Goal: Task Accomplishment & Management: Manage account settings

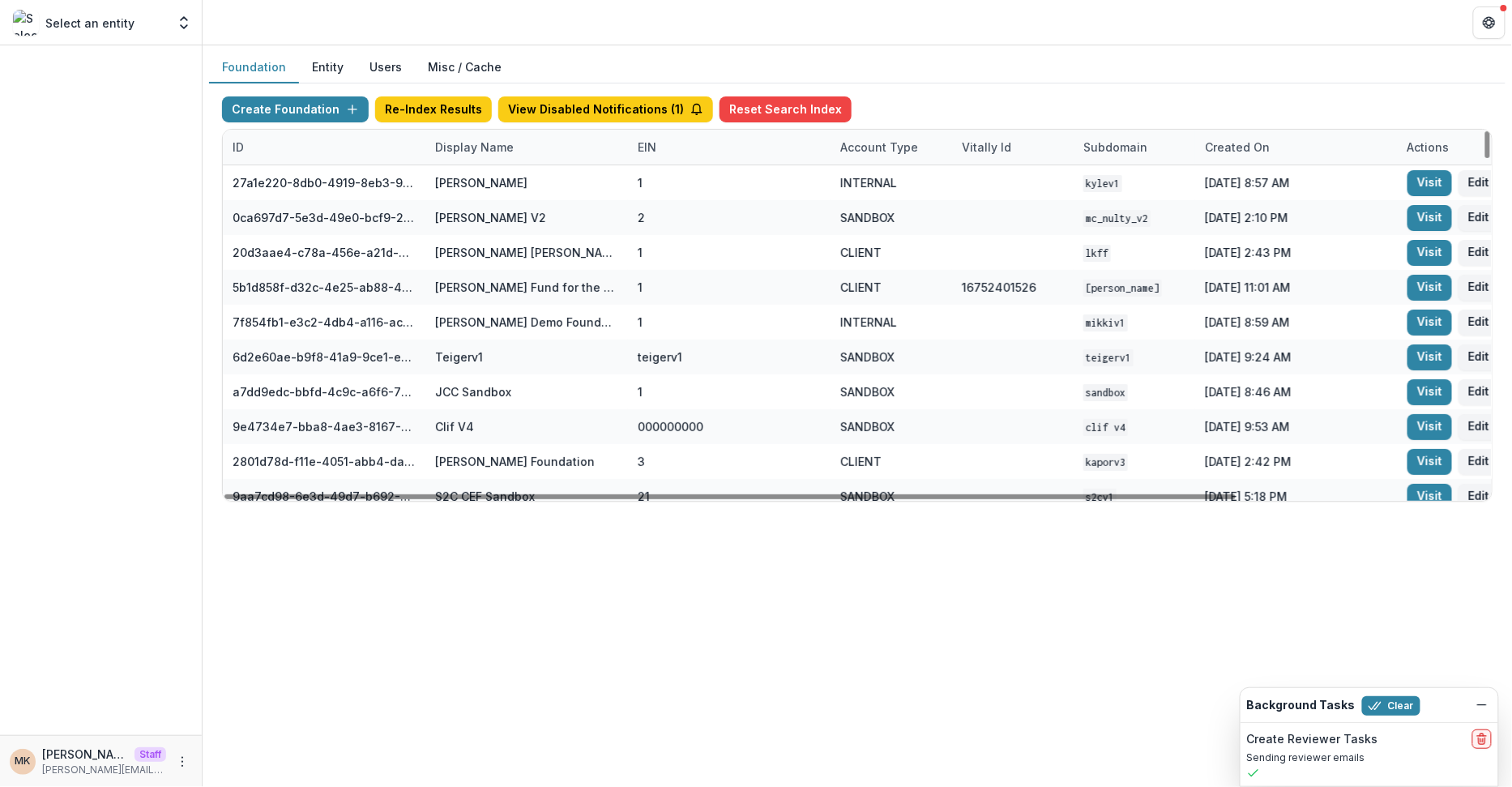
click at [476, 155] on div "Display Name" at bounding box center [526, 147] width 202 height 34
click at [469, 175] on input at bounding box center [525, 182] width 194 height 26
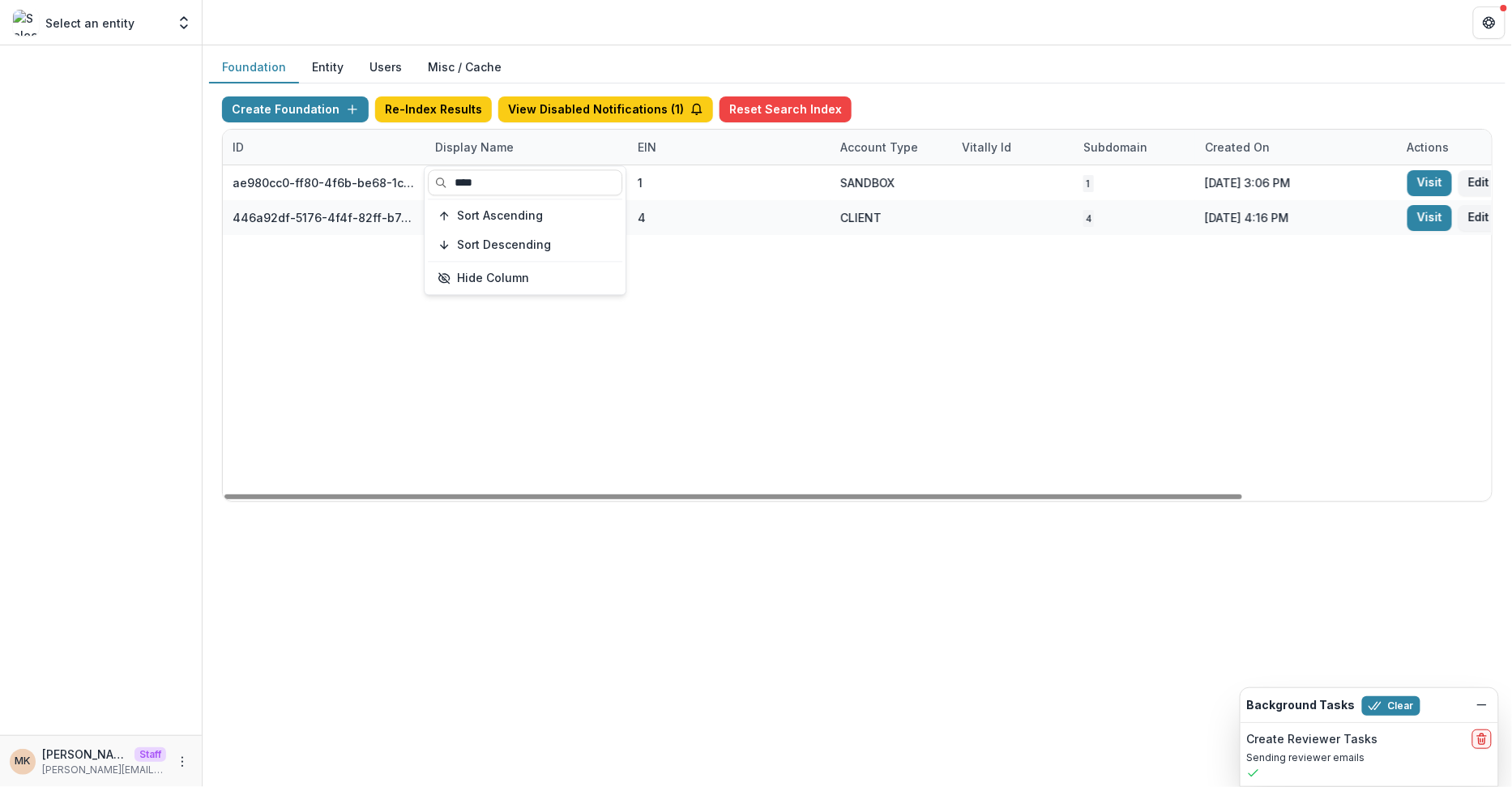
type input "****"
click at [1067, 104] on div "Create Foundation Re-Index Results View Disabled Notifications ( 1 ) Reset Sear…" at bounding box center [858, 113] width 1271 height 33
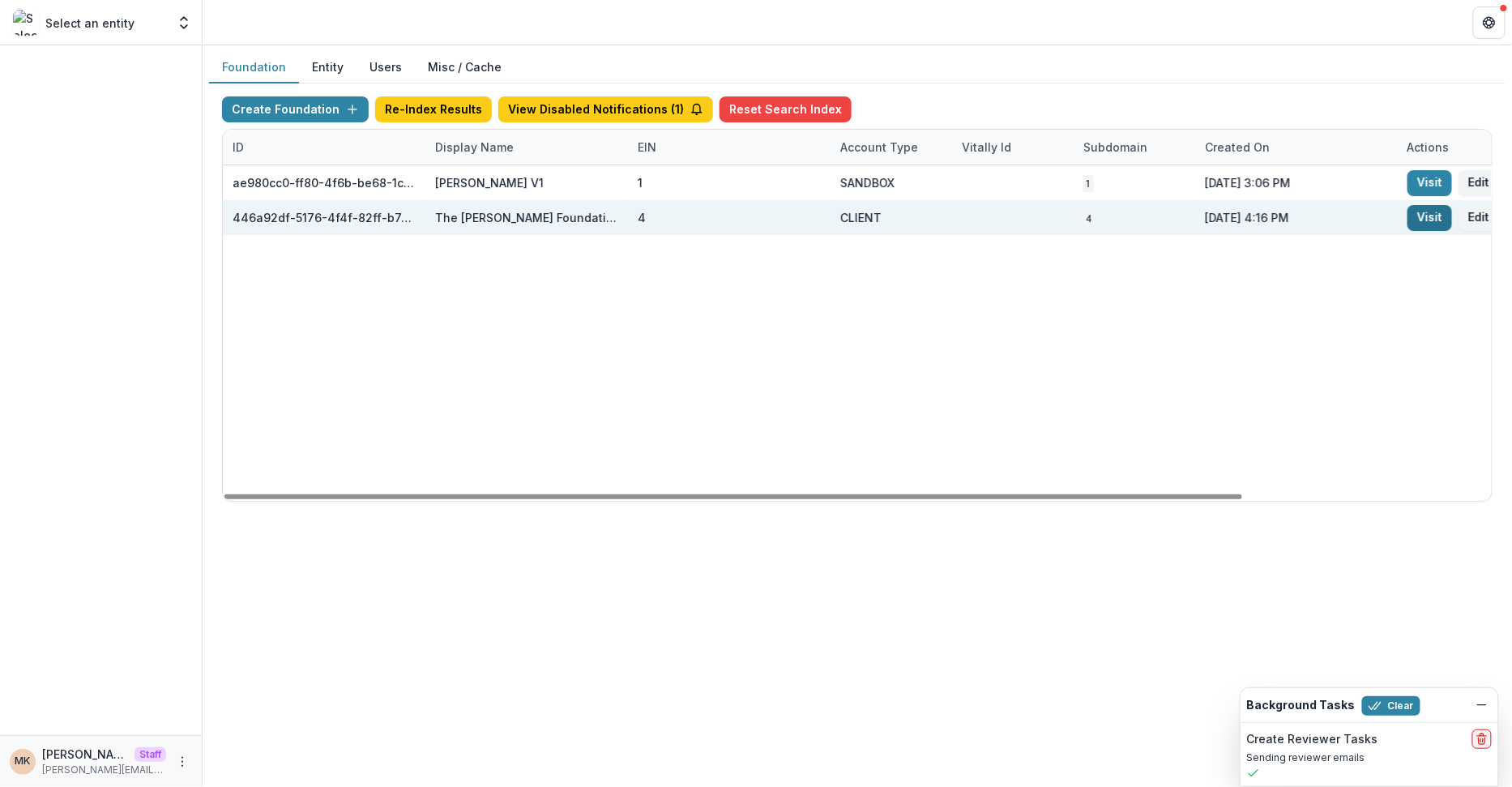
click at [1439, 220] on link "Visit" at bounding box center [1429, 218] width 44 height 26
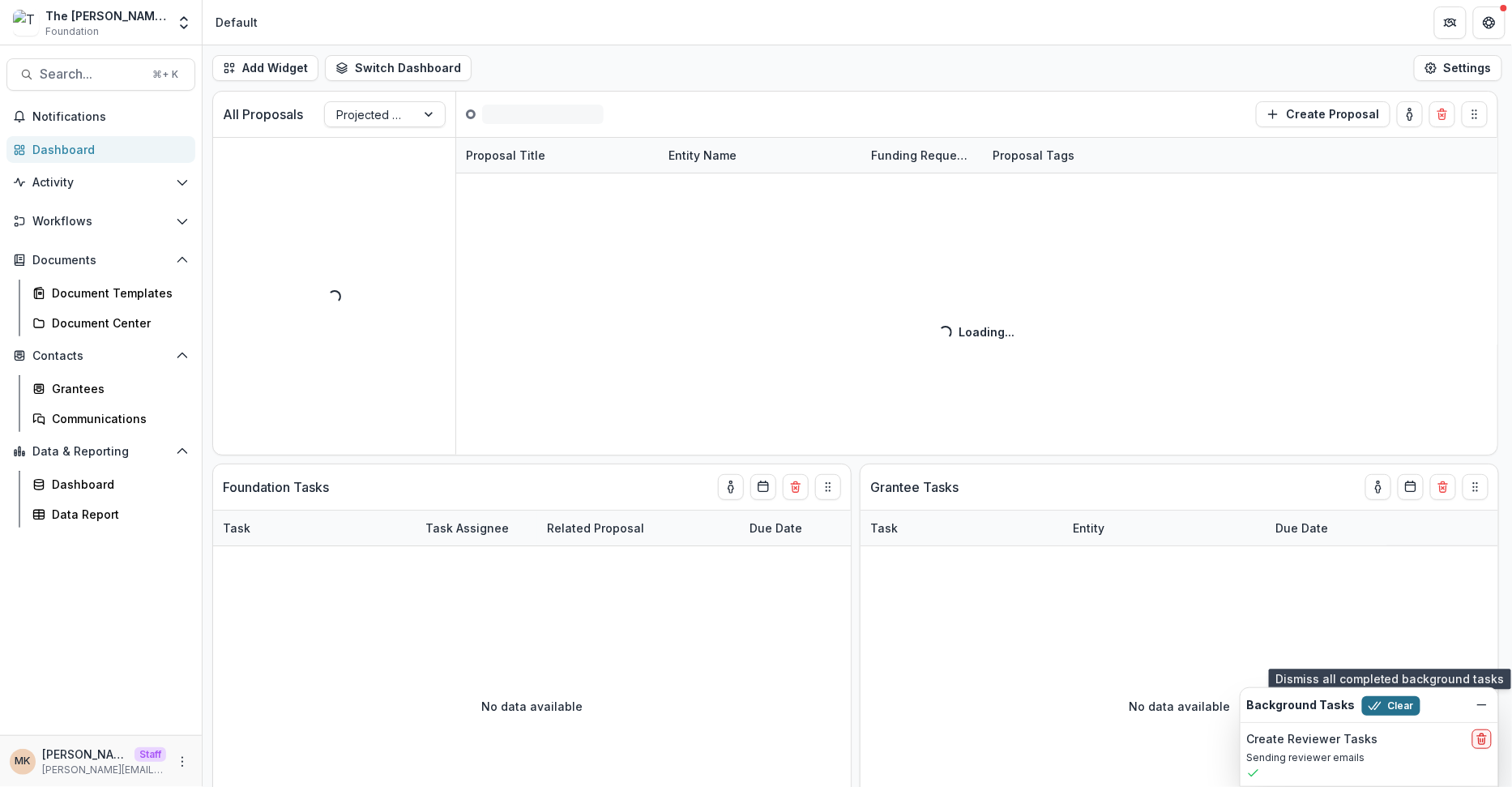
click at [1369, 701] on icon "button" at bounding box center [1375, 706] width 13 height 13
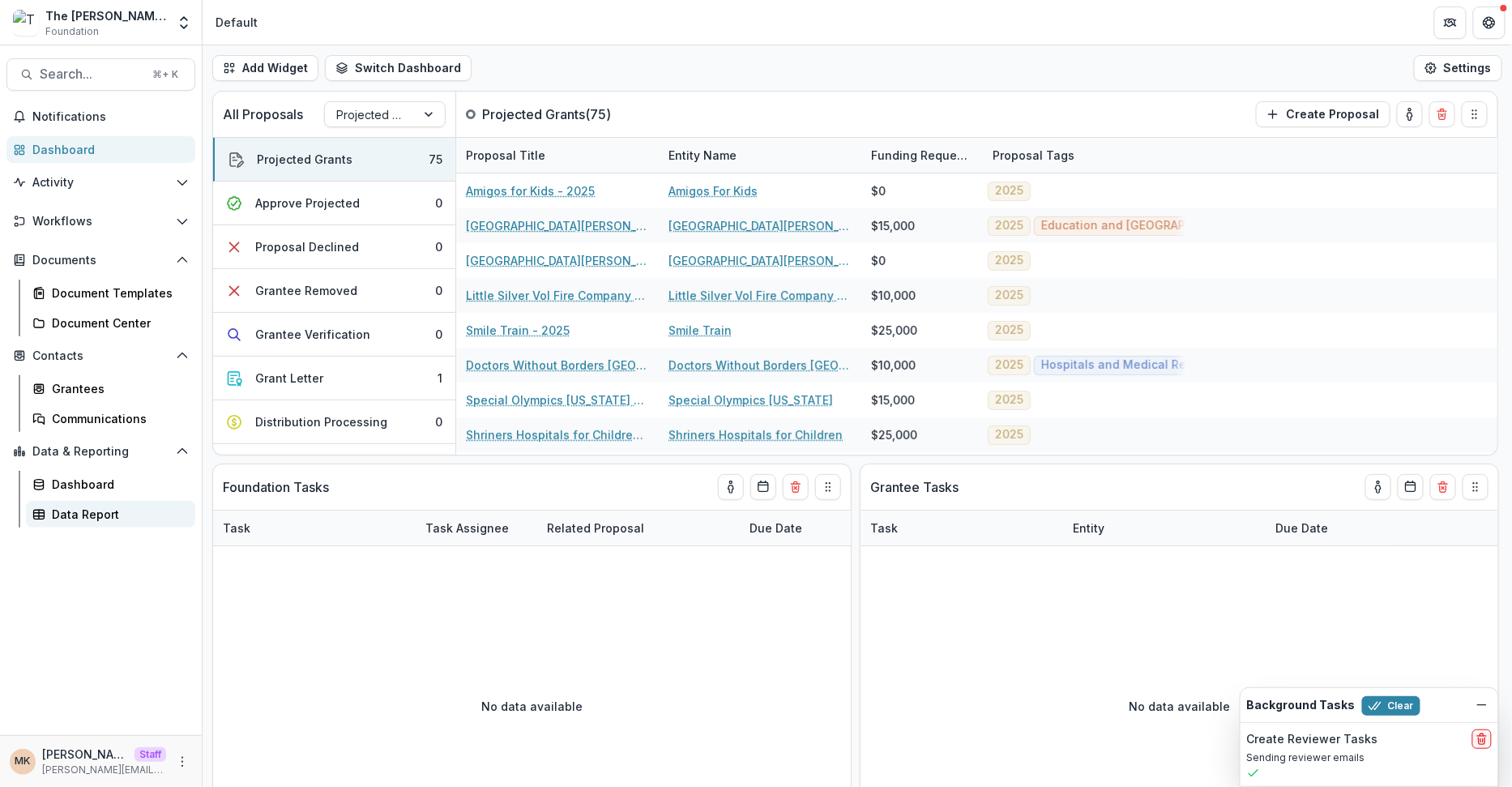
click at [125, 514] on div "Data Report" at bounding box center [117, 514] width 131 height 17
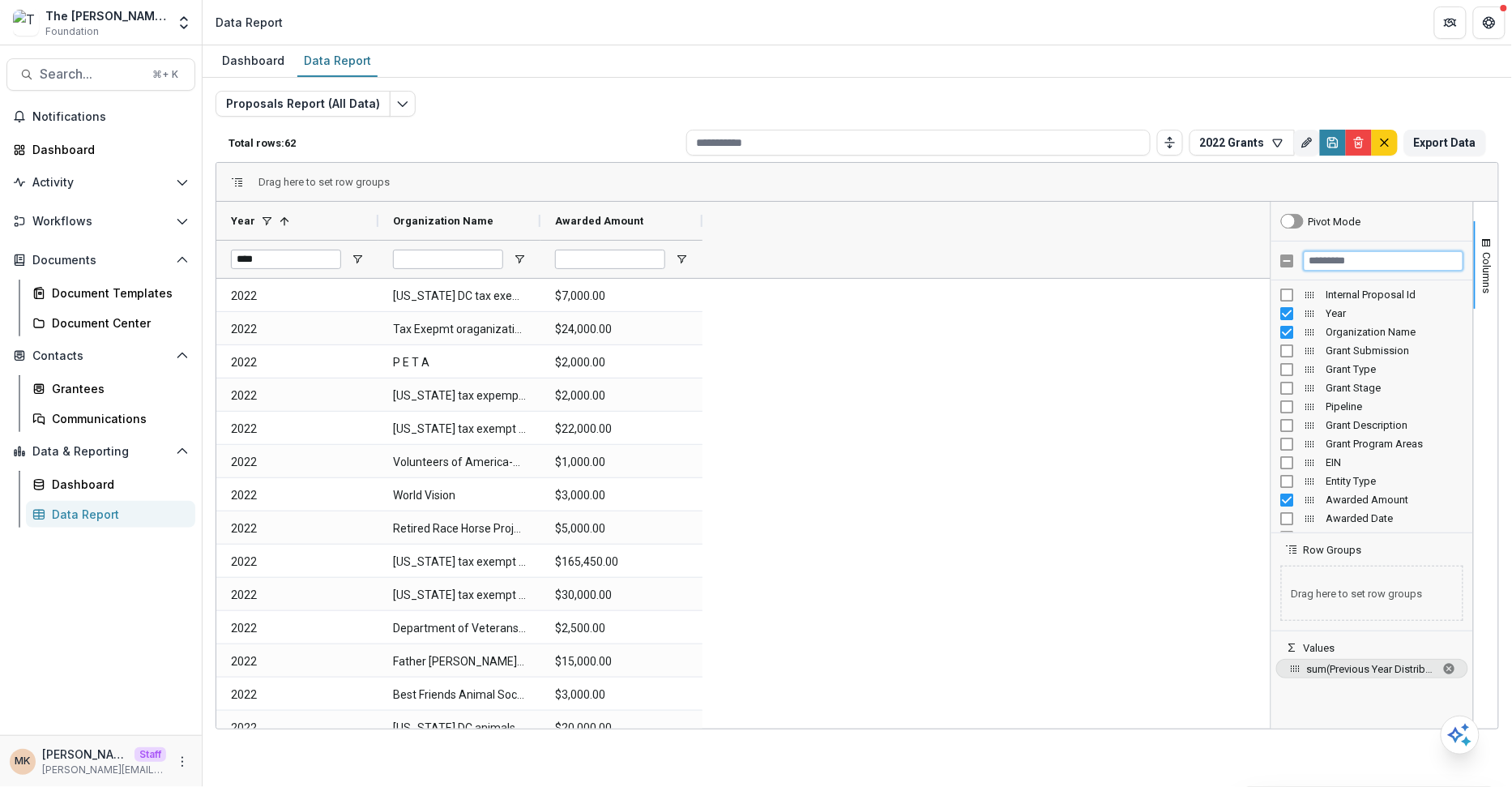
click at [1338, 254] on input "Filter Columns Input" at bounding box center [1384, 261] width 160 height 19
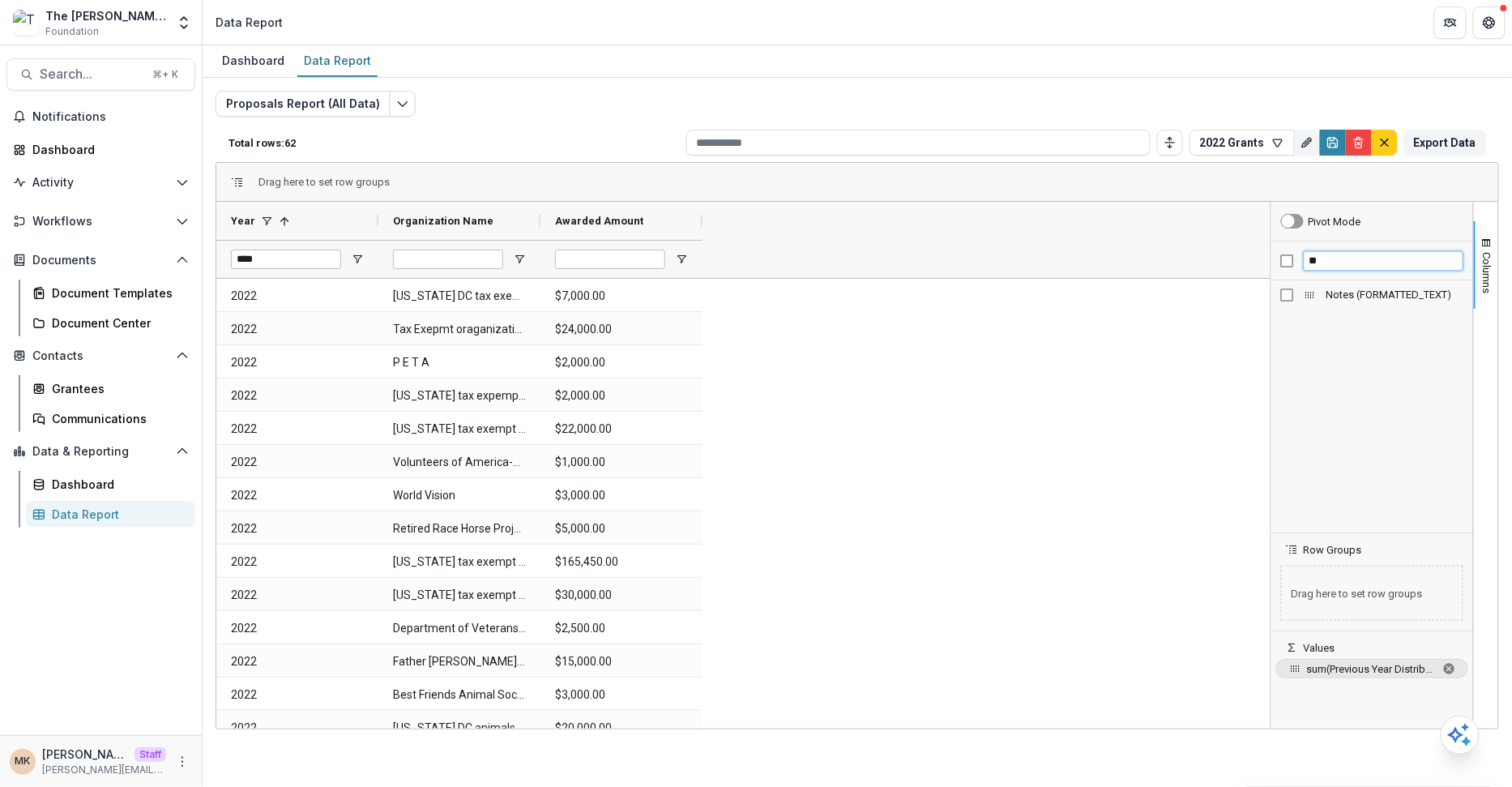
type input "*"
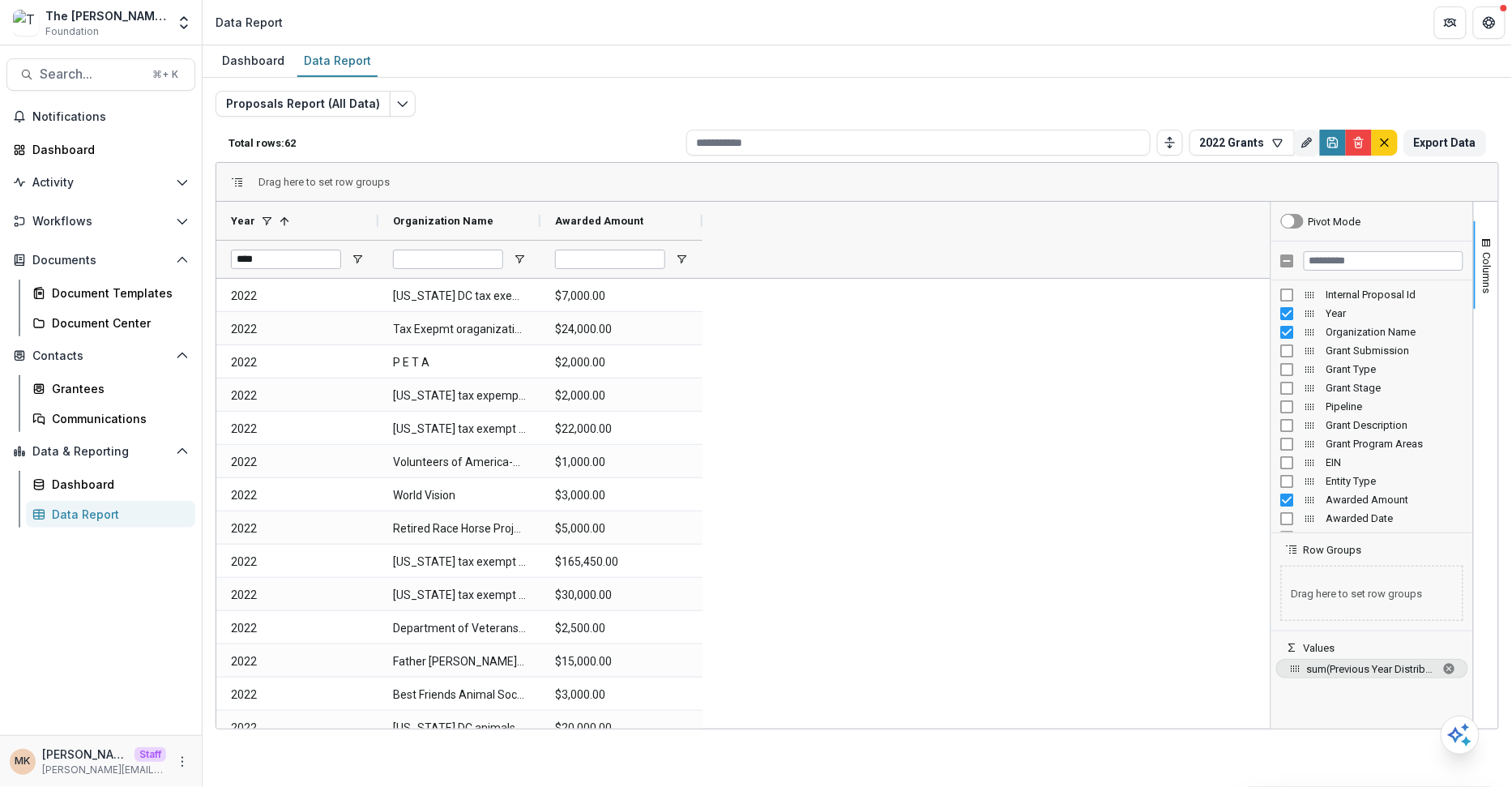
click at [94, 221] on span "Workflows" at bounding box center [101, 221] width 137 height 14
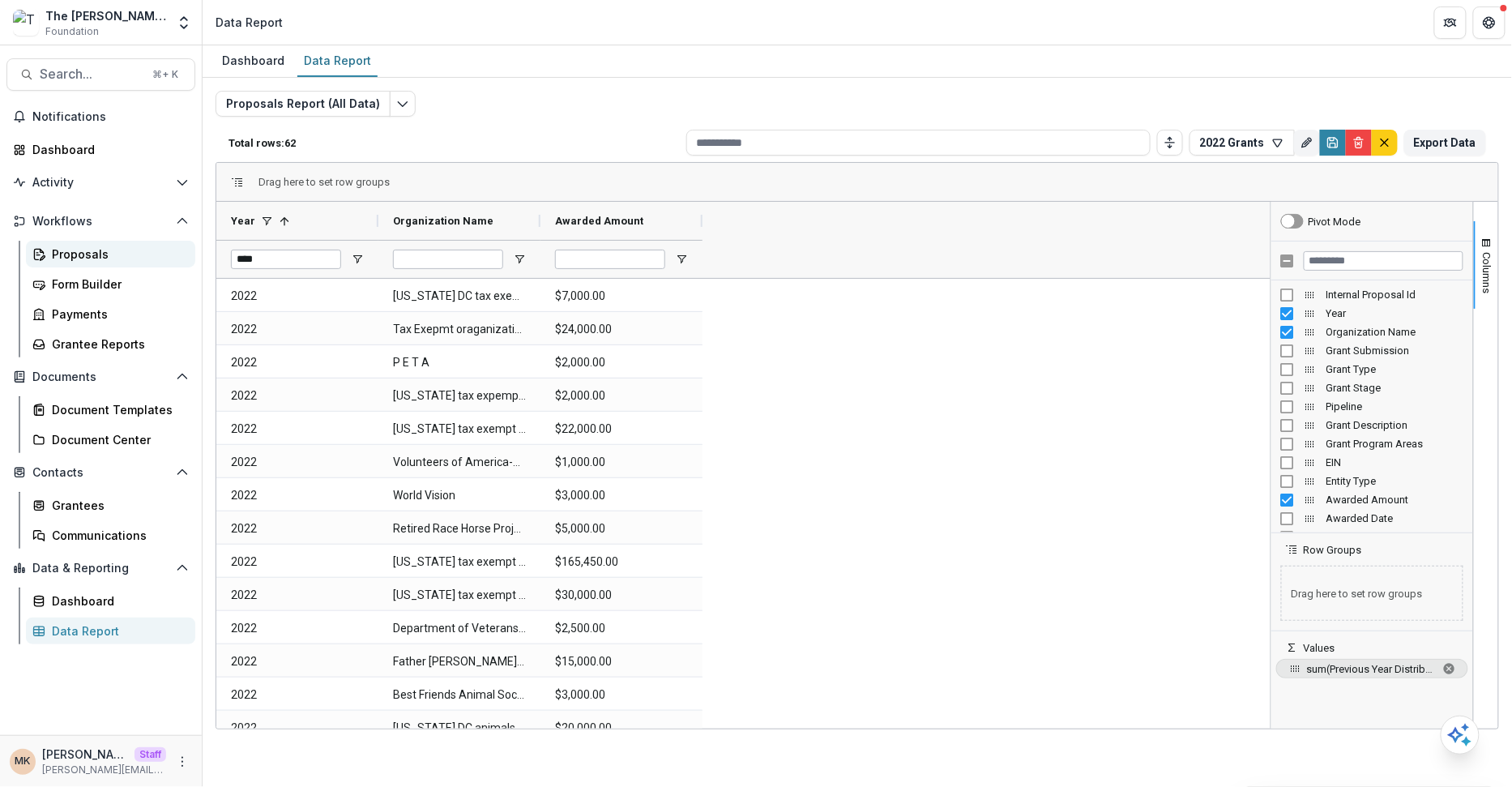
click at [83, 248] on div "Proposals" at bounding box center [117, 254] width 131 height 17
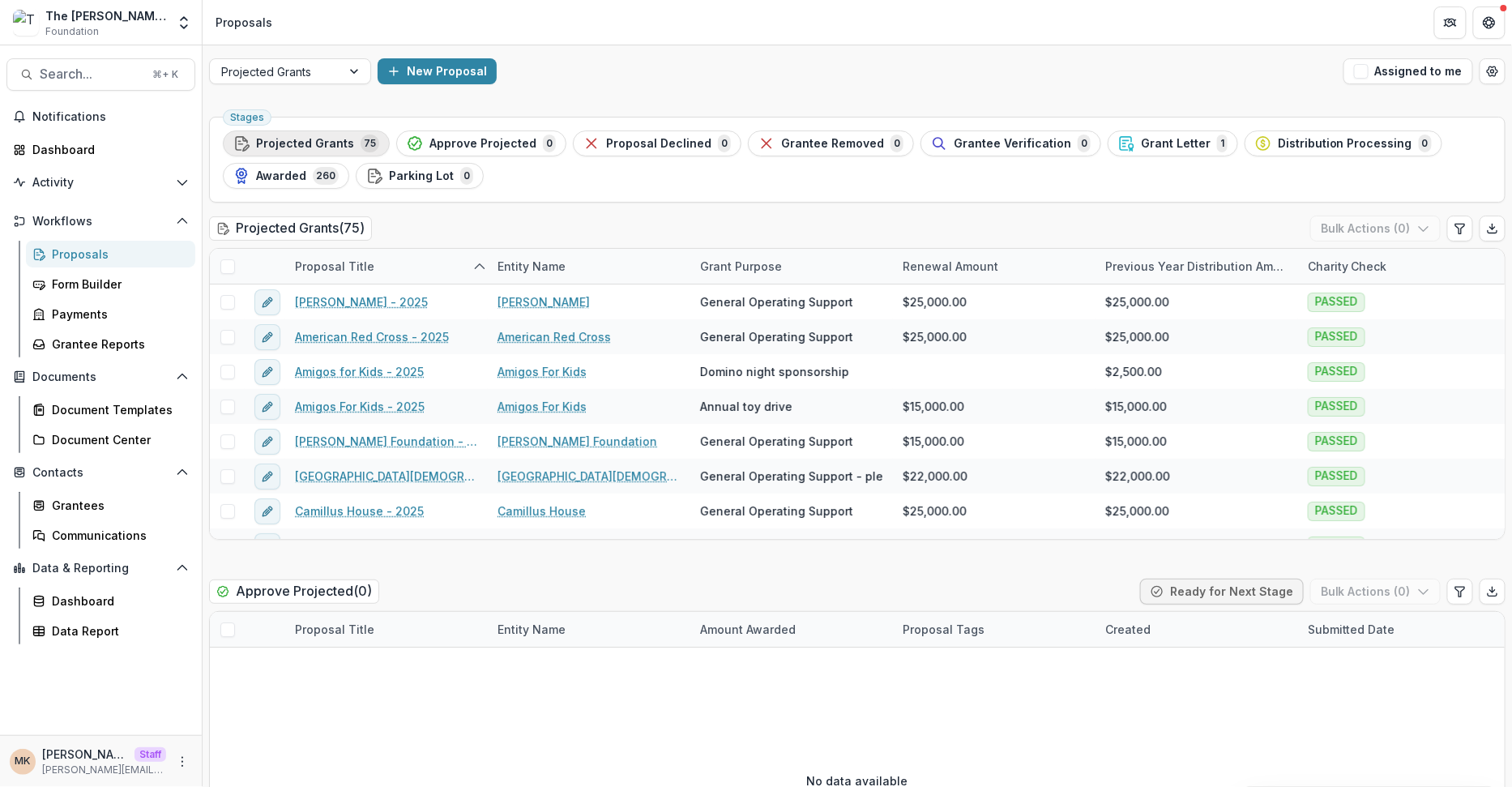
click at [309, 143] on span "Projected Grants" at bounding box center [305, 143] width 98 height 14
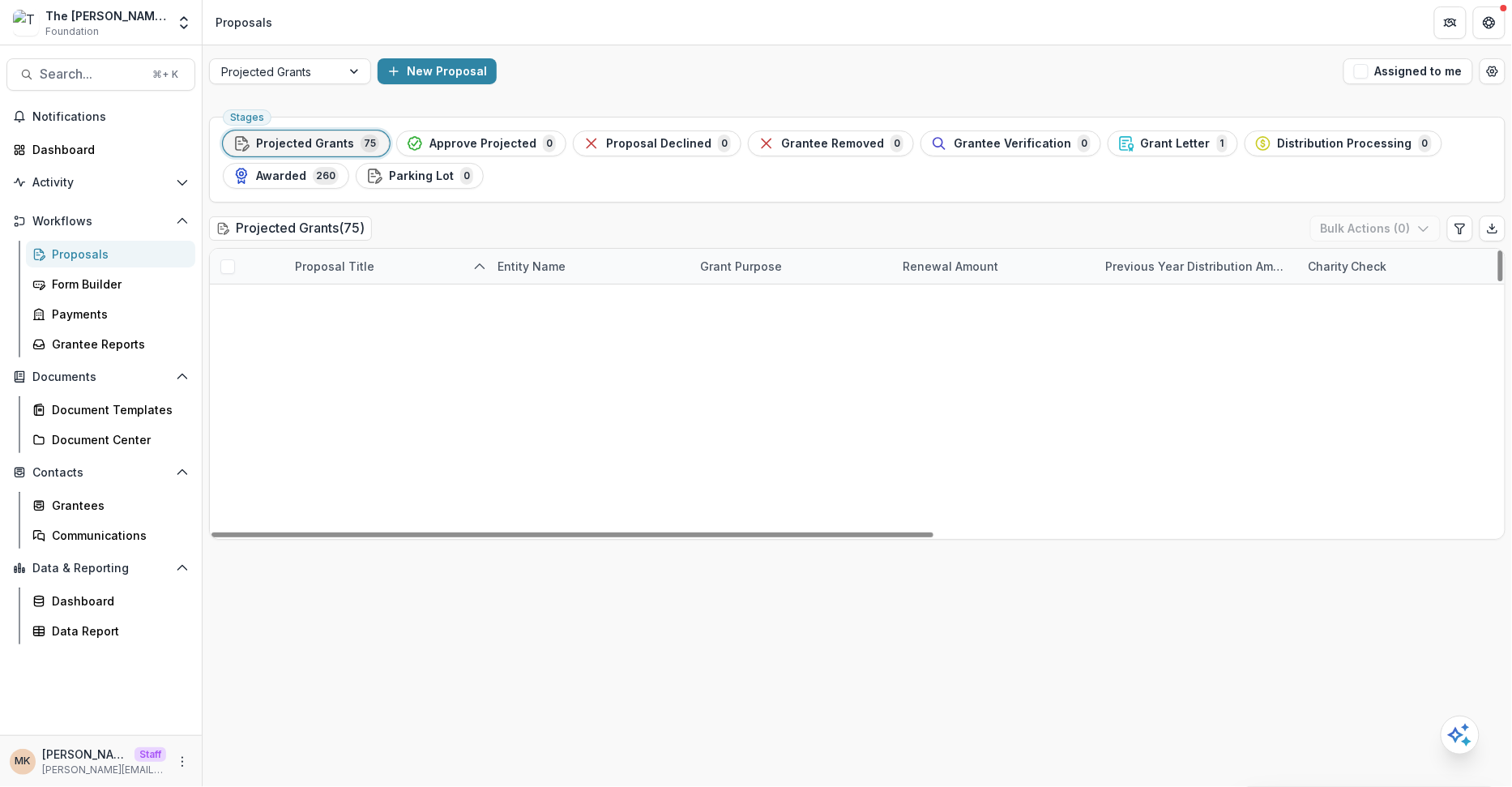
scroll to position [1087, 0]
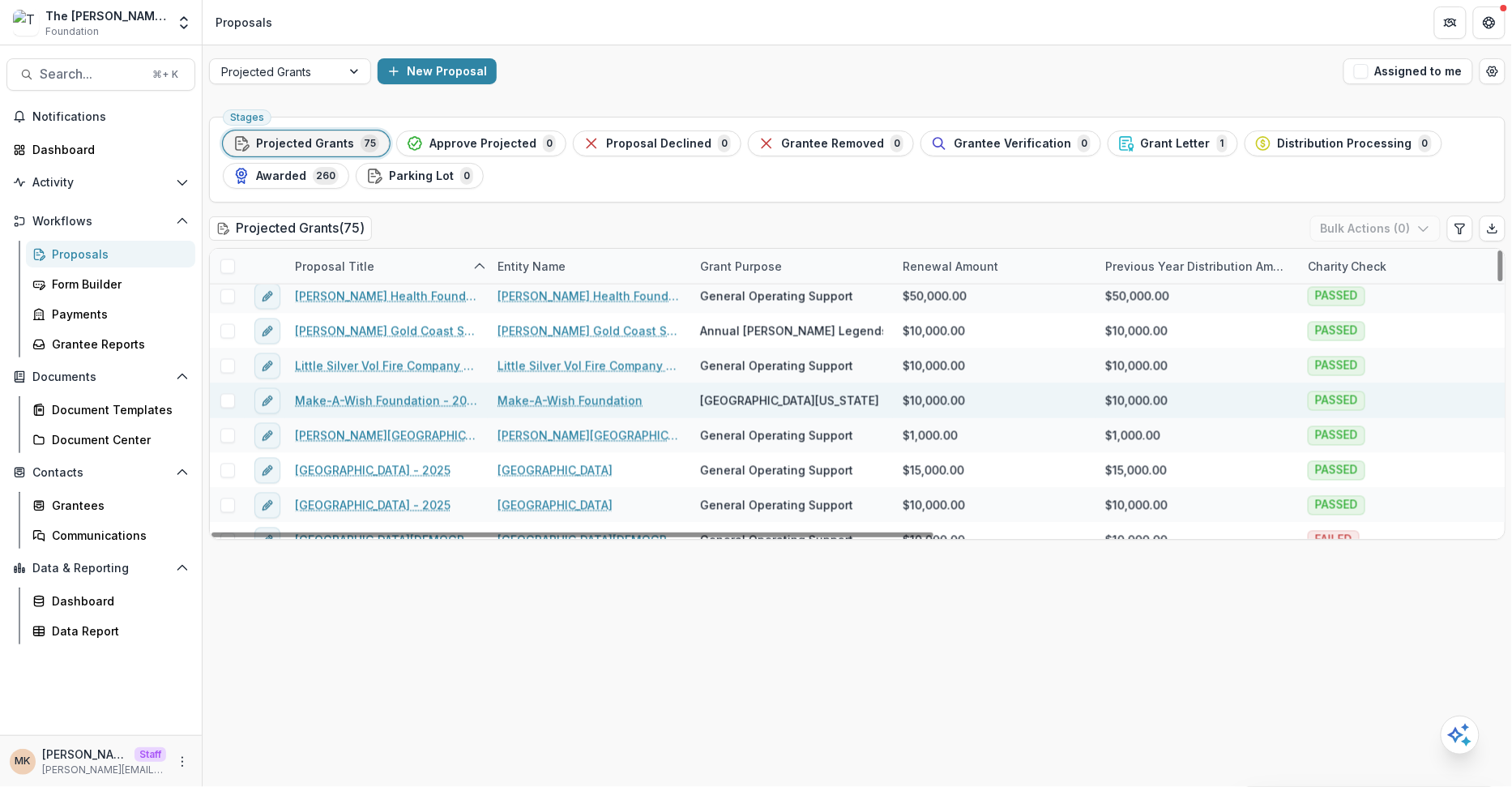
click at [407, 398] on link "Make-A-Wish Foundation - 2025" at bounding box center [387, 400] width 183 height 17
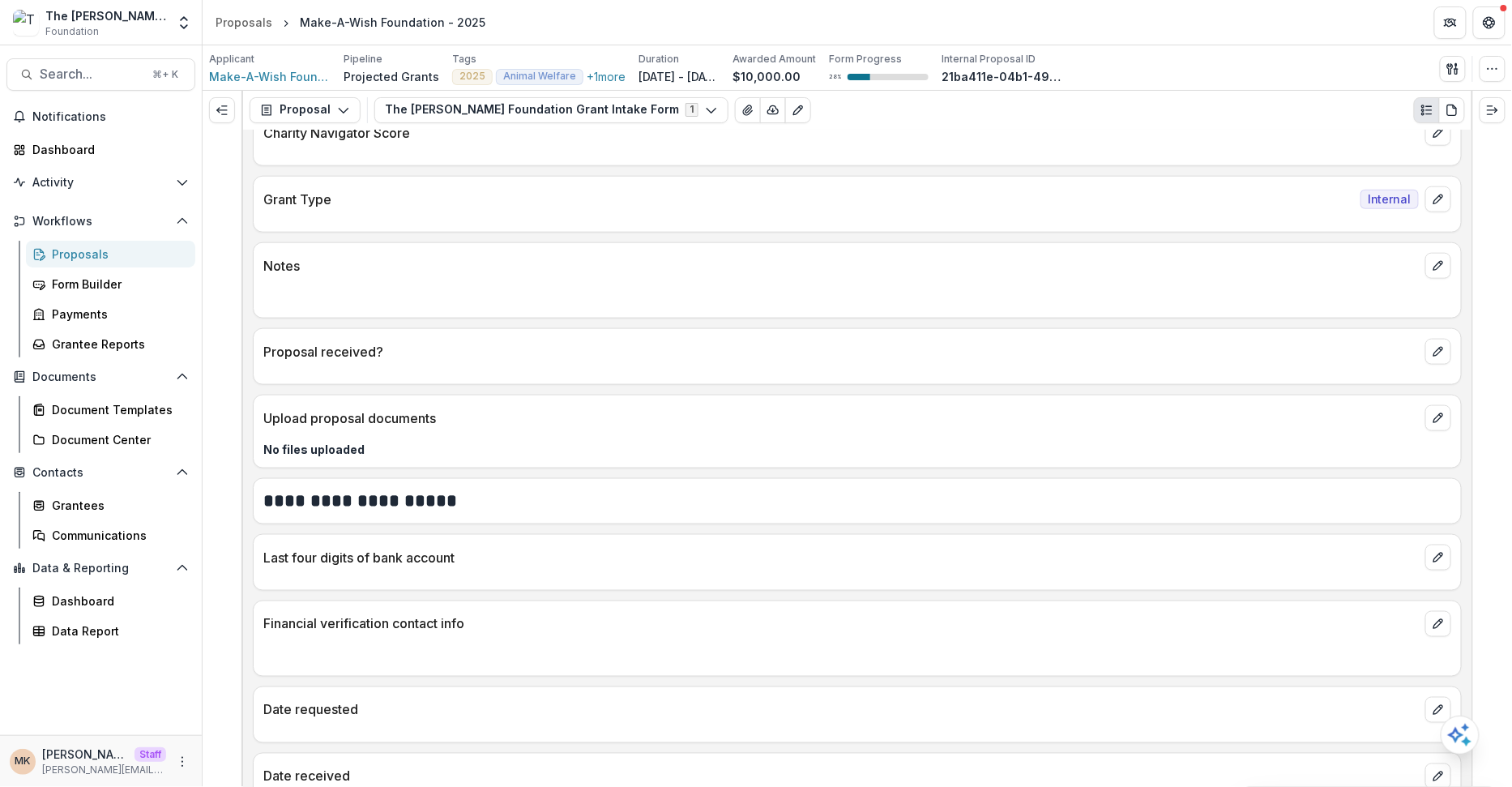
scroll to position [669, 0]
click at [183, 17] on polyline "Open entity switcher" at bounding box center [183, 19] width 6 height 4
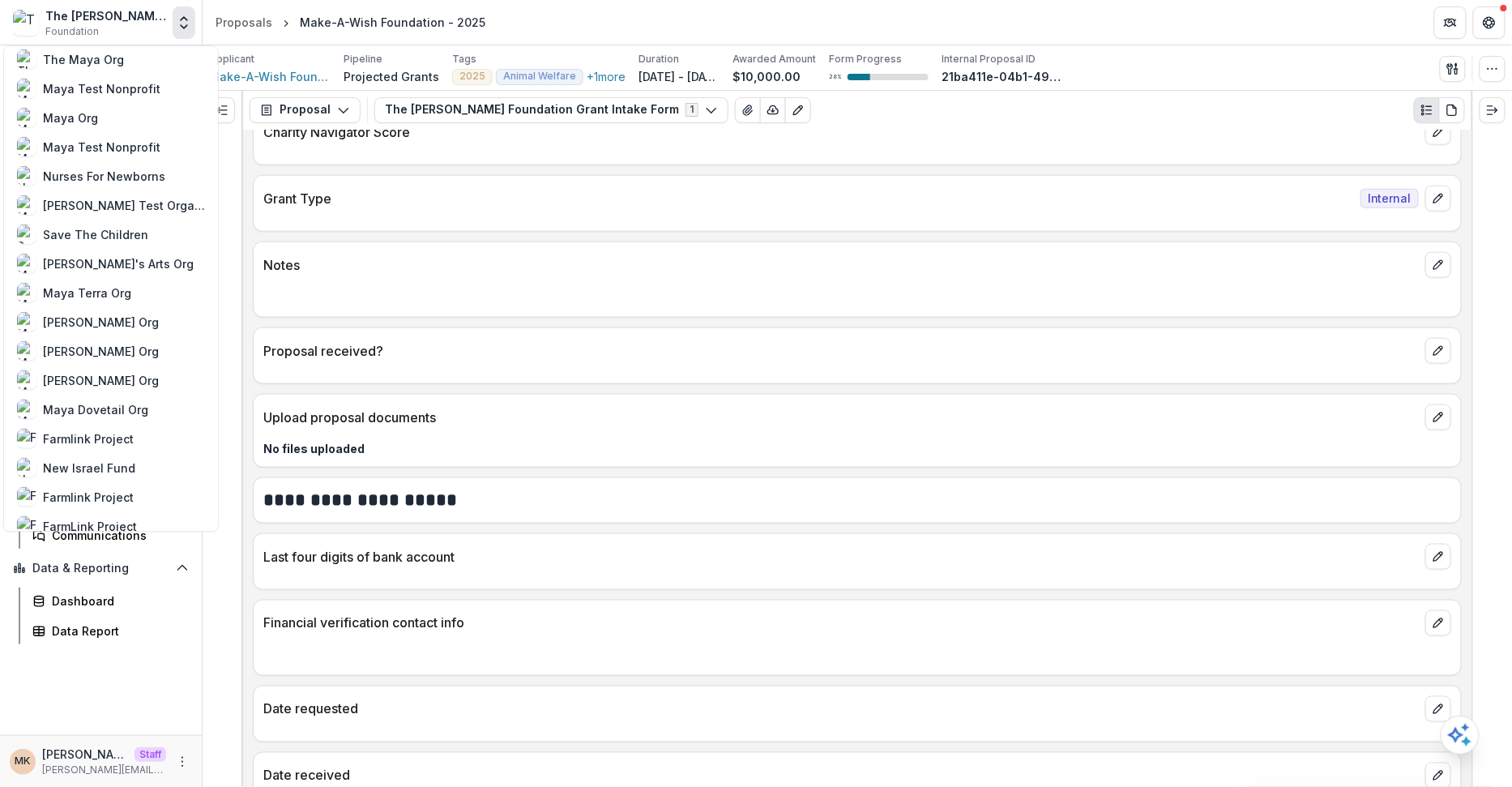
scroll to position [894, 0]
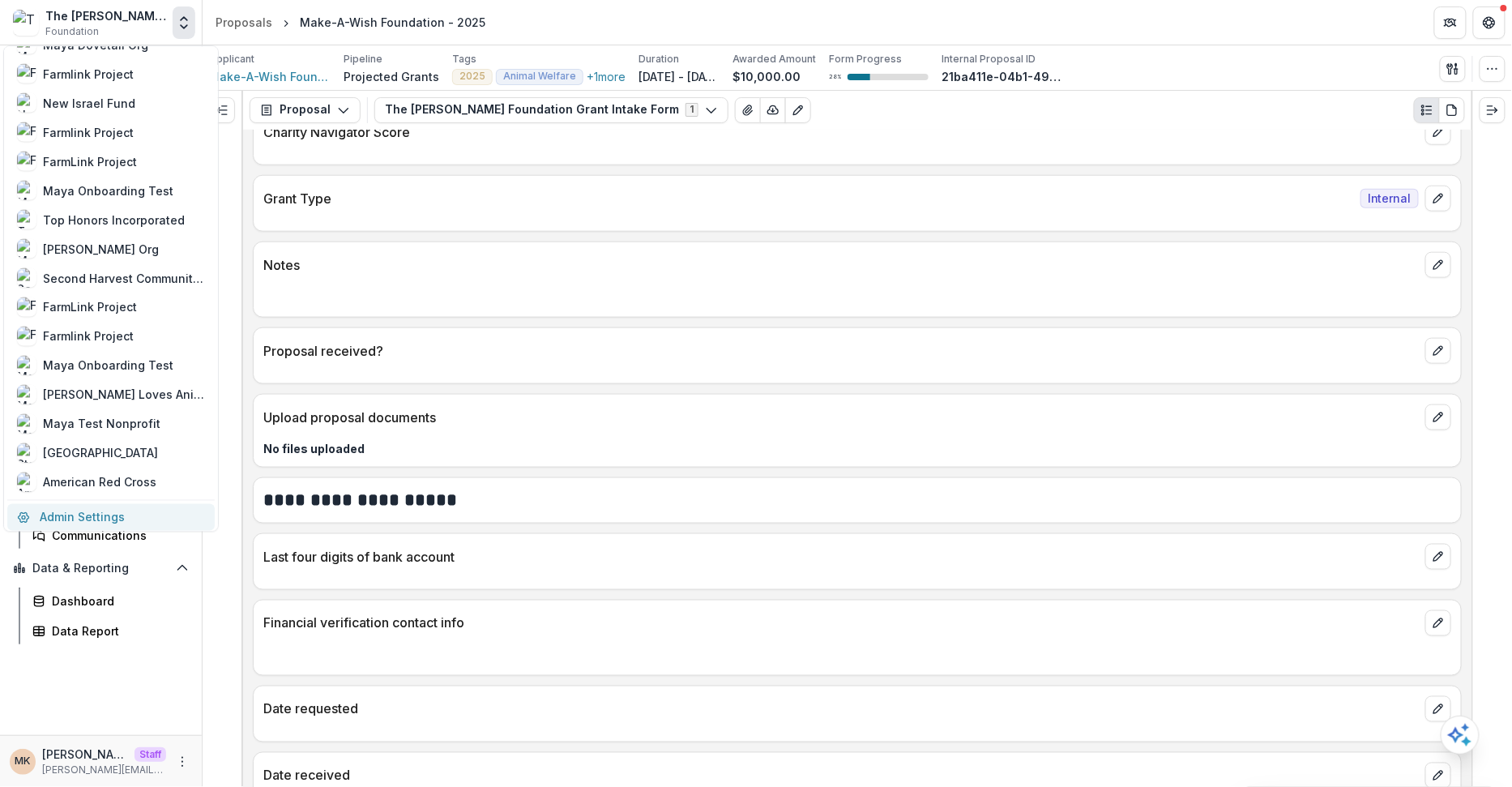
click at [116, 514] on link "Admin Settings" at bounding box center [111, 516] width 208 height 26
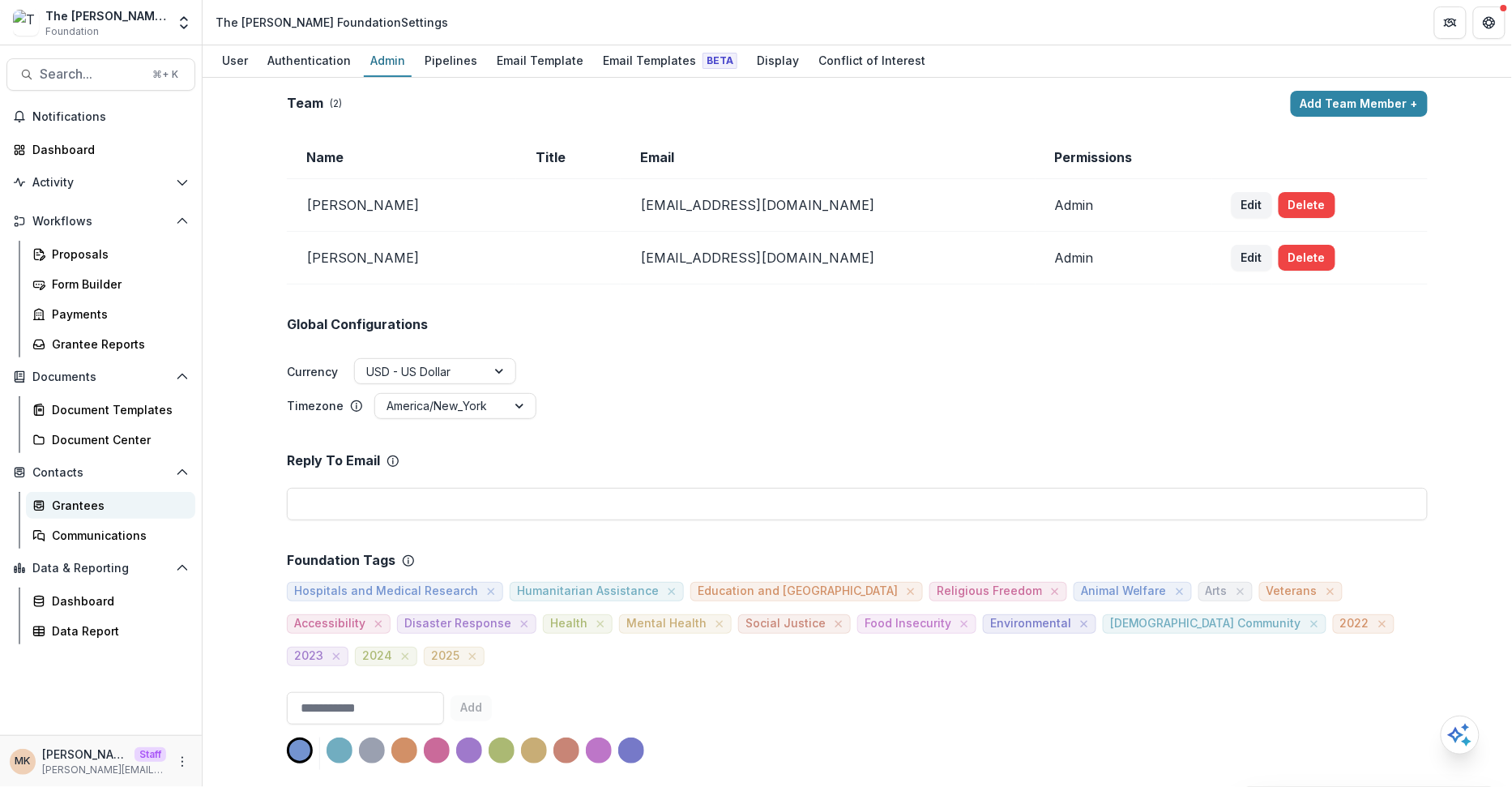
click at [52, 507] on div "Grantees" at bounding box center [117, 505] width 131 height 17
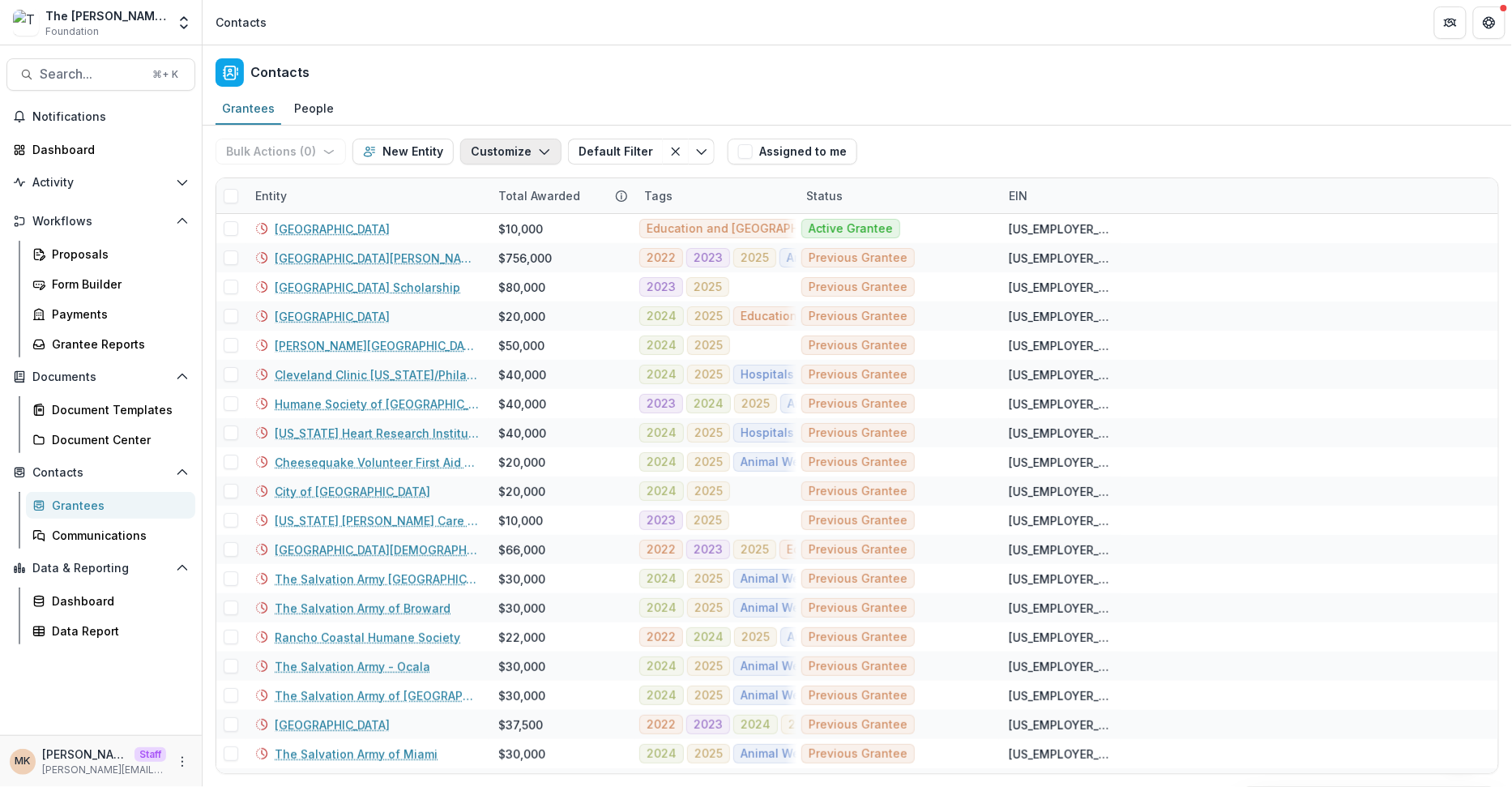
click at [522, 155] on button "Customize" at bounding box center [511, 152] width 102 height 26
click at [516, 186] on button "New Custom Field" at bounding box center [458, 188] width 178 height 26
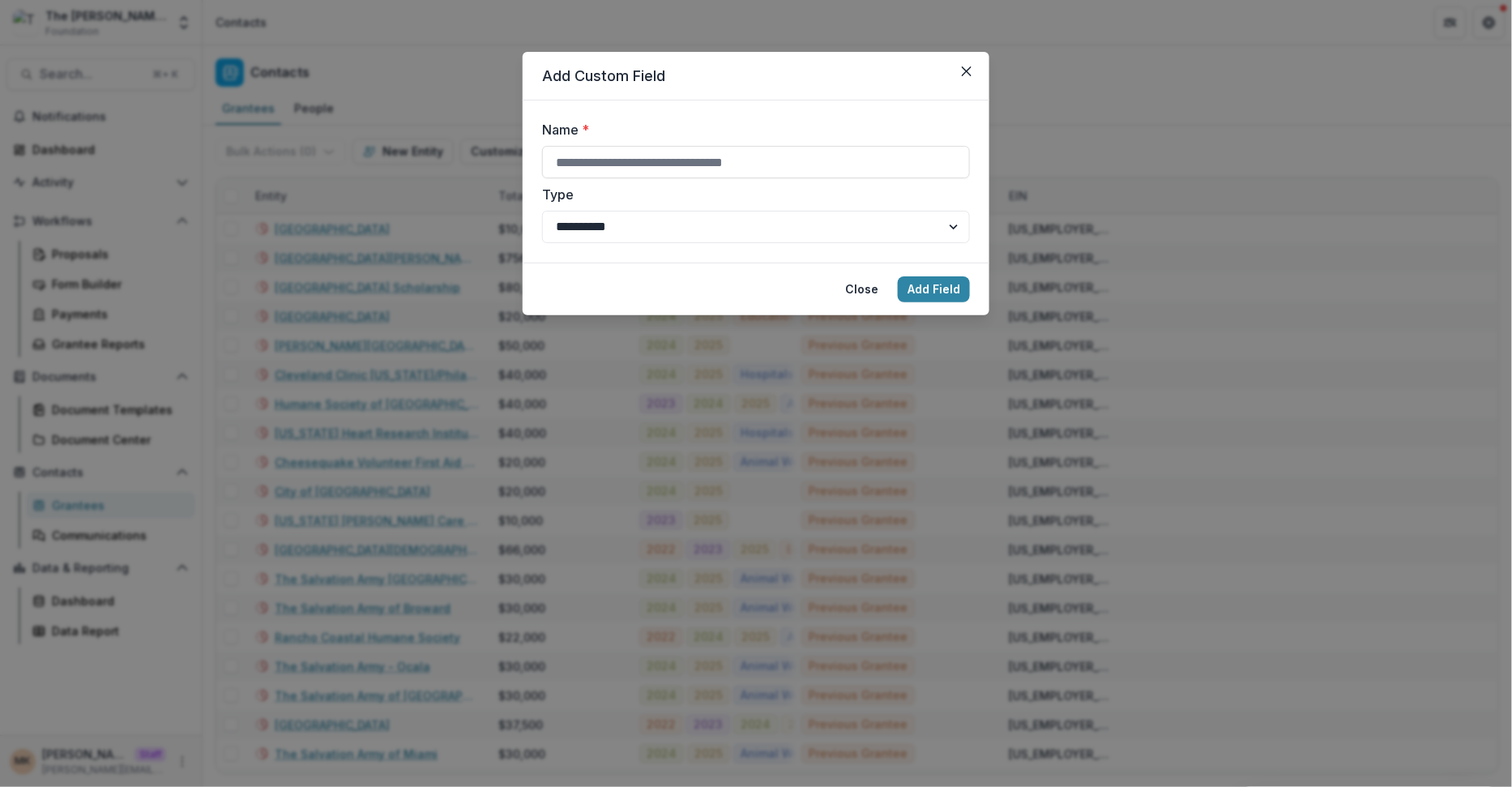
click at [600, 246] on form "**********" at bounding box center [756, 182] width 466 height 162
click at [599, 231] on select "**********" at bounding box center [755, 227] width 427 height 33
click at [595, 170] on input "Name *" at bounding box center [755, 162] width 427 height 33
type input "**********"
click at [594, 212] on select "**********" at bounding box center [755, 227] width 427 height 33
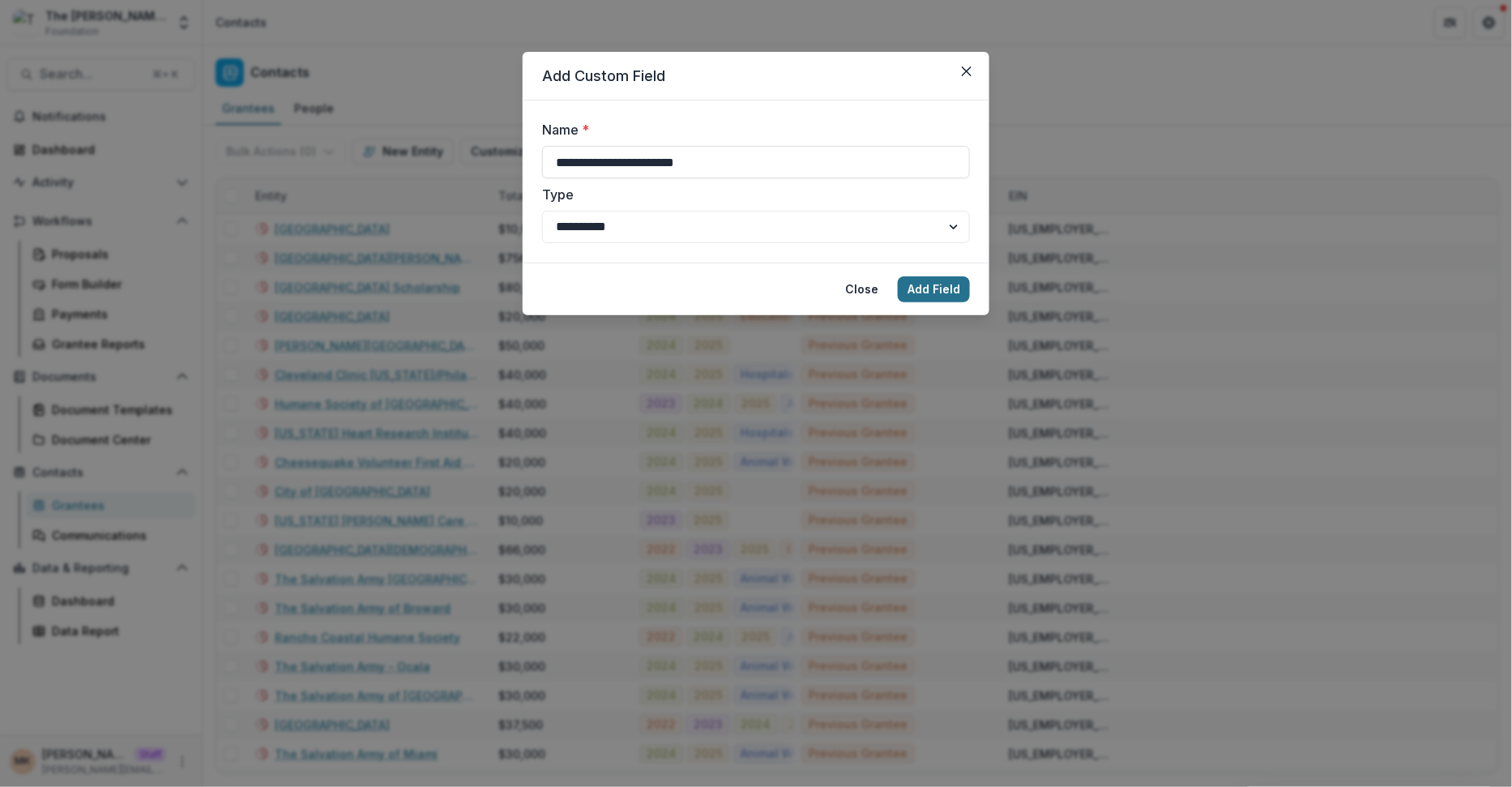
click at [943, 289] on button "Add Field" at bounding box center [933, 290] width 72 height 26
click at [968, 77] on button "Close" at bounding box center [967, 71] width 26 height 26
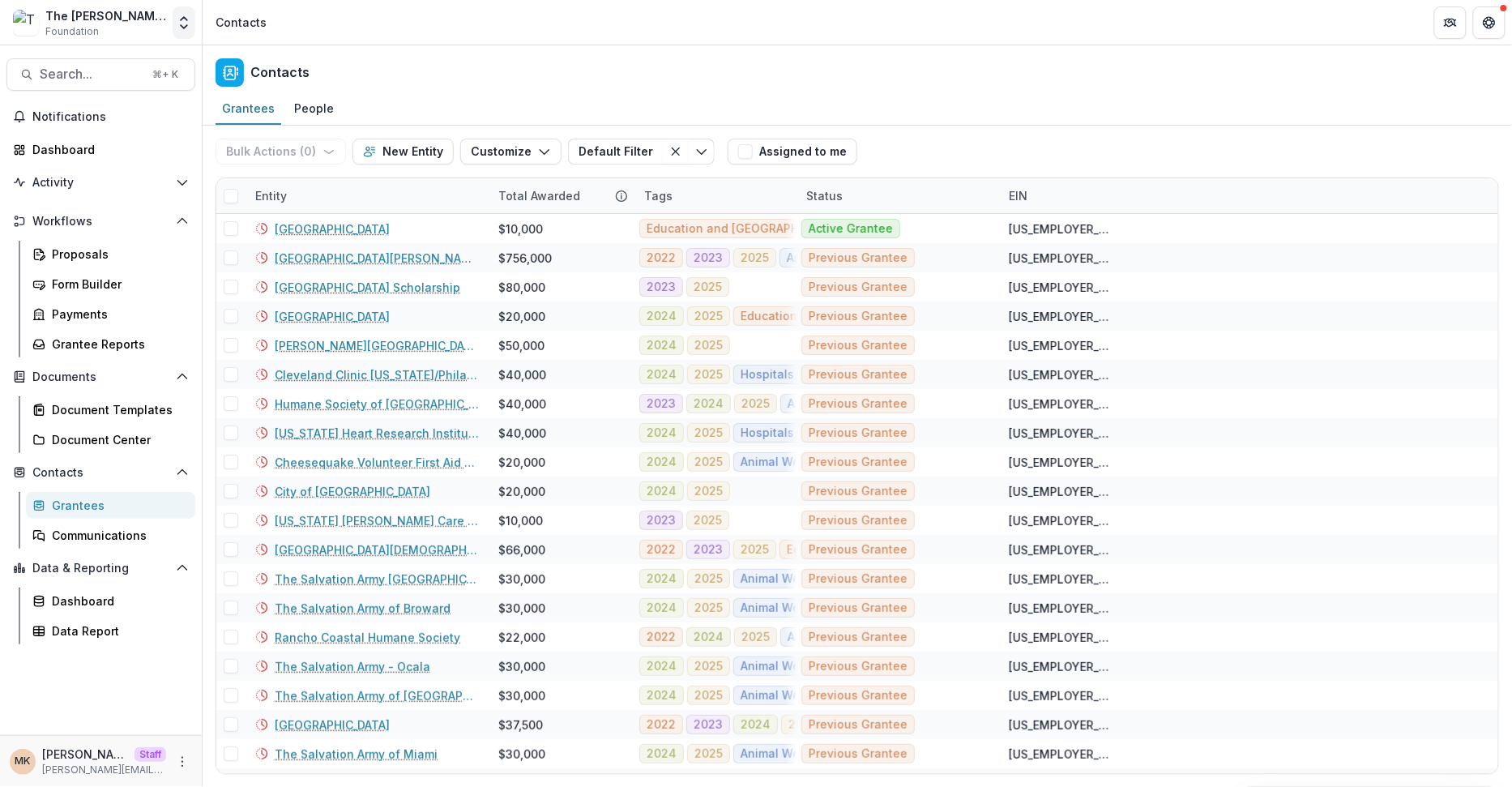
click at [189, 24] on icon "Open entity switcher" at bounding box center [184, 23] width 16 height 16
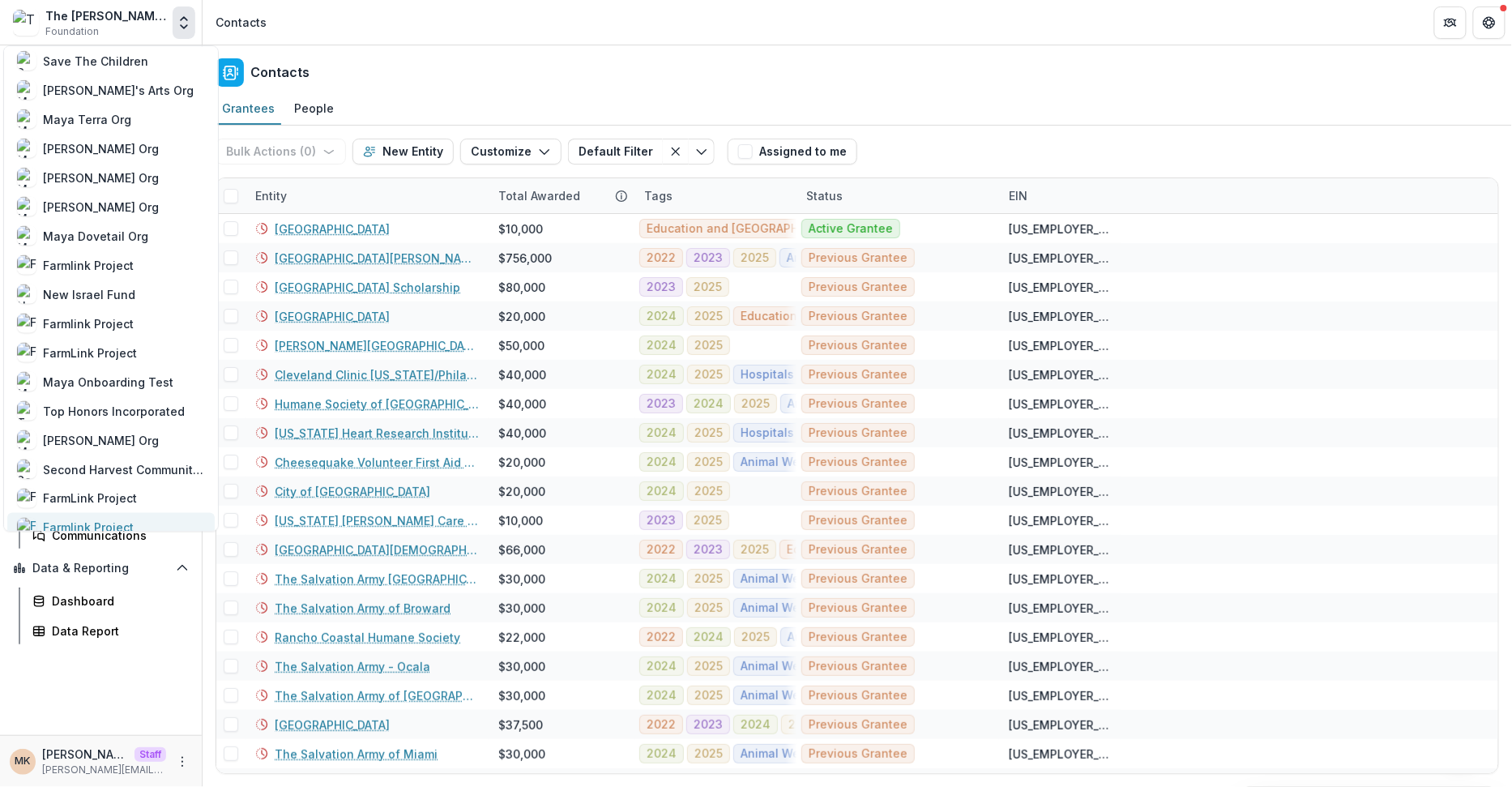
scroll to position [894, 0]
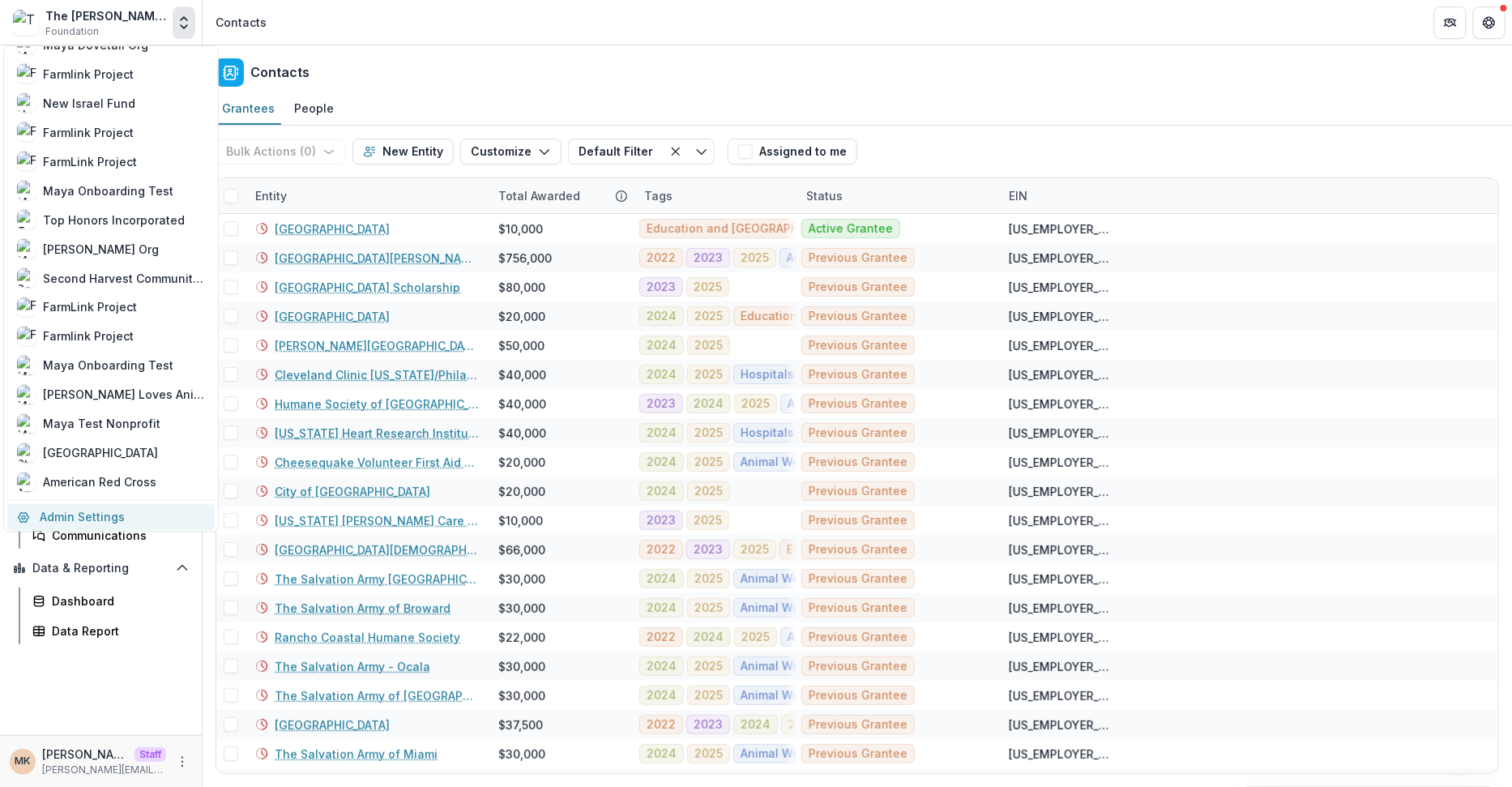
click at [68, 524] on link "Admin Settings" at bounding box center [111, 516] width 208 height 26
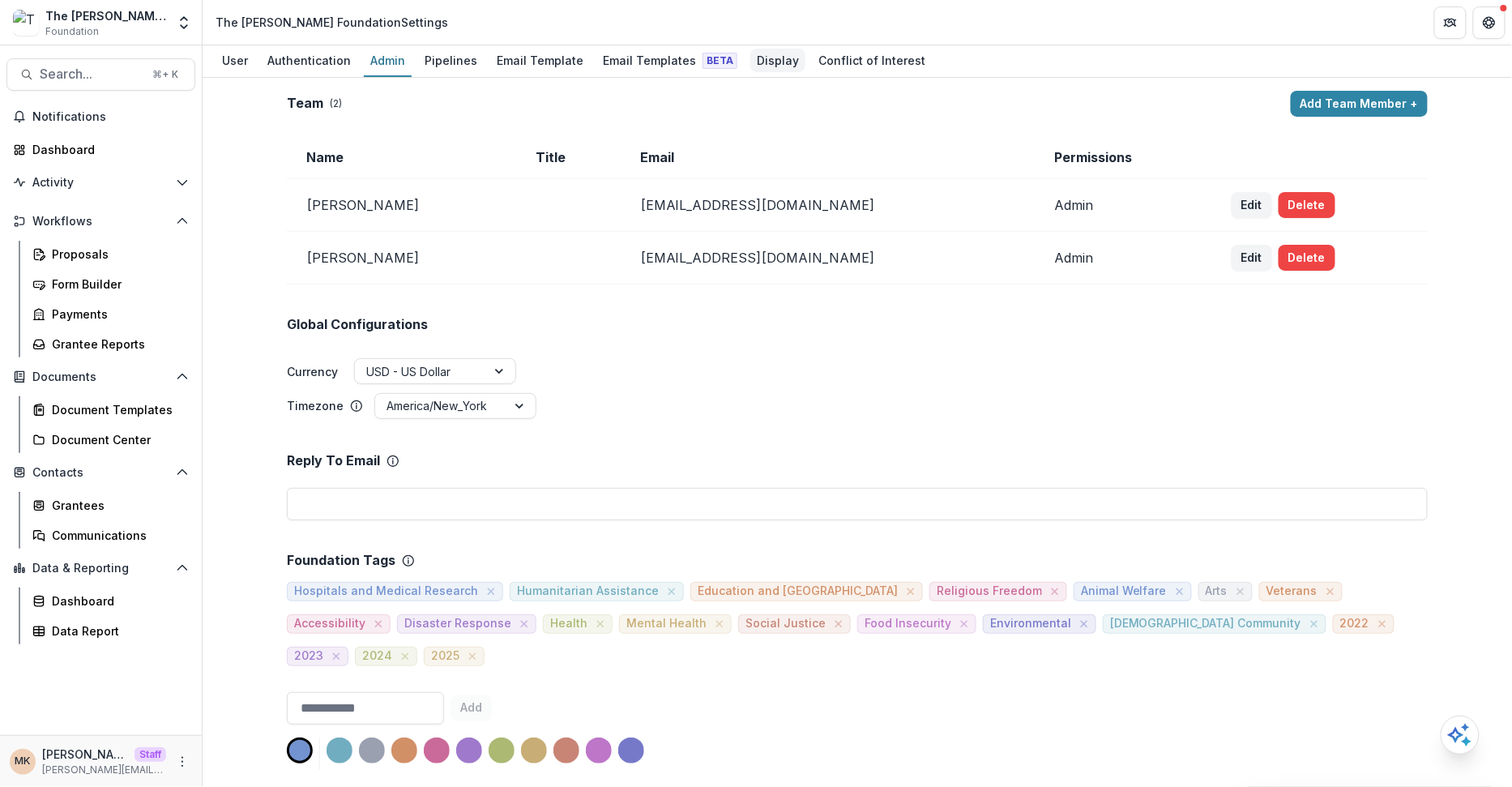
click at [771, 54] on div "Display" at bounding box center [778, 61] width 55 height 24
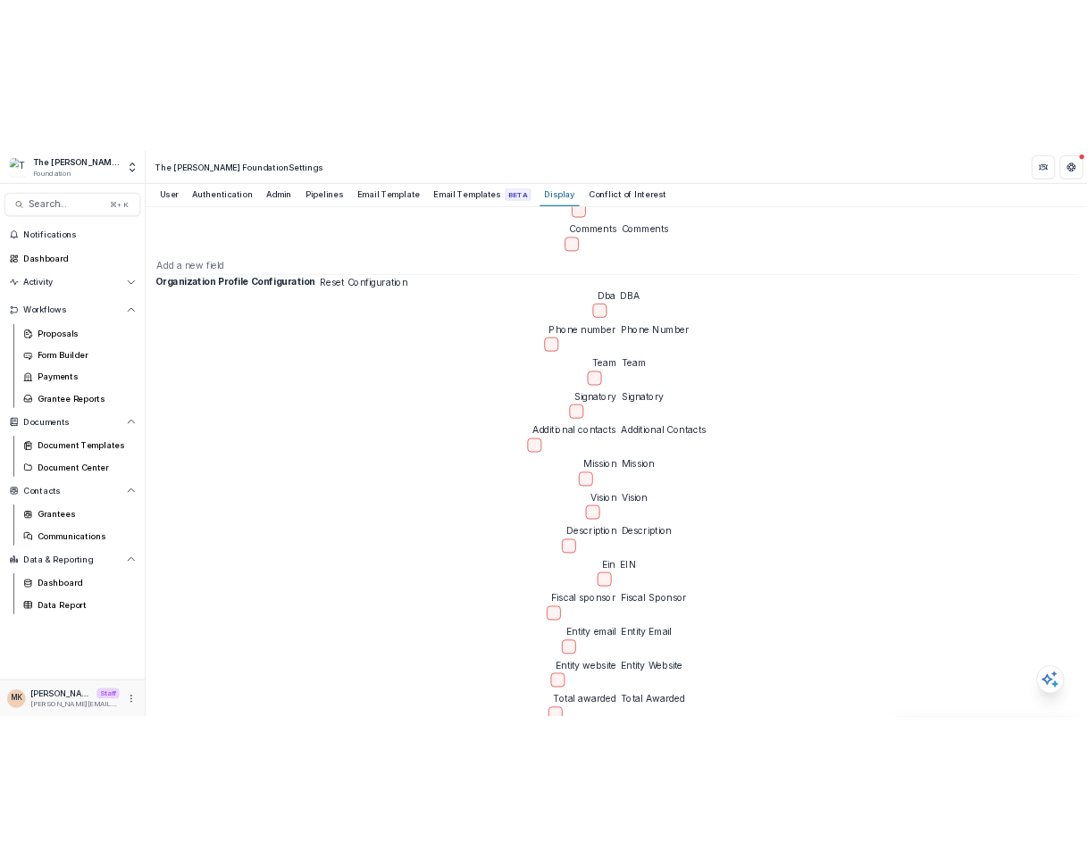
scroll to position [1563, 0]
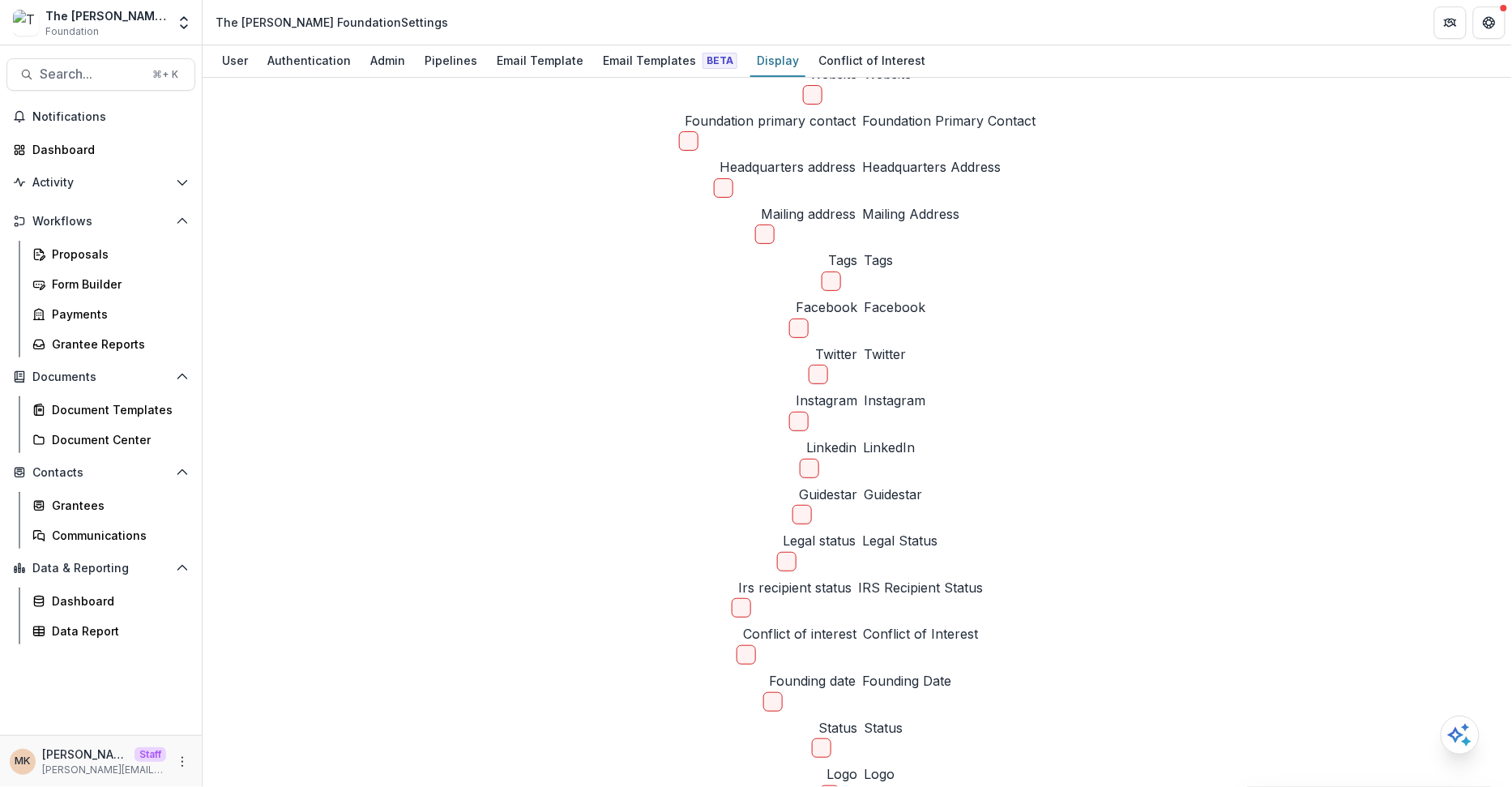
type input "*"
click at [150, 497] on div "Grantees" at bounding box center [117, 505] width 131 height 17
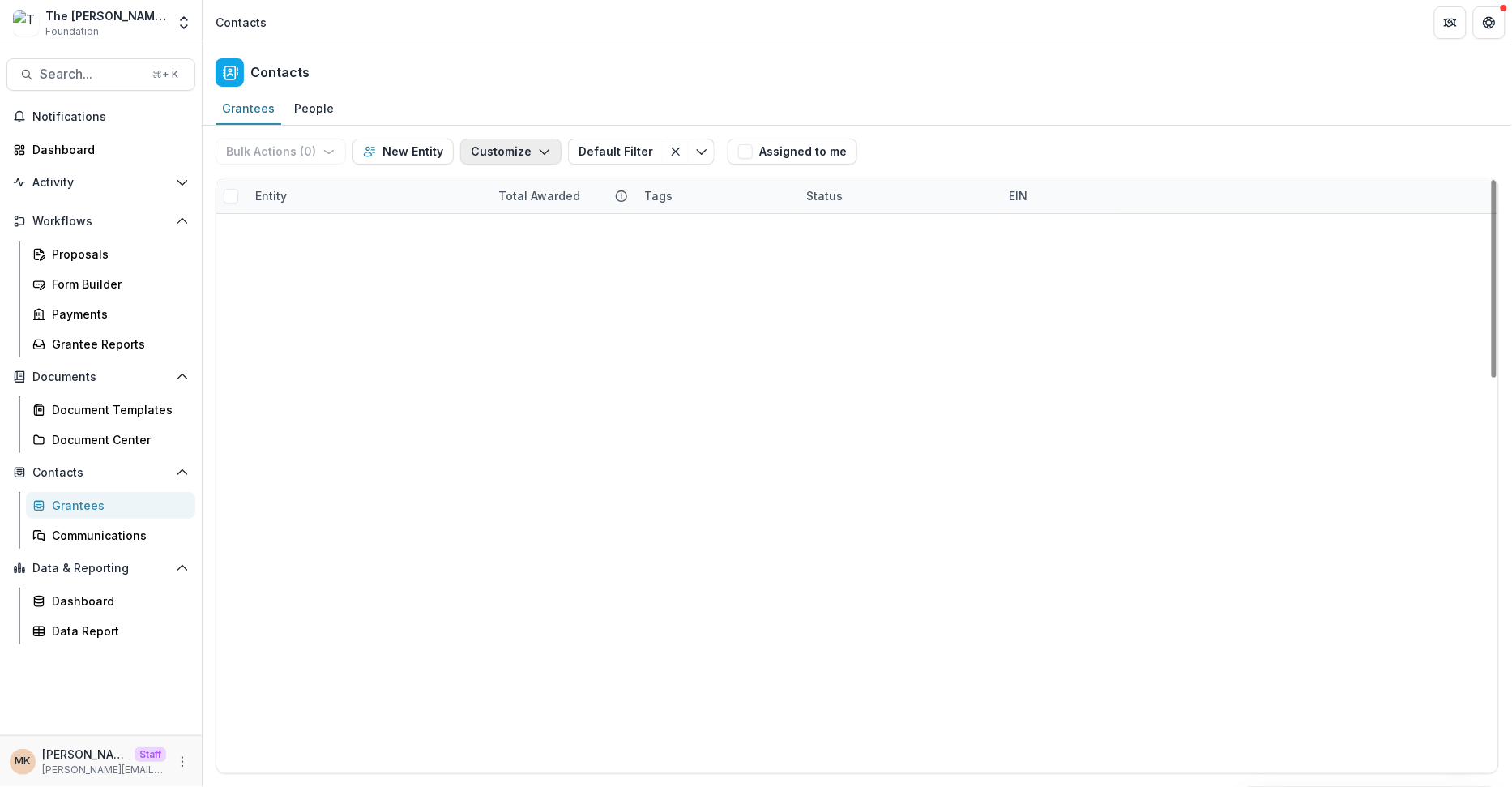
click at [519, 158] on button "Customize" at bounding box center [511, 152] width 102 height 26
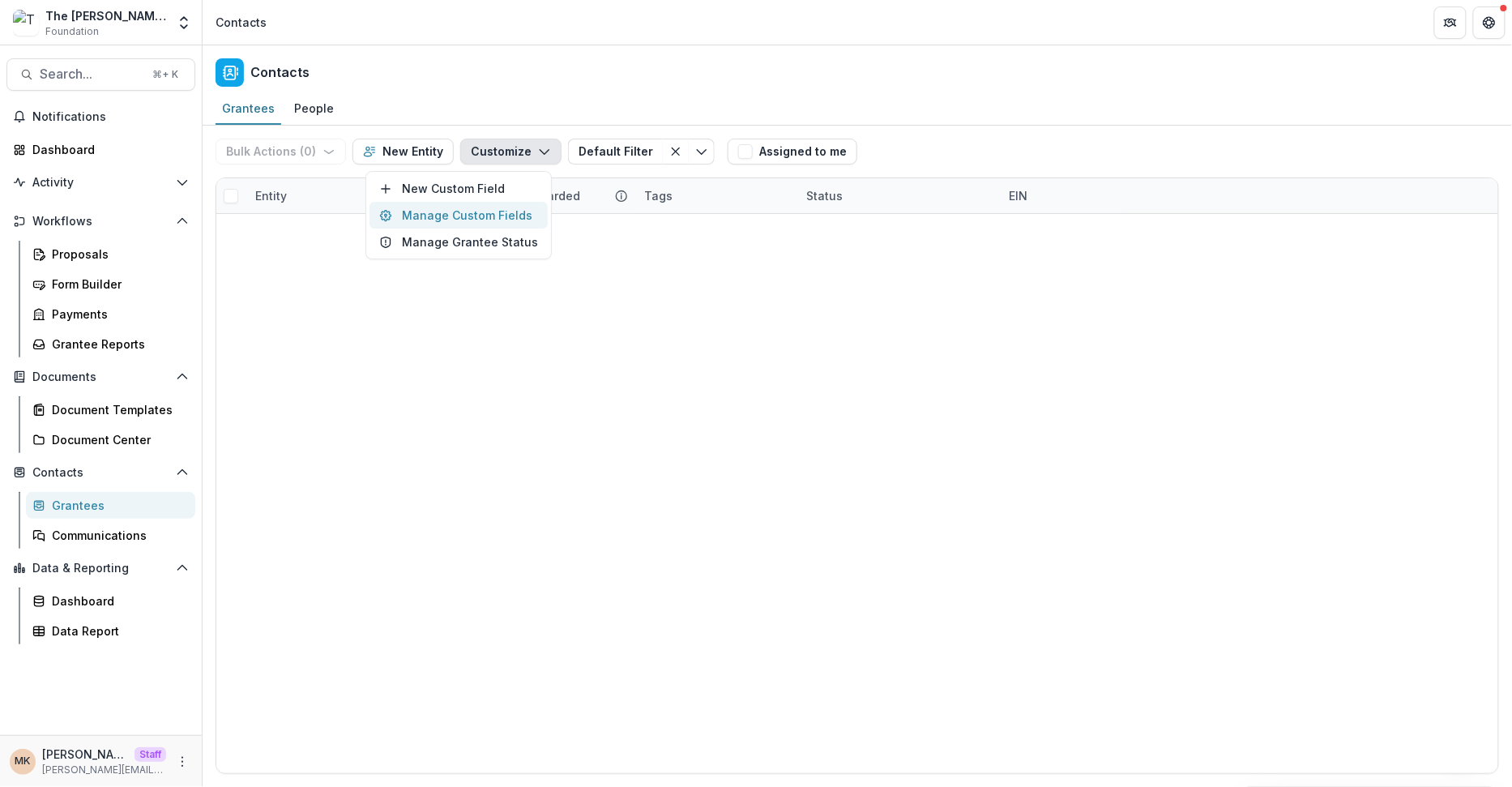
click at [494, 209] on button "Manage Custom Fields" at bounding box center [458, 214] width 178 height 26
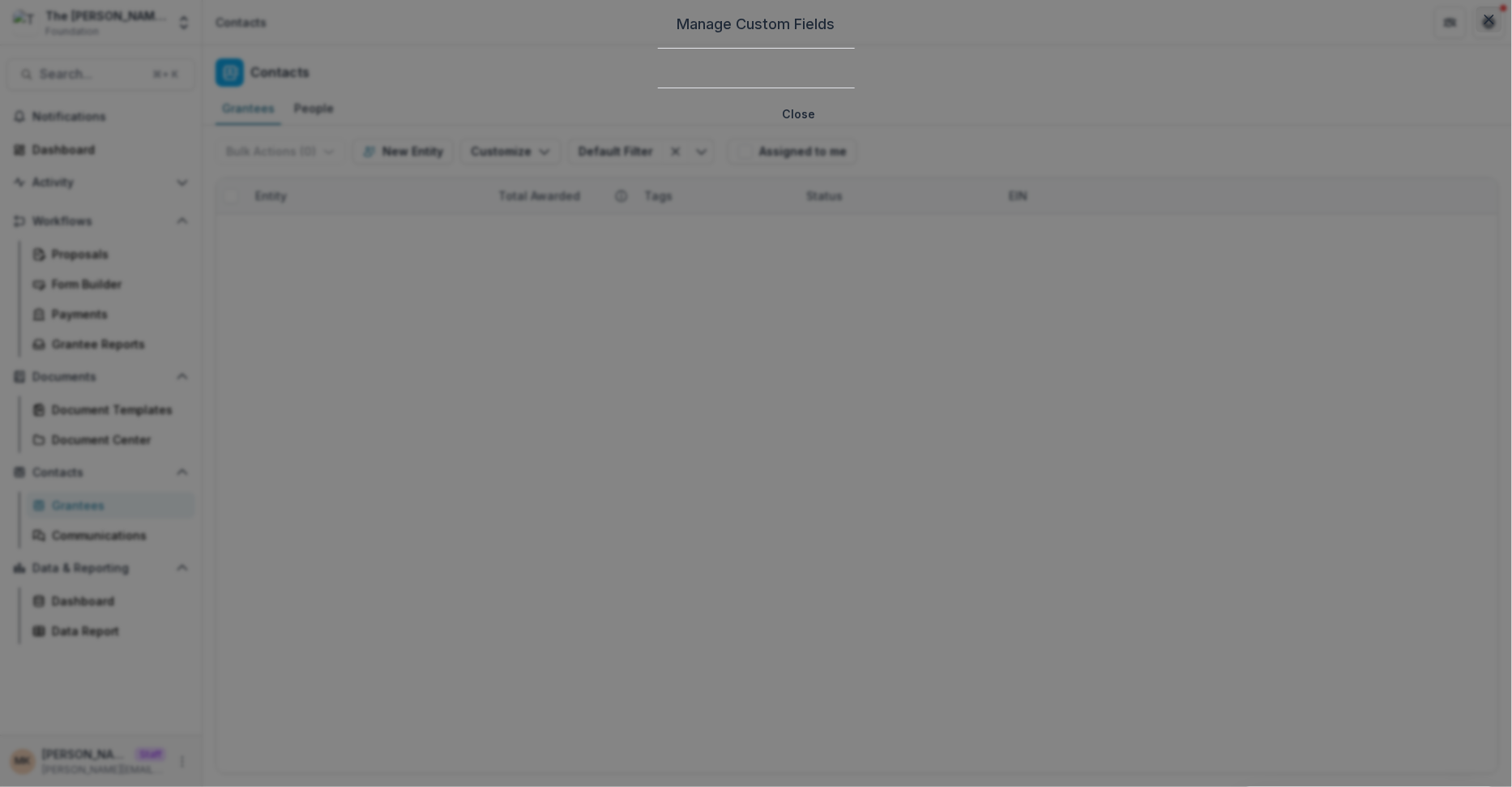
click at [1477, 33] on button "Close" at bounding box center [1489, 19] width 26 height 26
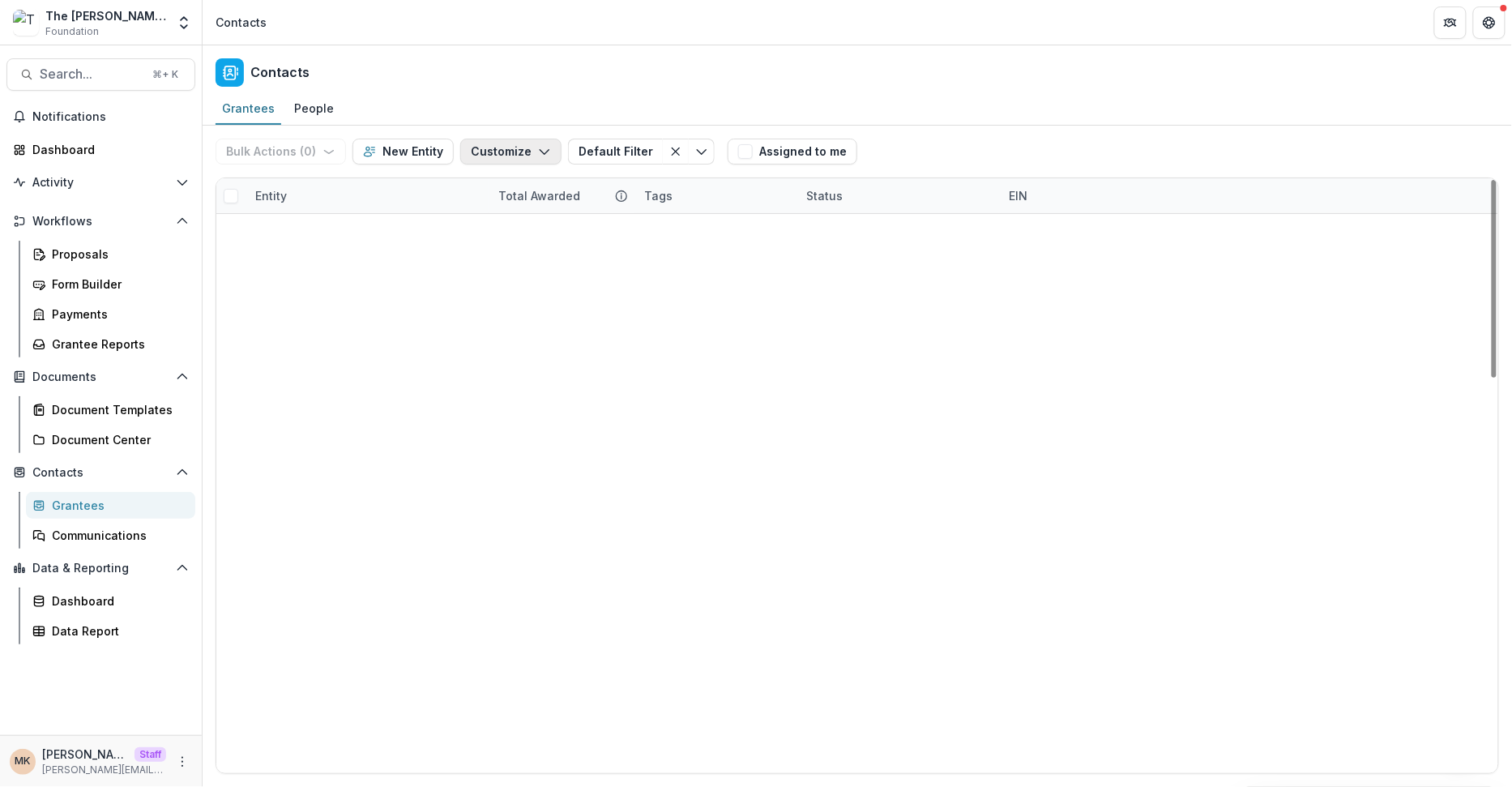
click at [509, 155] on button "Customize" at bounding box center [511, 152] width 102 height 26
click at [504, 202] on button "Manage Custom Fields" at bounding box center [458, 214] width 178 height 26
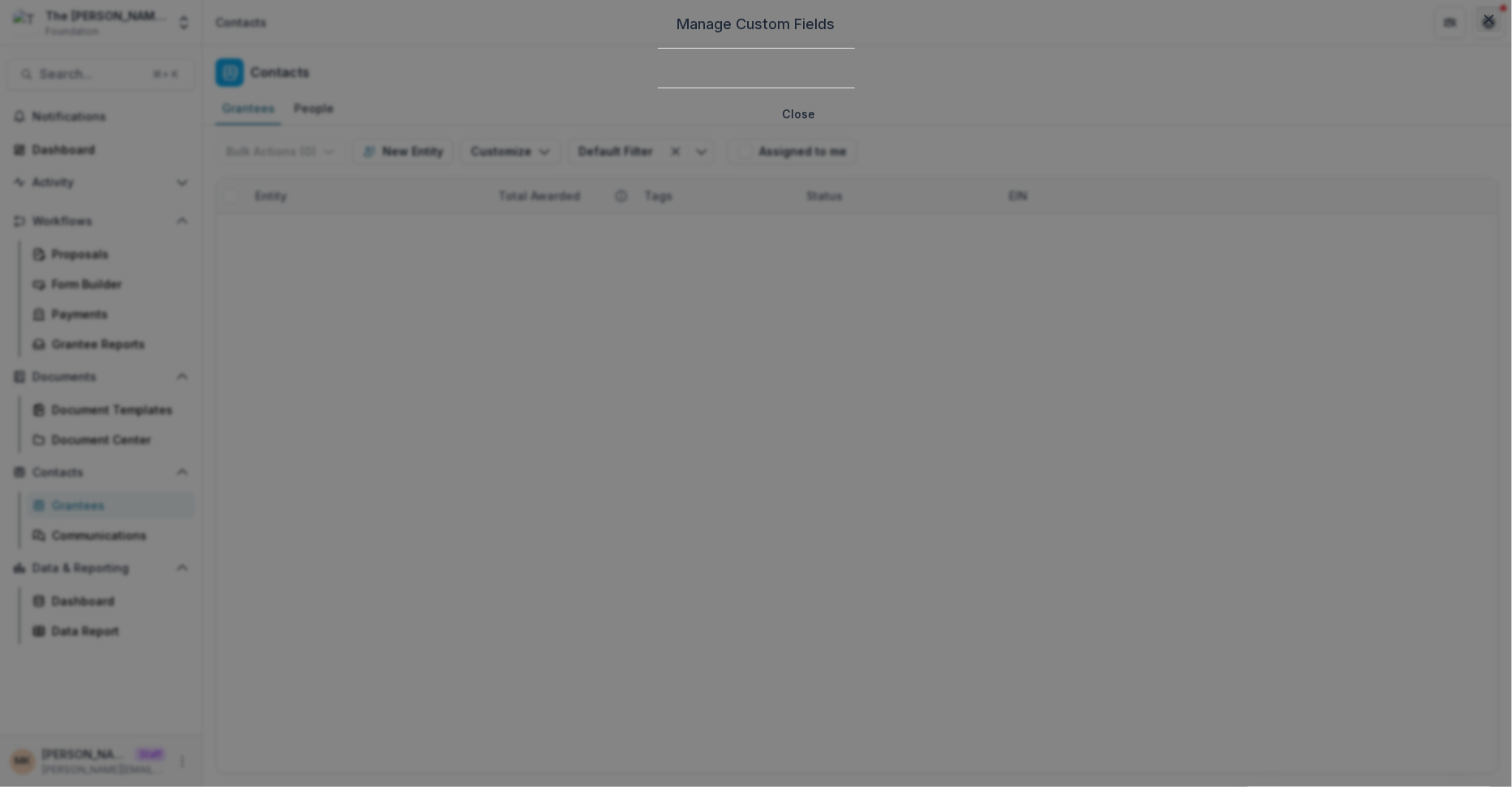
click at [1477, 33] on button "Close" at bounding box center [1489, 19] width 26 height 26
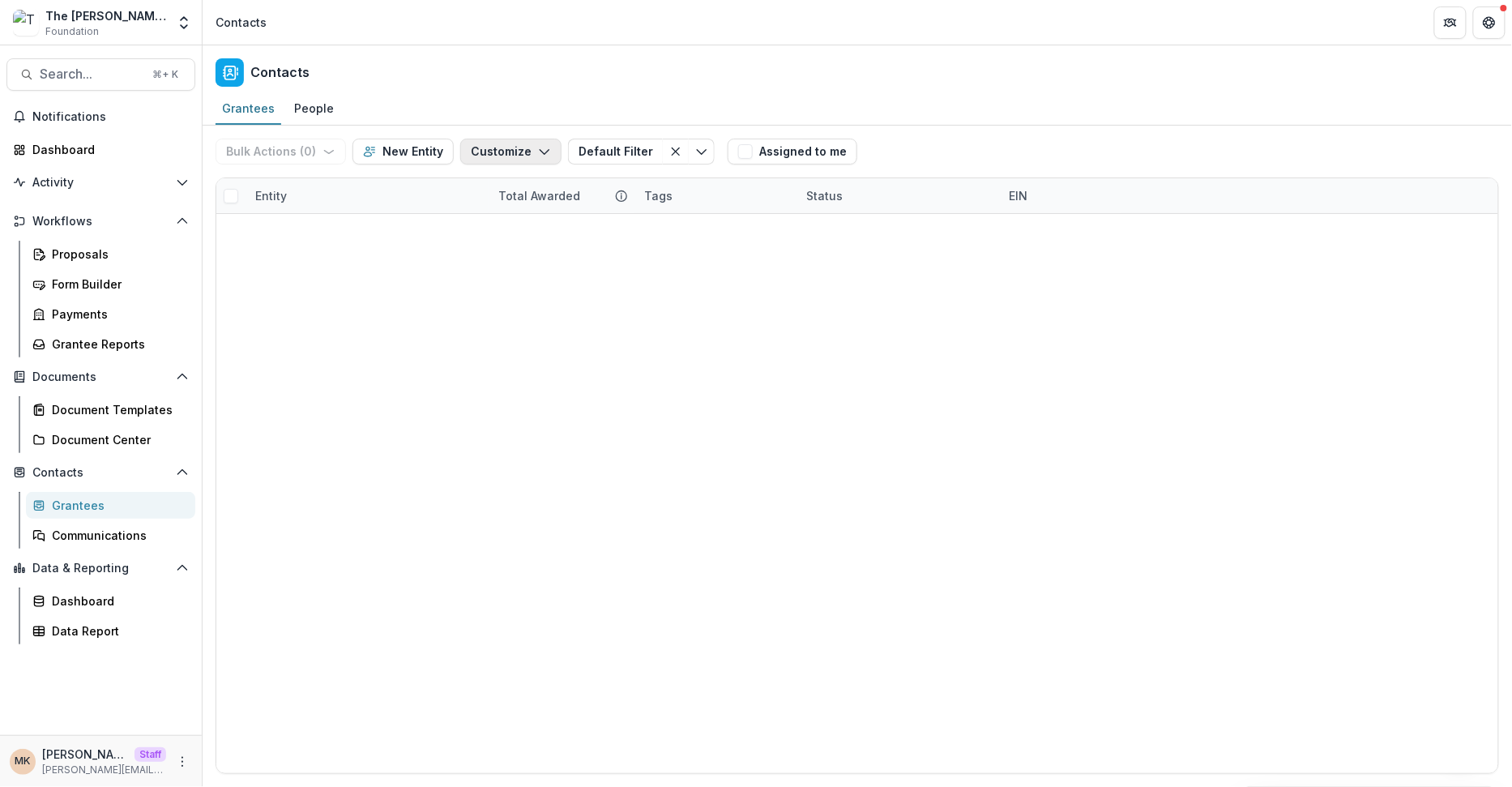
click at [495, 151] on button "Customize" at bounding box center [511, 152] width 102 height 26
click at [492, 182] on button "New Custom Field" at bounding box center [458, 188] width 178 height 26
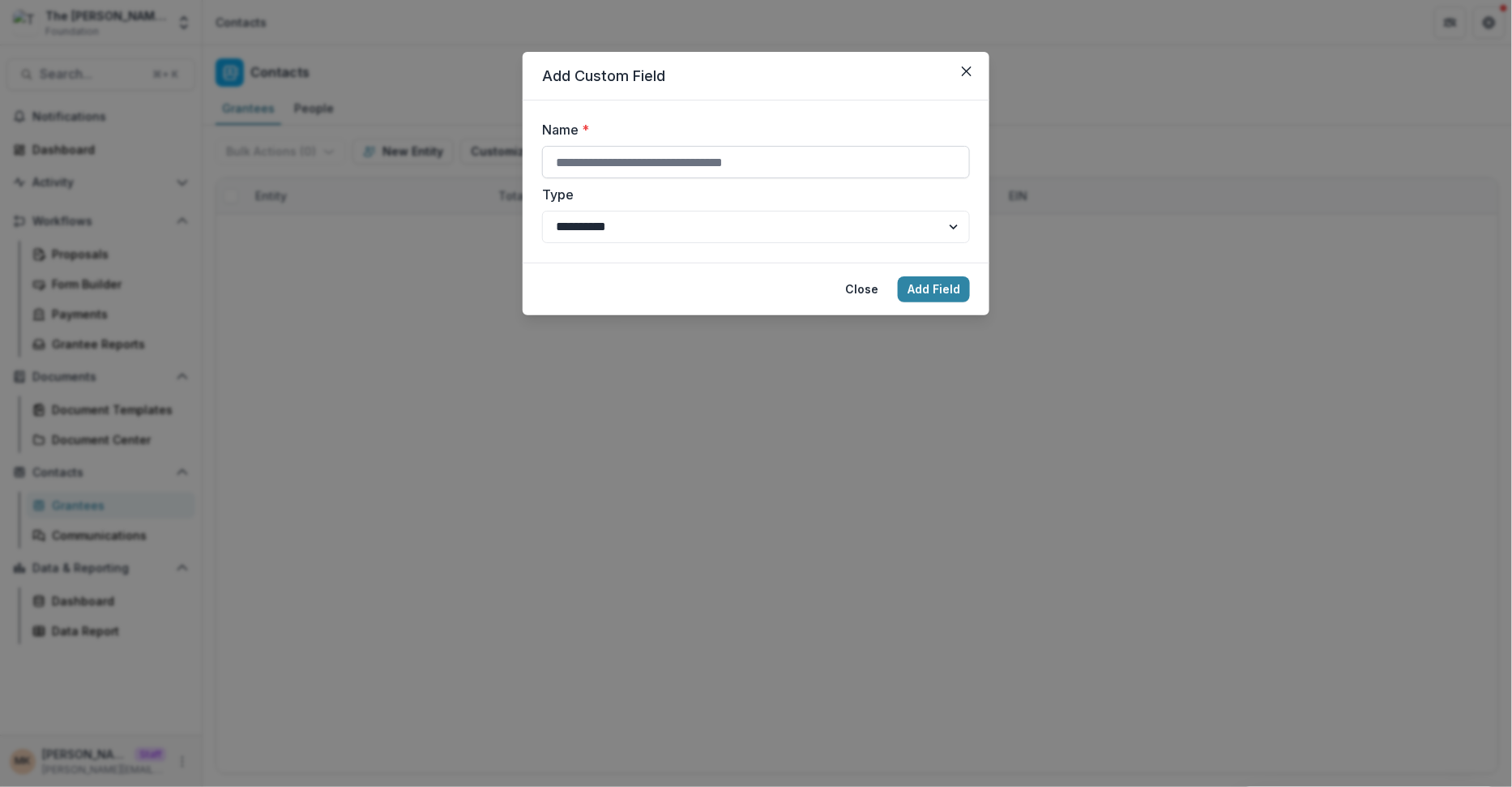
click at [679, 167] on input "Name *" at bounding box center [755, 162] width 427 height 33
type input "**********"
click at [933, 279] on button "Add Field" at bounding box center [933, 290] width 72 height 26
click at [958, 74] on button "Close" at bounding box center [967, 71] width 26 height 26
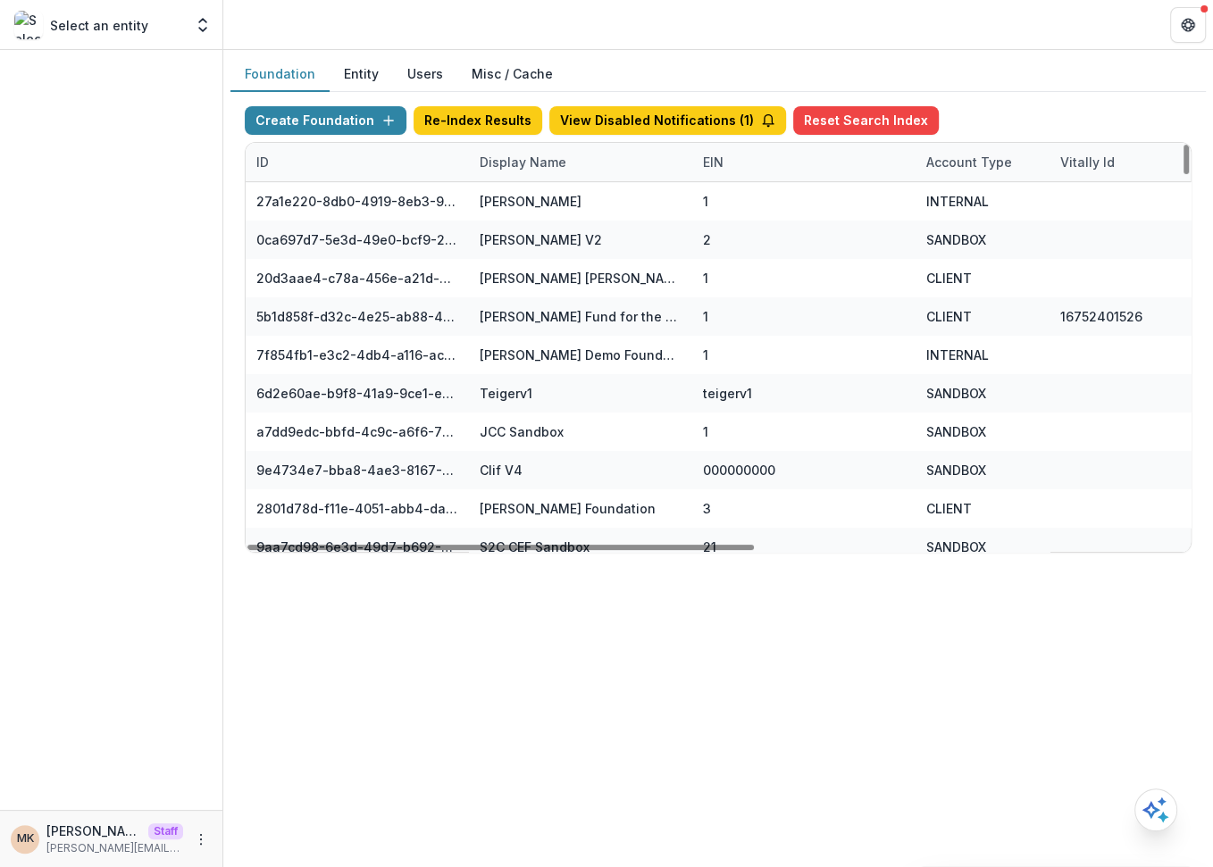
click at [492, 165] on div "Display Name" at bounding box center [523, 162] width 108 height 19
click at [517, 196] on input at bounding box center [578, 201] width 214 height 29
type input "****"
click at [357, 81] on button "Entity" at bounding box center [361, 74] width 63 height 35
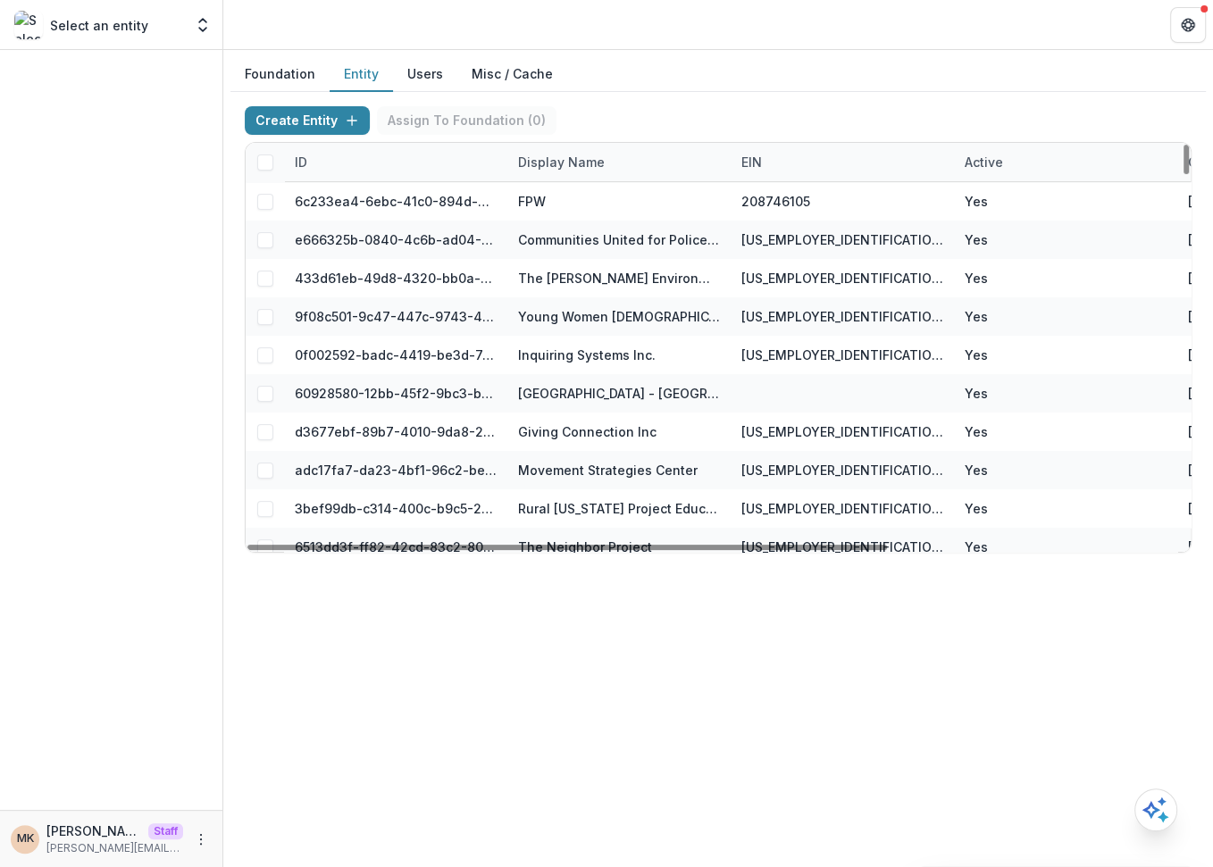
click at [567, 162] on div "Display Name" at bounding box center [561, 162] width 108 height 19
click at [564, 192] on input at bounding box center [618, 201] width 214 height 29
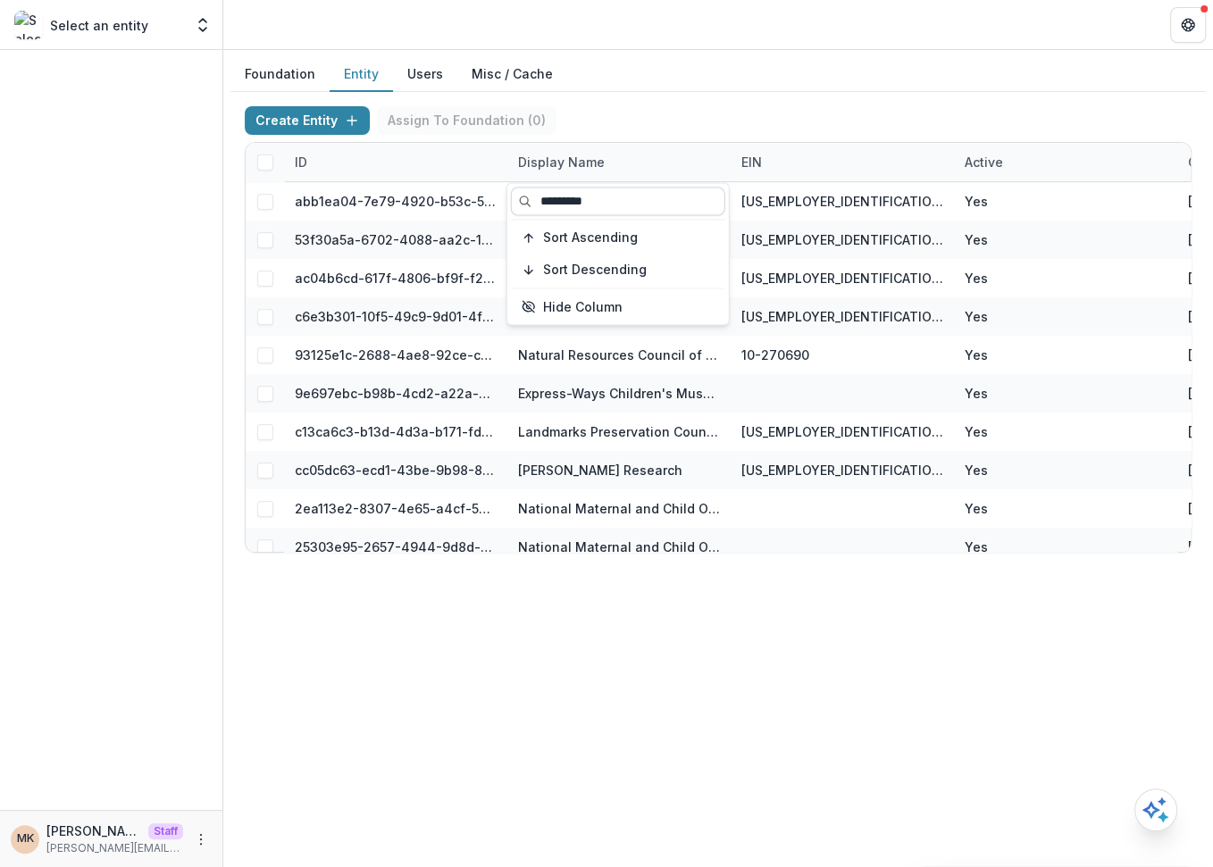
type input "*********"
click at [612, 92] on div "Create Entity Assign To Foundation ( 0 ) ID Display Name EIN Active Created on …" at bounding box center [717, 329] width 975 height 475
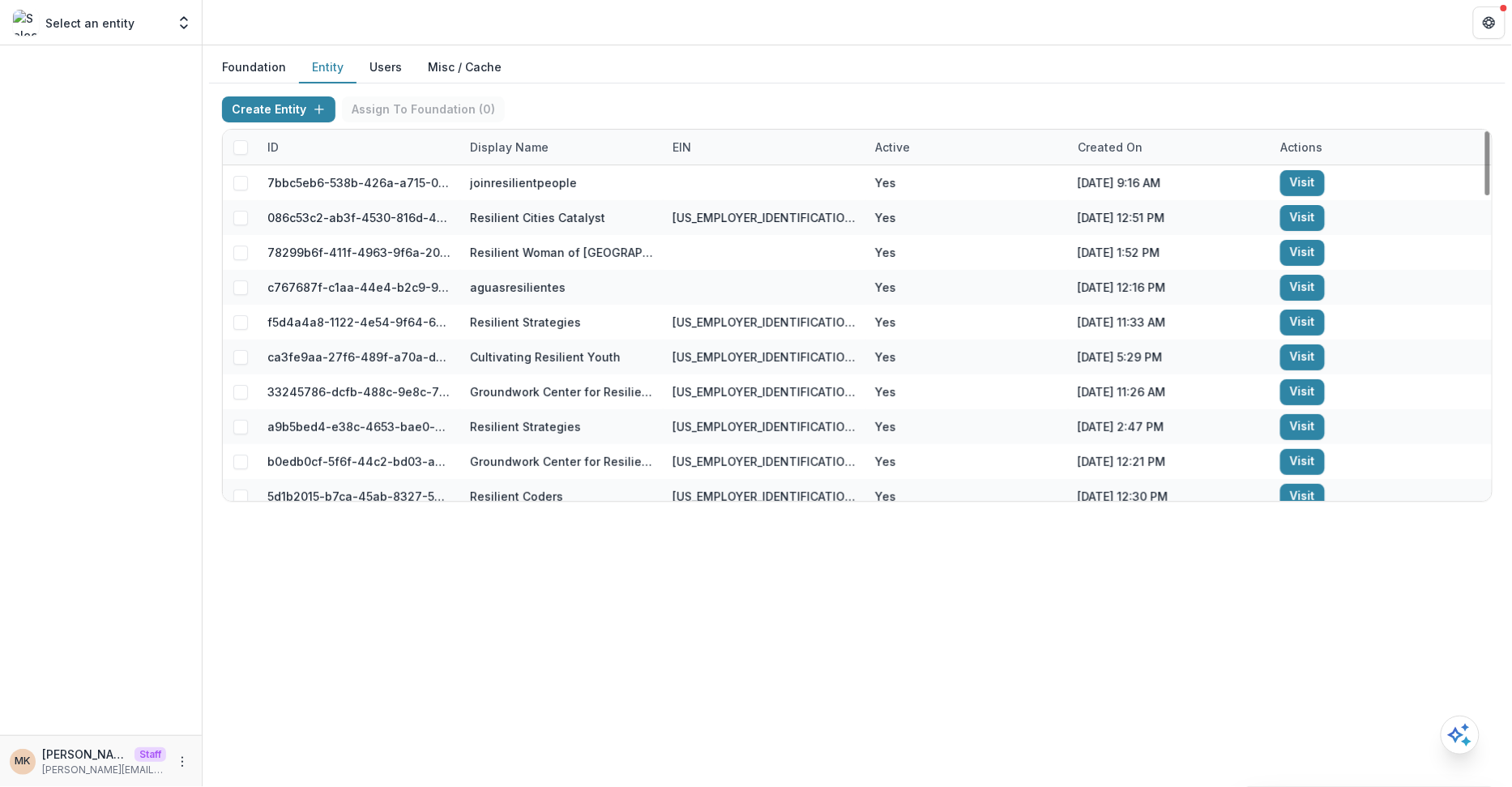
click at [523, 139] on div "Display Name" at bounding box center [509, 147] width 98 height 17
click at [545, 180] on input "*********" at bounding box center [559, 182] width 191 height 25
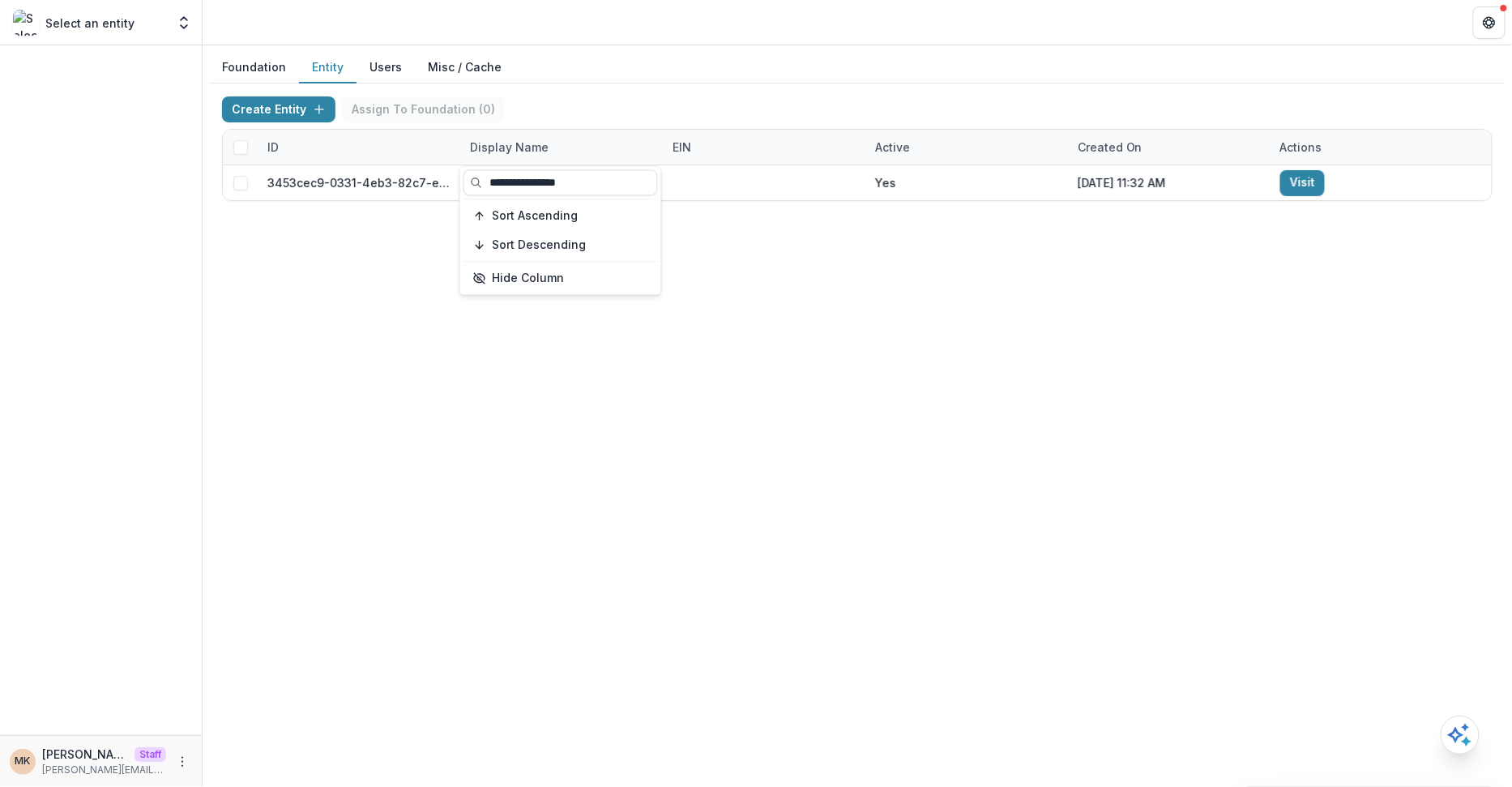
type input "**********"
click at [584, 123] on div "Create Entity Assign To Foundation ( 0 )" at bounding box center [858, 113] width 1271 height 33
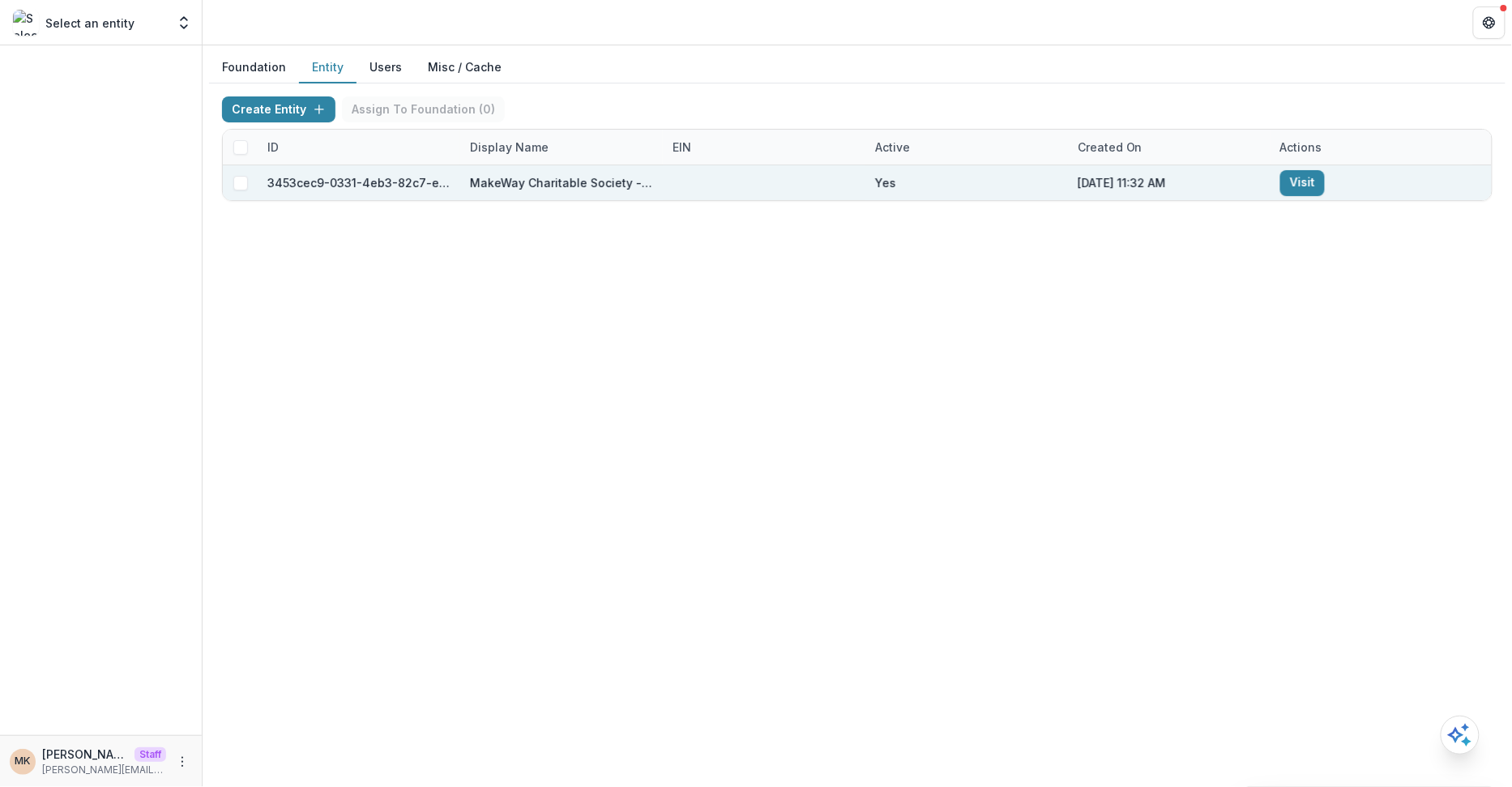
click at [1100, 181] on link "Visit" at bounding box center [1302, 183] width 44 height 26
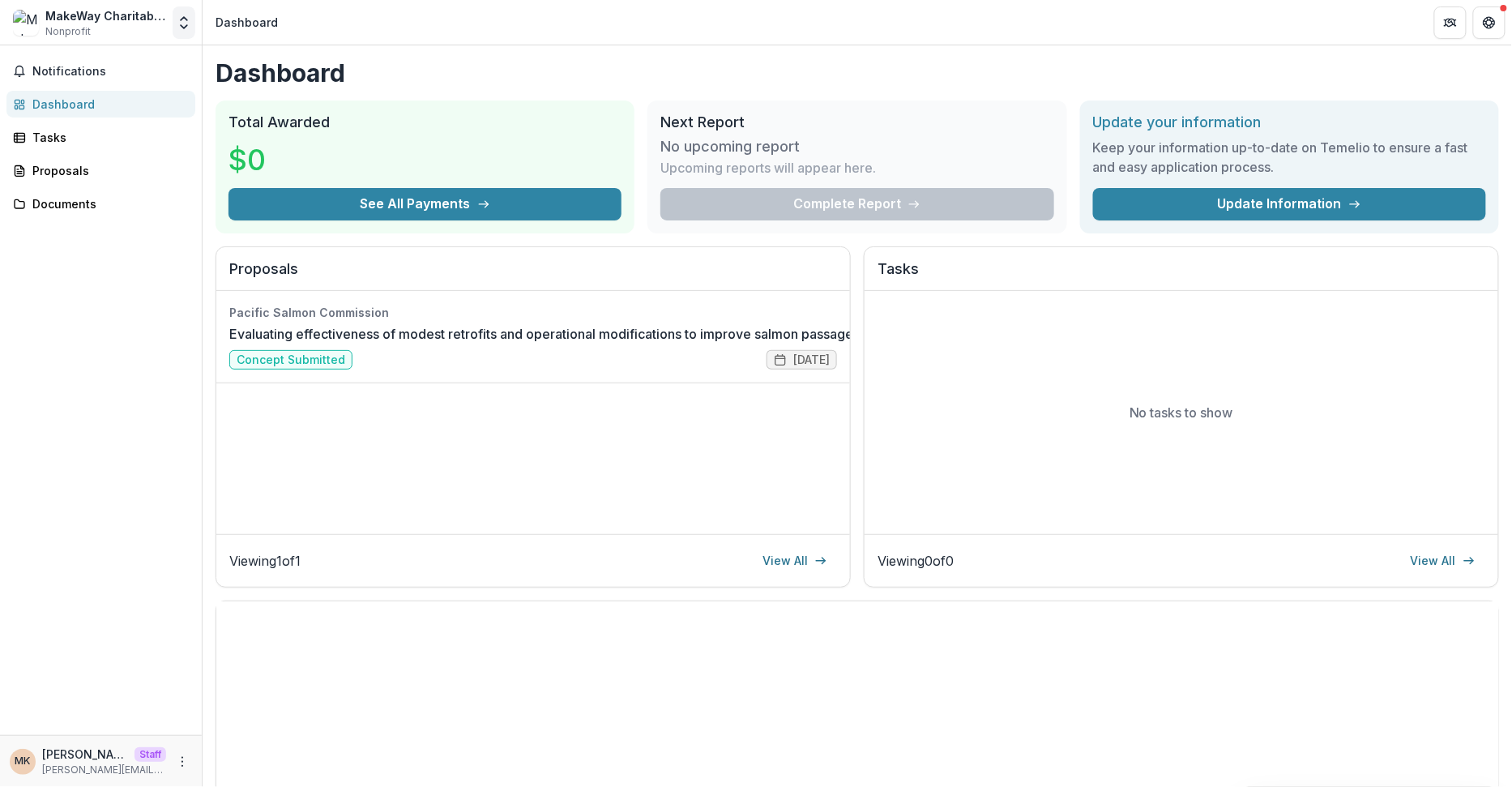
click at [180, 26] on icon "Open entity switcher" at bounding box center [184, 23] width 16 height 16
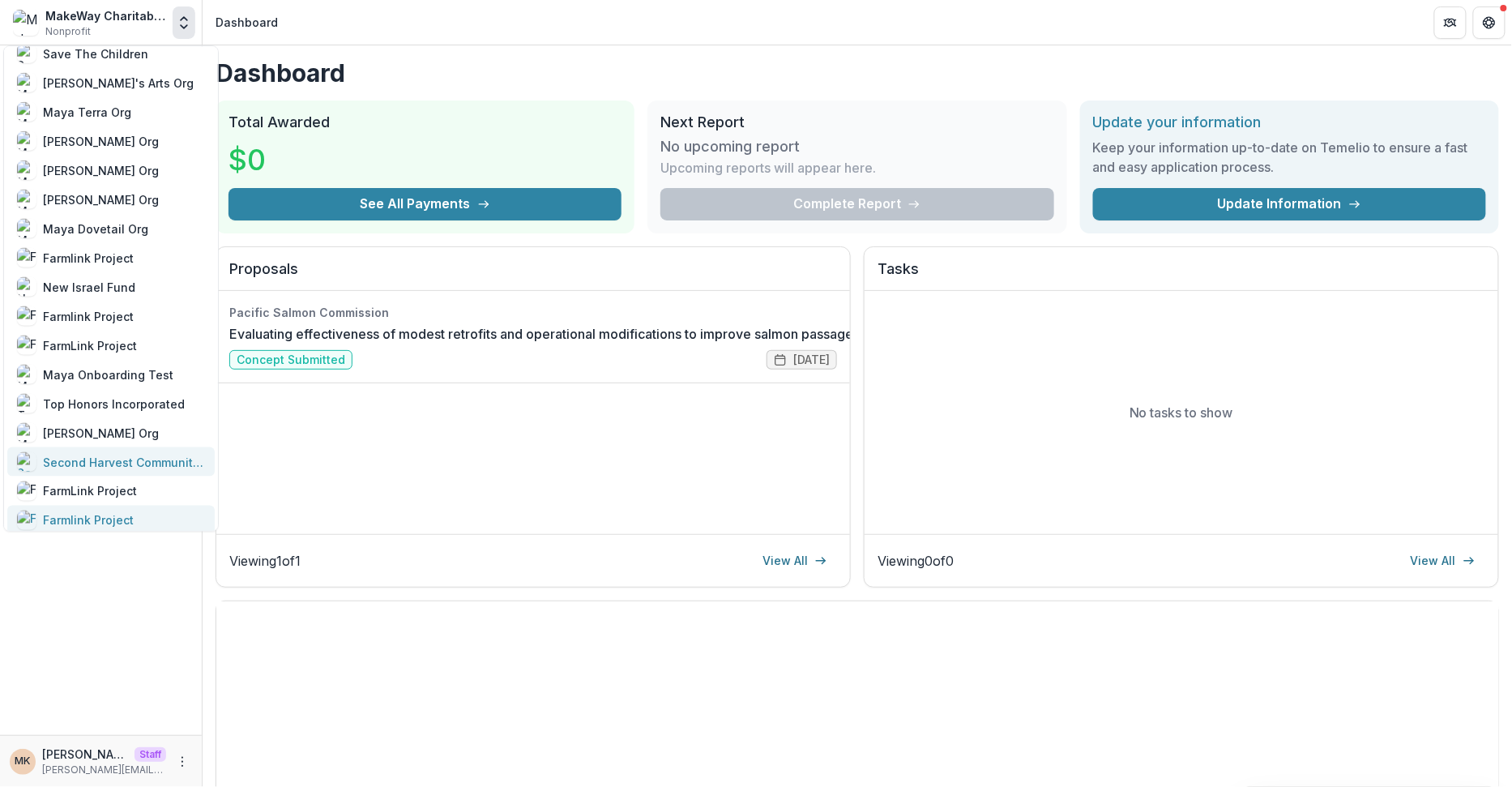
scroll to position [920, 0]
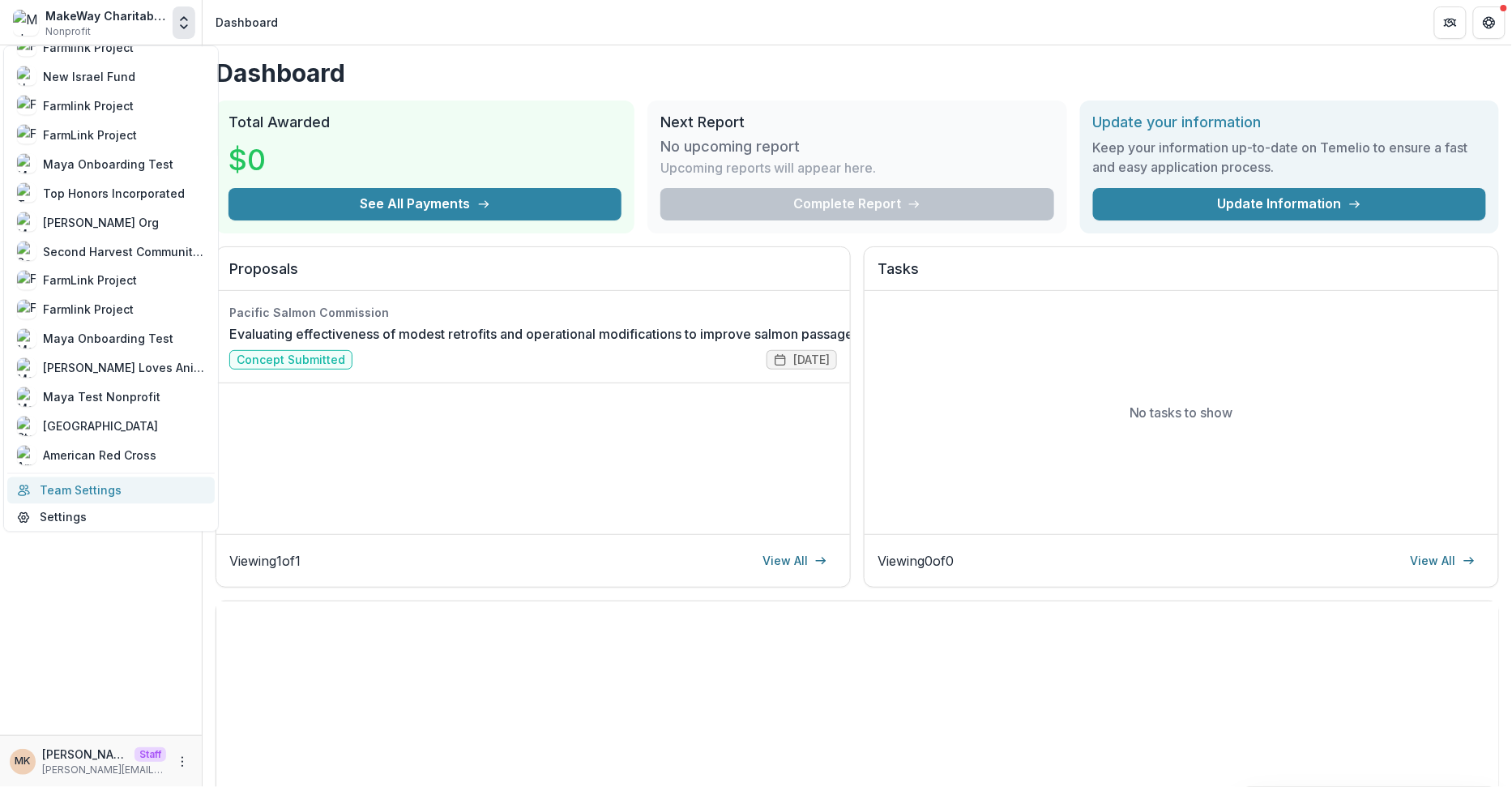
click at [110, 488] on link "Team Settings" at bounding box center [111, 489] width 208 height 26
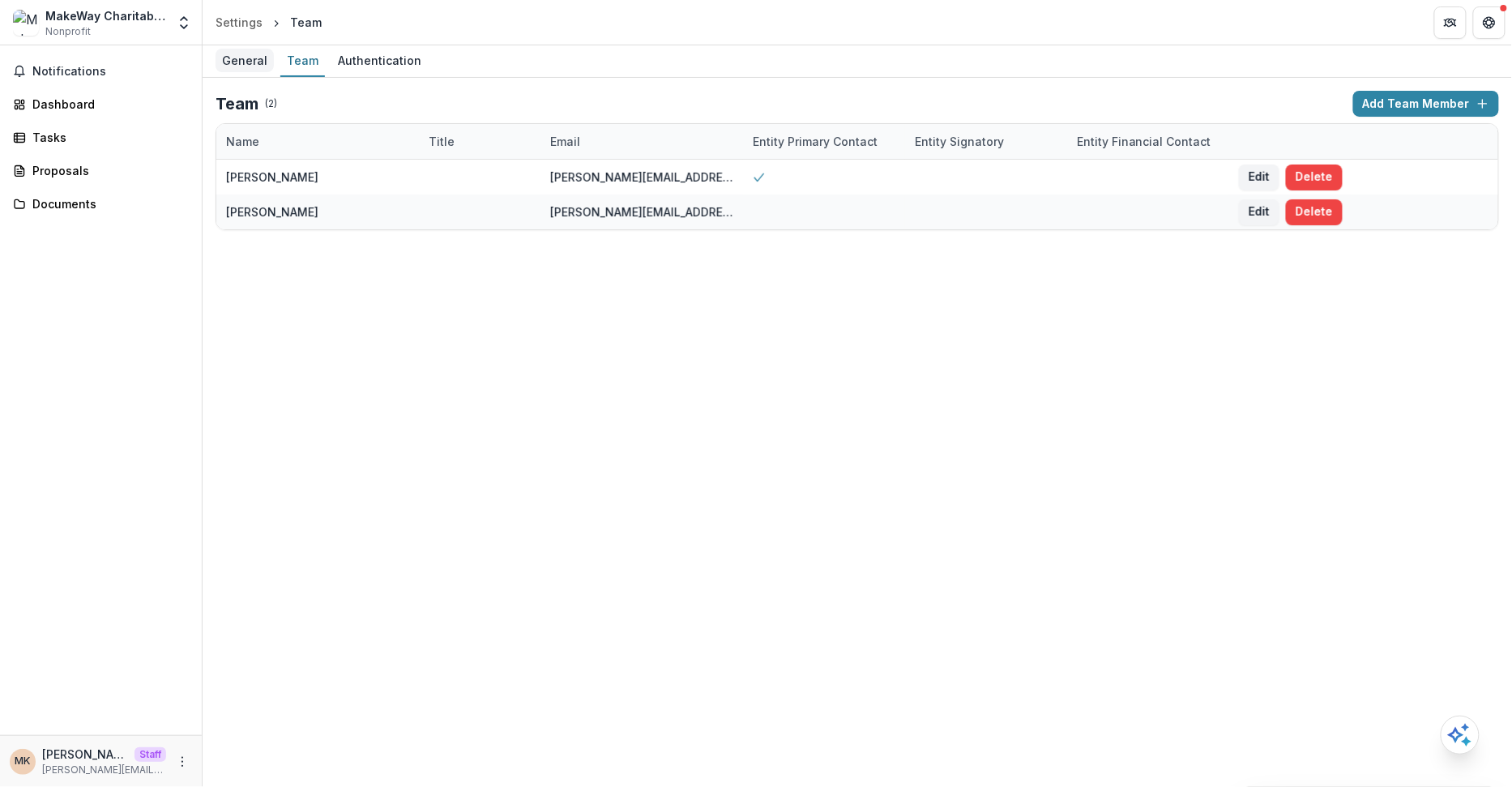
click at [253, 56] on div "General" at bounding box center [245, 61] width 58 height 24
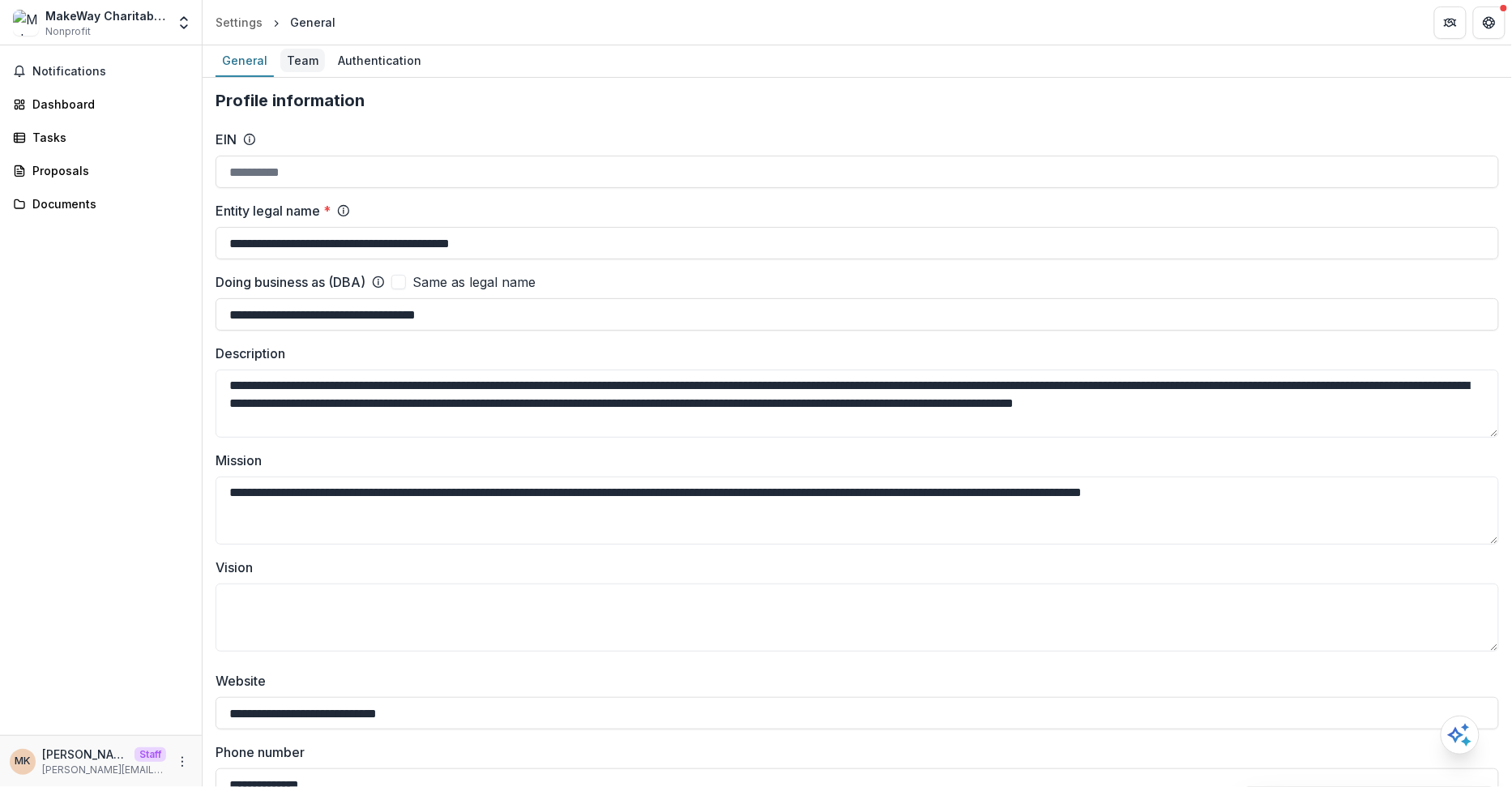
click at [315, 66] on div "Team" at bounding box center [302, 61] width 44 height 24
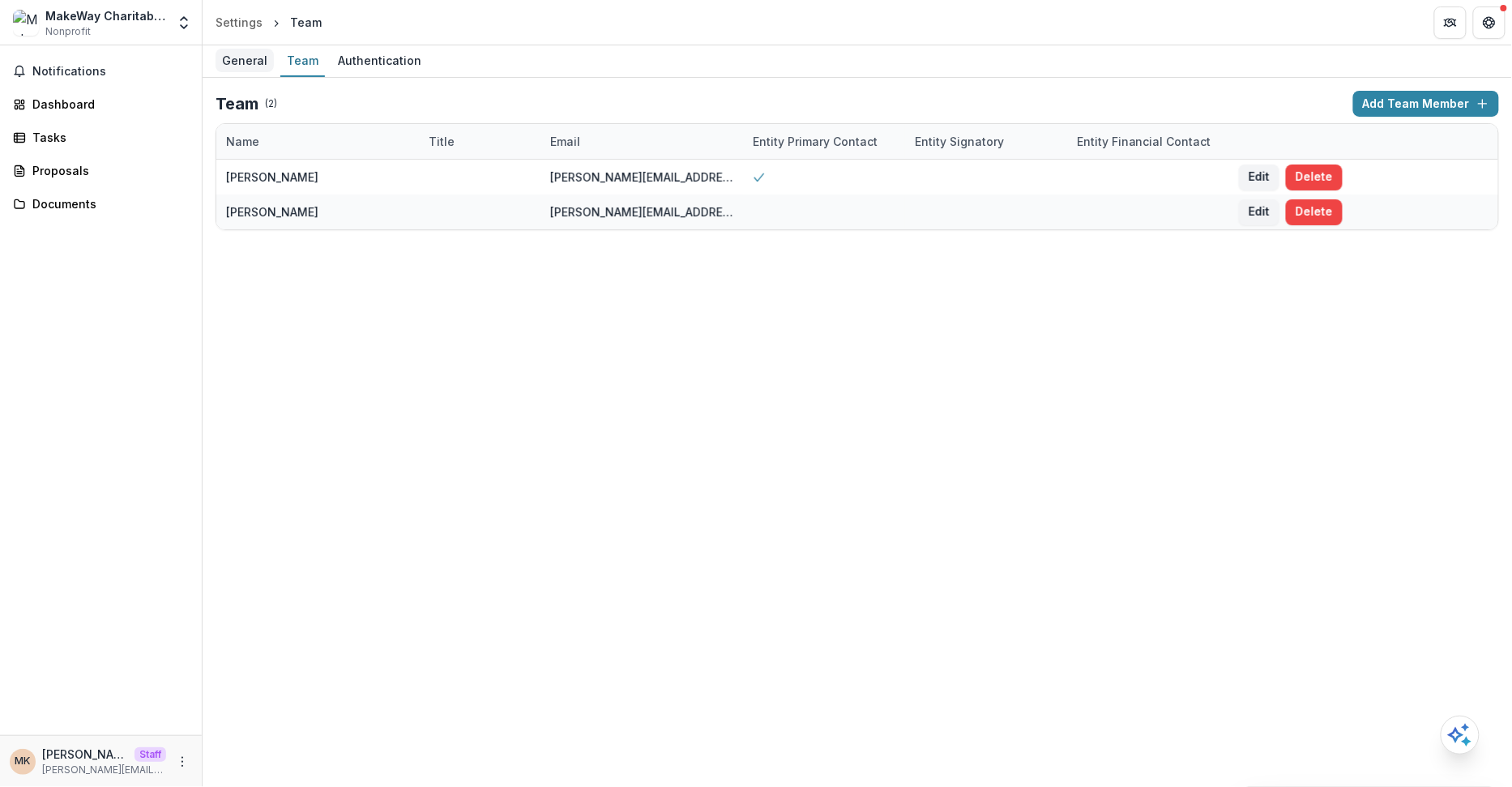
click at [245, 66] on div "General" at bounding box center [245, 61] width 58 height 24
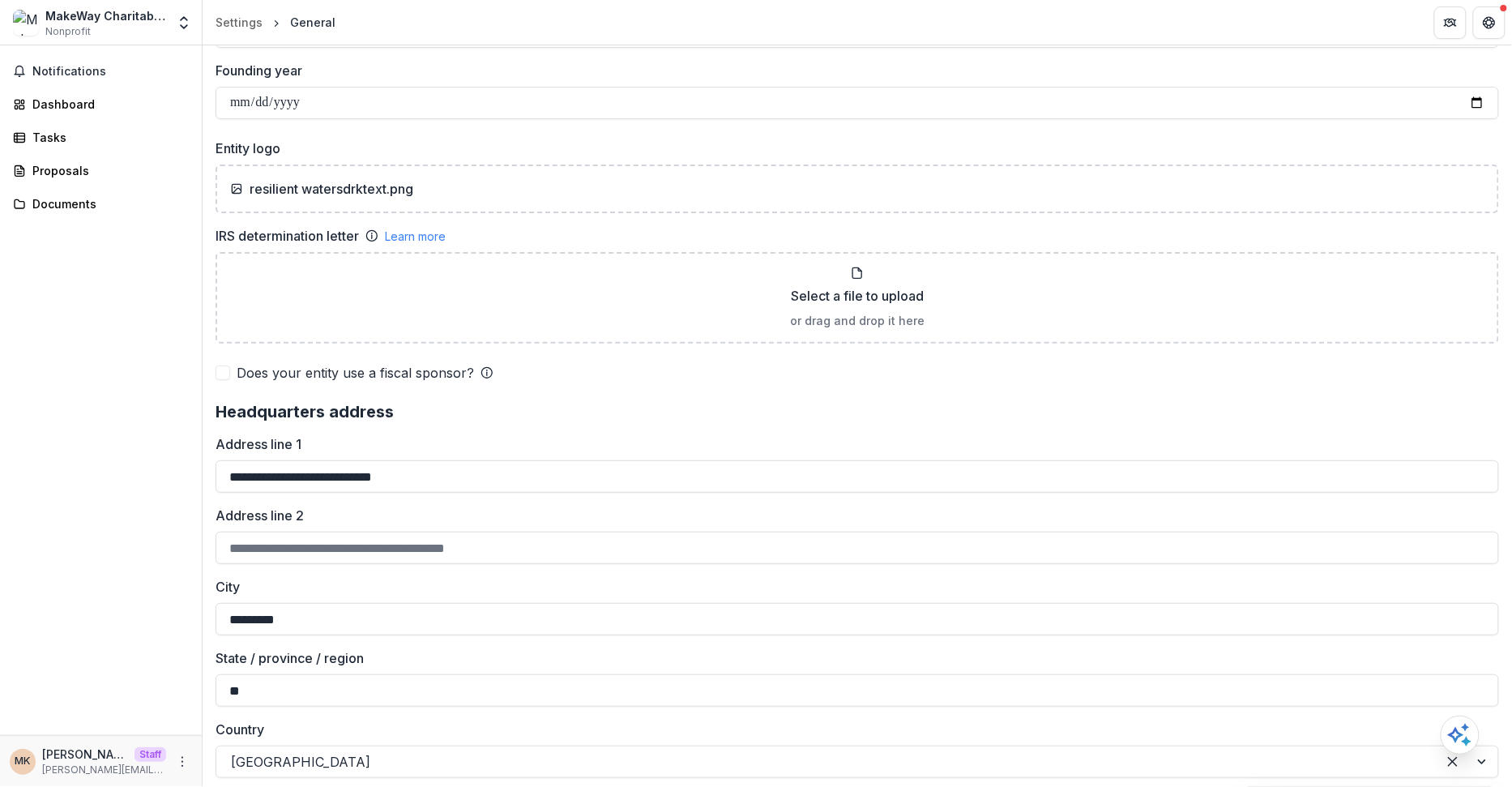
scroll to position [1006, 0]
click at [339, 183] on p "resilient watersdrktext.png" at bounding box center [331, 190] width 163 height 19
type input "**********"
click at [359, 181] on p "Screenshot 2025-08-21 at 11.49.14 AM.png" at bounding box center [358, 190] width 218 height 19
type input "**********"
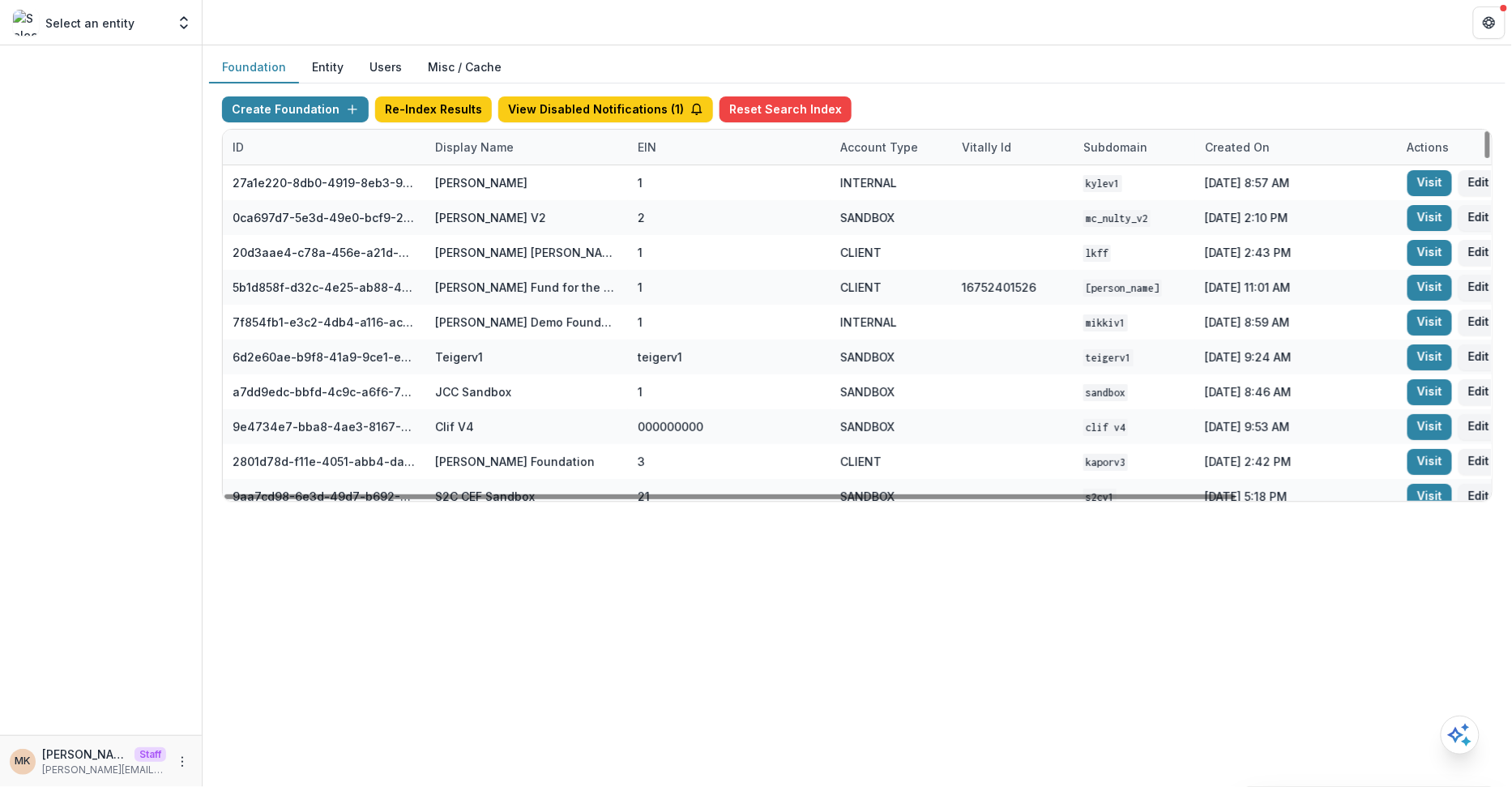
click at [509, 140] on div "Display Name" at bounding box center [475, 147] width 98 height 17
click at [492, 173] on input at bounding box center [525, 182] width 194 height 26
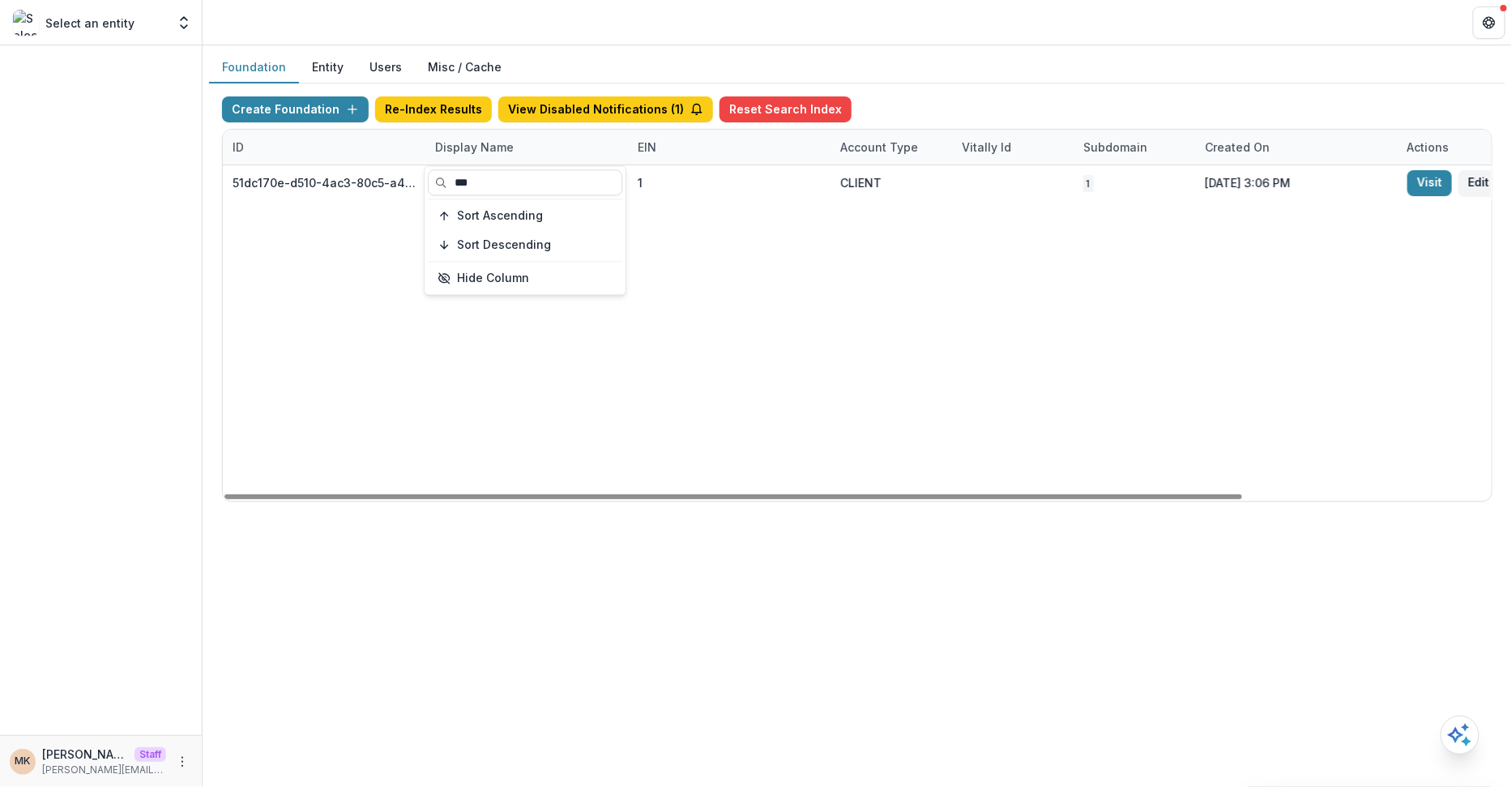
type input "***"
click at [803, 277] on div "51dc170e-d510-4ac3-80c5-a4341bea8158 The Bulova Stetson Fund 1 CLIENT 1 [DATE] …" at bounding box center [1013, 333] width 1580 height 336
click at [530, 140] on div "Display Name" at bounding box center [526, 147] width 202 height 34
click at [508, 180] on input "***" at bounding box center [525, 182] width 194 height 26
type input "****"
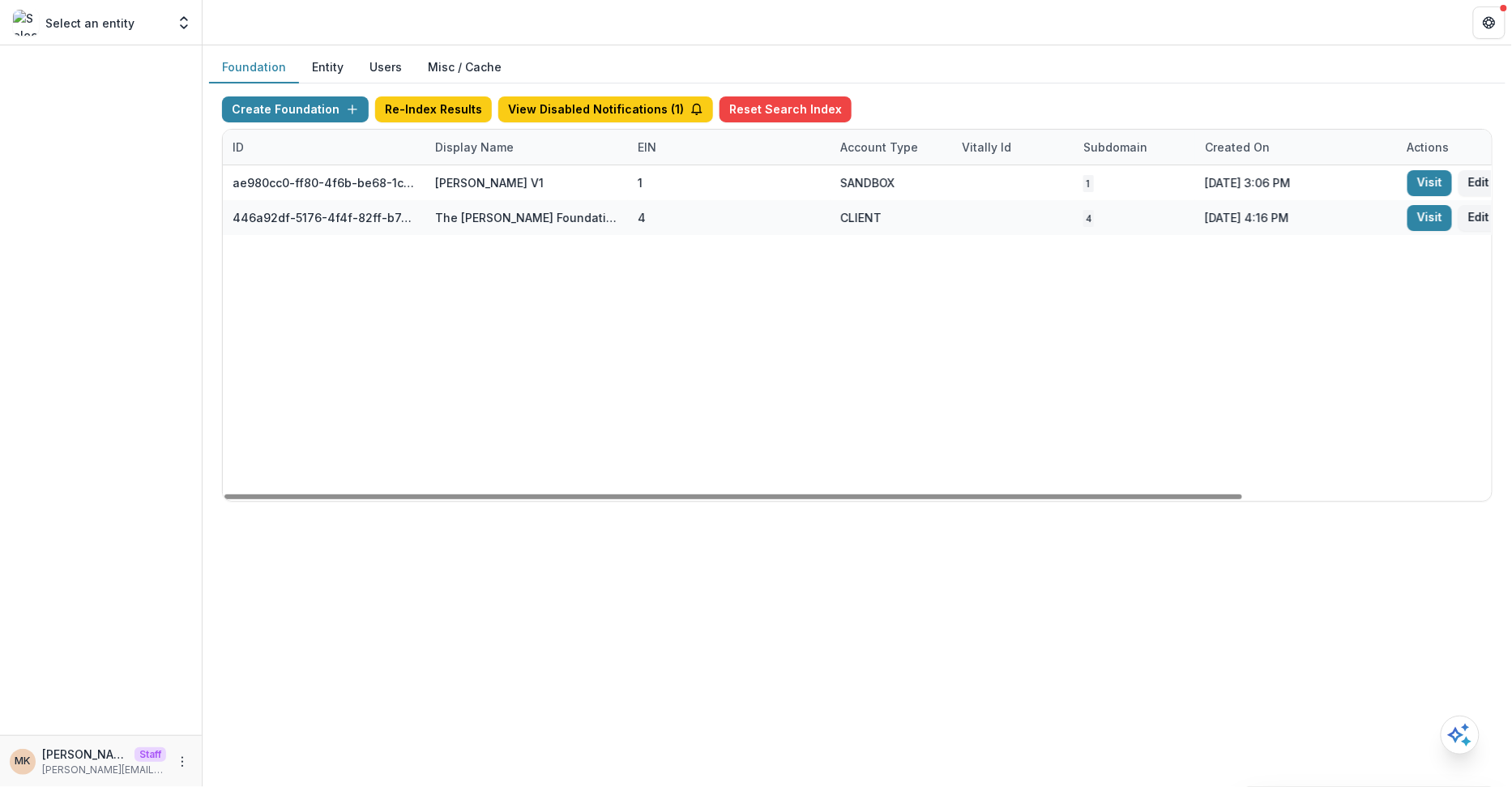
click at [889, 271] on div "ae980cc0-ff80-4f6b-be68-1c414f5ce830 [PERSON_NAME] V1 1 SANDBOX 1 [DATE] 3:06 P…" at bounding box center [1013, 333] width 1580 height 336
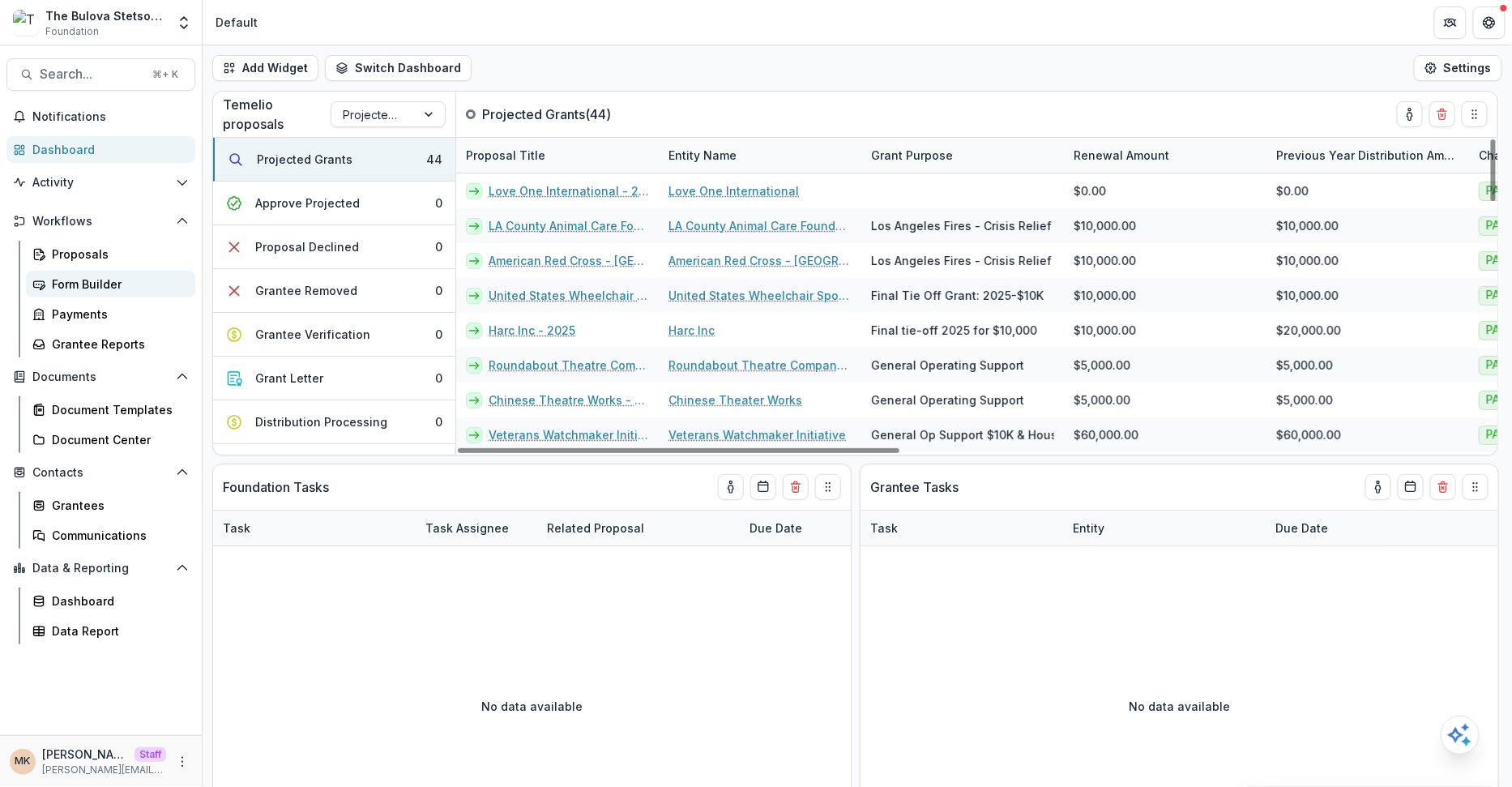
click at [99, 281] on div "Form Builder" at bounding box center [117, 284] width 131 height 17
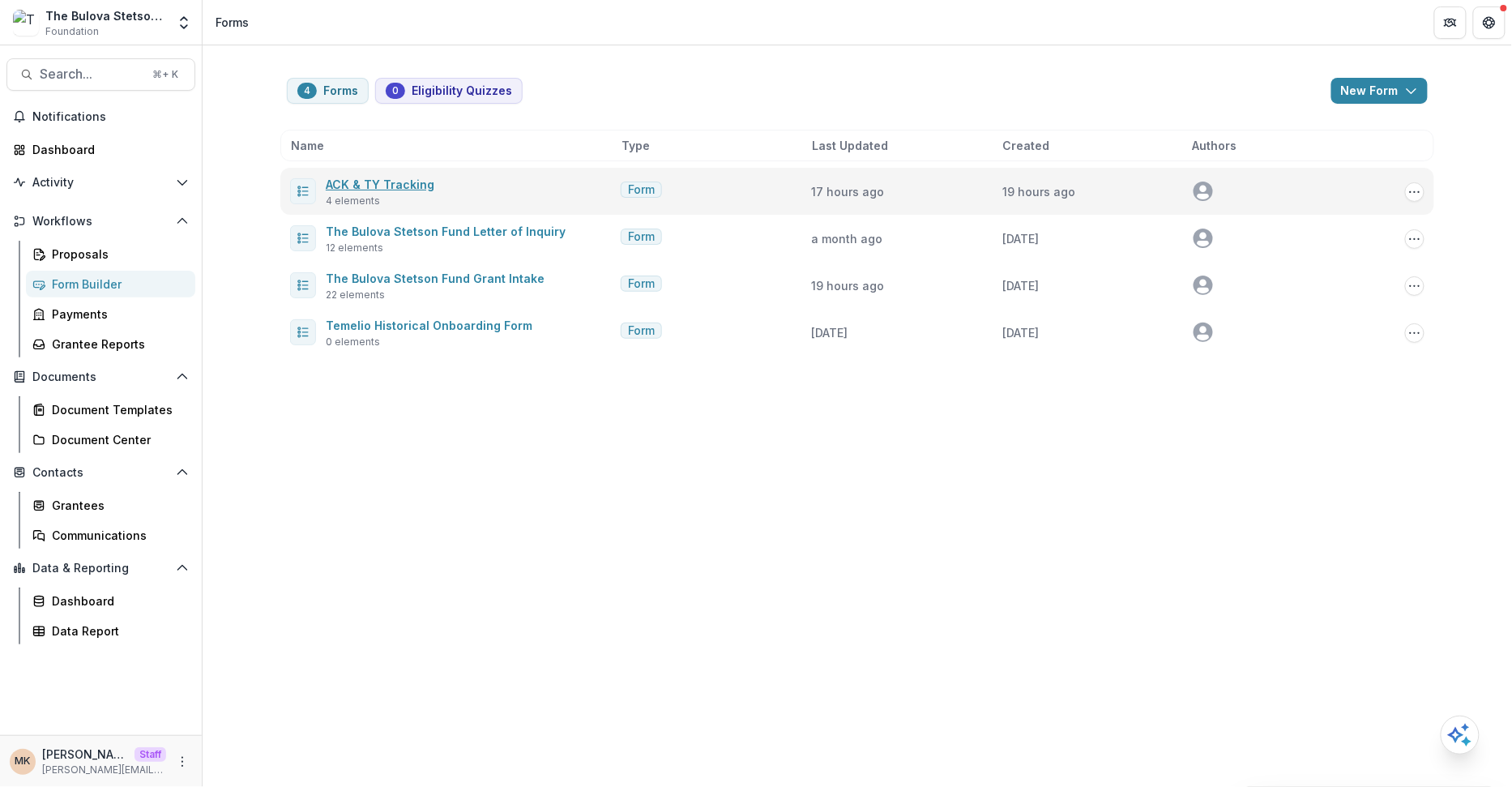
click at [400, 187] on link "ACK & TY Tracking" at bounding box center [380, 184] width 109 height 14
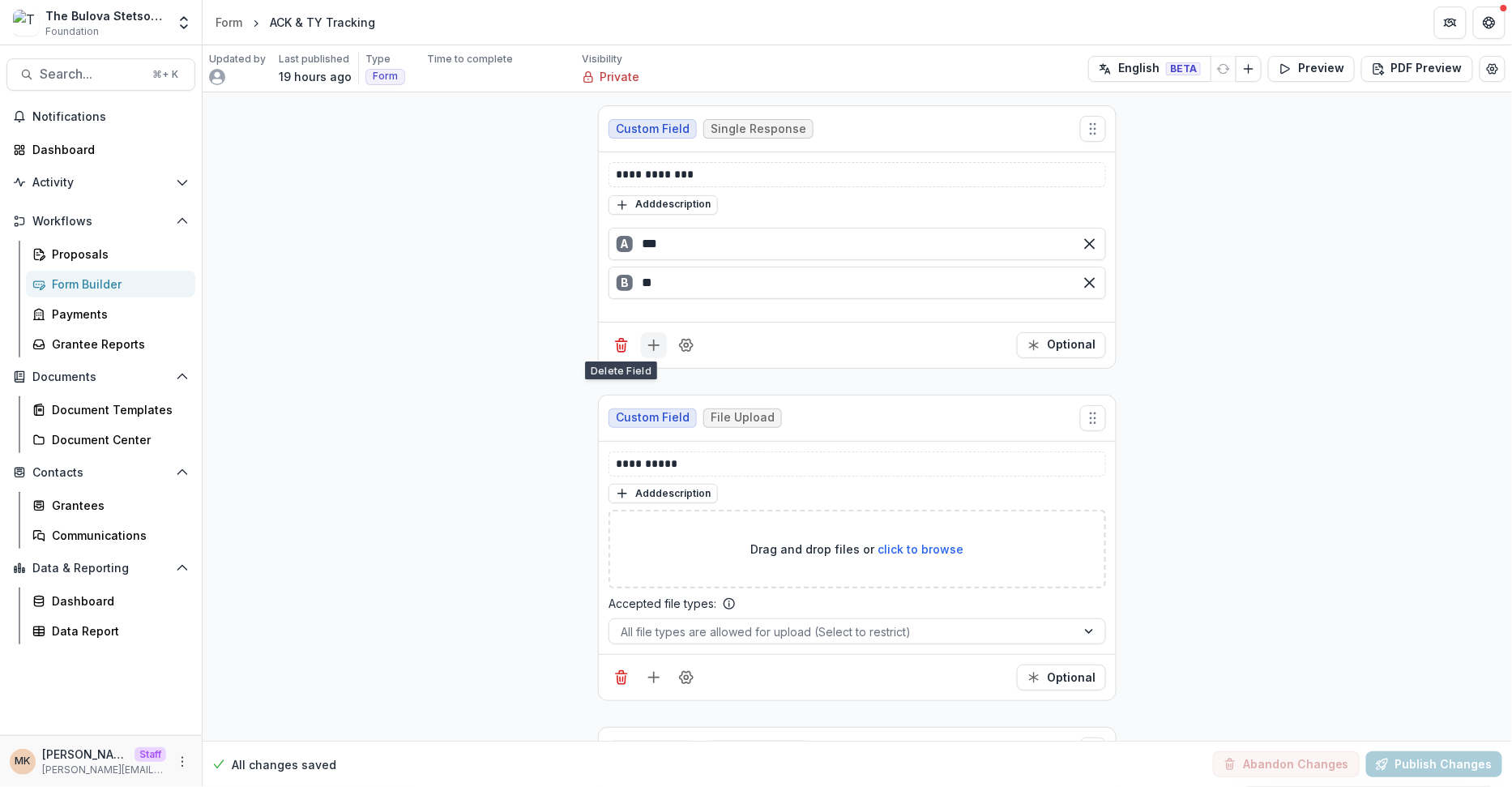
click at [658, 339] on icon "Add field" at bounding box center [654, 345] width 16 height 16
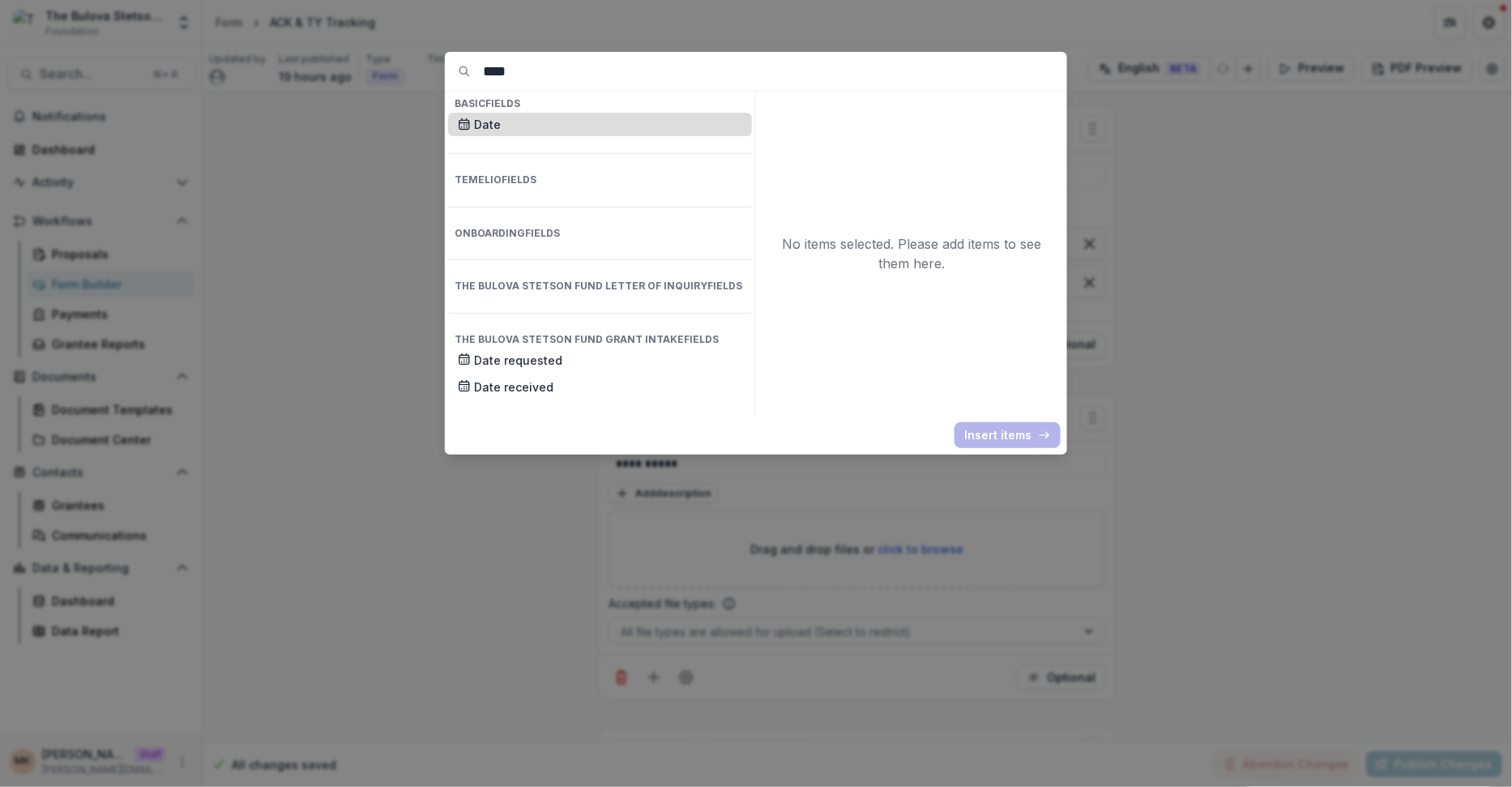
type input "****"
click at [556, 131] on p "Date" at bounding box center [608, 124] width 269 height 17
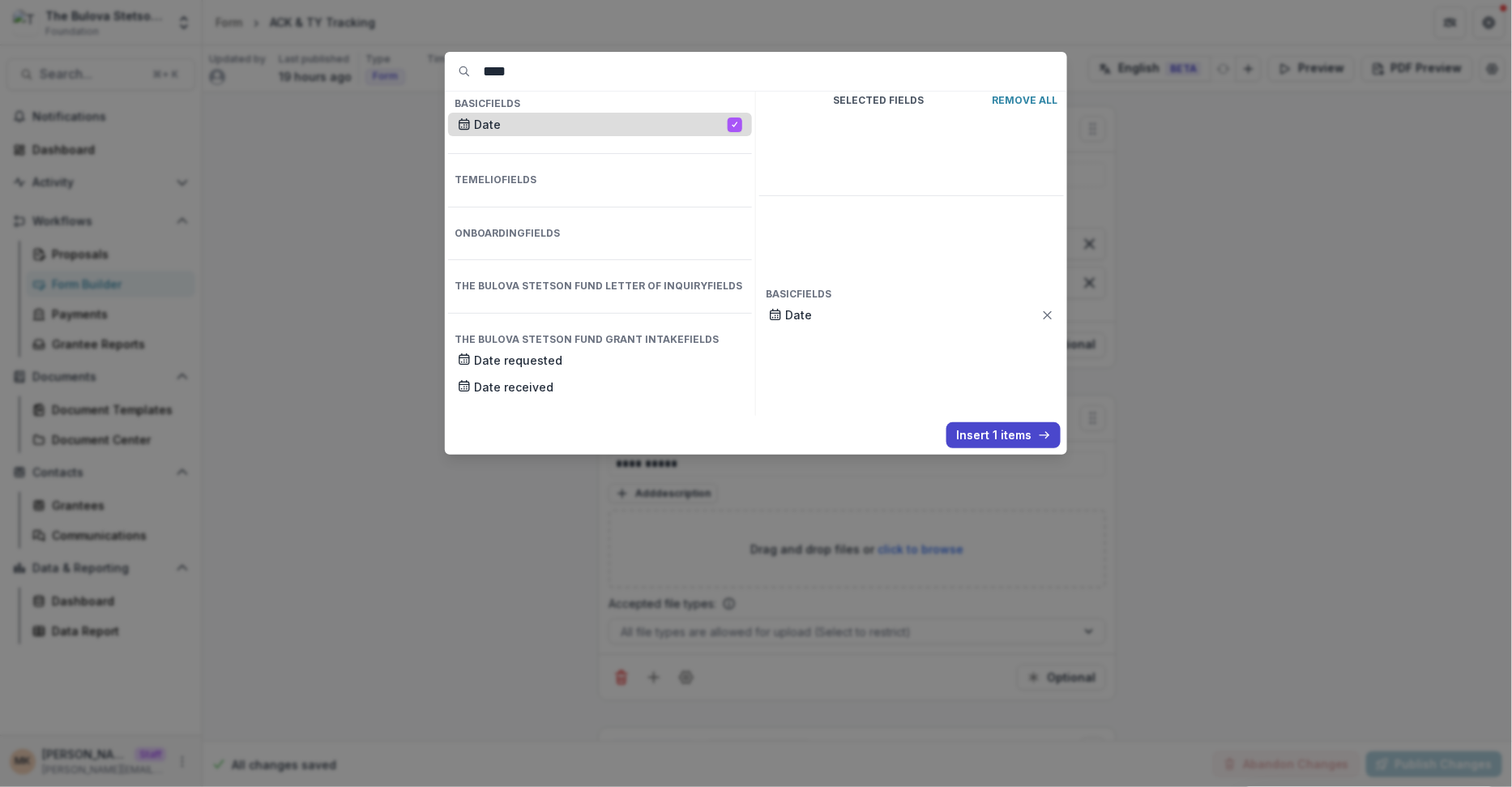
click at [556, 131] on p "Date" at bounding box center [601, 124] width 254 height 17
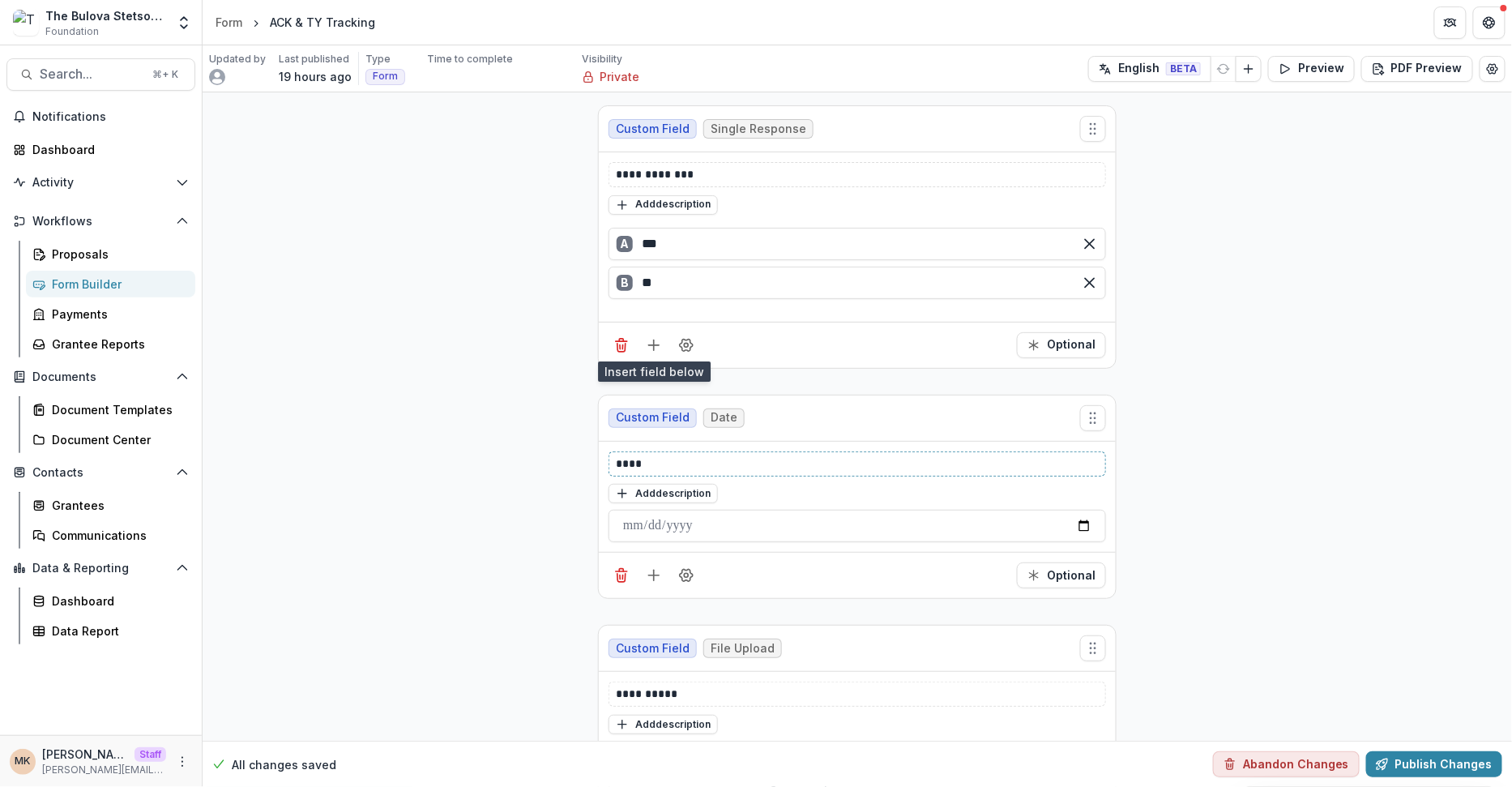
click at [663, 456] on p "****" at bounding box center [859, 464] width 485 height 17
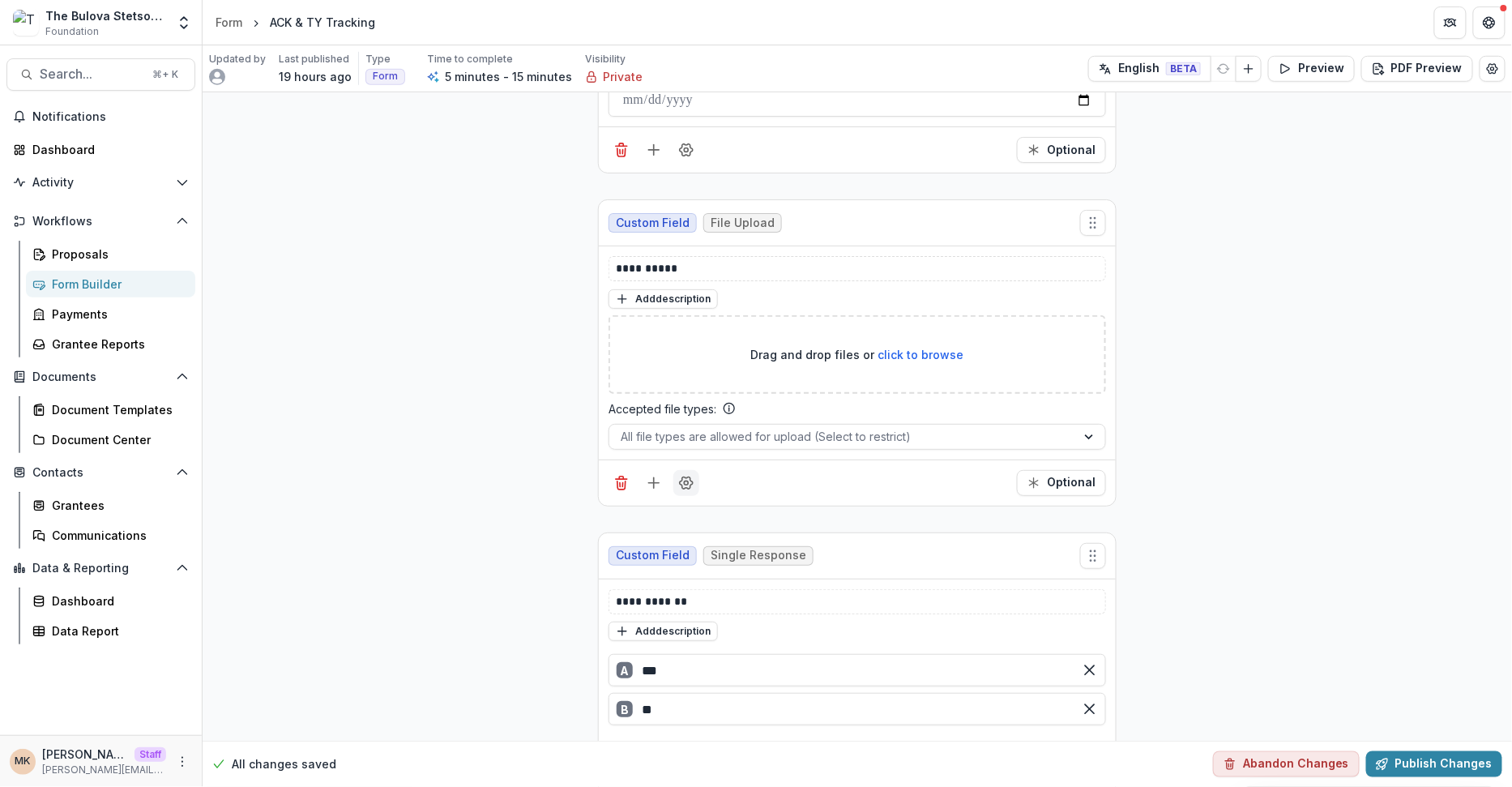
scroll to position [413, 0]
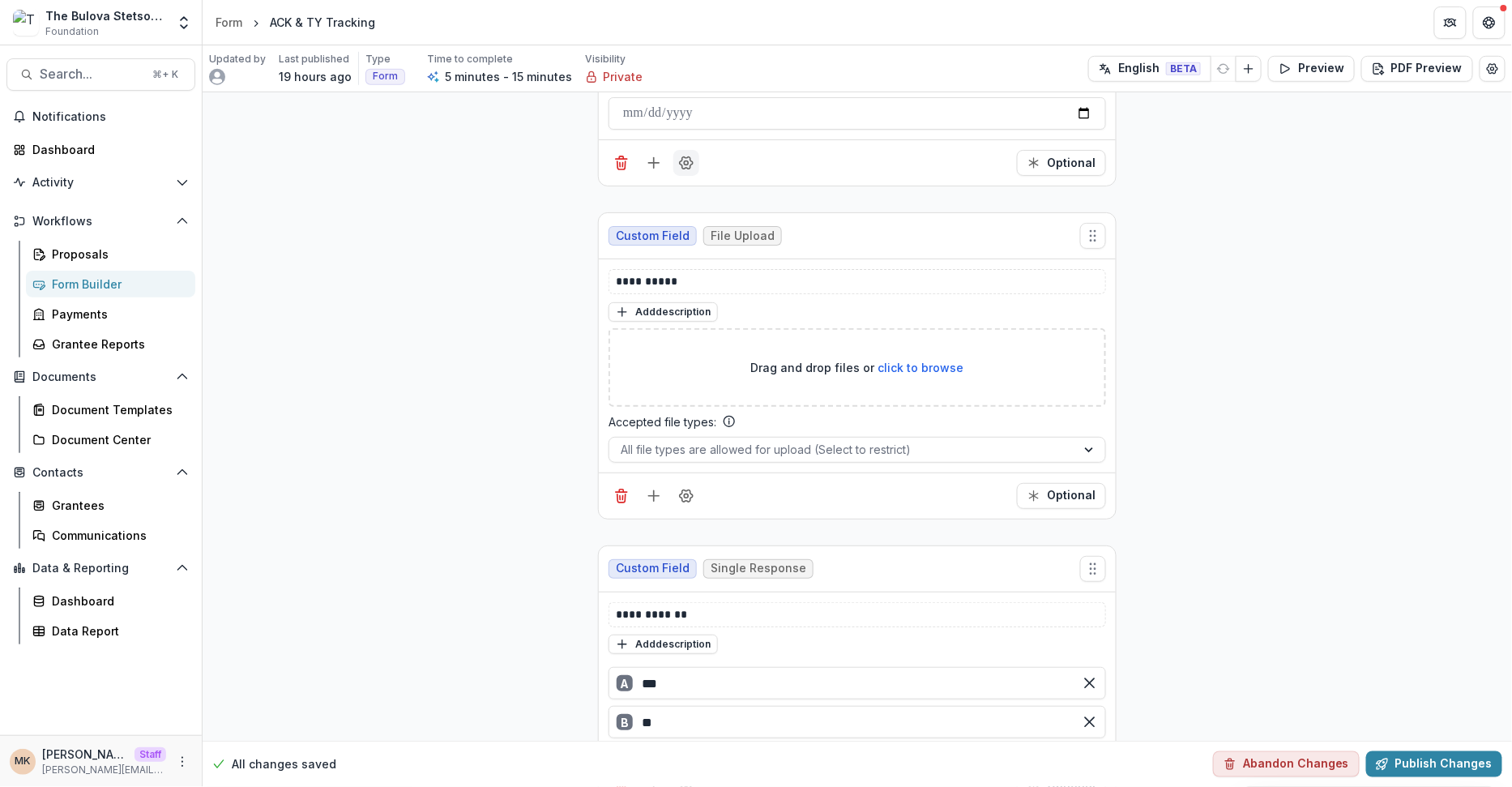
click at [680, 155] on icon "Field Settings" at bounding box center [686, 163] width 16 height 16
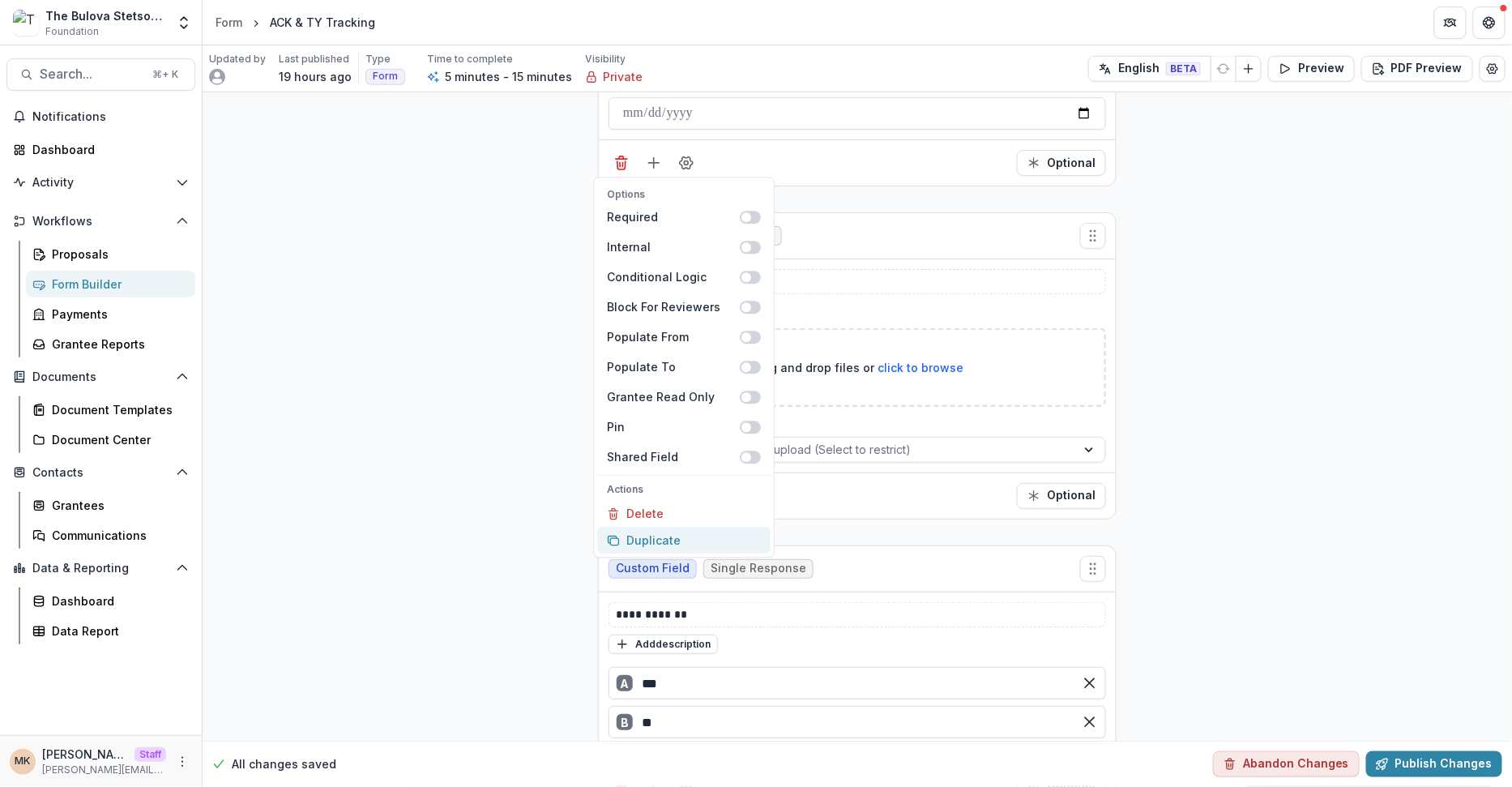
click at [670, 547] on button "Duplicate" at bounding box center [683, 539] width 173 height 26
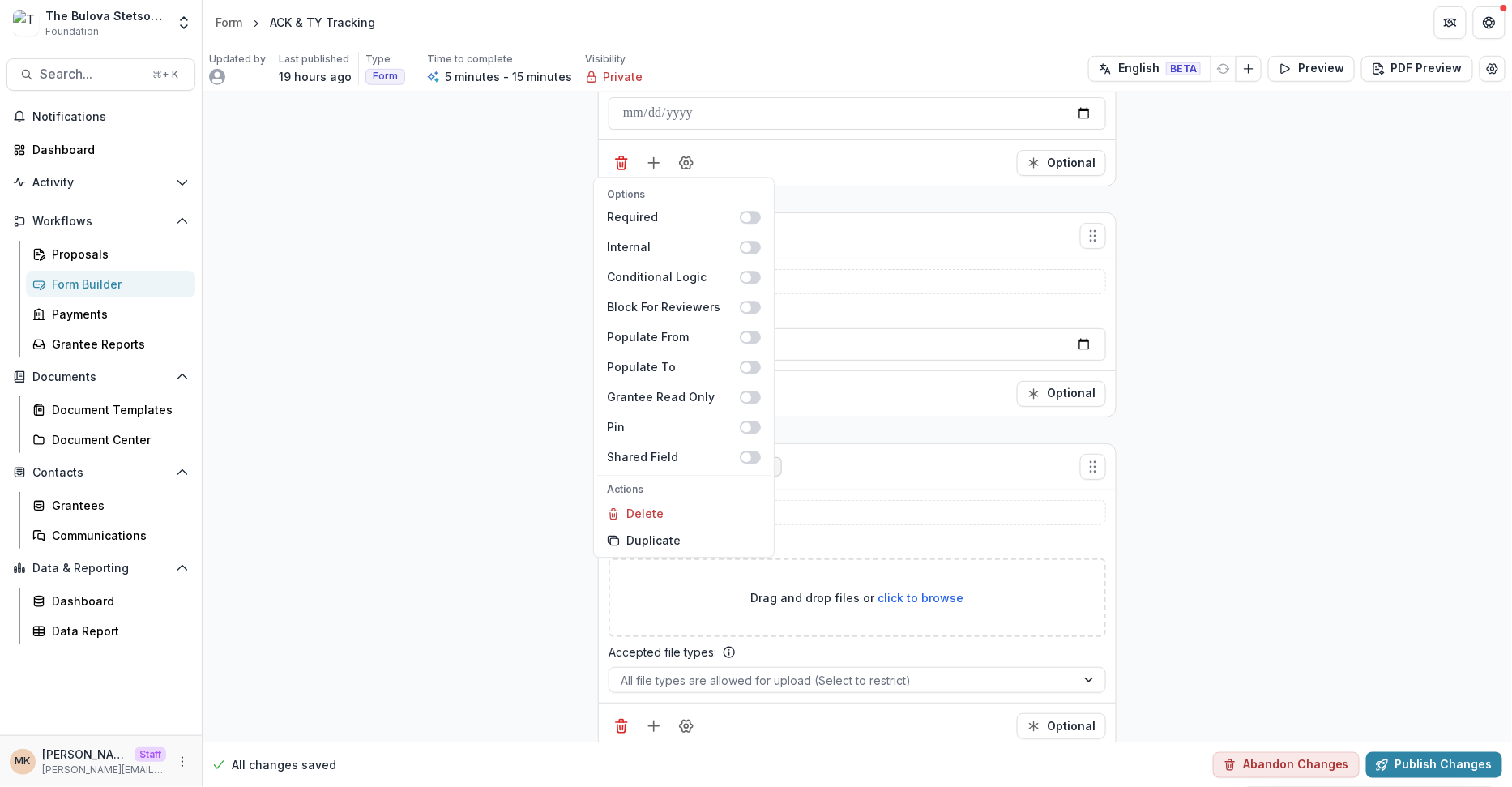
click at [1177, 287] on div "**********" at bounding box center [857, 532] width 1310 height 1706
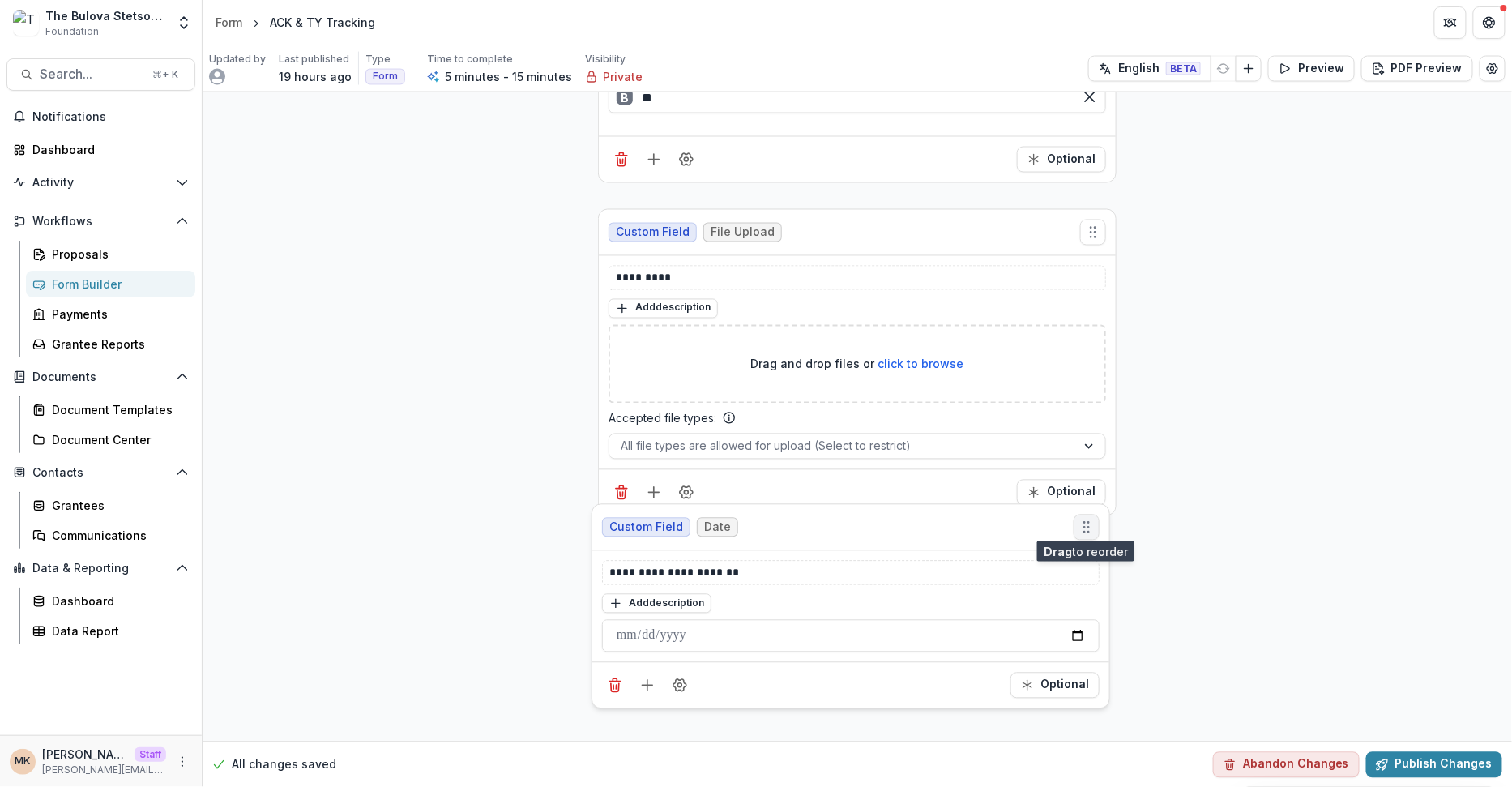
drag, startPoint x: 1097, startPoint y: 227, endPoint x: 1098, endPoint y: 534, distance: 307.0
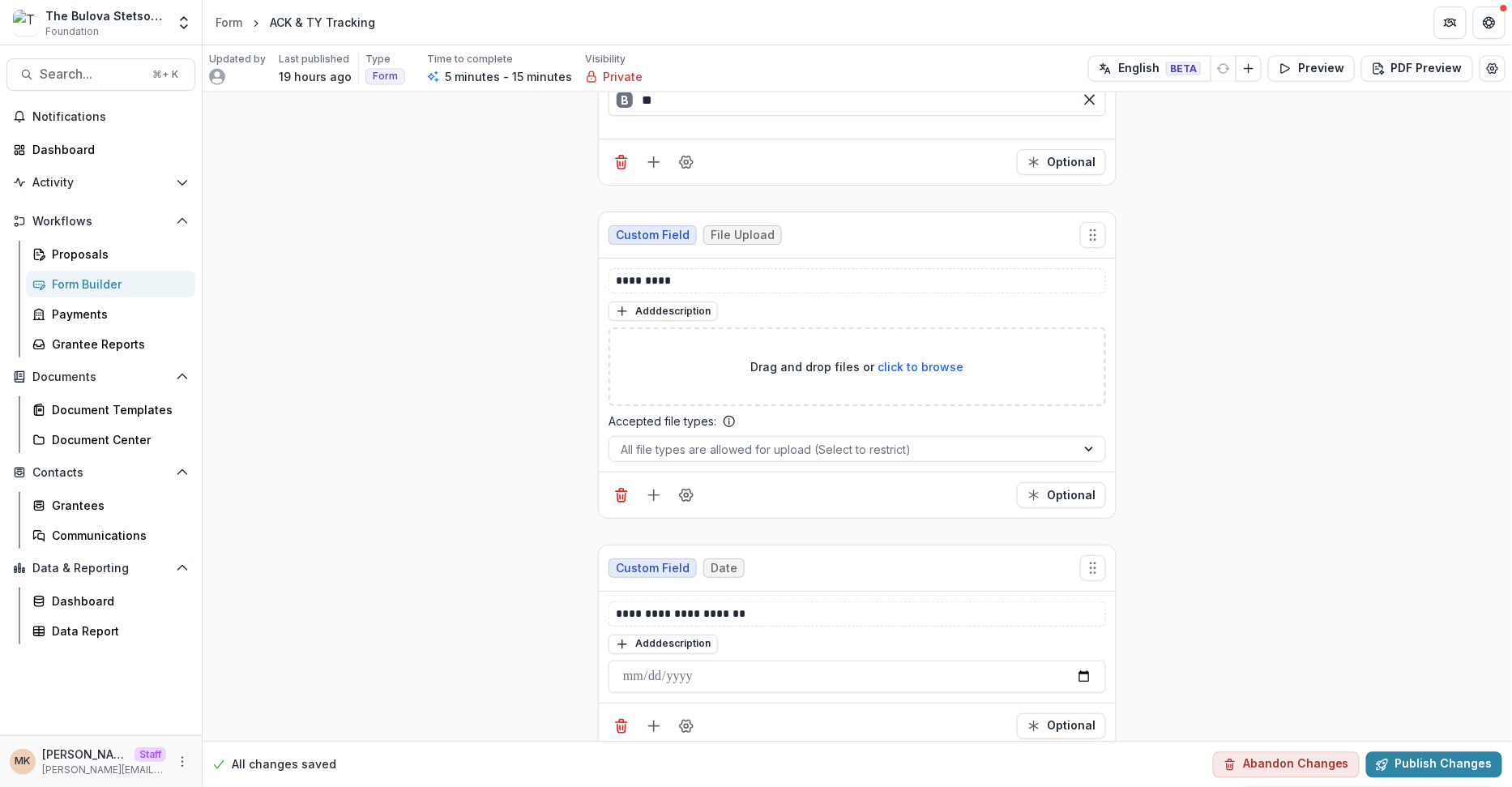
scroll to position [1040, 0]
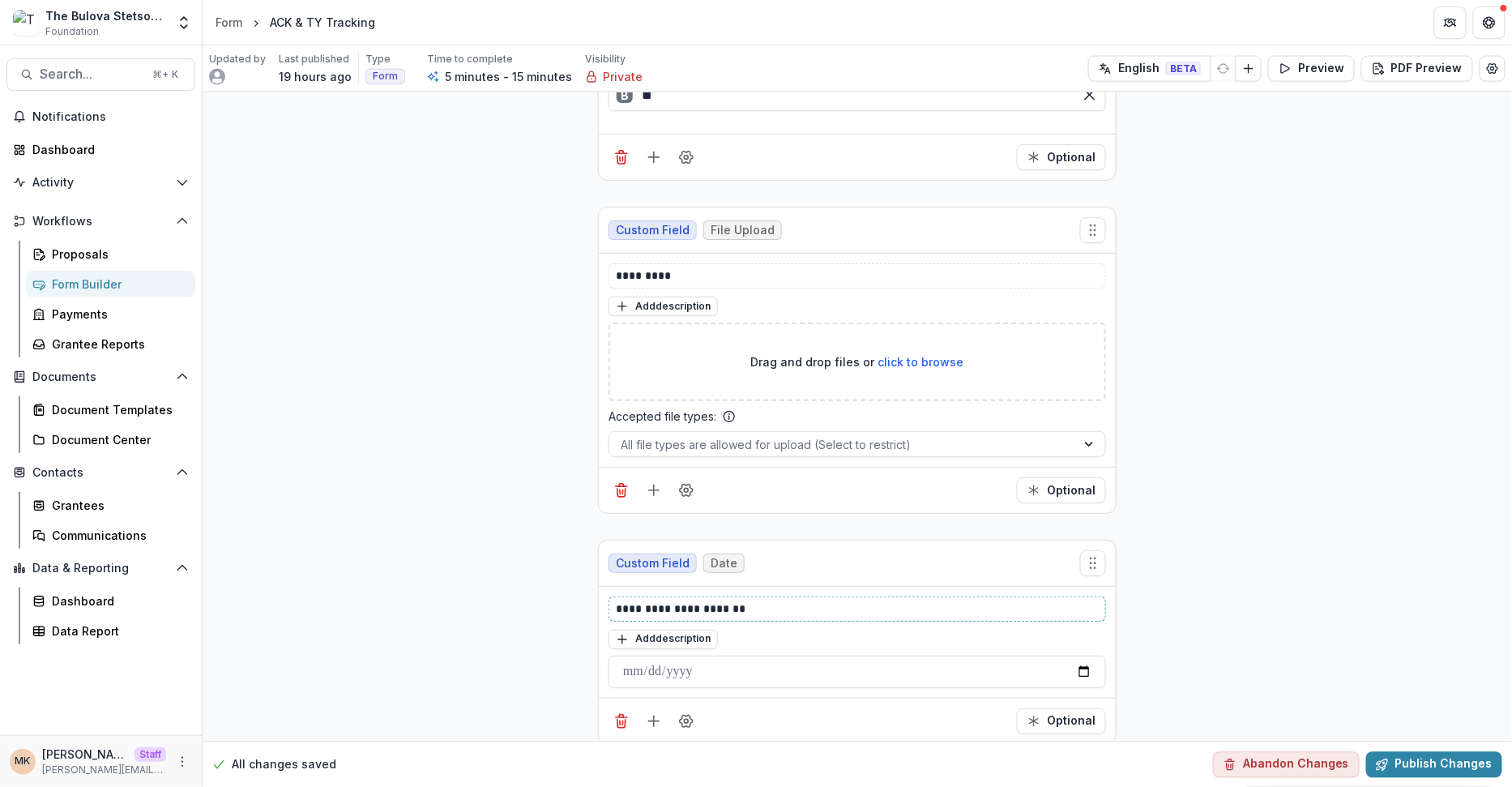
click at [633, 601] on p "**********" at bounding box center [859, 609] width 485 height 17
click at [707, 601] on p "**********" at bounding box center [859, 609] width 485 height 17
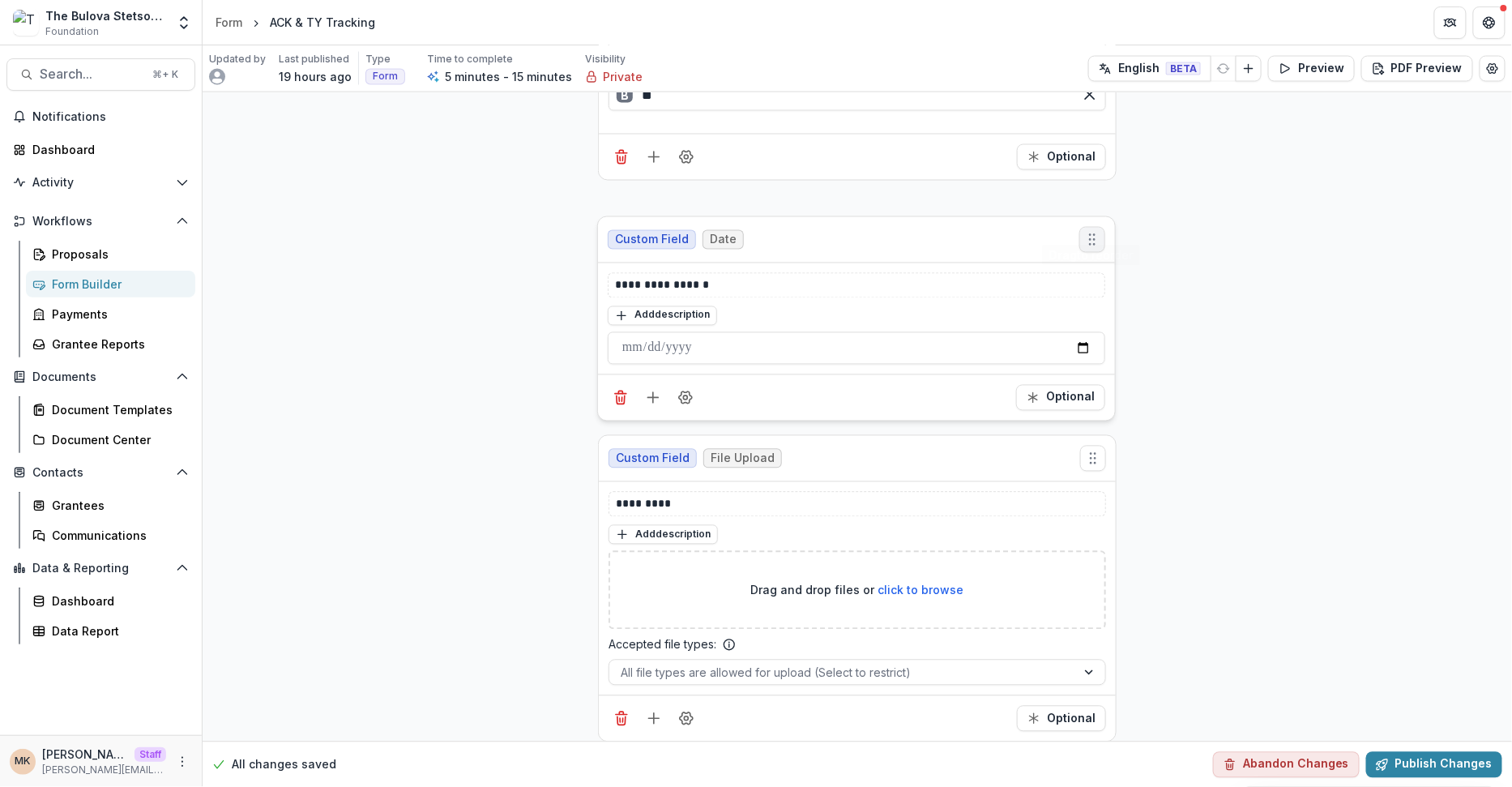
drag, startPoint x: 1086, startPoint y: 542, endPoint x: 1085, endPoint y: 220, distance: 322.0
click at [1085, 231] on icon "Move field" at bounding box center [1093, 240] width 16 height 16
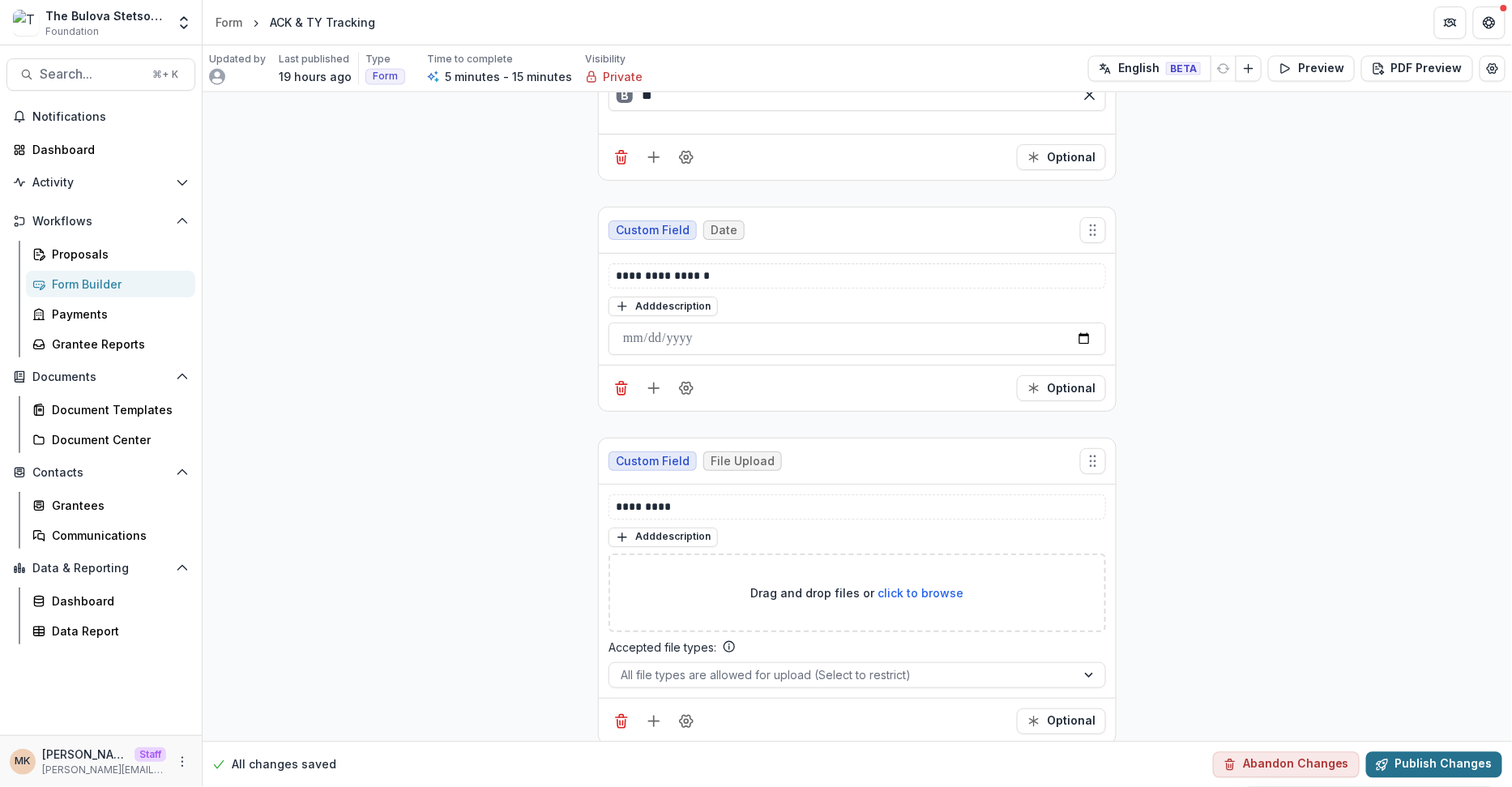
click at [1406, 766] on button "Publish Changes" at bounding box center [1435, 764] width 136 height 26
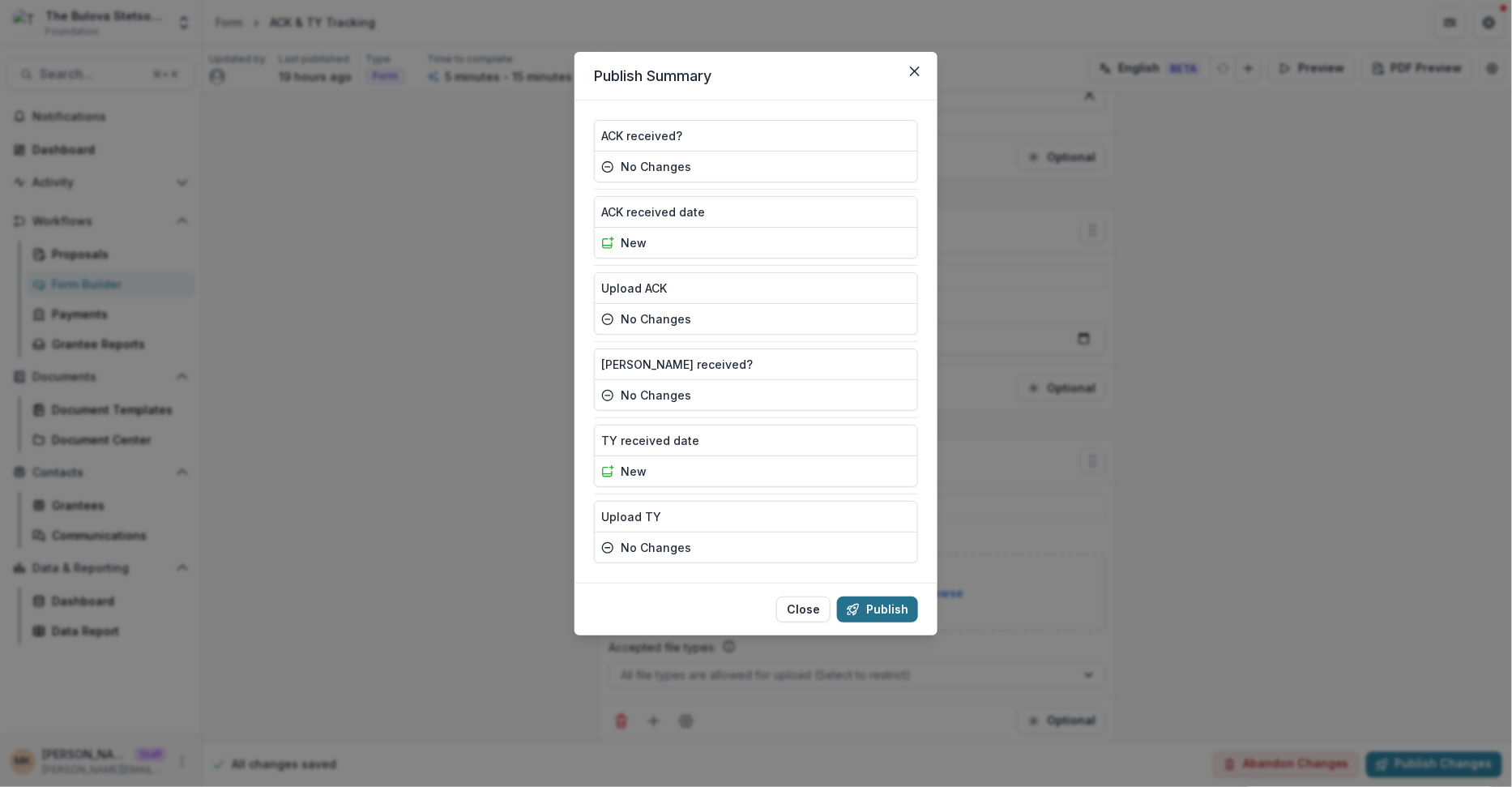
click at [893, 602] on button "Publish" at bounding box center [877, 609] width 81 height 26
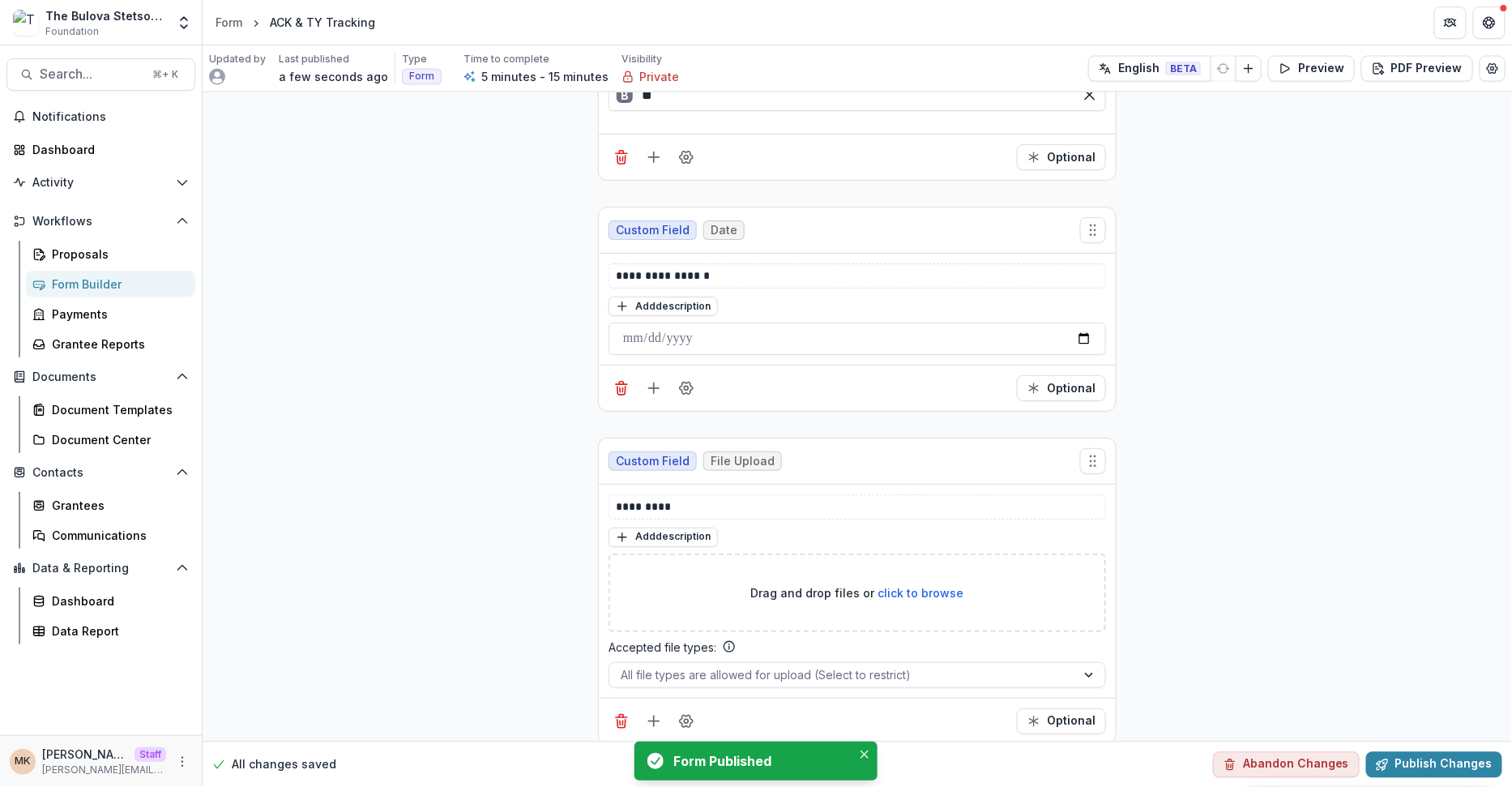
click at [148, 278] on div "Form Builder" at bounding box center [117, 284] width 131 height 17
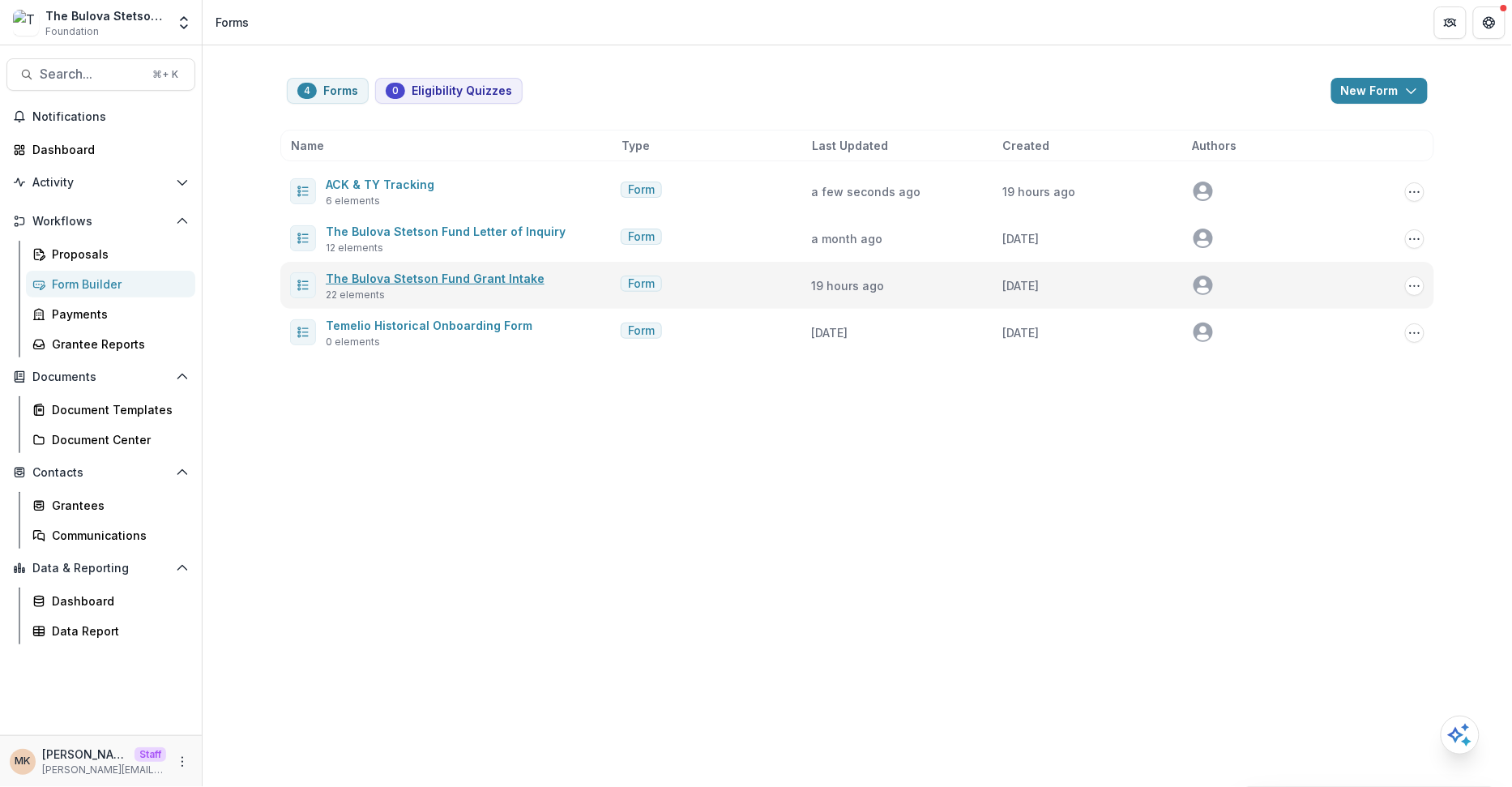
click at [432, 280] on link "The Bulova Stetson Fund Grant Intake" at bounding box center [435, 278] width 219 height 14
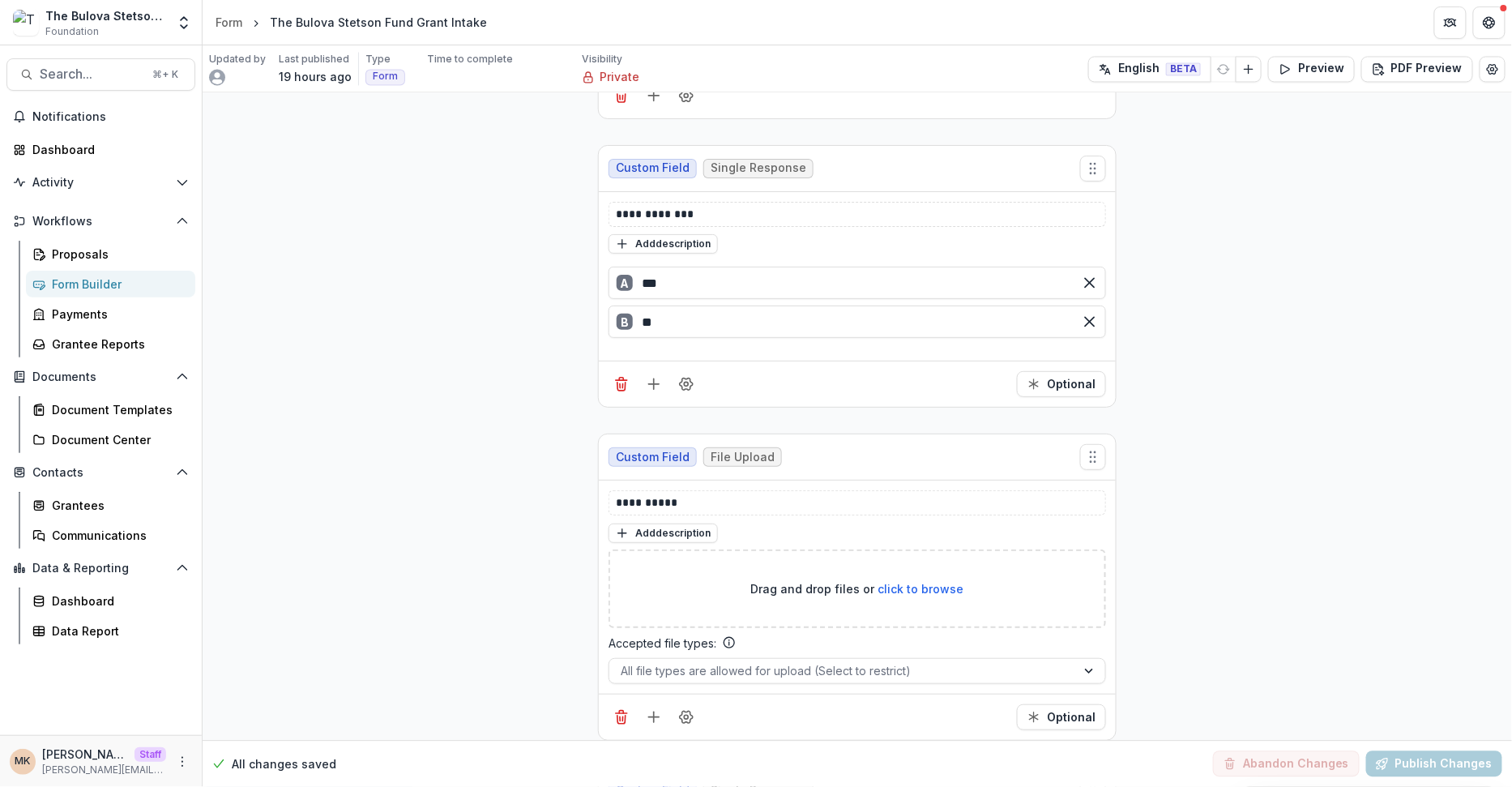
scroll to position [5753, 0]
click at [646, 378] on icon "Add field" at bounding box center [654, 386] width 16 height 16
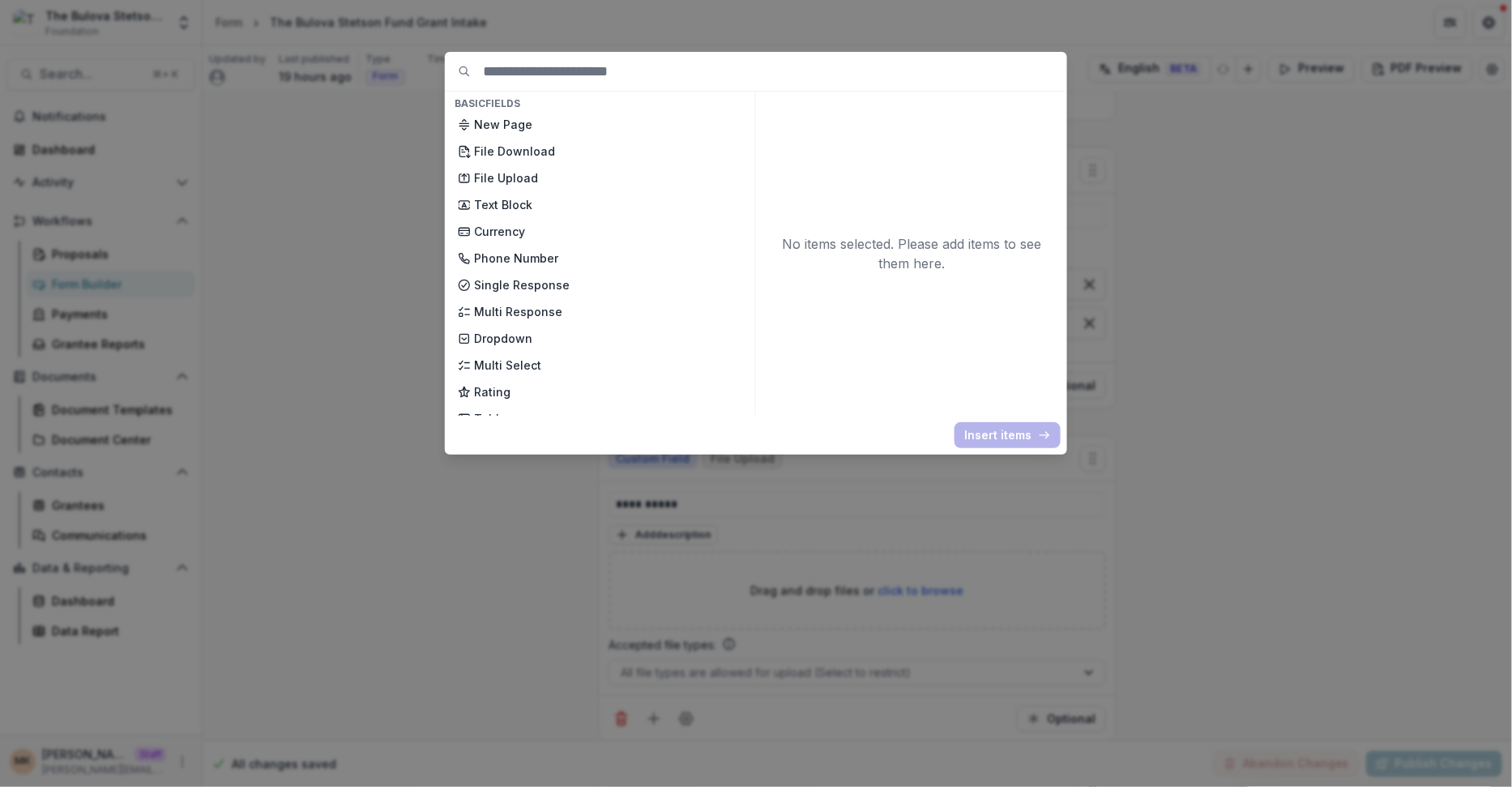
type input "*"
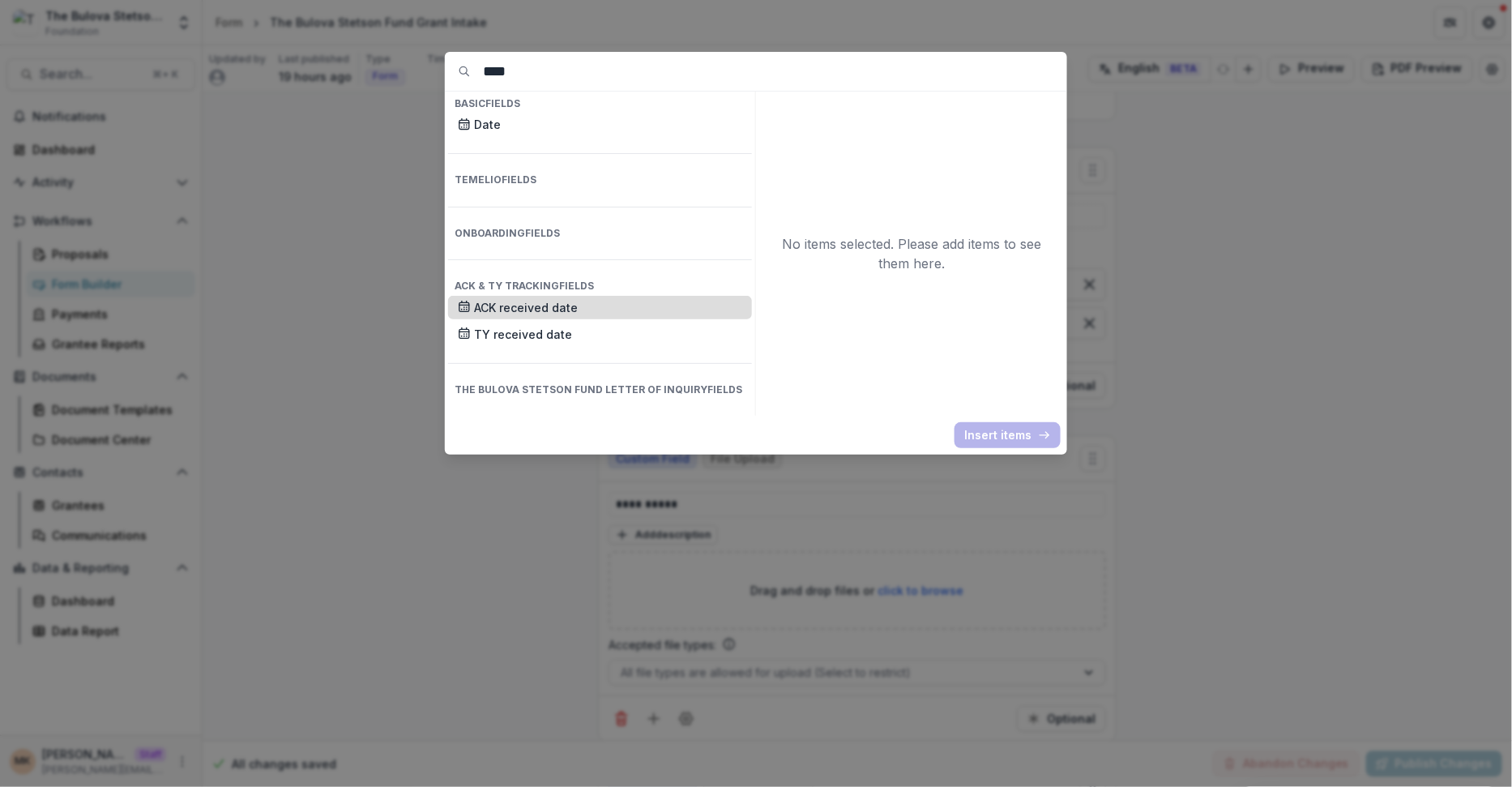
type input "****"
click at [597, 300] on p "ACK received date" at bounding box center [608, 308] width 269 height 17
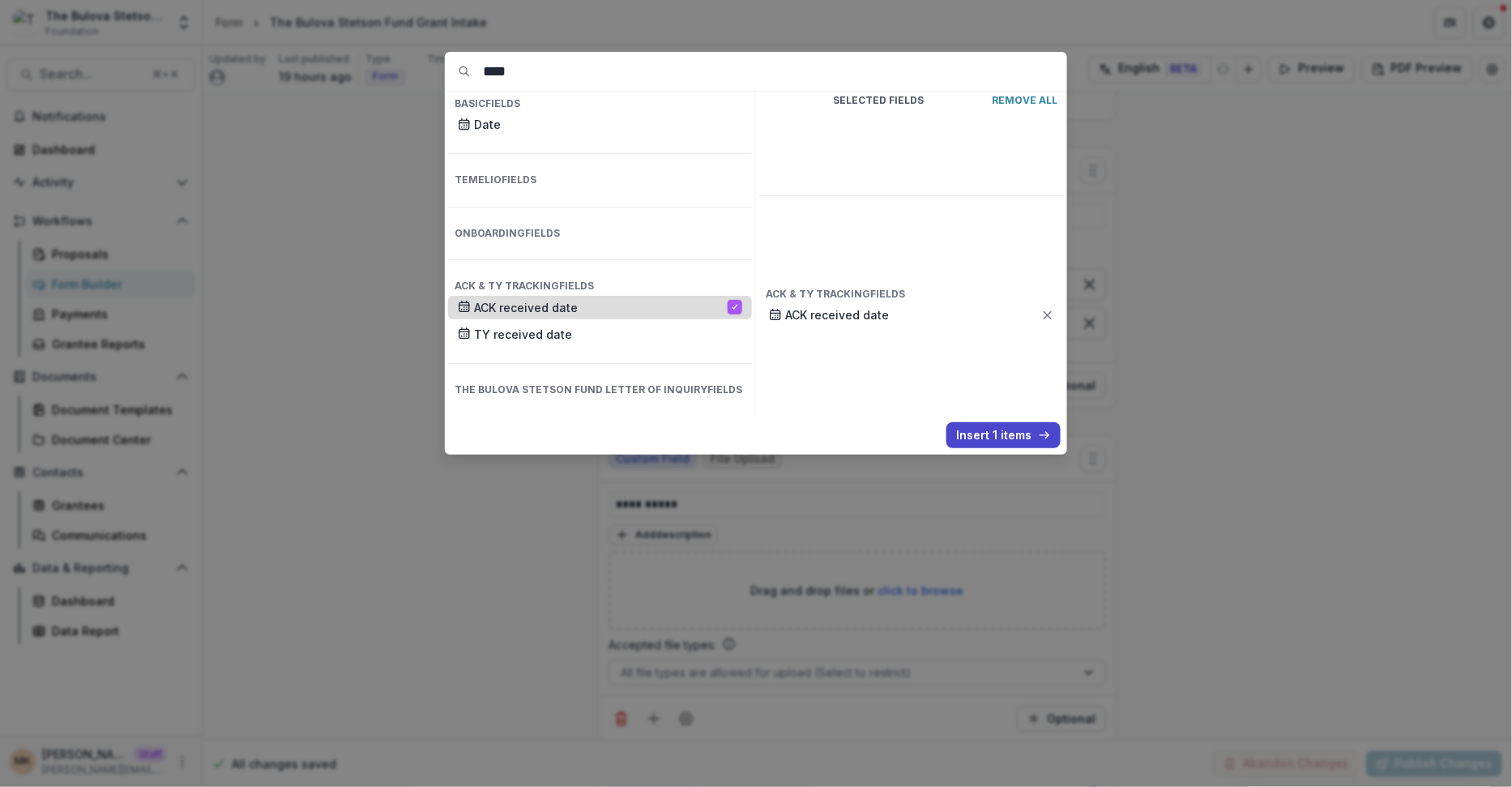
click at [597, 300] on p "ACK received date" at bounding box center [601, 308] width 254 height 17
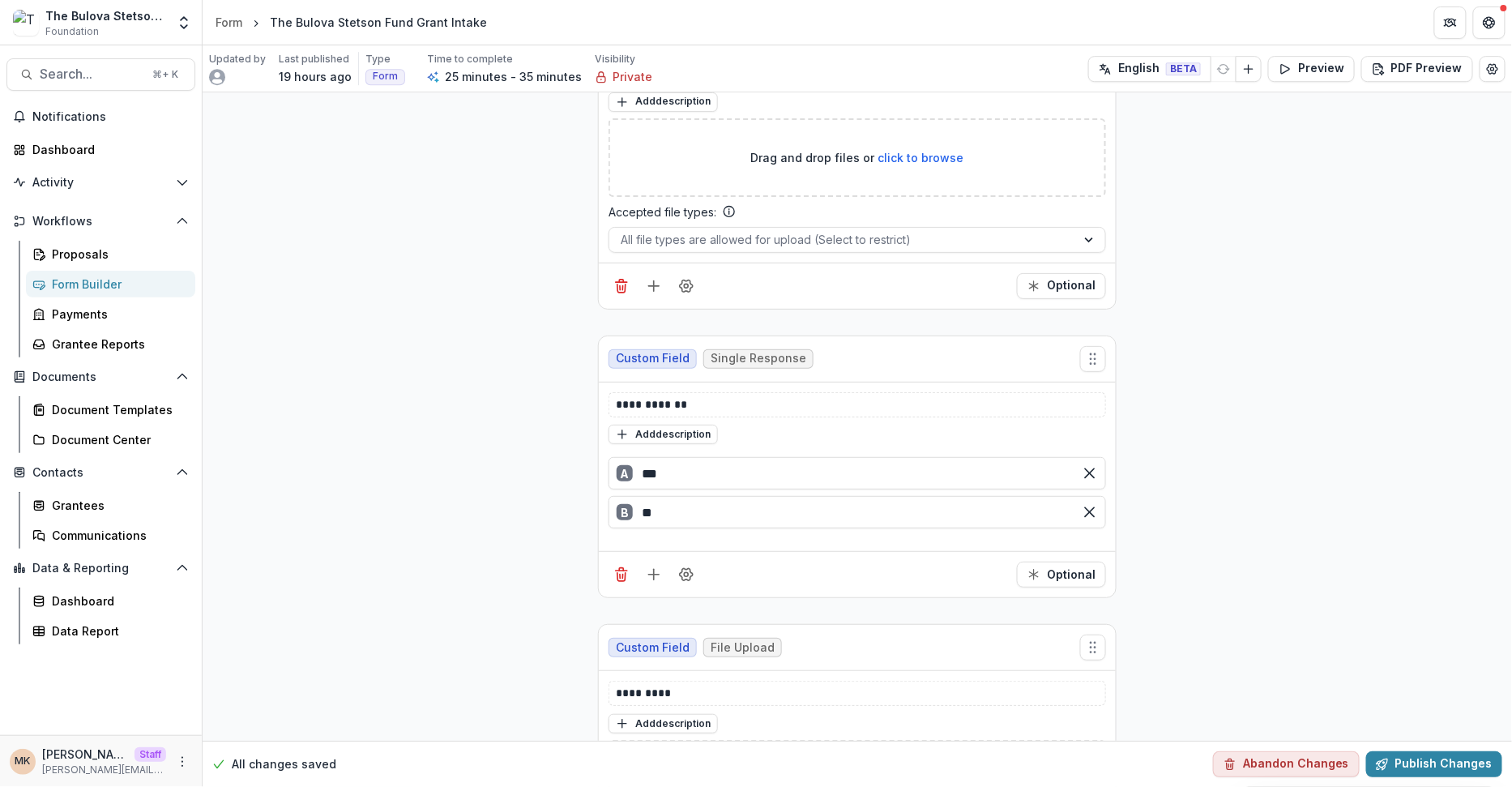
scroll to position [6431, 0]
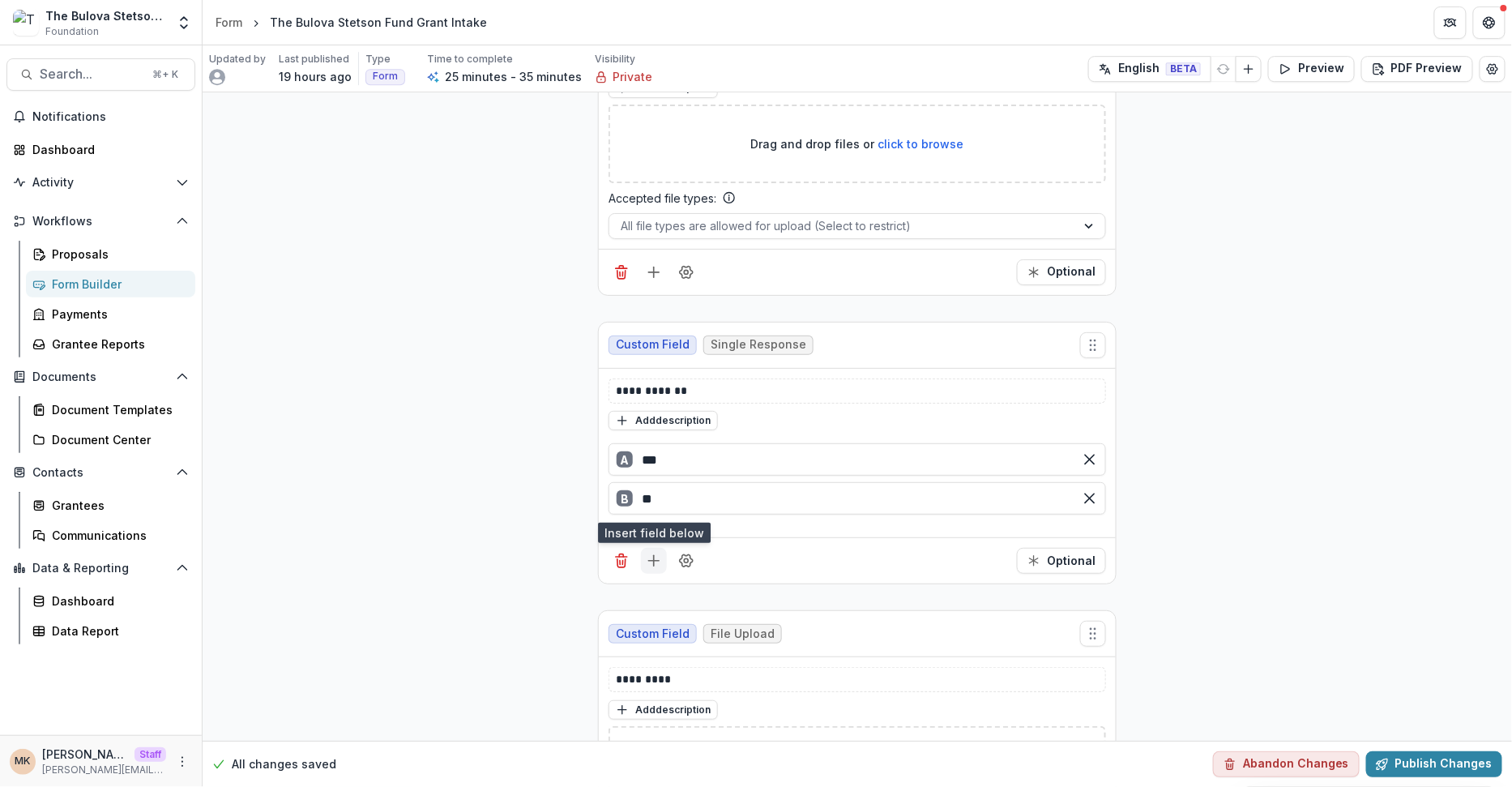
click at [646, 553] on icon "Add field" at bounding box center [654, 561] width 16 height 16
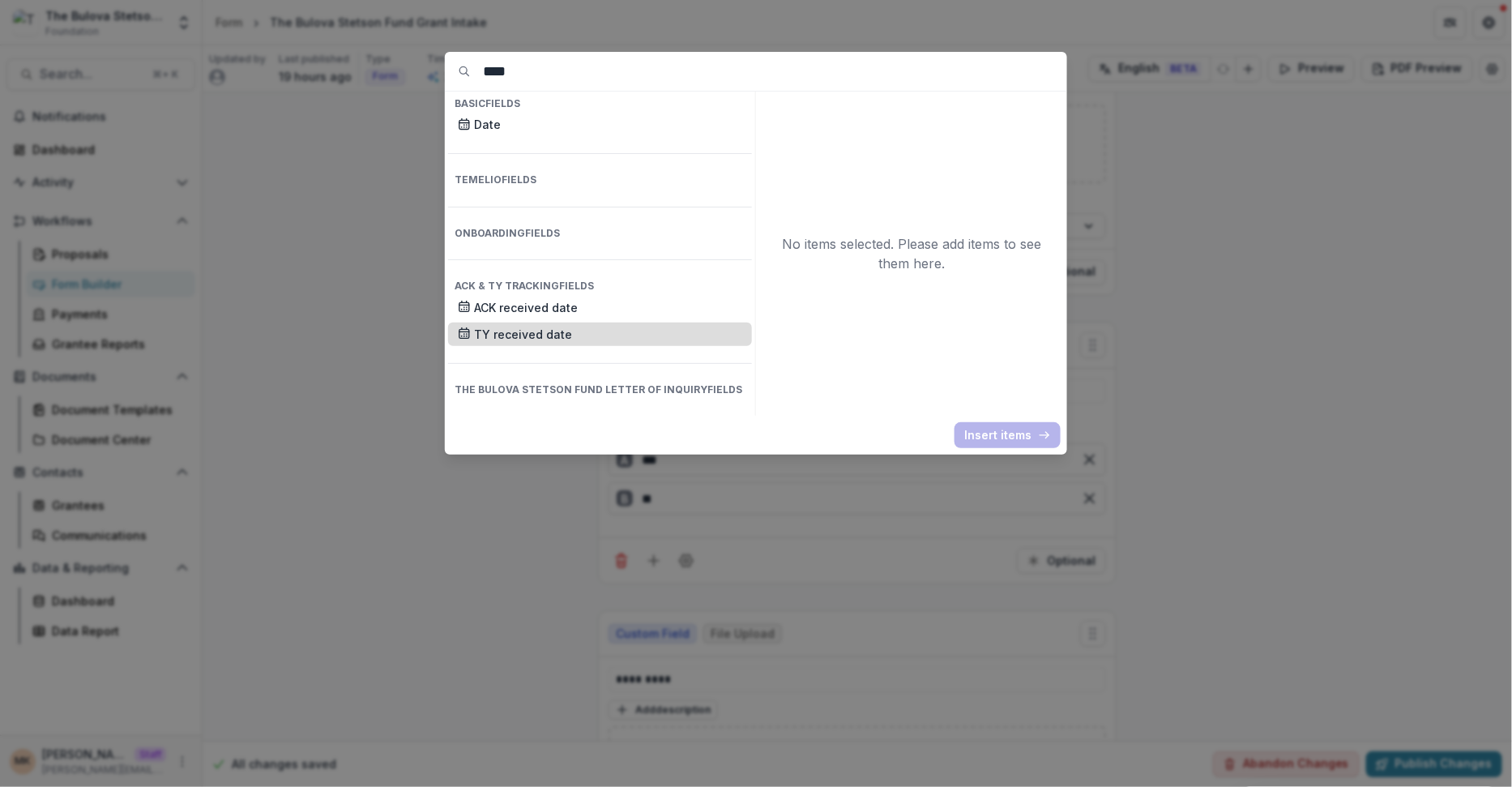
click at [599, 326] on p "TY received date" at bounding box center [608, 334] width 269 height 17
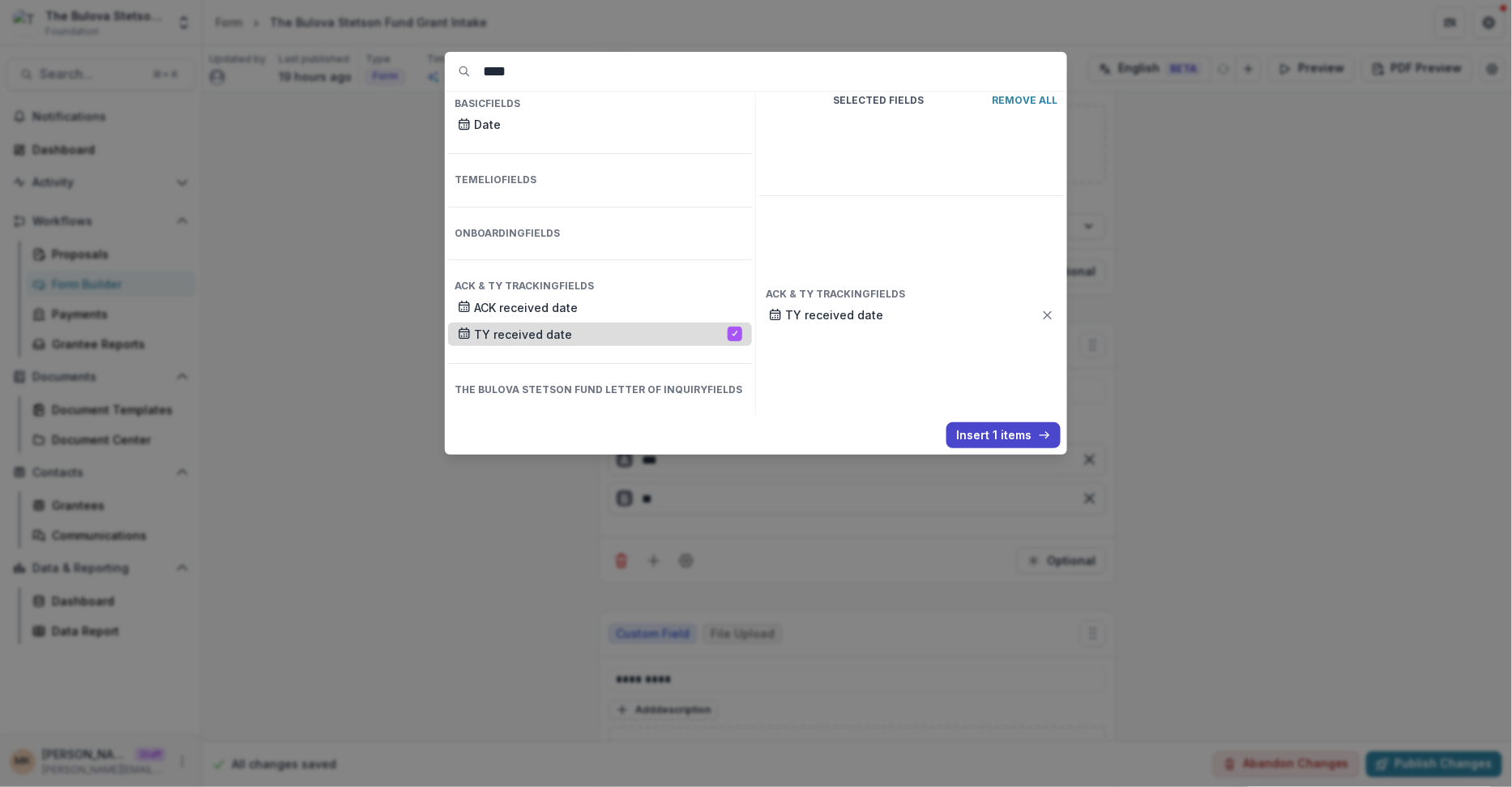
click at [599, 326] on p "TY received date" at bounding box center [601, 334] width 254 height 17
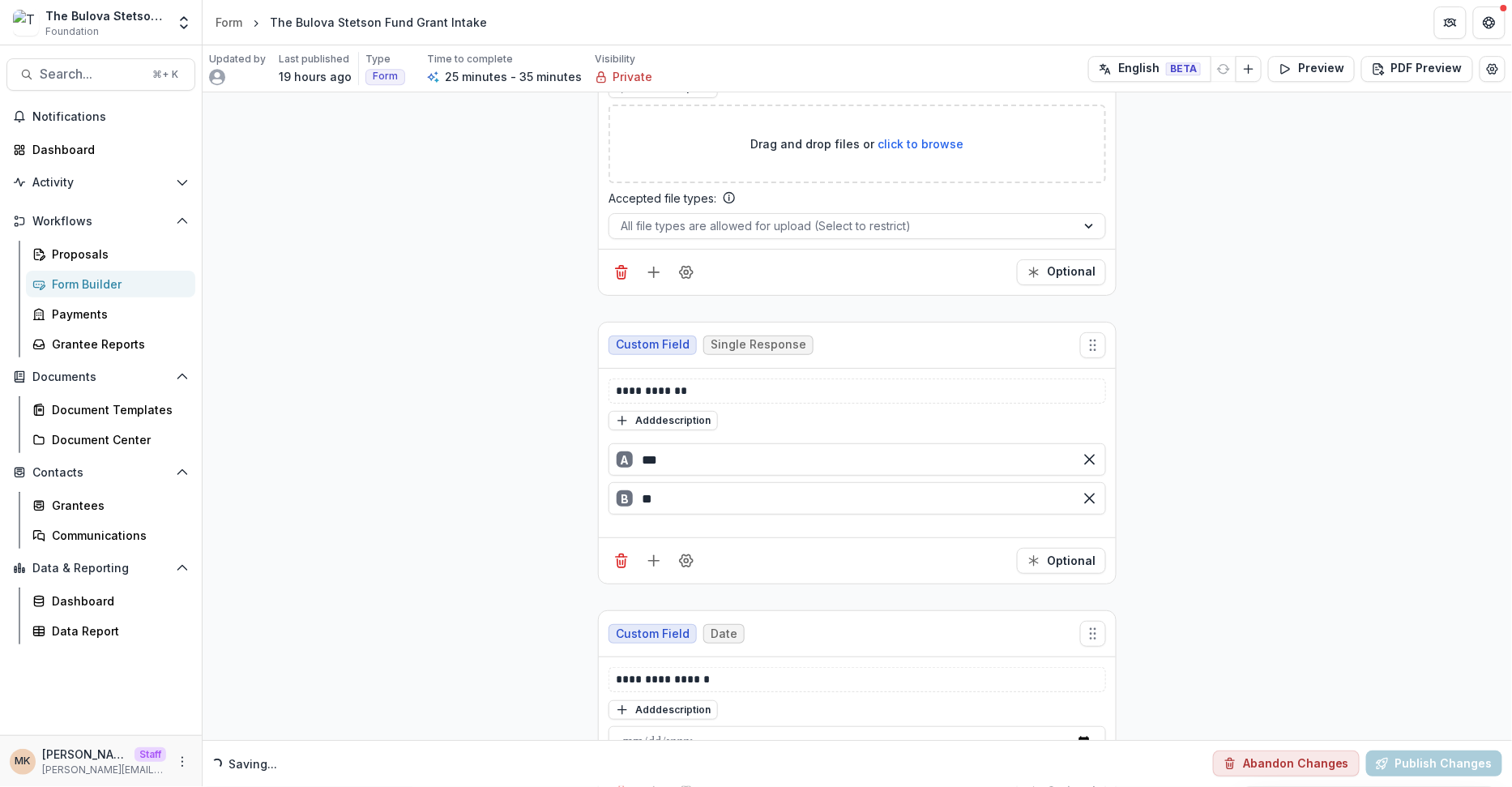
click at [1403, 767] on button "Publish Changes" at bounding box center [1435, 764] width 136 height 26
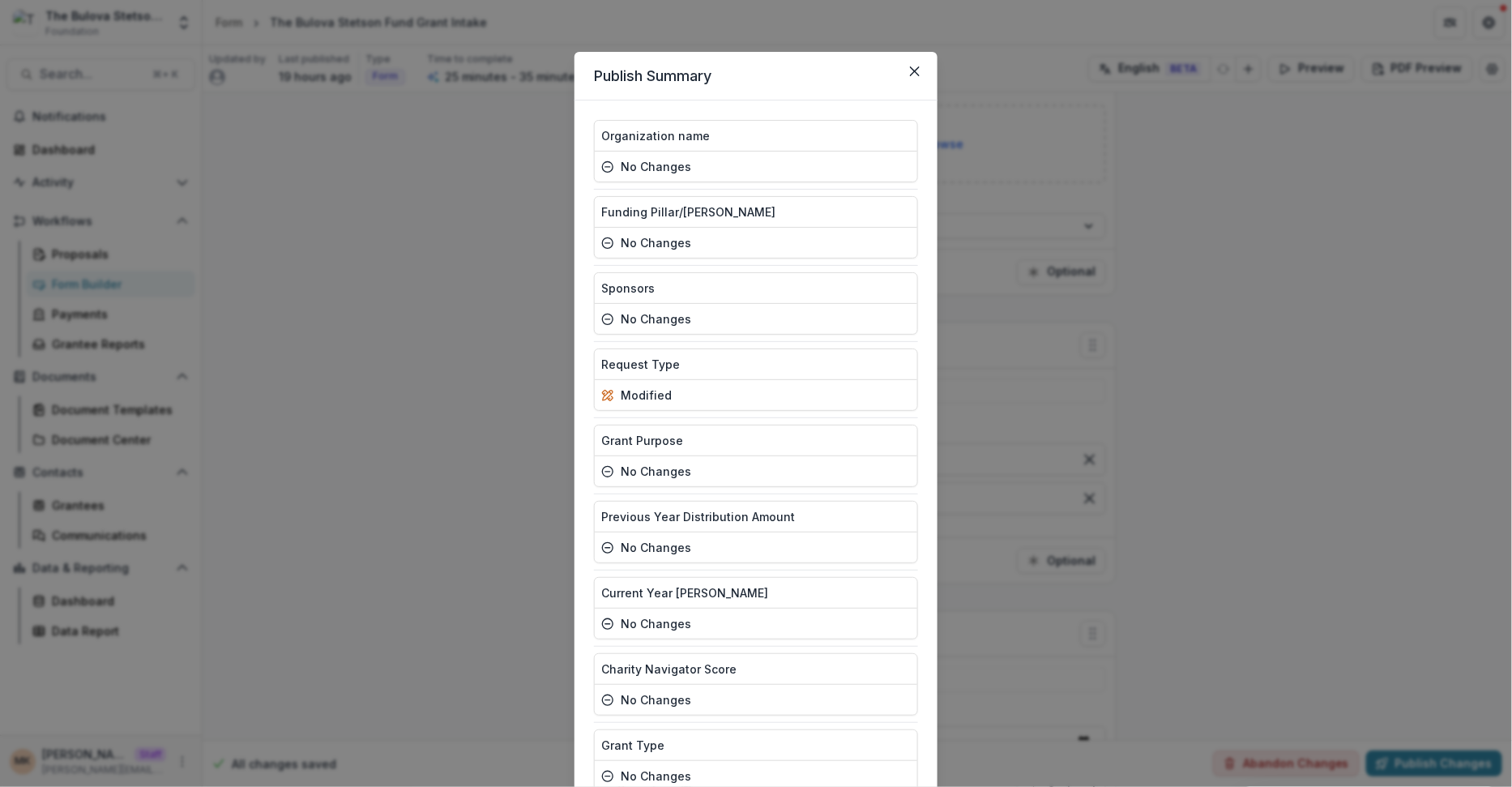
scroll to position [1236, 0]
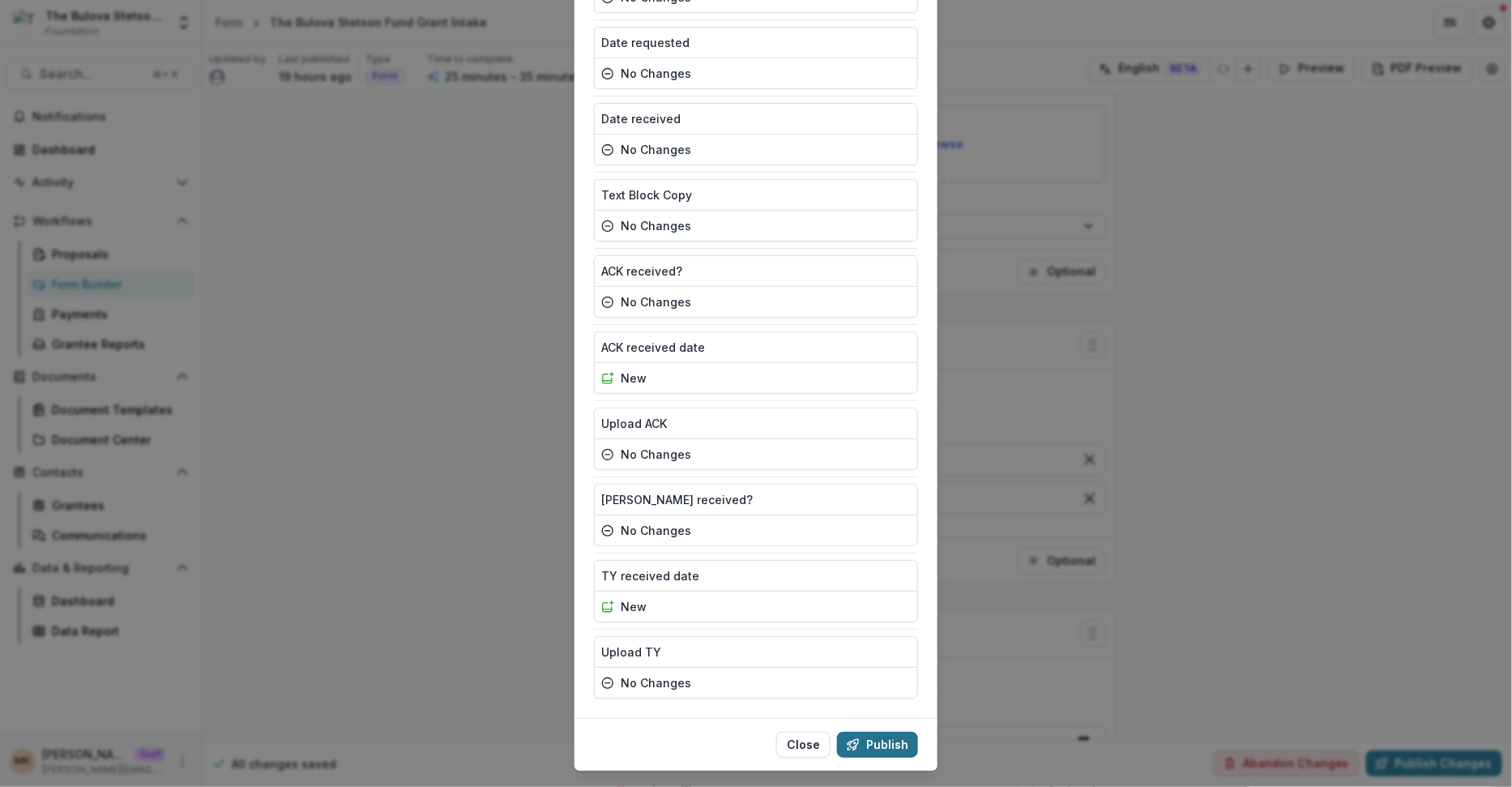
click at [864, 732] on button "Publish" at bounding box center [877, 744] width 81 height 26
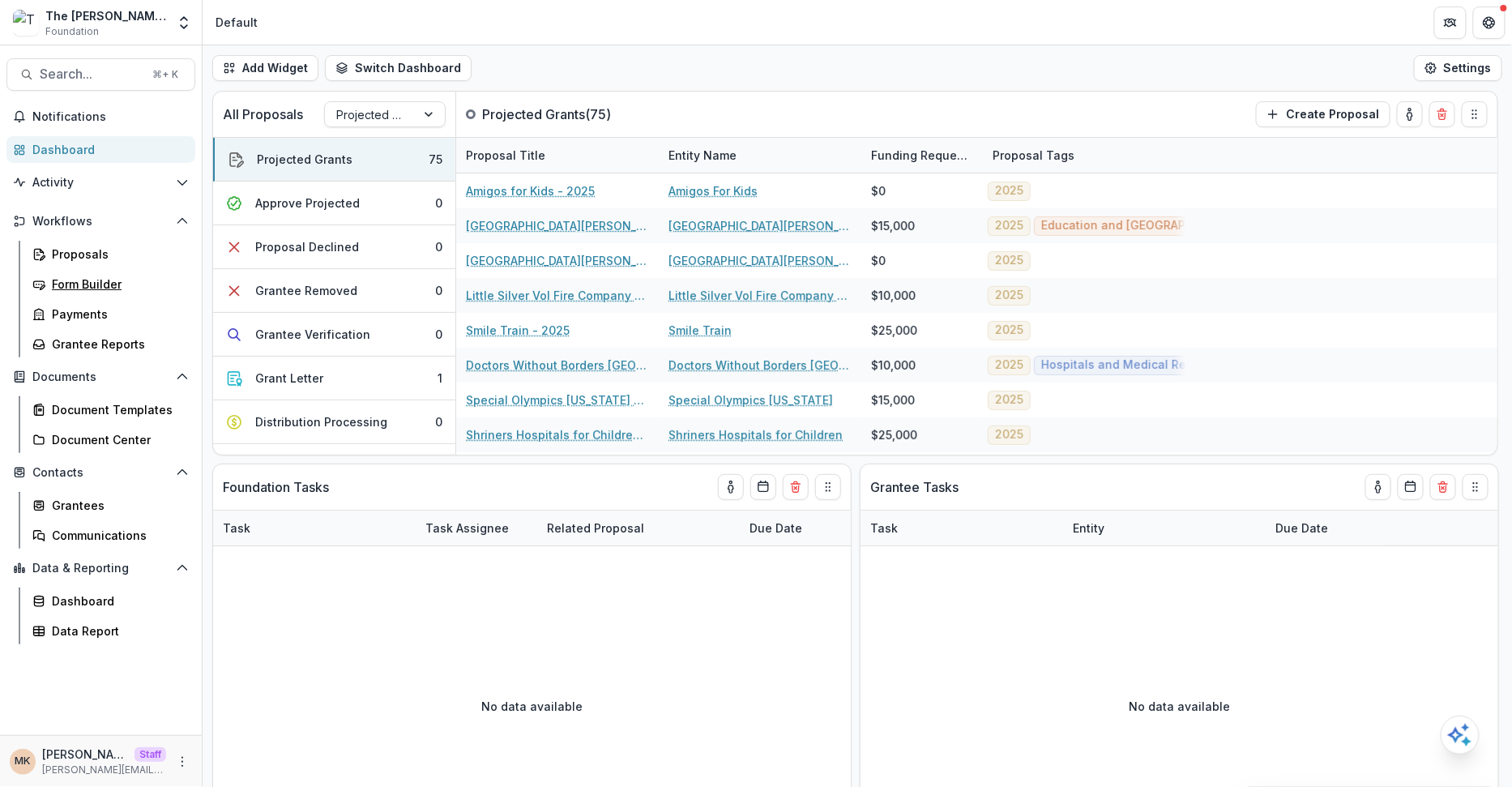
click at [80, 288] on div "Form Builder" at bounding box center [117, 284] width 131 height 17
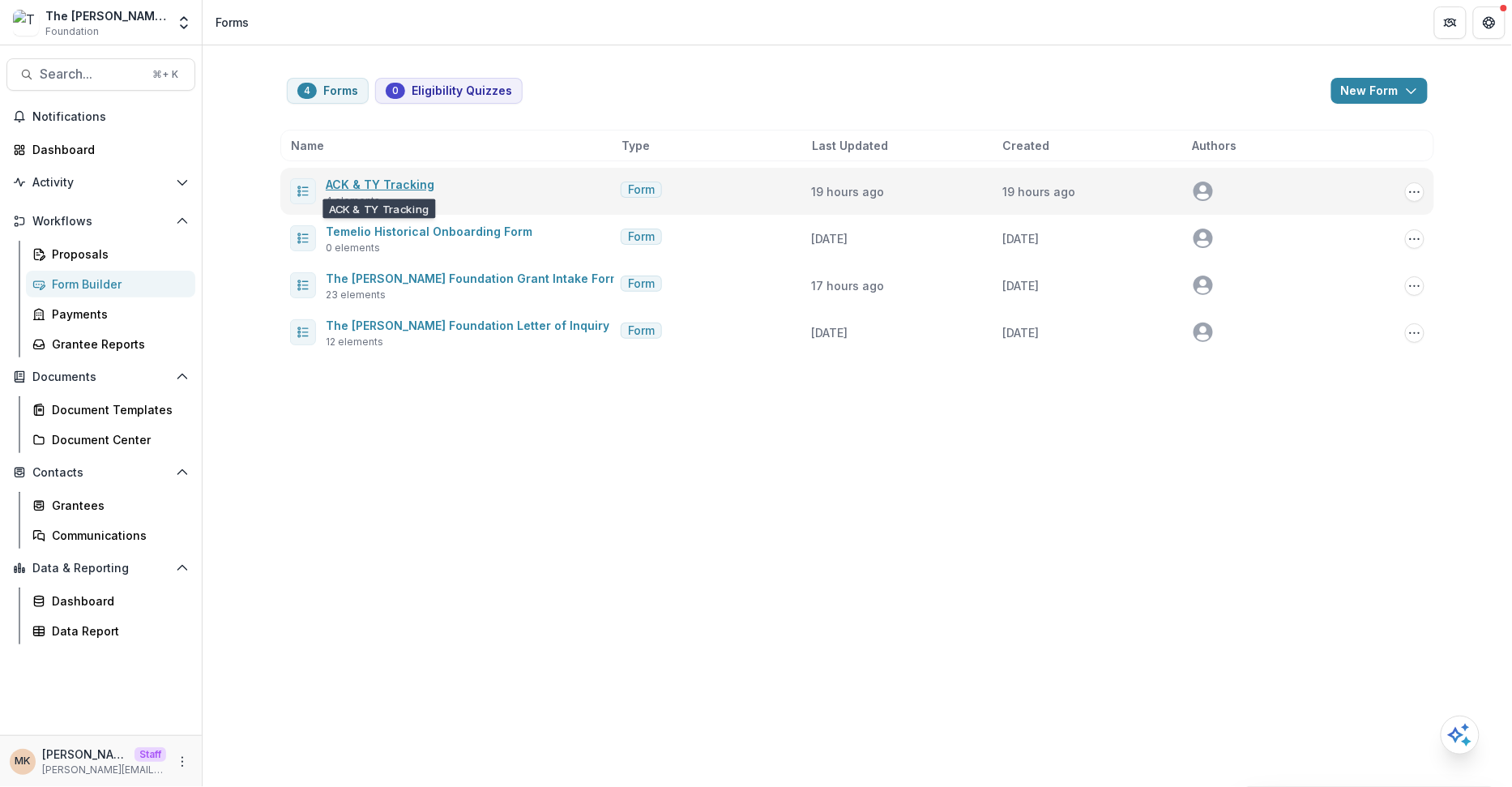
click at [368, 185] on link "ACK & TY Tracking" at bounding box center [380, 184] width 109 height 14
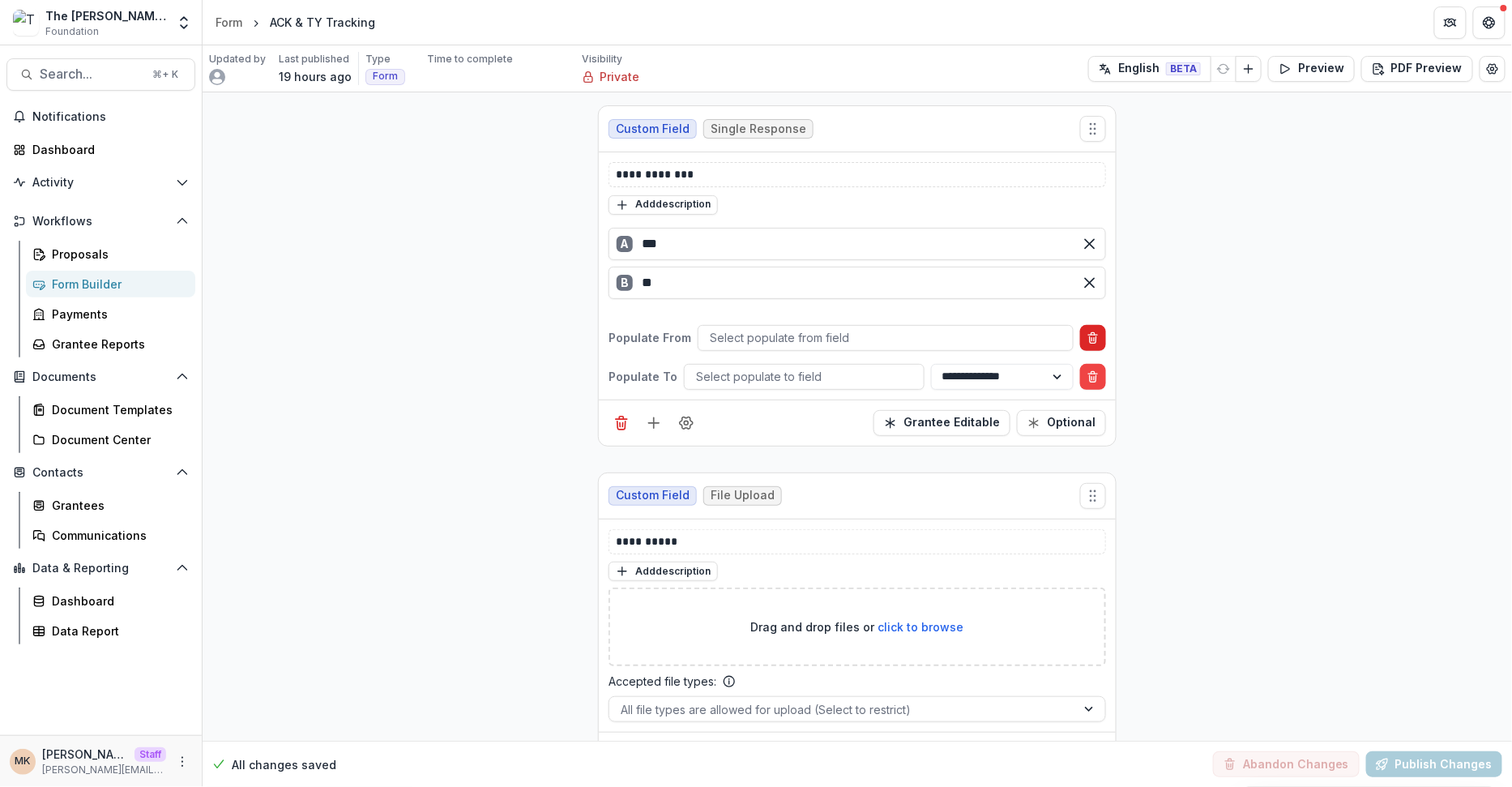
click at [1087, 336] on icon "Delete condition" at bounding box center [1093, 338] width 13 height 13
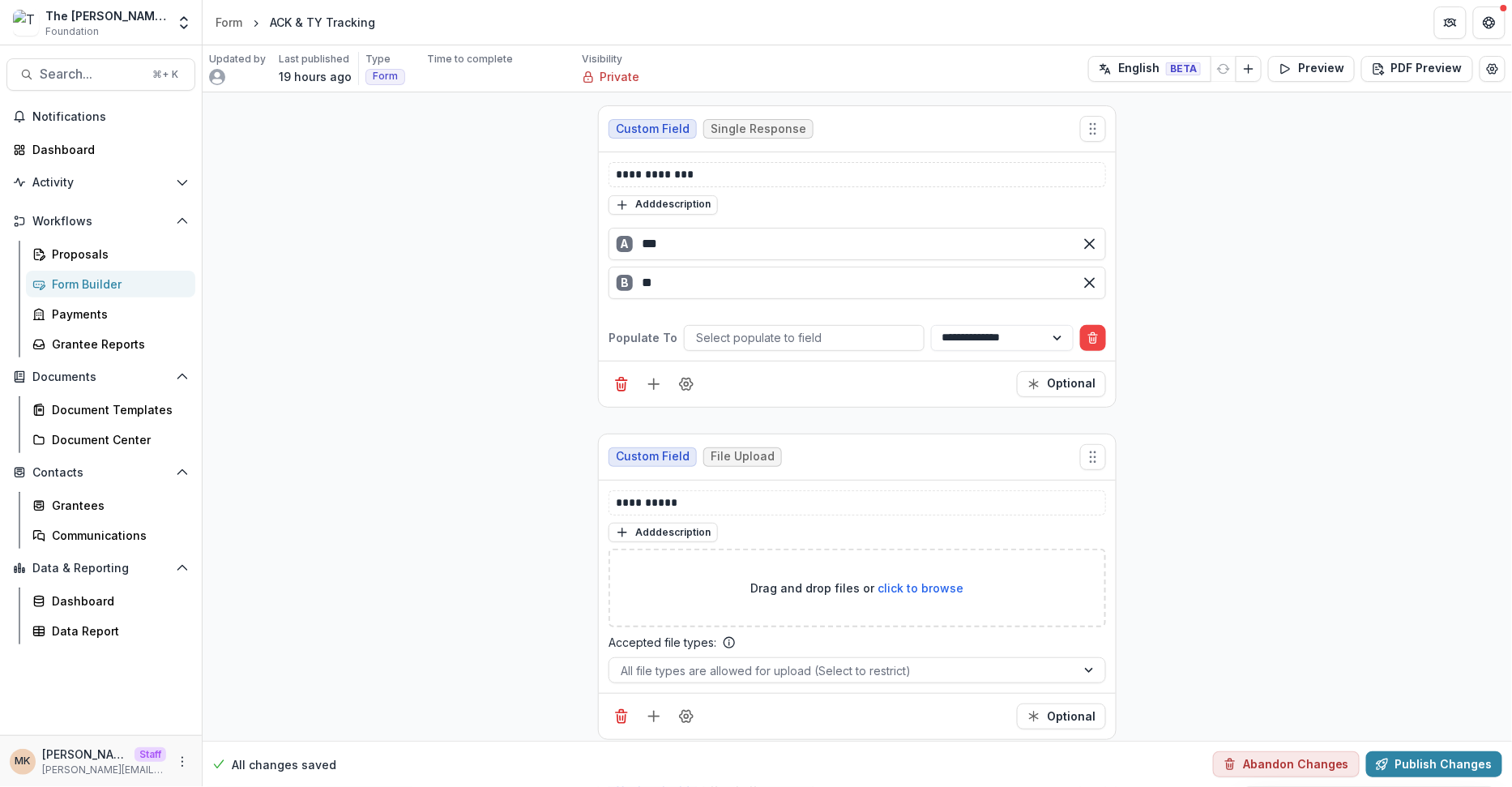
click at [1087, 336] on icon "Delete condition" at bounding box center [1093, 338] width 13 height 13
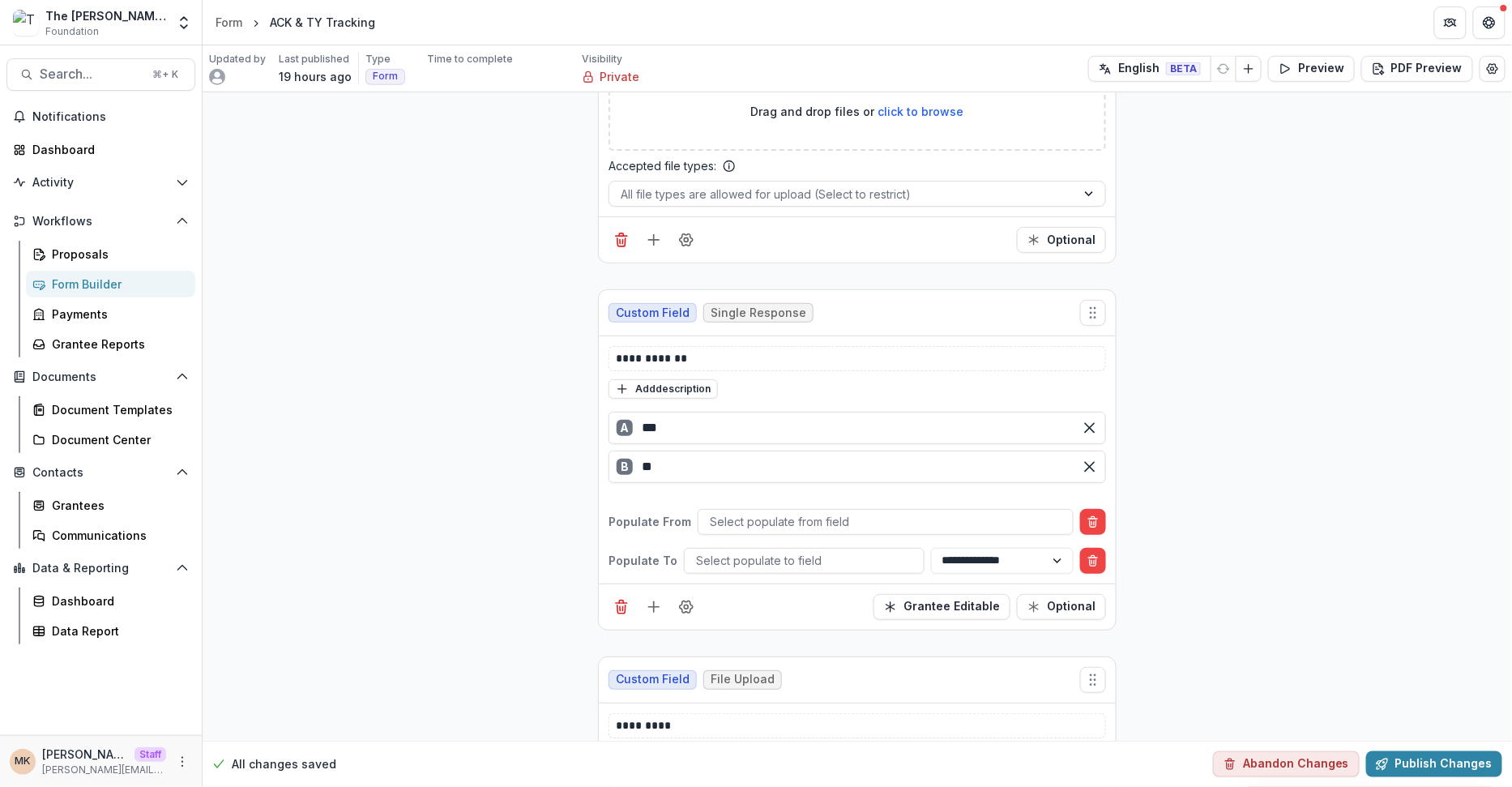
scroll to position [447, 0]
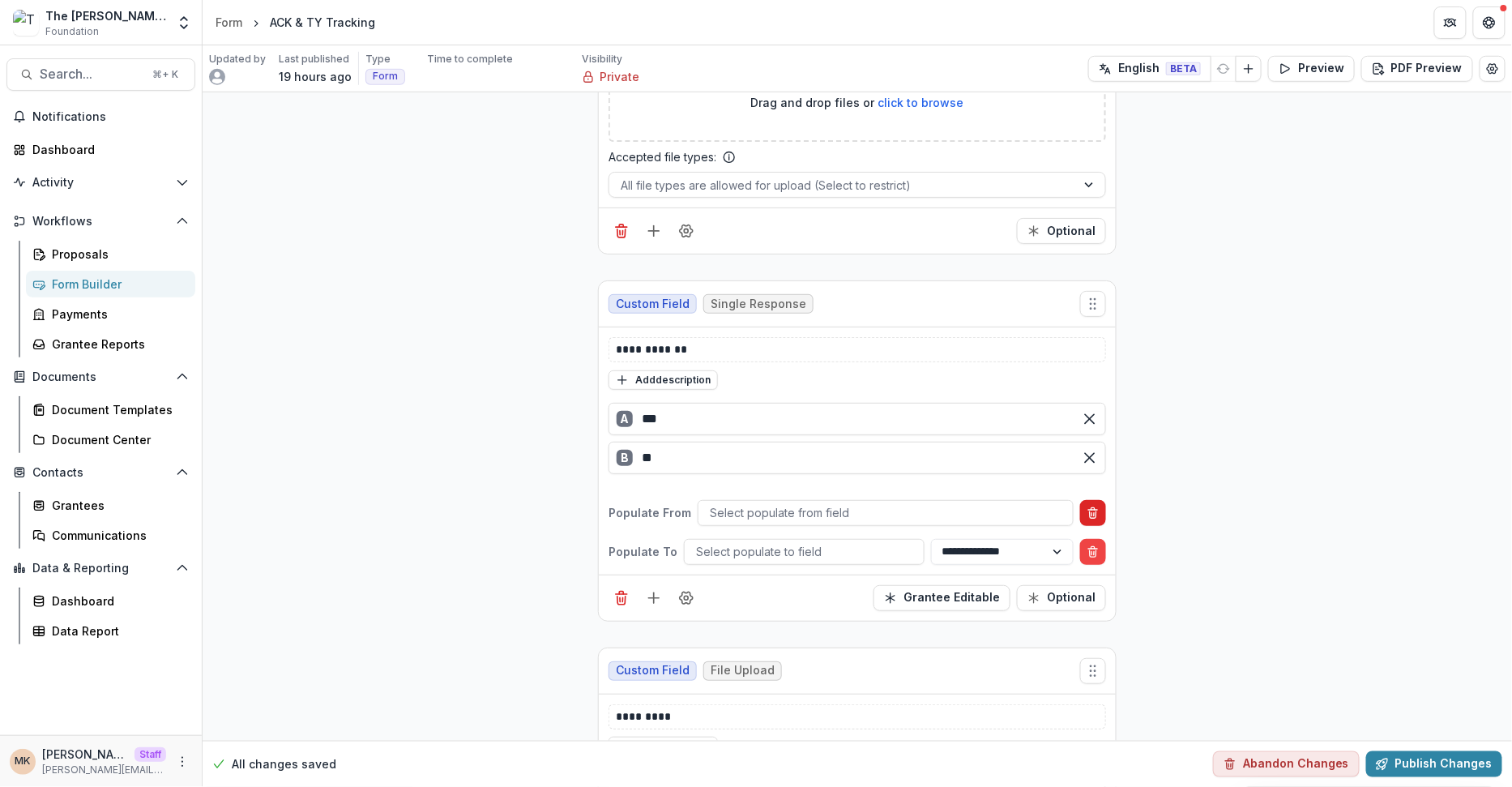
click at [1088, 507] on icon "Delete condition" at bounding box center [1093, 513] width 13 height 13
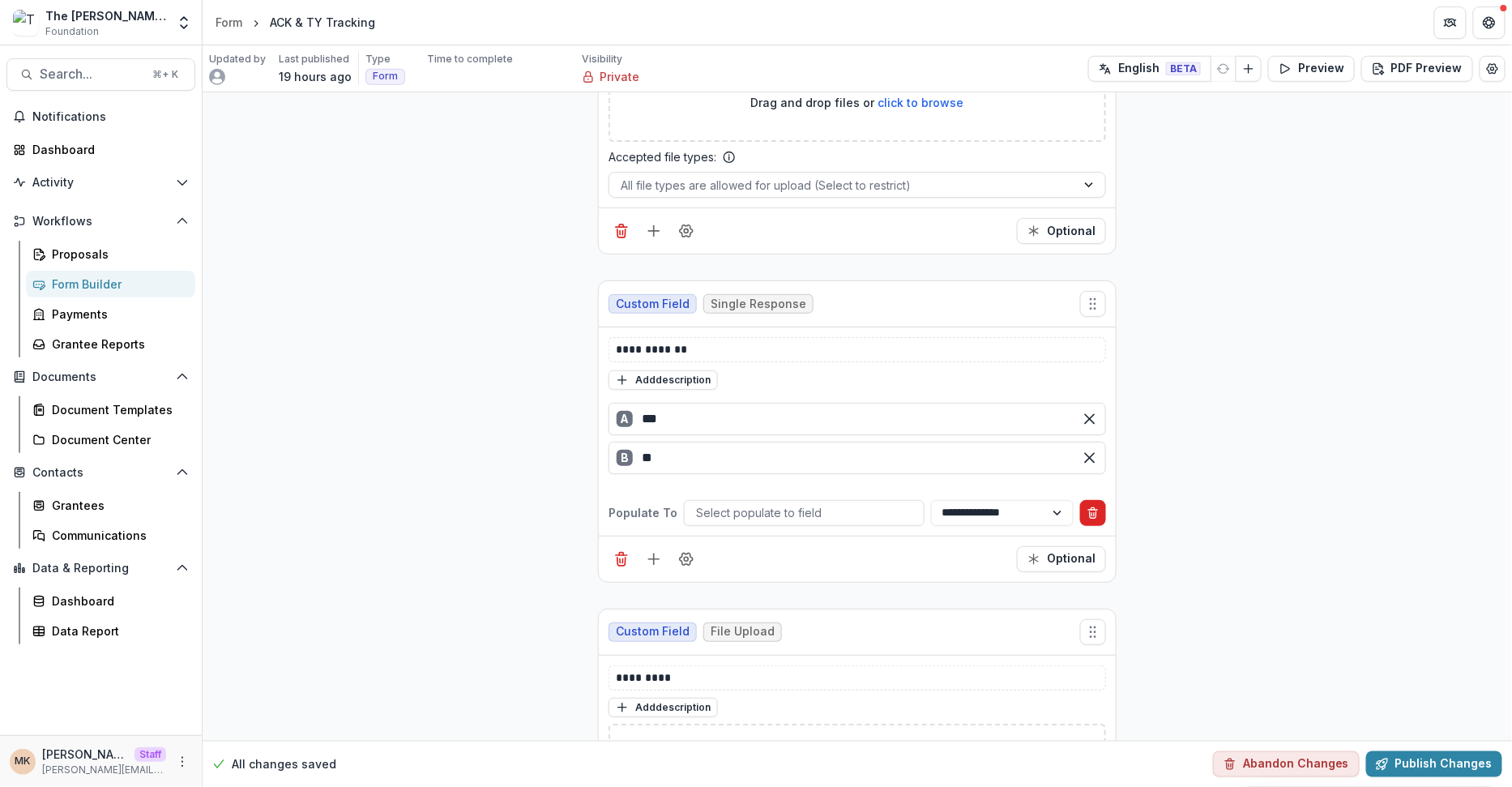
click at [1088, 507] on icon "Delete condition" at bounding box center [1093, 513] width 13 height 13
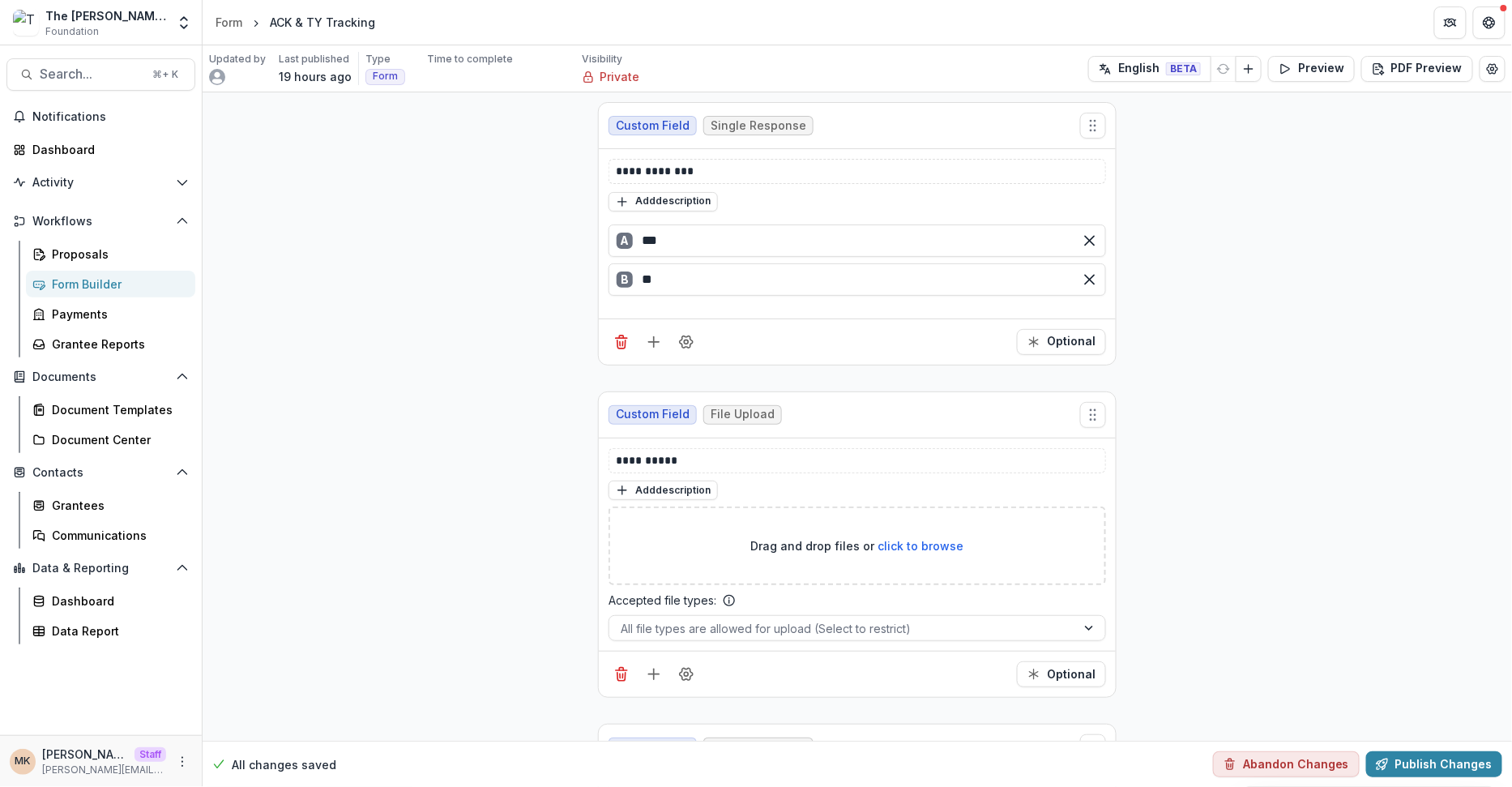
scroll to position [0, 0]
click at [655, 349] on icon "Add field" at bounding box center [654, 345] width 16 height 16
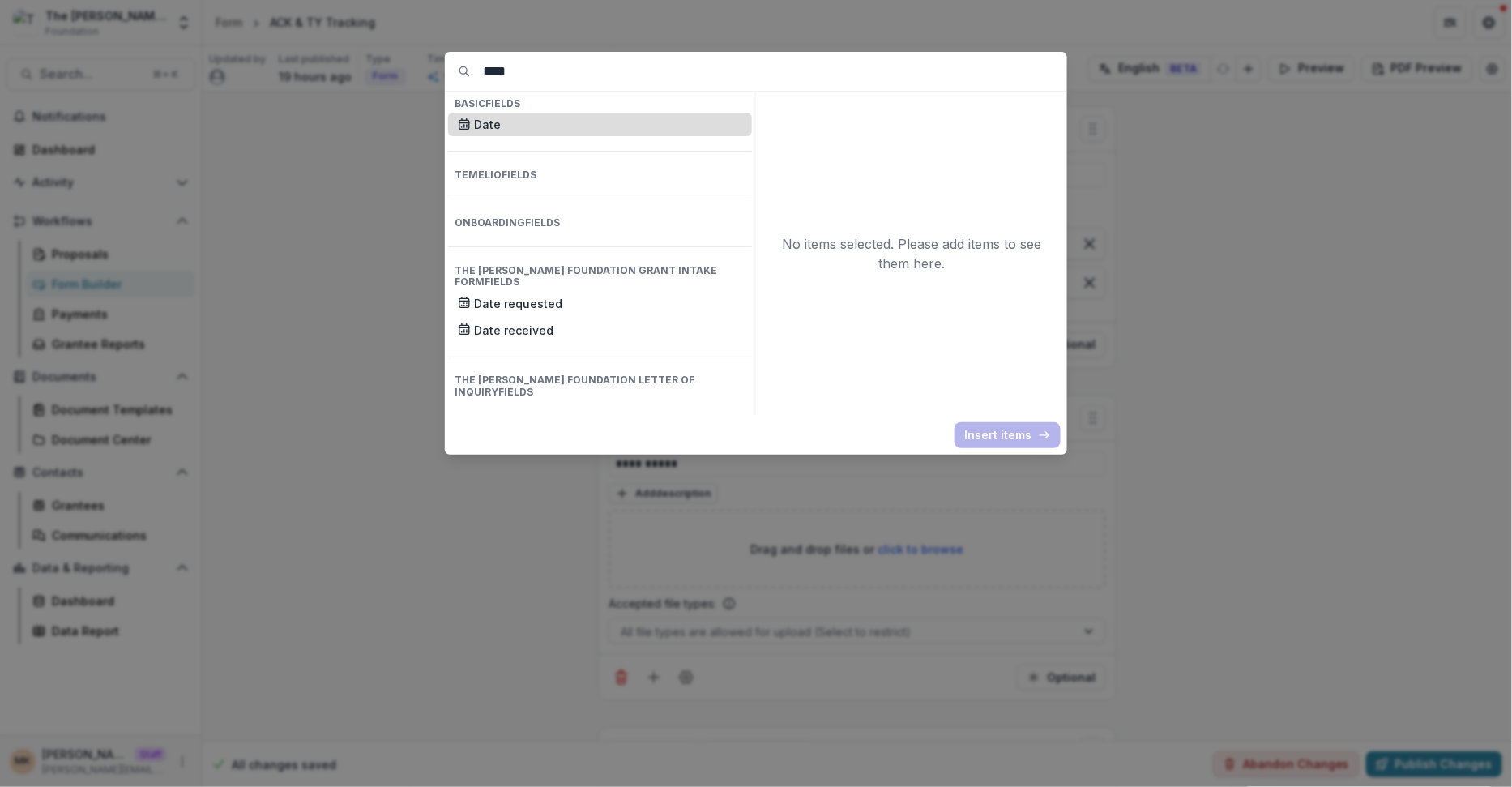
type input "****"
click at [563, 128] on p "Date" at bounding box center [608, 124] width 269 height 17
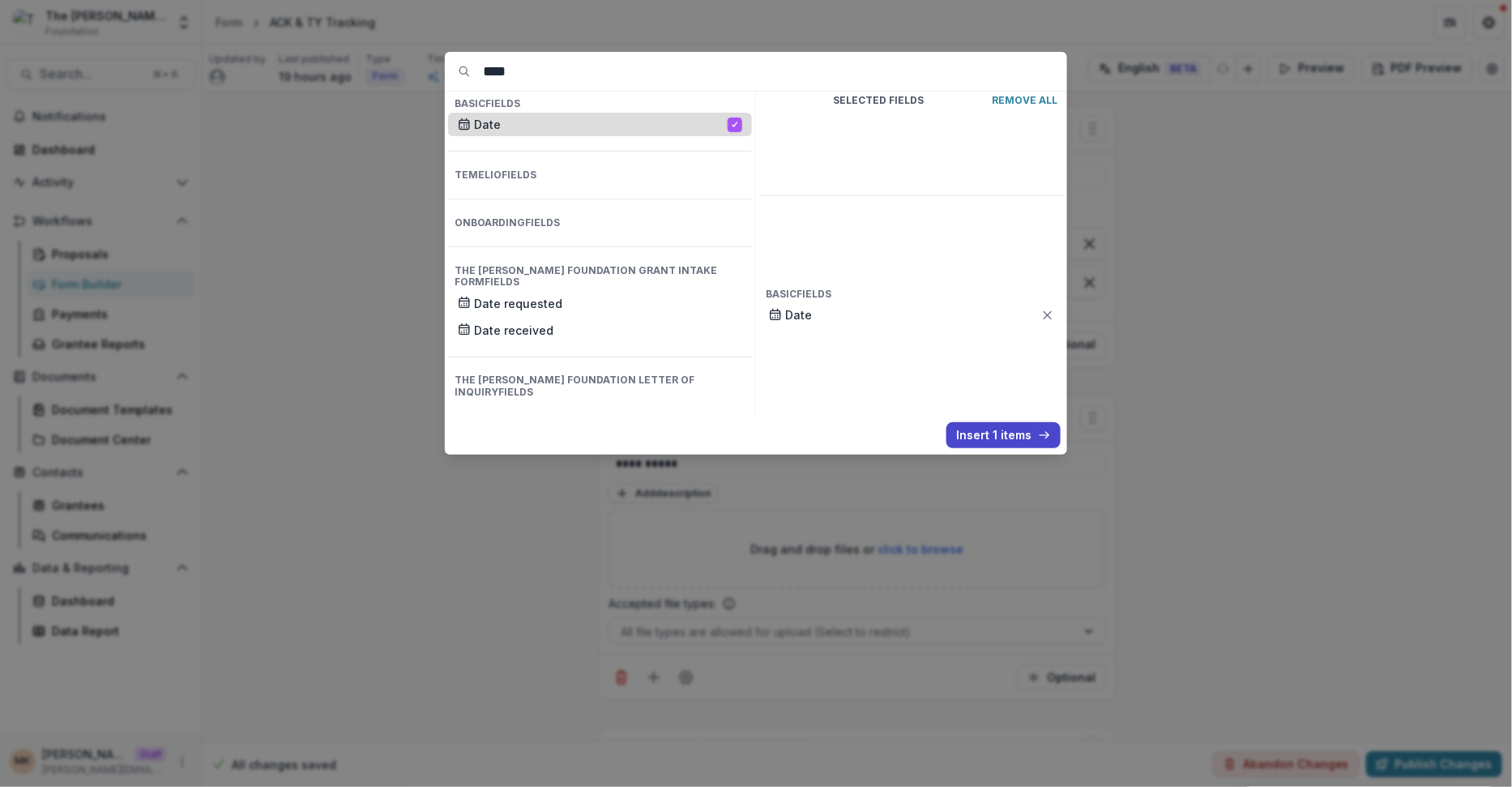
click at [562, 128] on p "Date" at bounding box center [601, 124] width 254 height 17
click at [987, 434] on button "Insert 1 items" at bounding box center [1004, 435] width 114 height 26
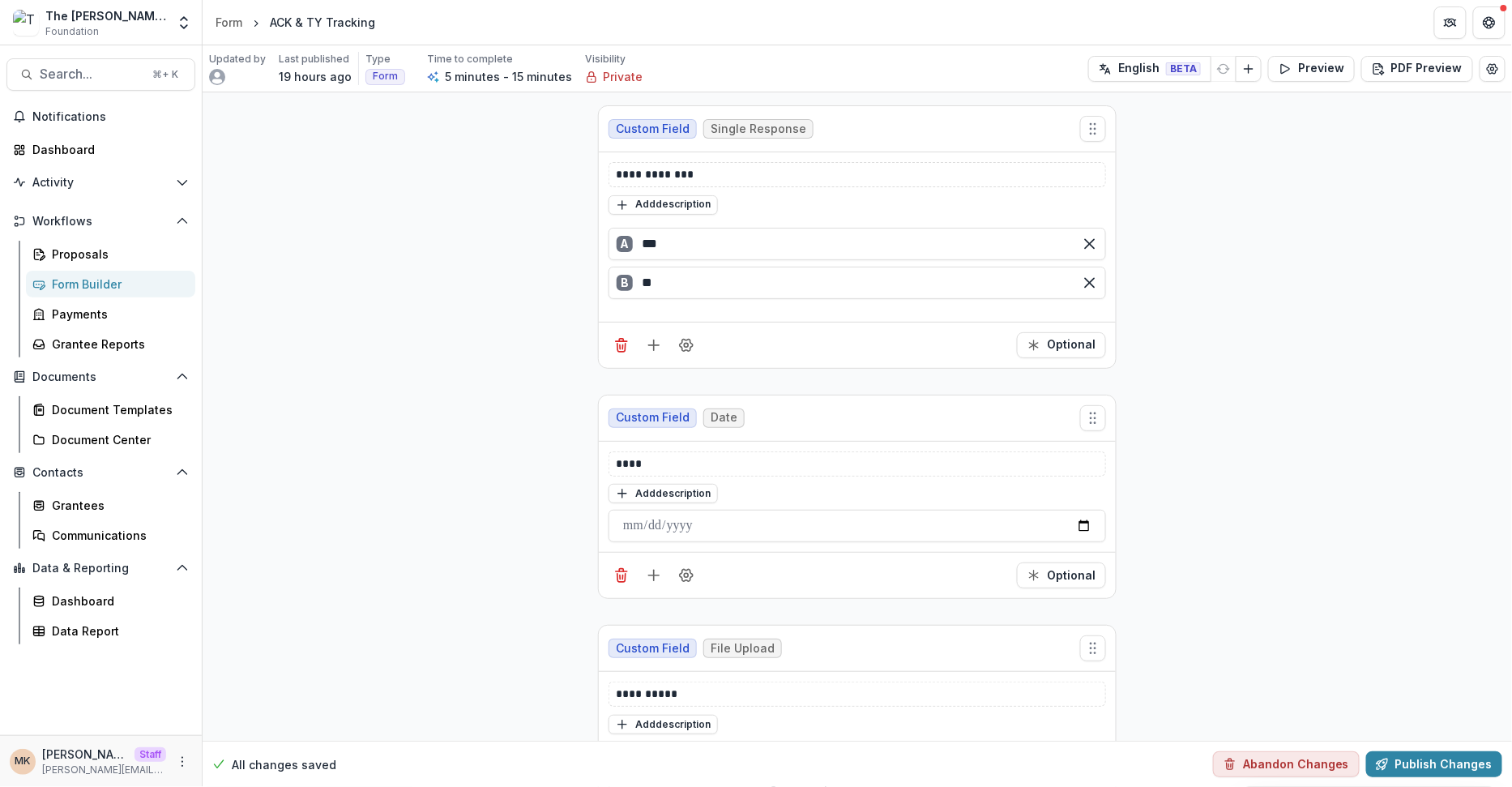
click at [670, 473] on div "**** Add description" at bounding box center [858, 497] width 497 height 92
click at [663, 464] on p "****" at bounding box center [859, 464] width 485 height 17
click at [688, 578] on icon "Field Settings" at bounding box center [686, 575] width 16 height 16
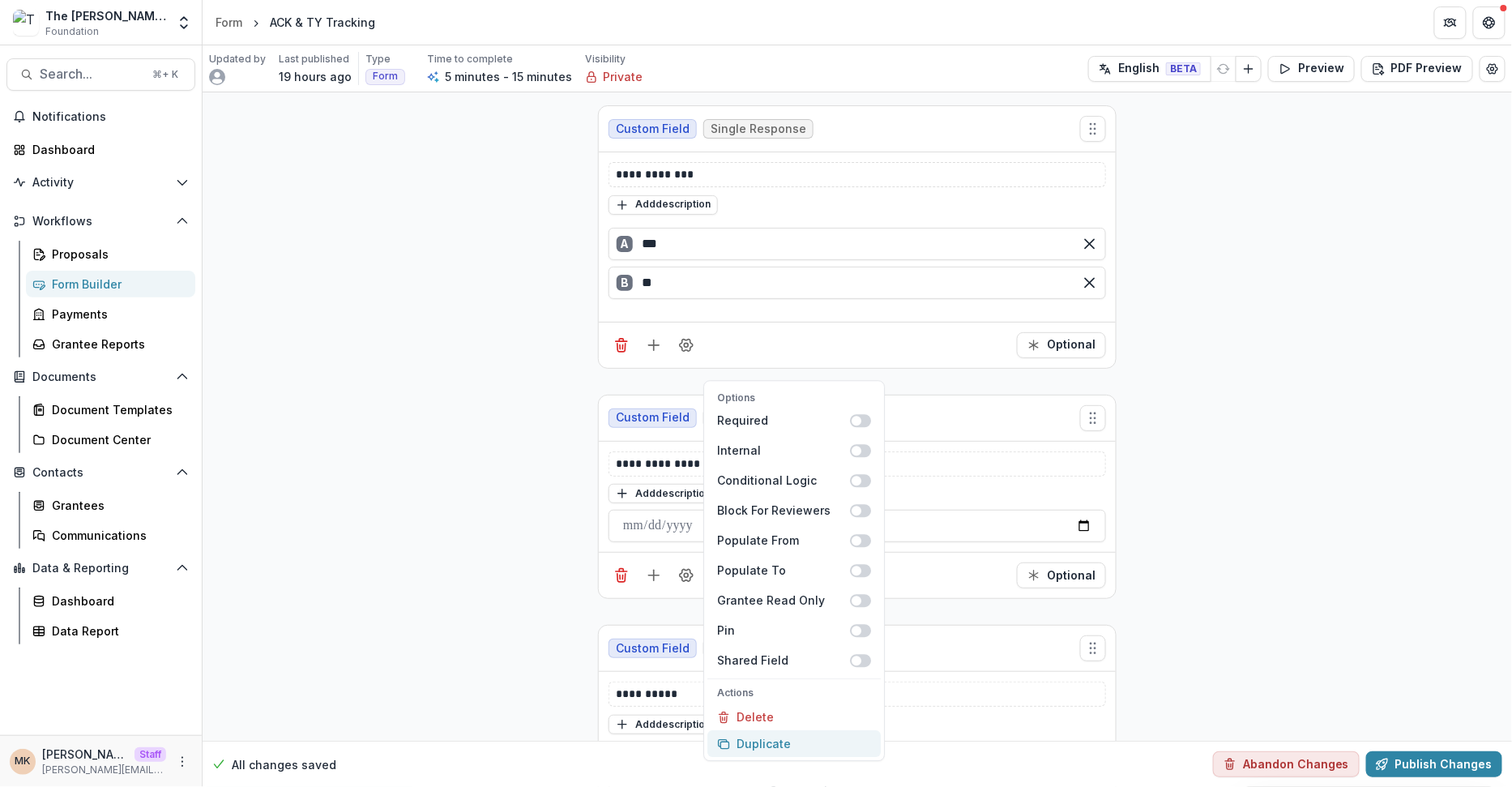
click at [781, 745] on button "Duplicate" at bounding box center [794, 743] width 173 height 26
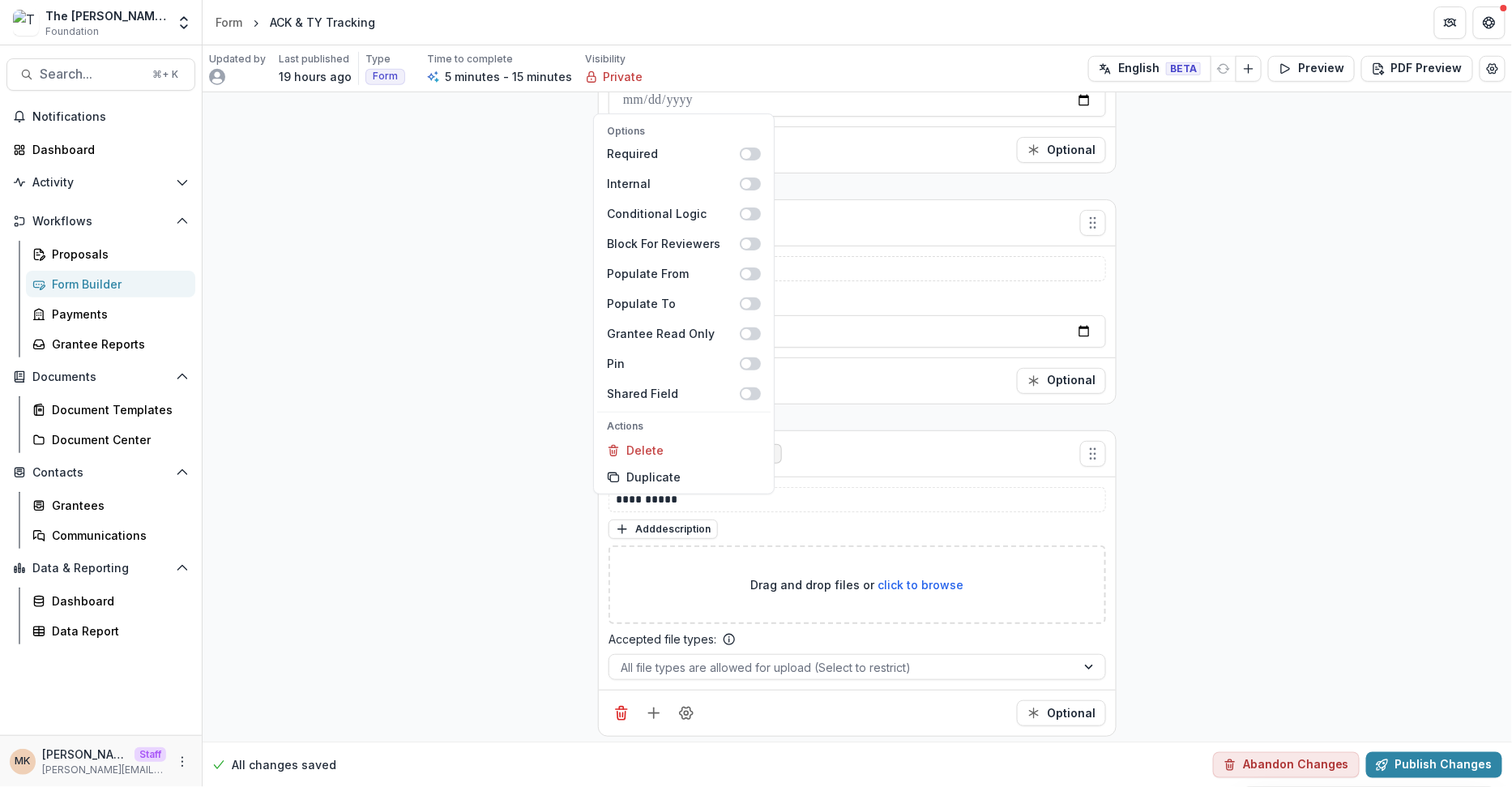
scroll to position [504, 0]
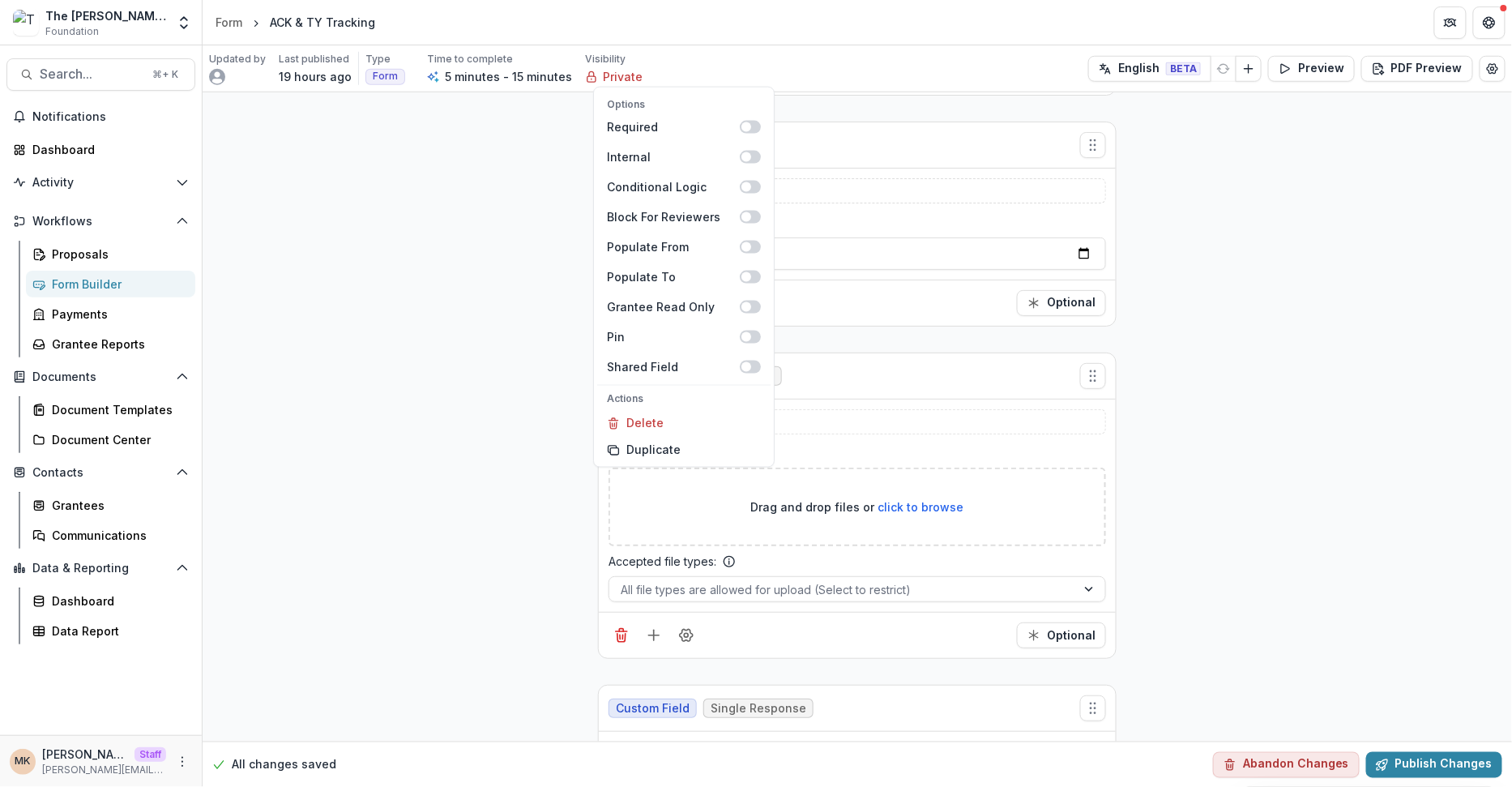
click at [1281, 290] on div "**********" at bounding box center [857, 441] width 1310 height 1706
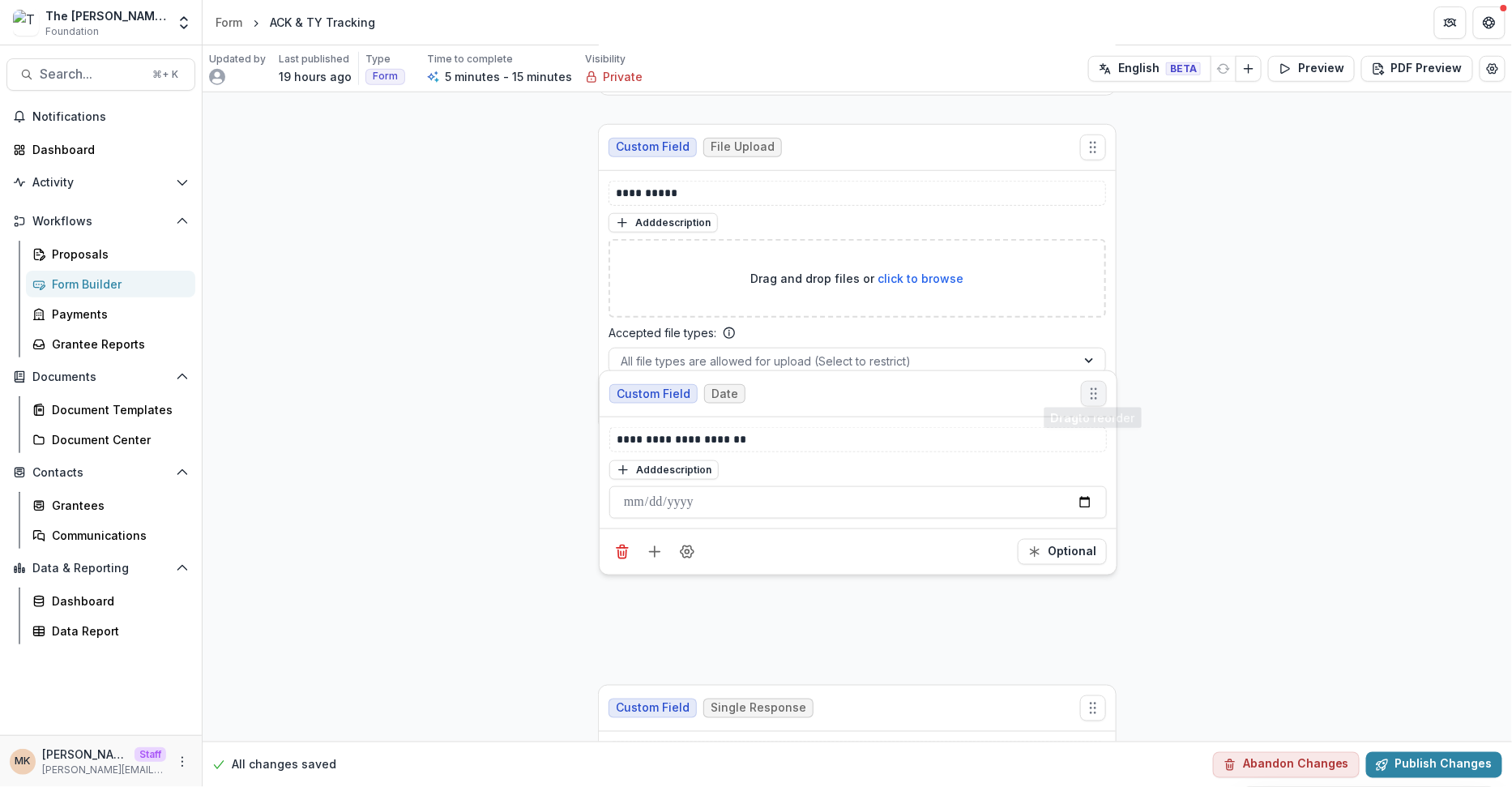
drag, startPoint x: 1095, startPoint y: 140, endPoint x: 1096, endPoint y: 389, distance: 249.0
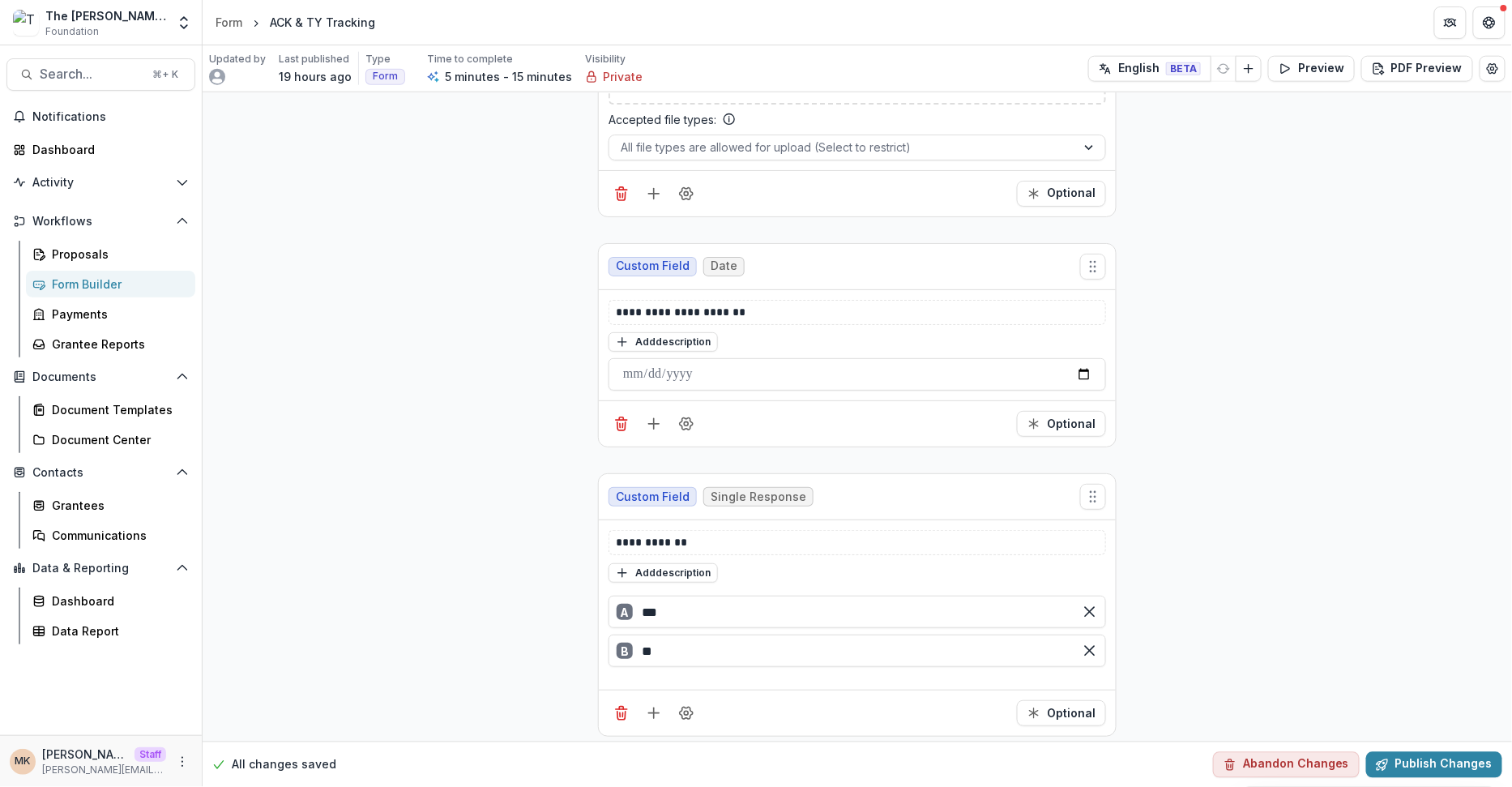
scroll to position [719, 0]
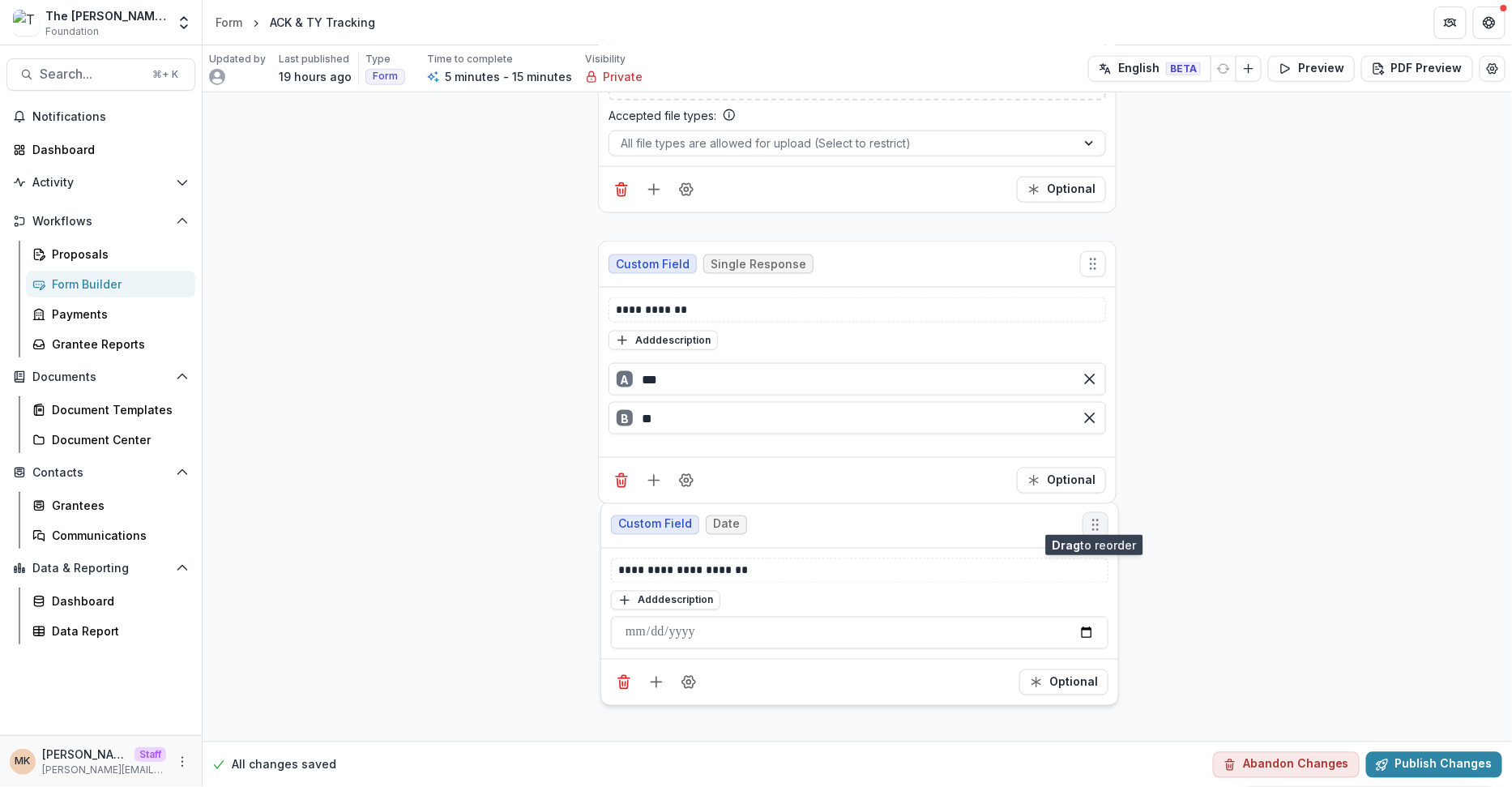
drag, startPoint x: 1088, startPoint y: 242, endPoint x: 1089, endPoint y: 506, distance: 264.0
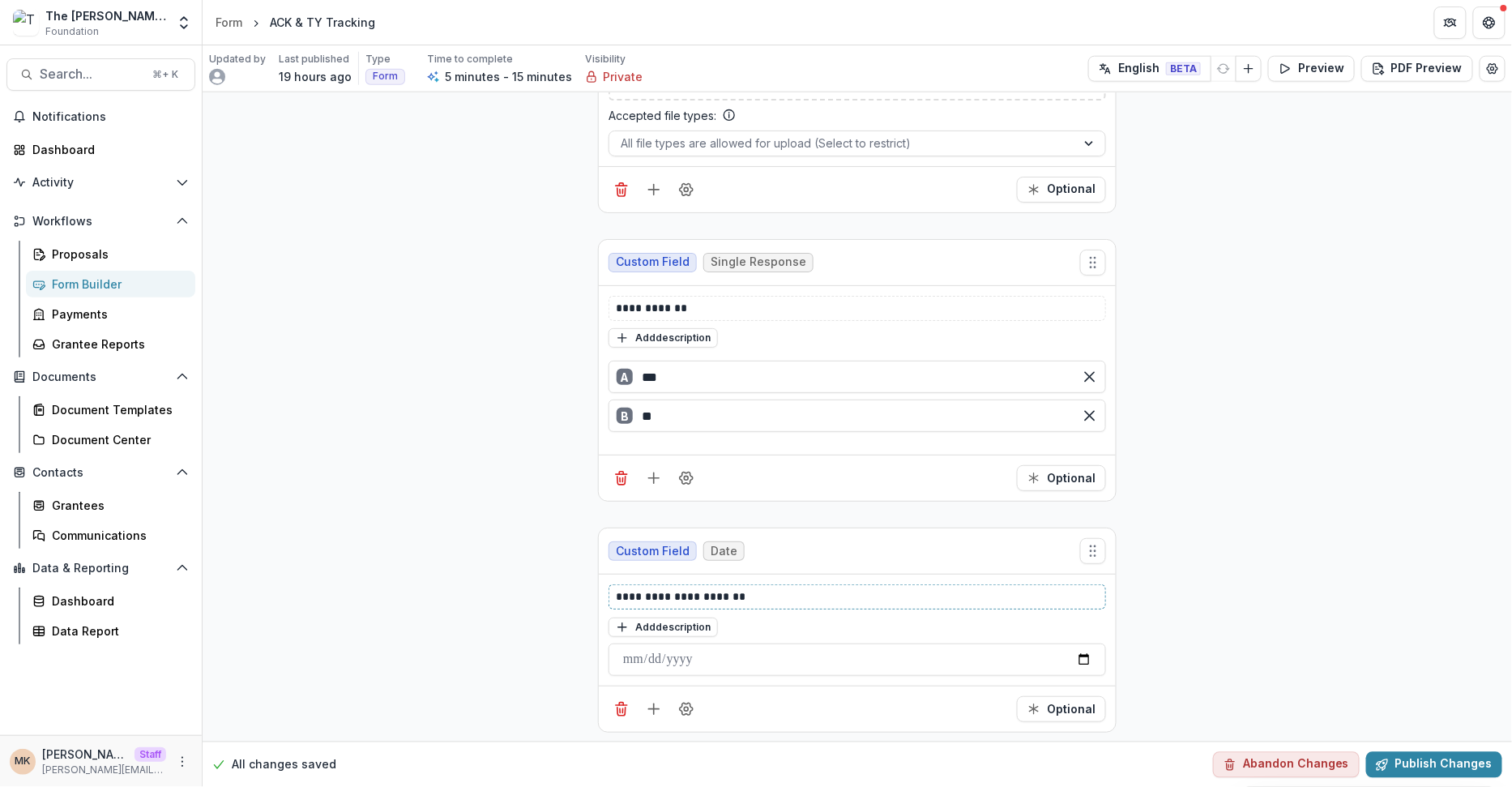
click at [638, 588] on p "**********" at bounding box center [859, 596] width 485 height 17
click at [704, 588] on p "**********" at bounding box center [859, 596] width 485 height 17
click at [1429, 762] on button "Publish Changes" at bounding box center [1435, 764] width 136 height 26
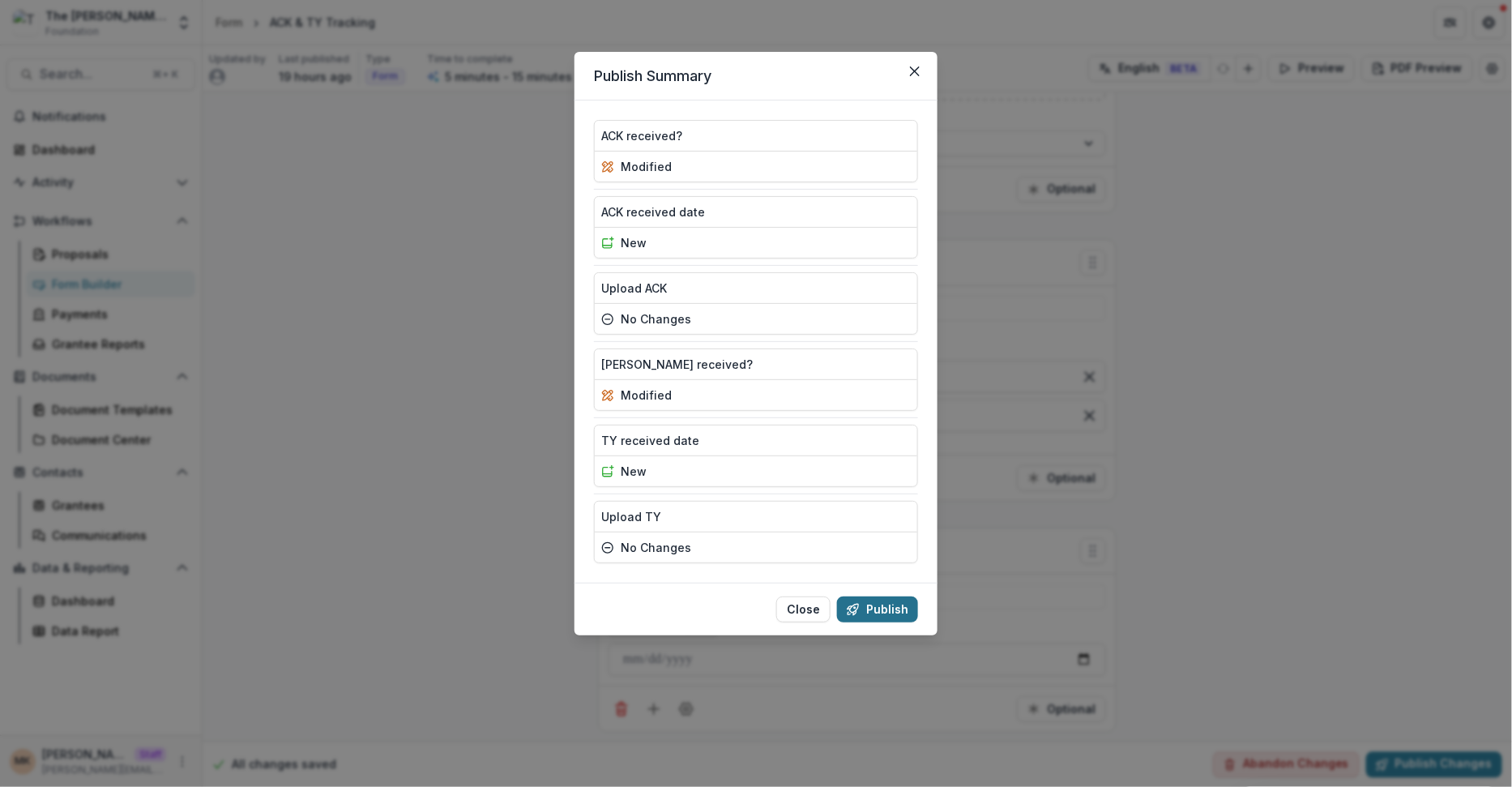
click at [888, 602] on button "Publish" at bounding box center [877, 609] width 81 height 26
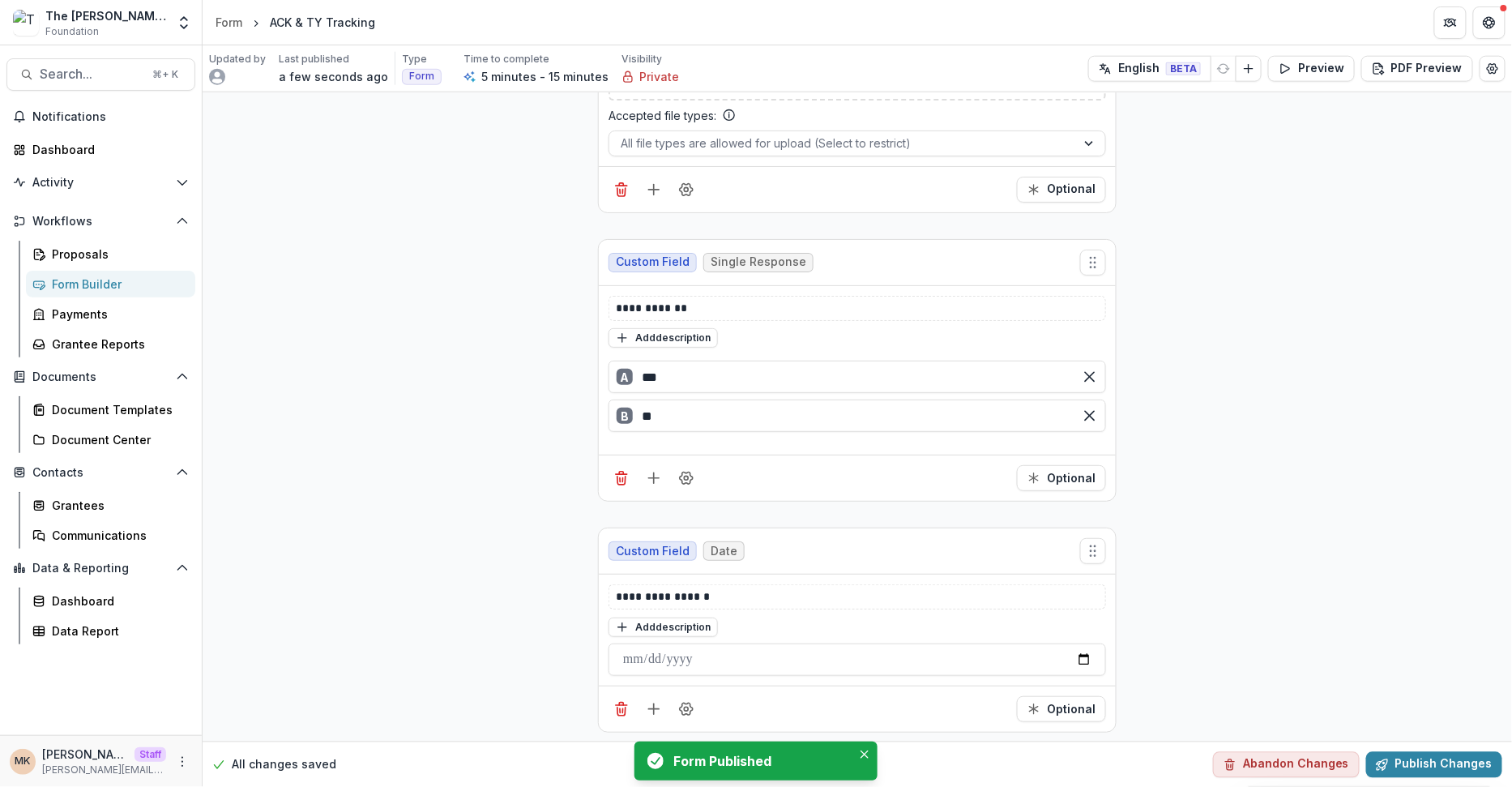
click at [92, 293] on link "Form Builder" at bounding box center [111, 283] width 170 height 26
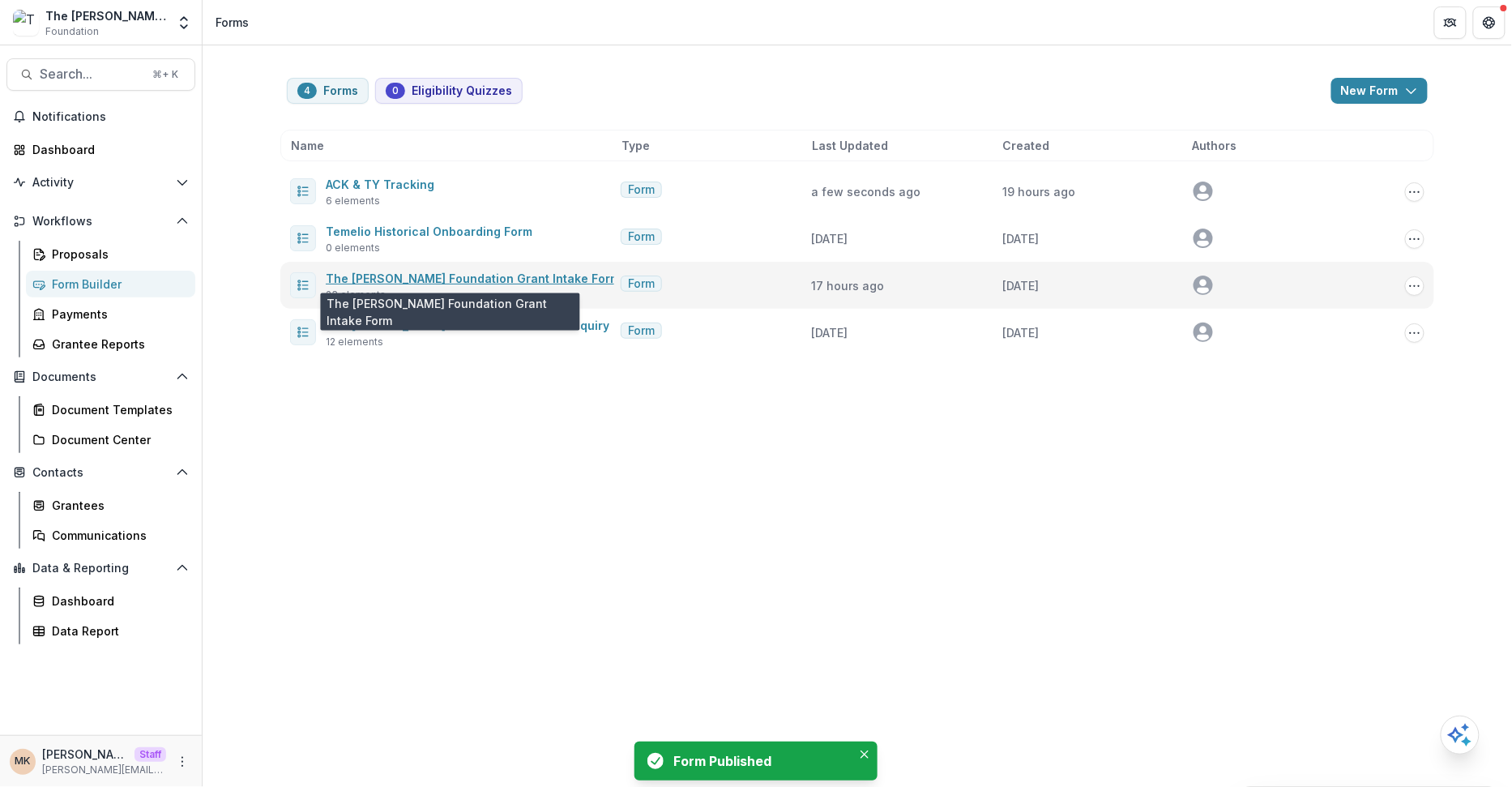
click at [505, 278] on link "The [PERSON_NAME] Foundation Grant Intake Form" at bounding box center [473, 278] width 294 height 14
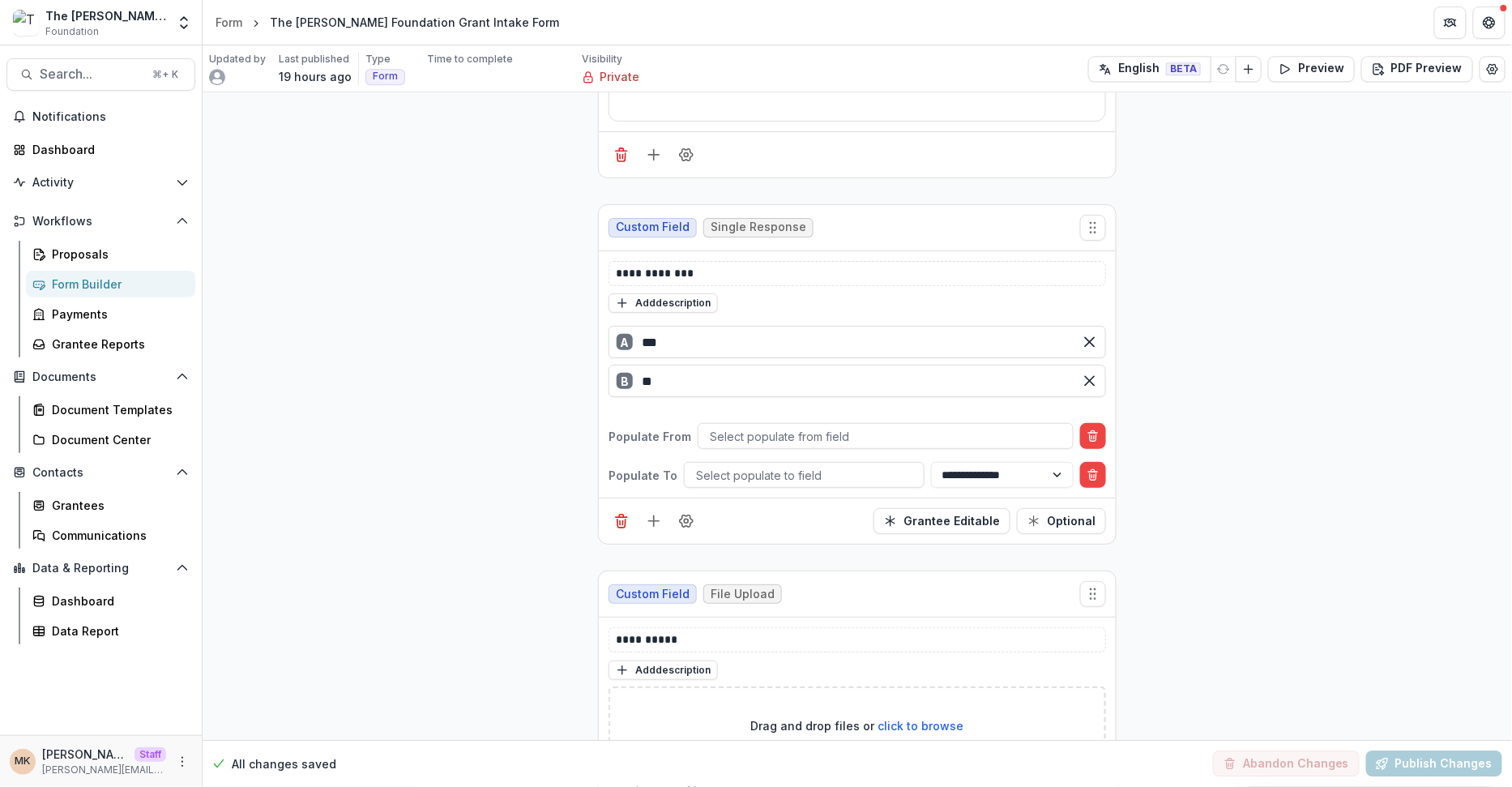
scroll to position [6105, 0]
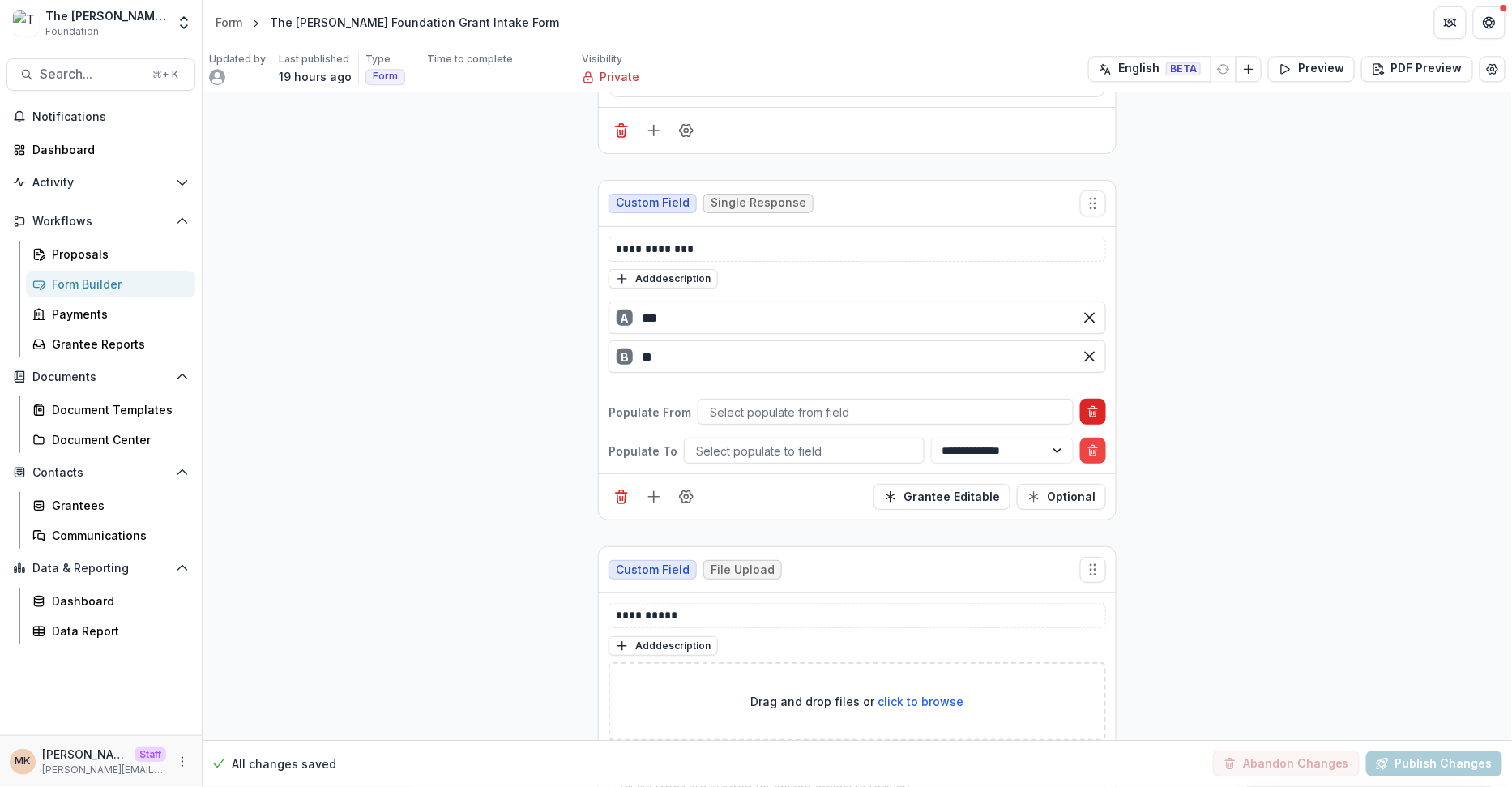
click at [1085, 398] on button "Delete condition" at bounding box center [1093, 411] width 26 height 26
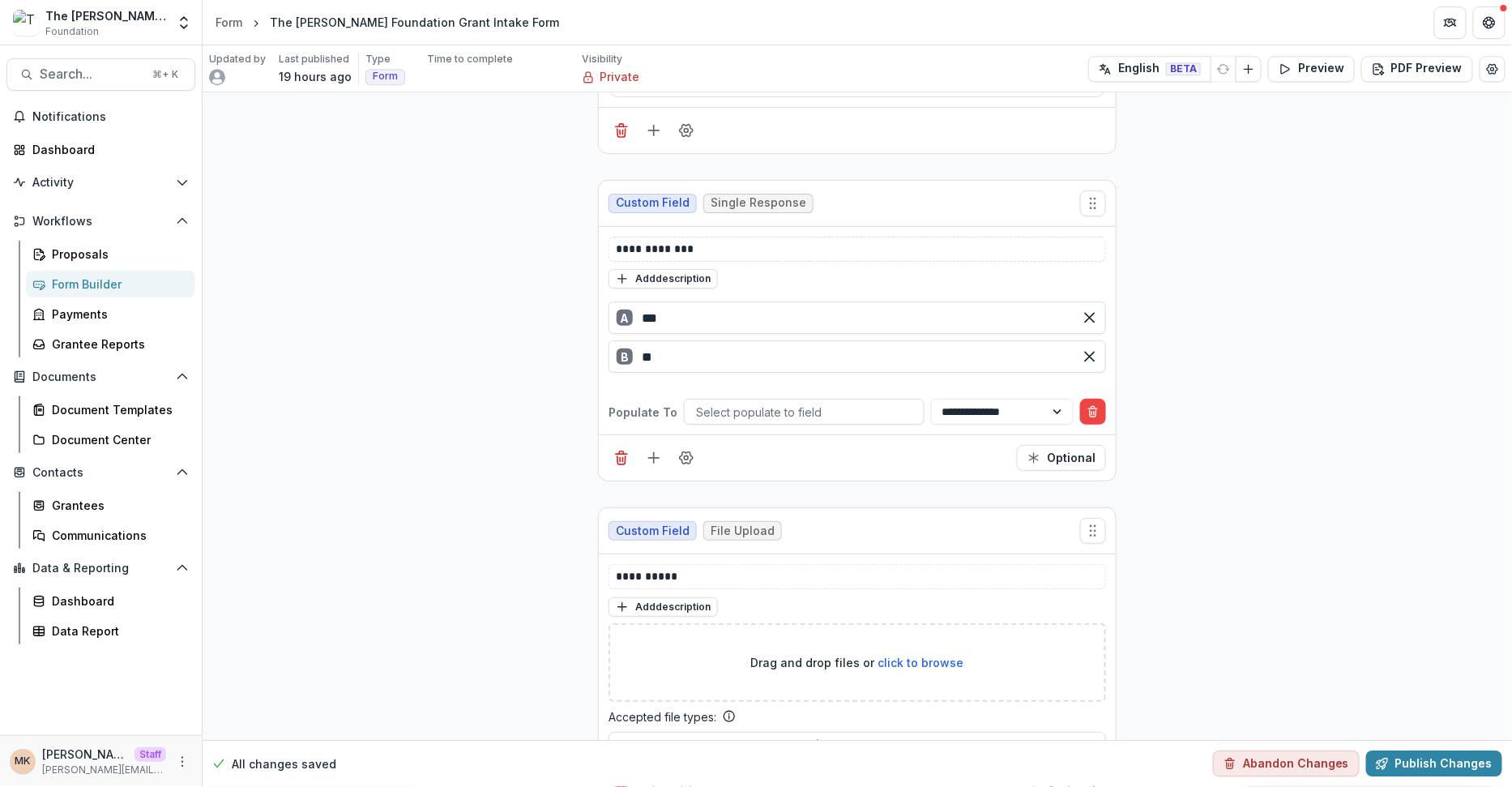
click at [1085, 398] on button "Delete condition" at bounding box center [1093, 411] width 26 height 26
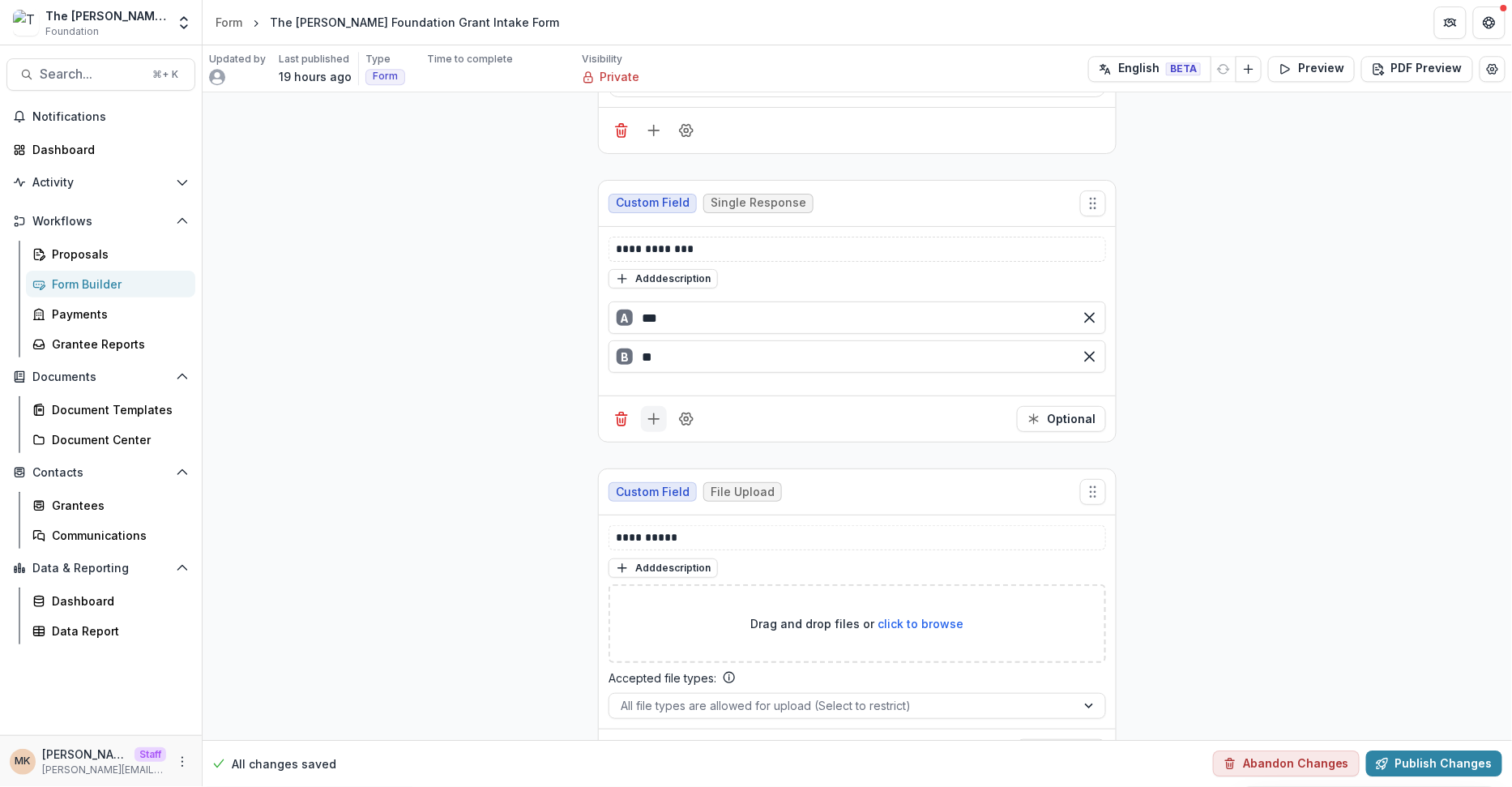
click at [649, 411] on icon "Add field" at bounding box center [654, 419] width 16 height 16
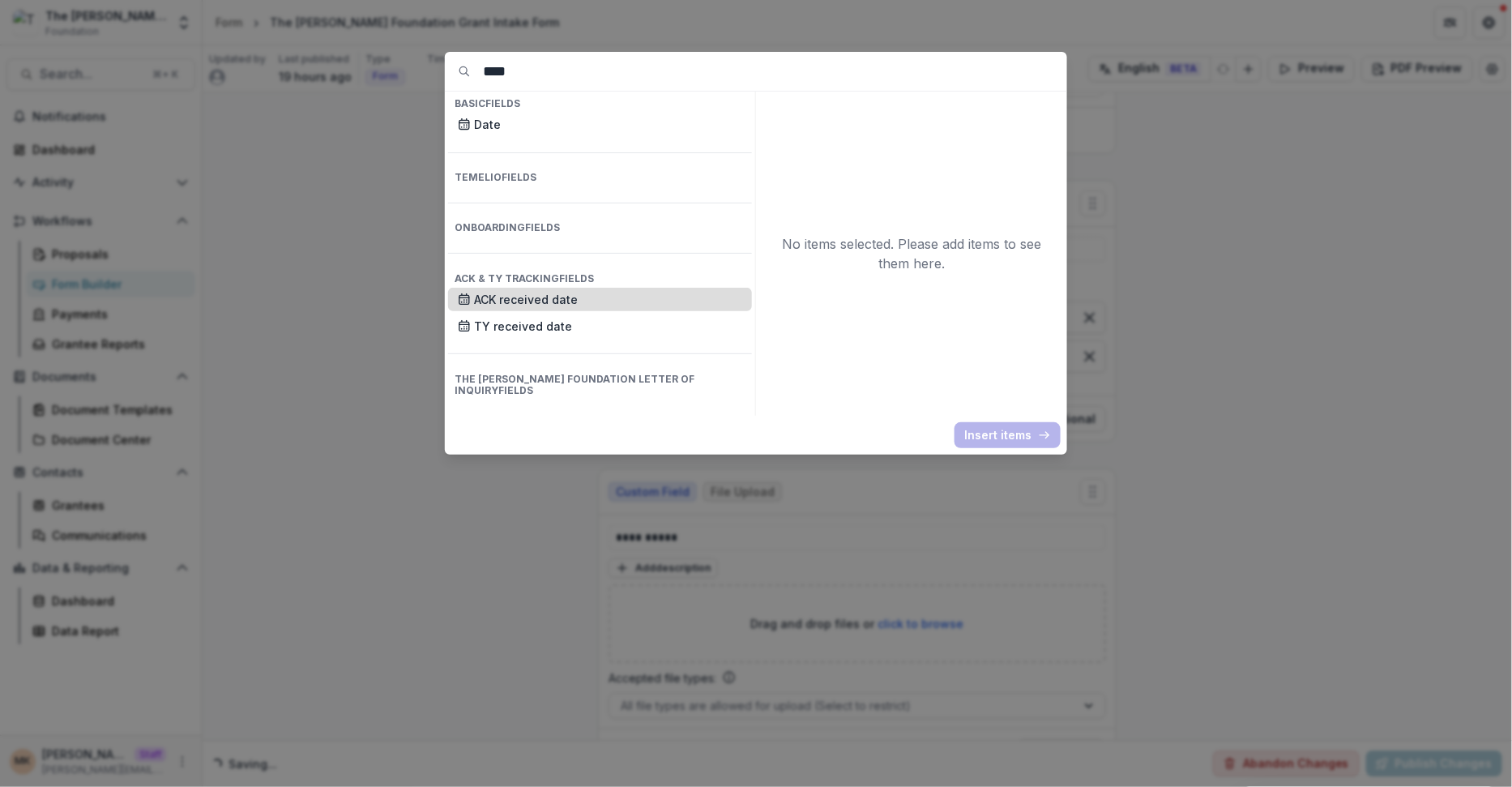
type input "****"
click at [525, 291] on p "ACK received date" at bounding box center [608, 300] width 269 height 17
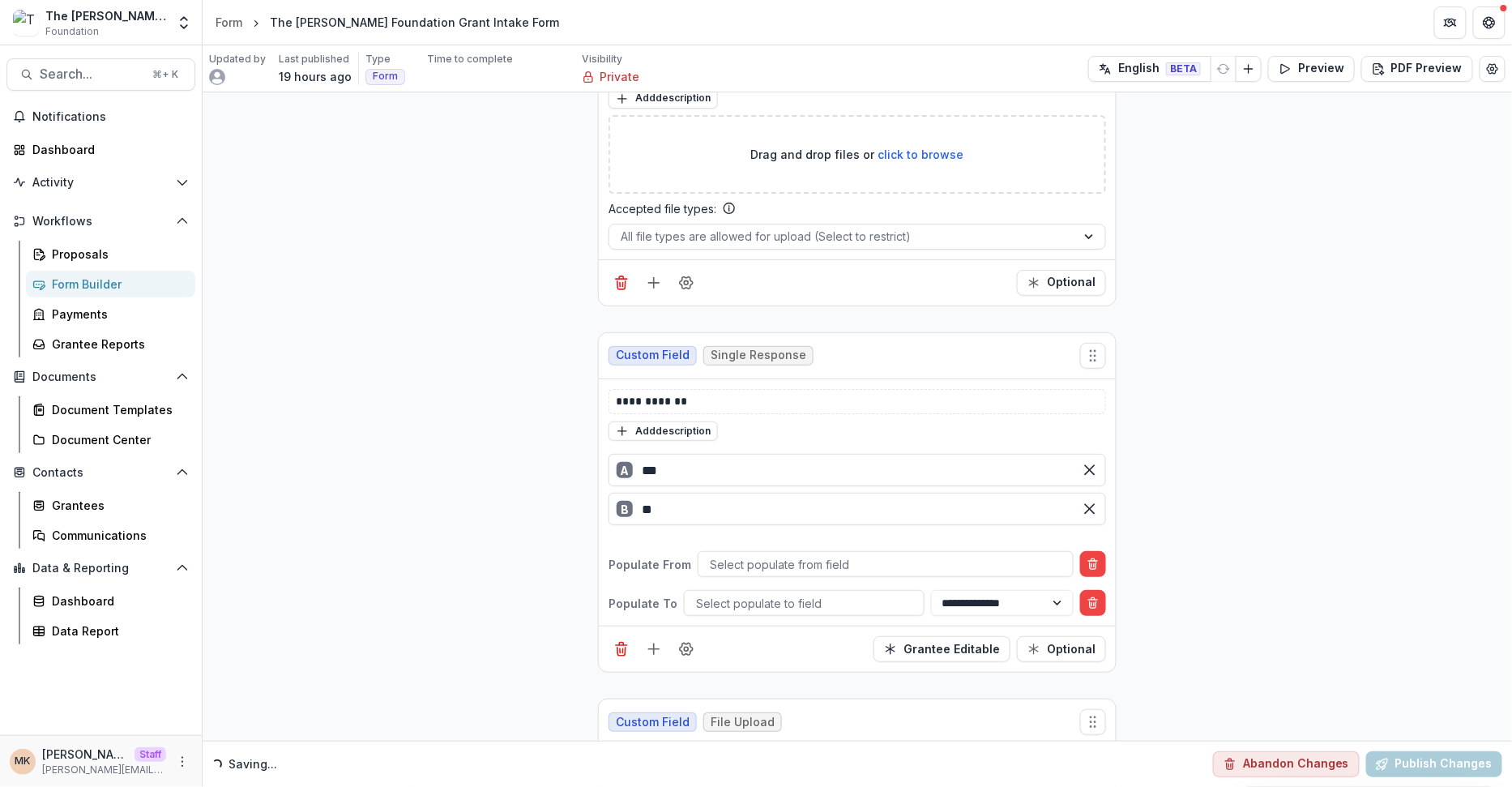
scroll to position [6808, 0]
click at [1091, 488] on div "**********" at bounding box center [858, 500] width 517 height 247
click at [1091, 549] on button "Delete condition" at bounding box center [1093, 562] width 26 height 26
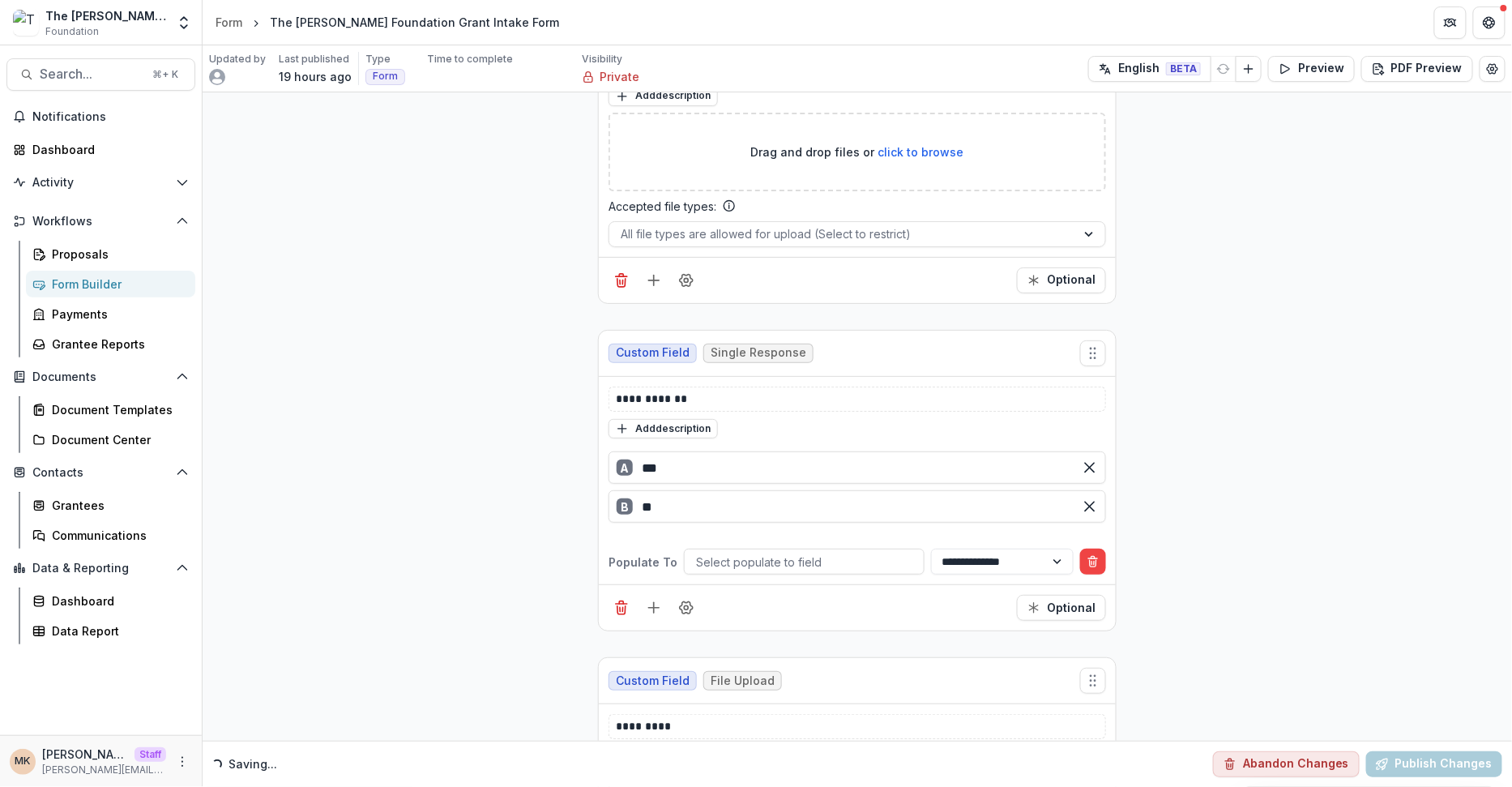
click at [1091, 549] on button "Delete condition" at bounding box center [1093, 562] width 26 height 26
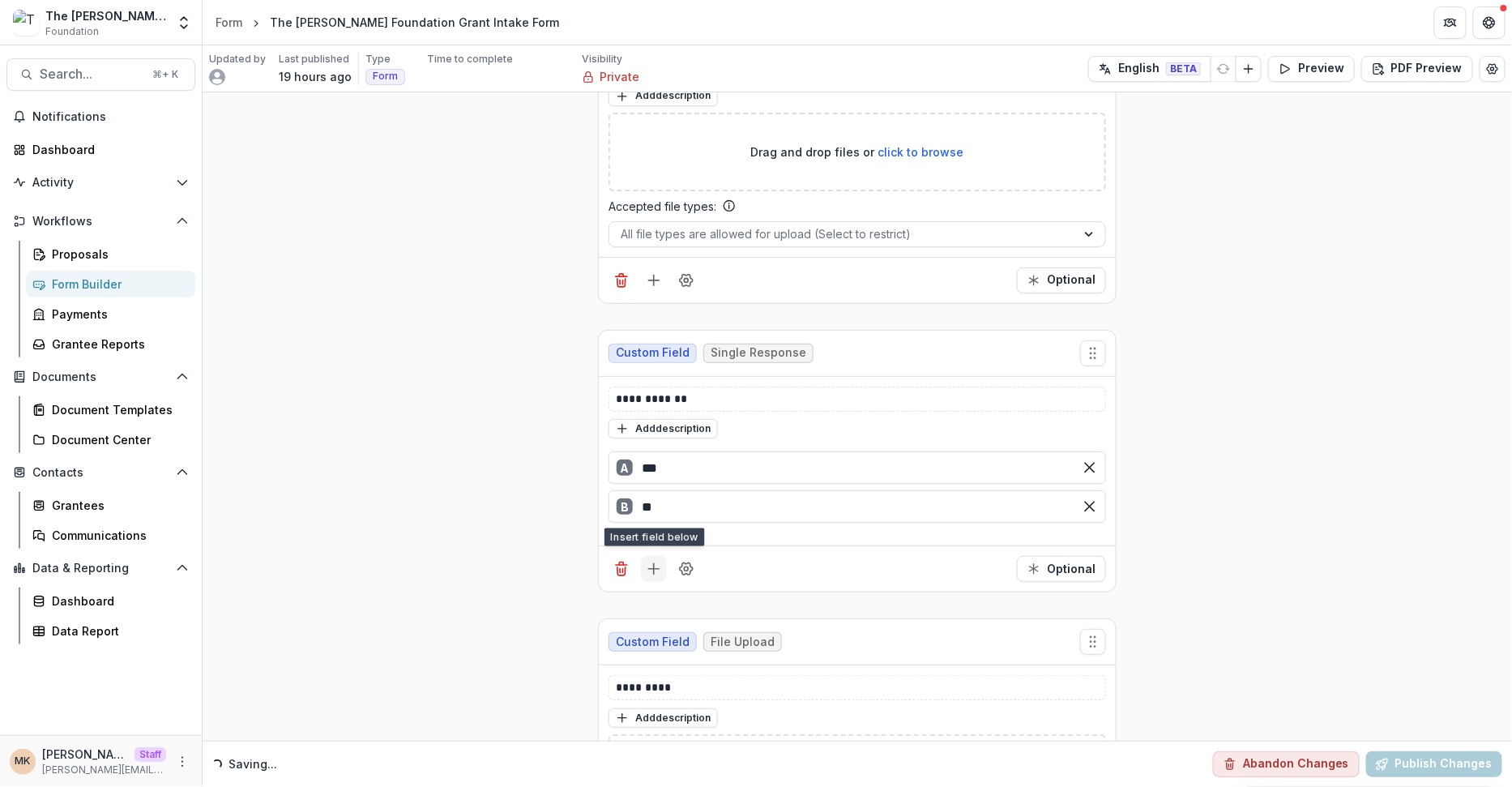
click at [646, 561] on icon "Add field" at bounding box center [654, 569] width 16 height 16
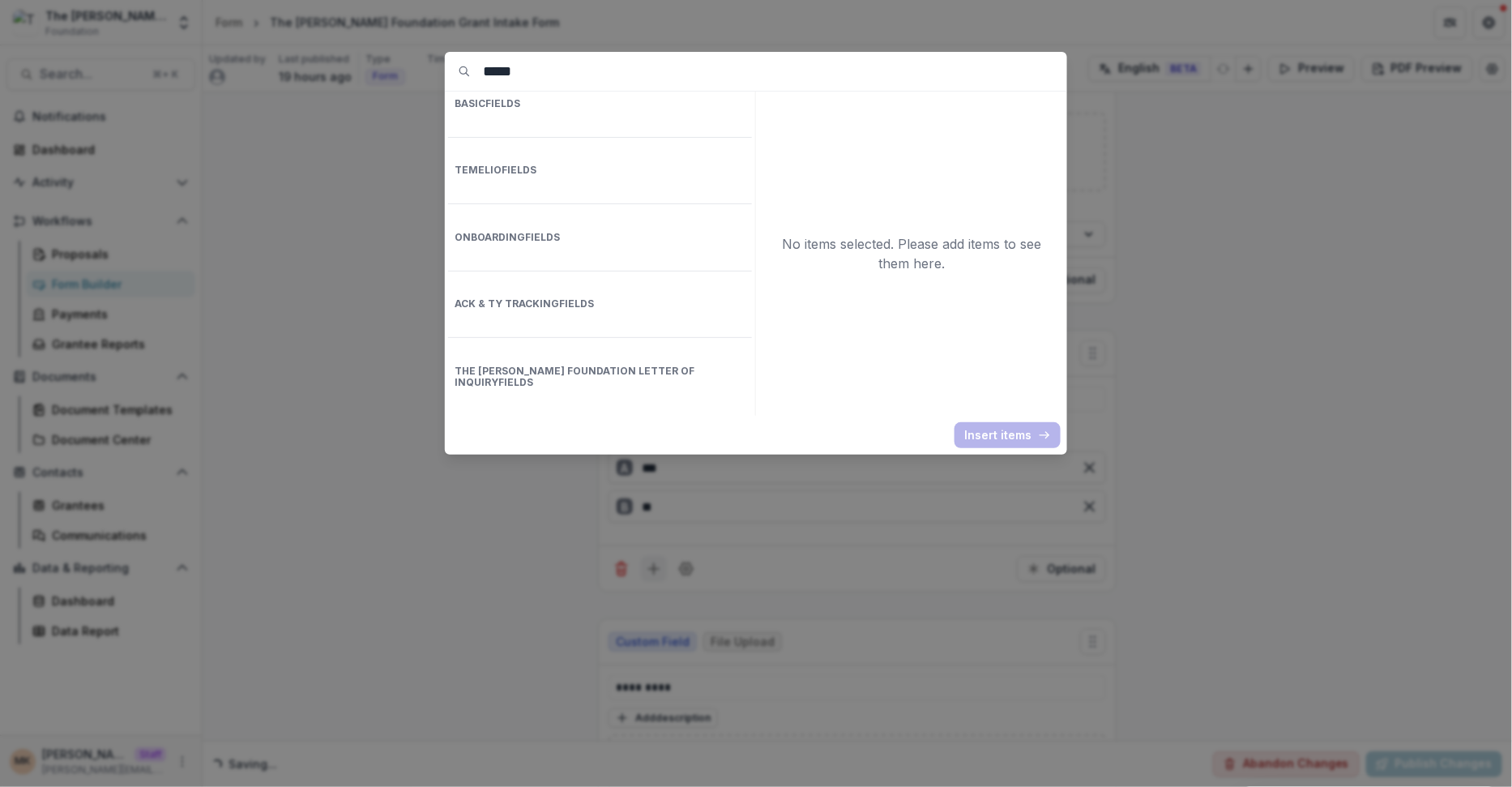
type input "****"
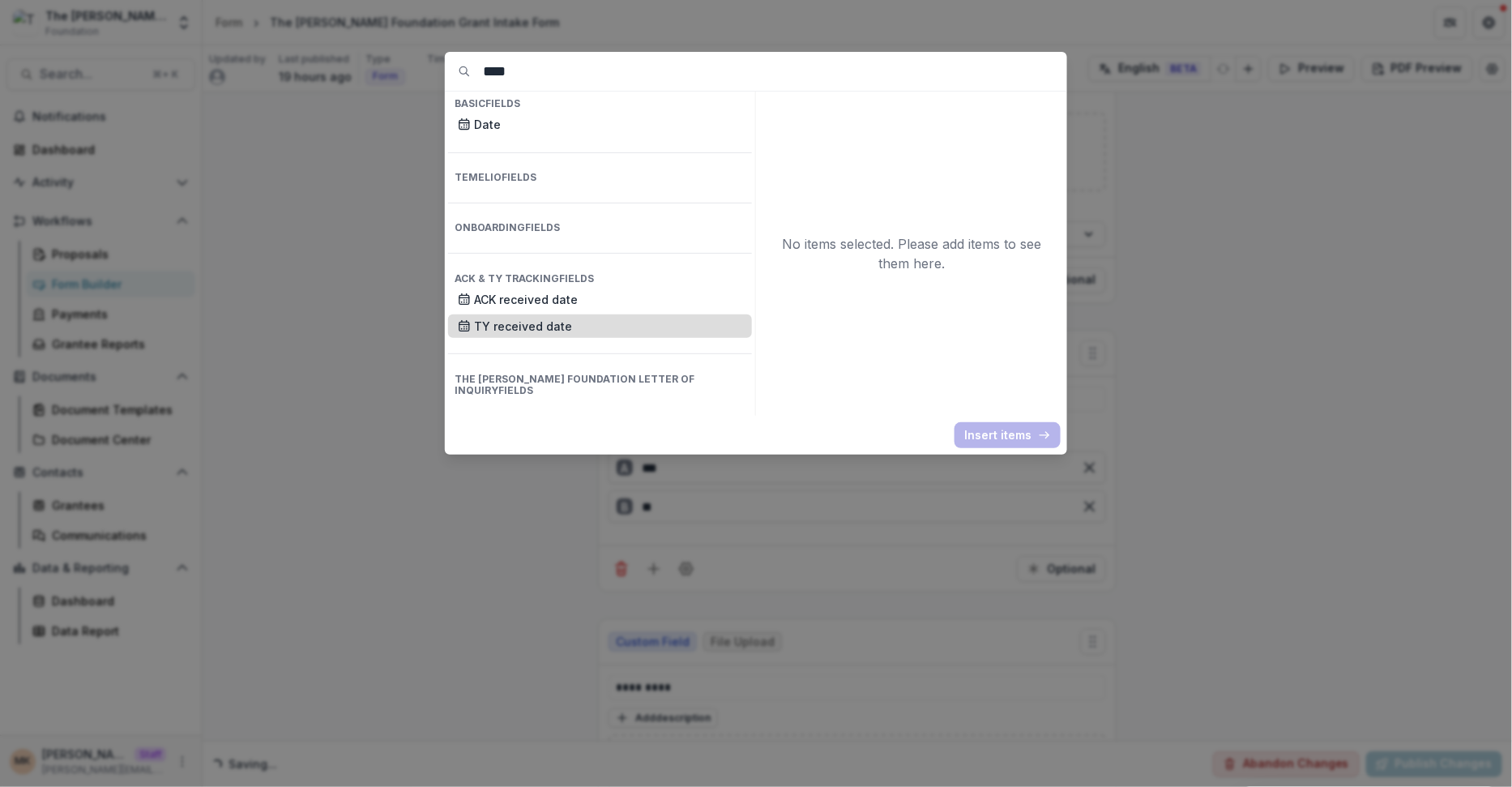
click at [614, 318] on p "TY received date" at bounding box center [608, 326] width 269 height 17
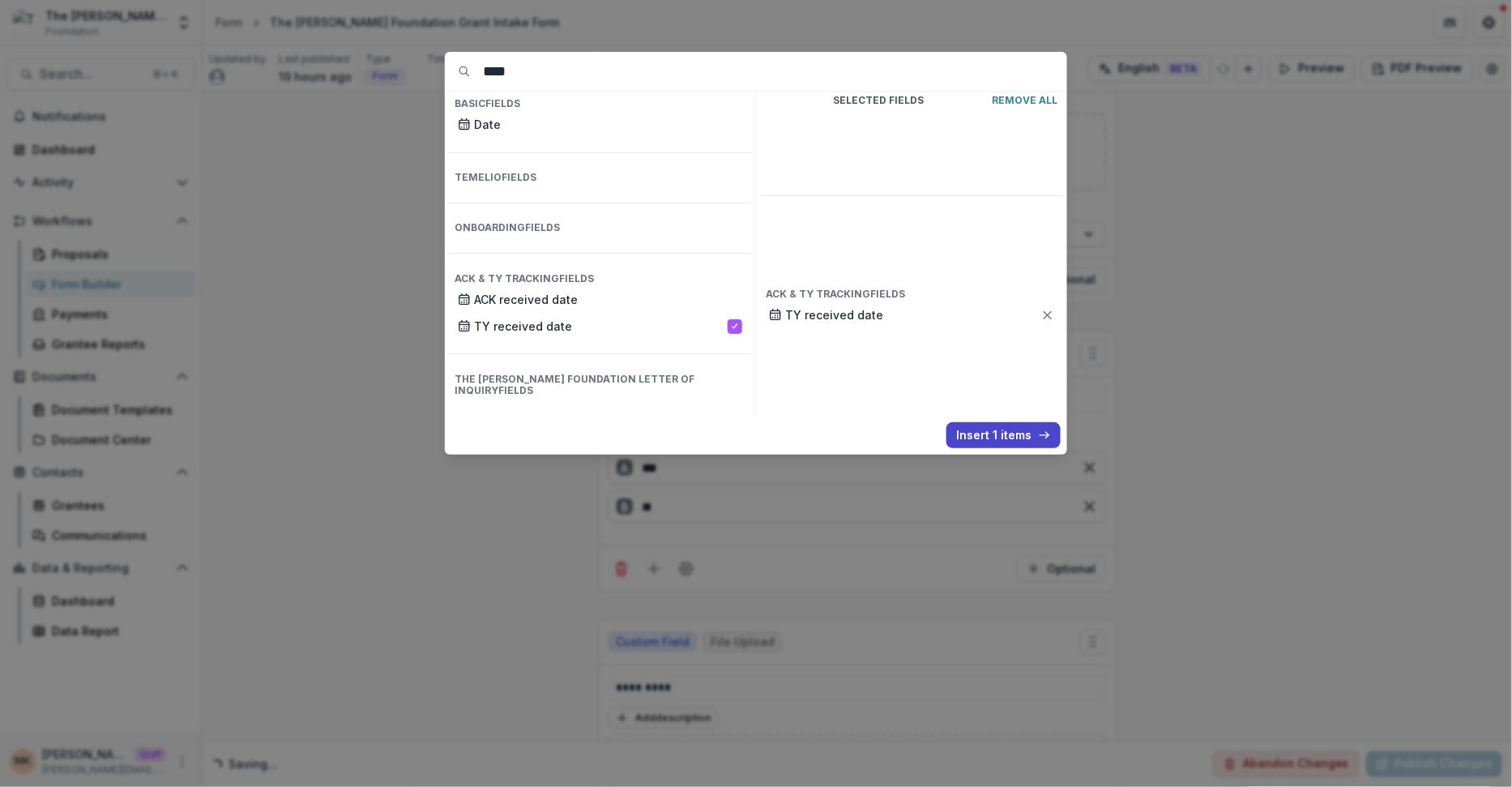
click at [1003, 409] on div "Selected Fields Remove All ACK & TY Tracking [PERSON_NAME] received date" at bounding box center [911, 253] width 311 height 324
click at [1000, 428] on button "Insert 1 items" at bounding box center [1004, 435] width 114 height 26
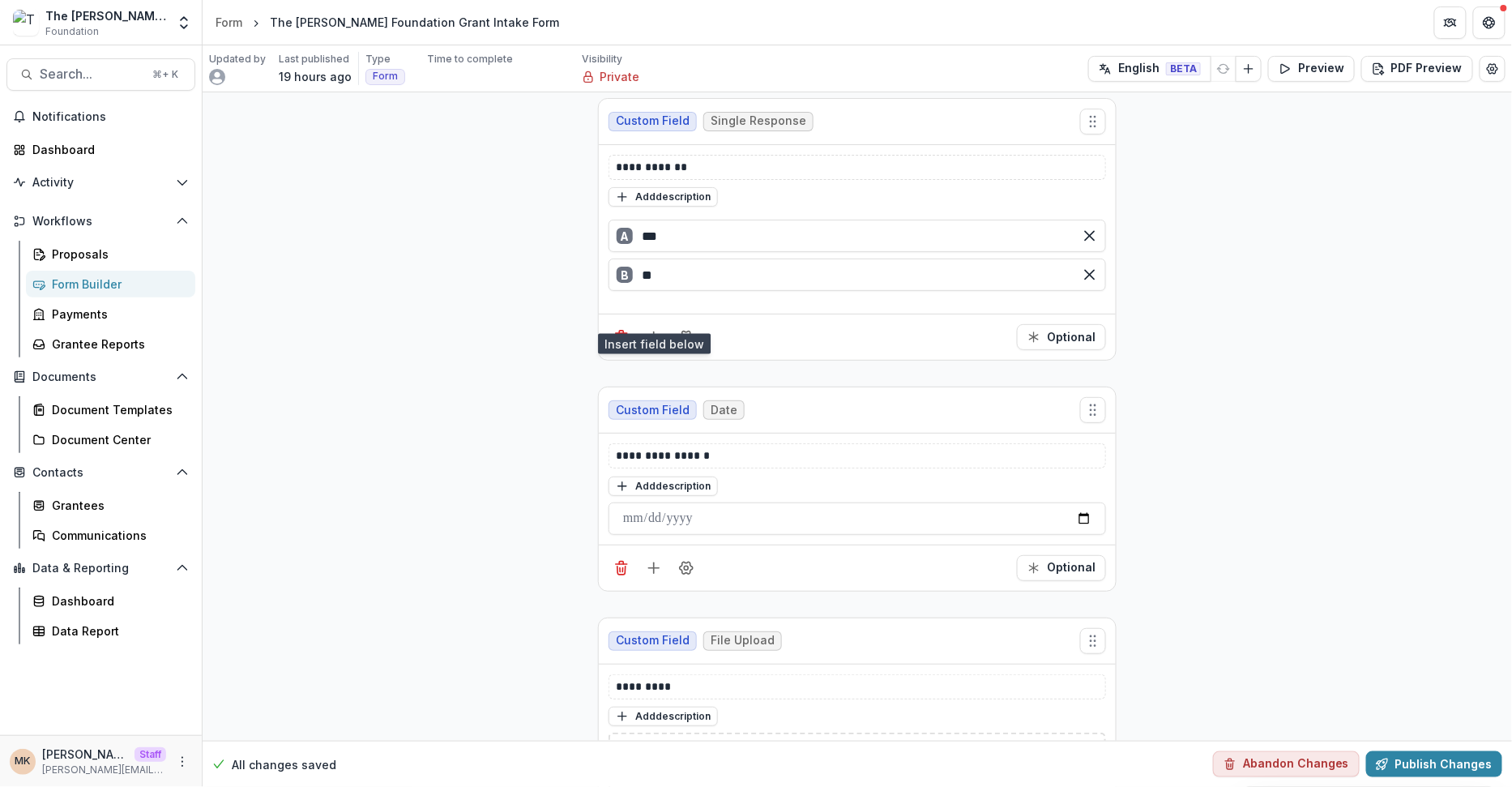
scroll to position [7069, 0]
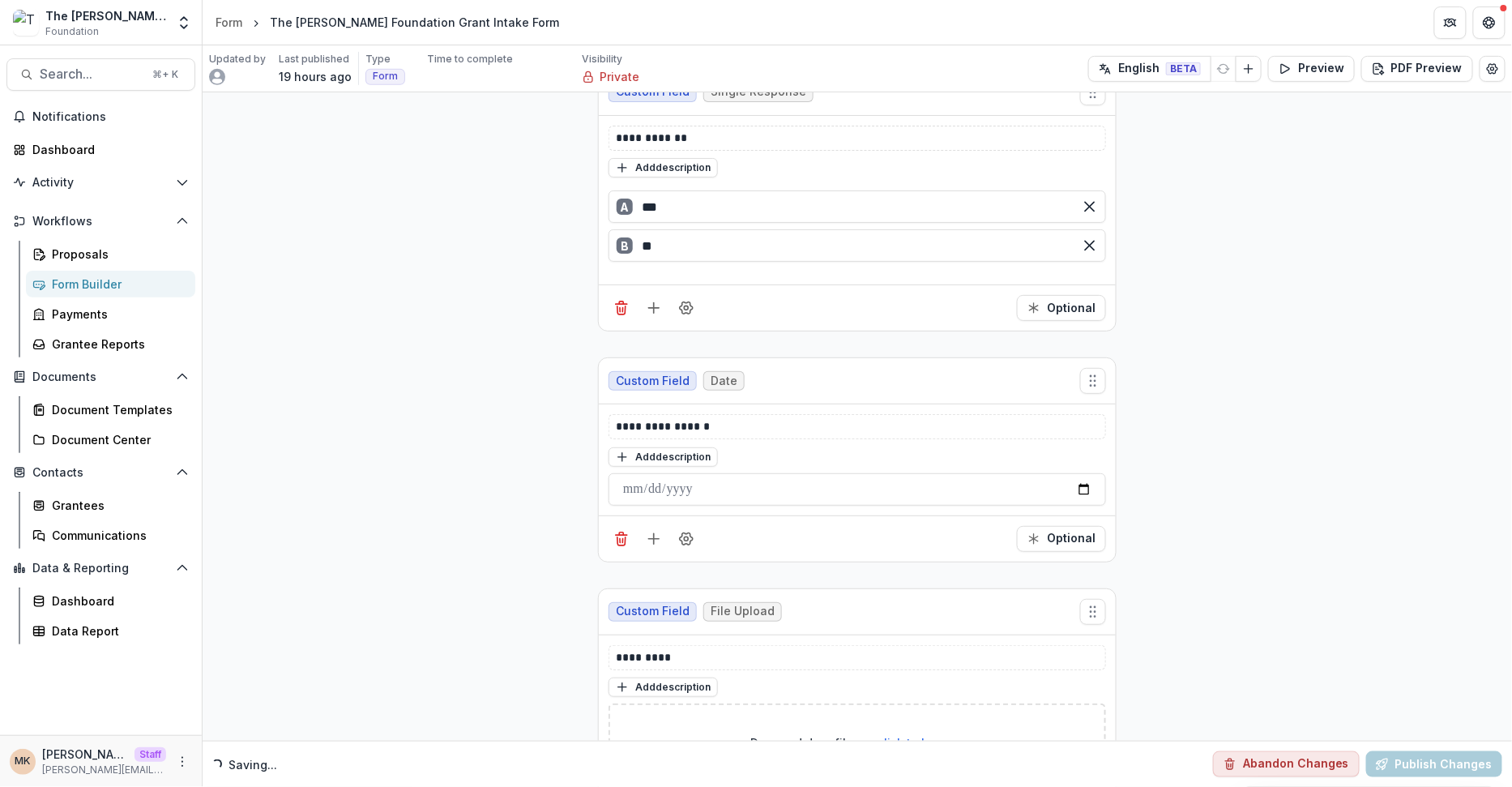
click at [1412, 774] on button "Publish Changes" at bounding box center [1435, 764] width 136 height 26
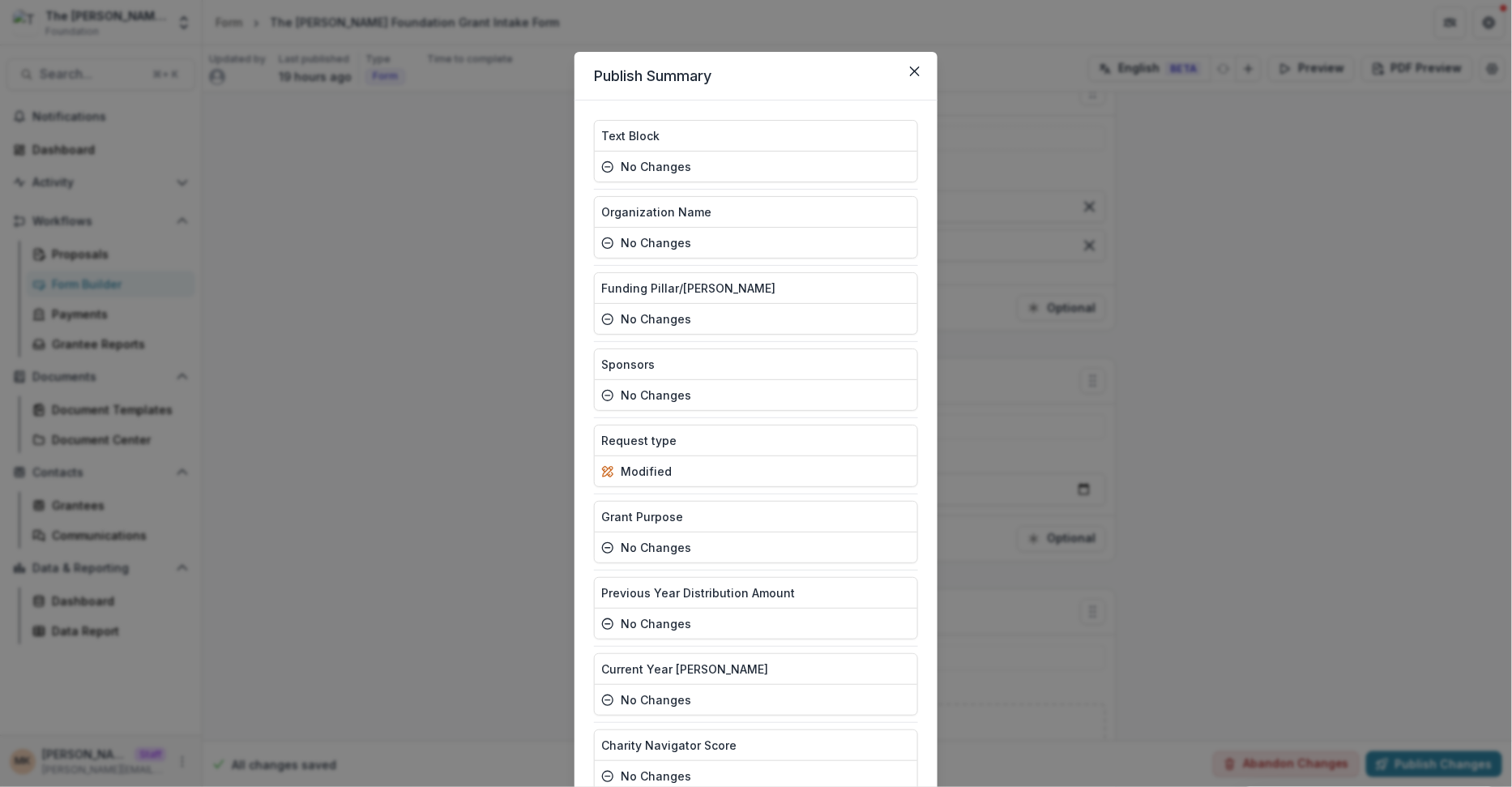
scroll to position [1311, 0]
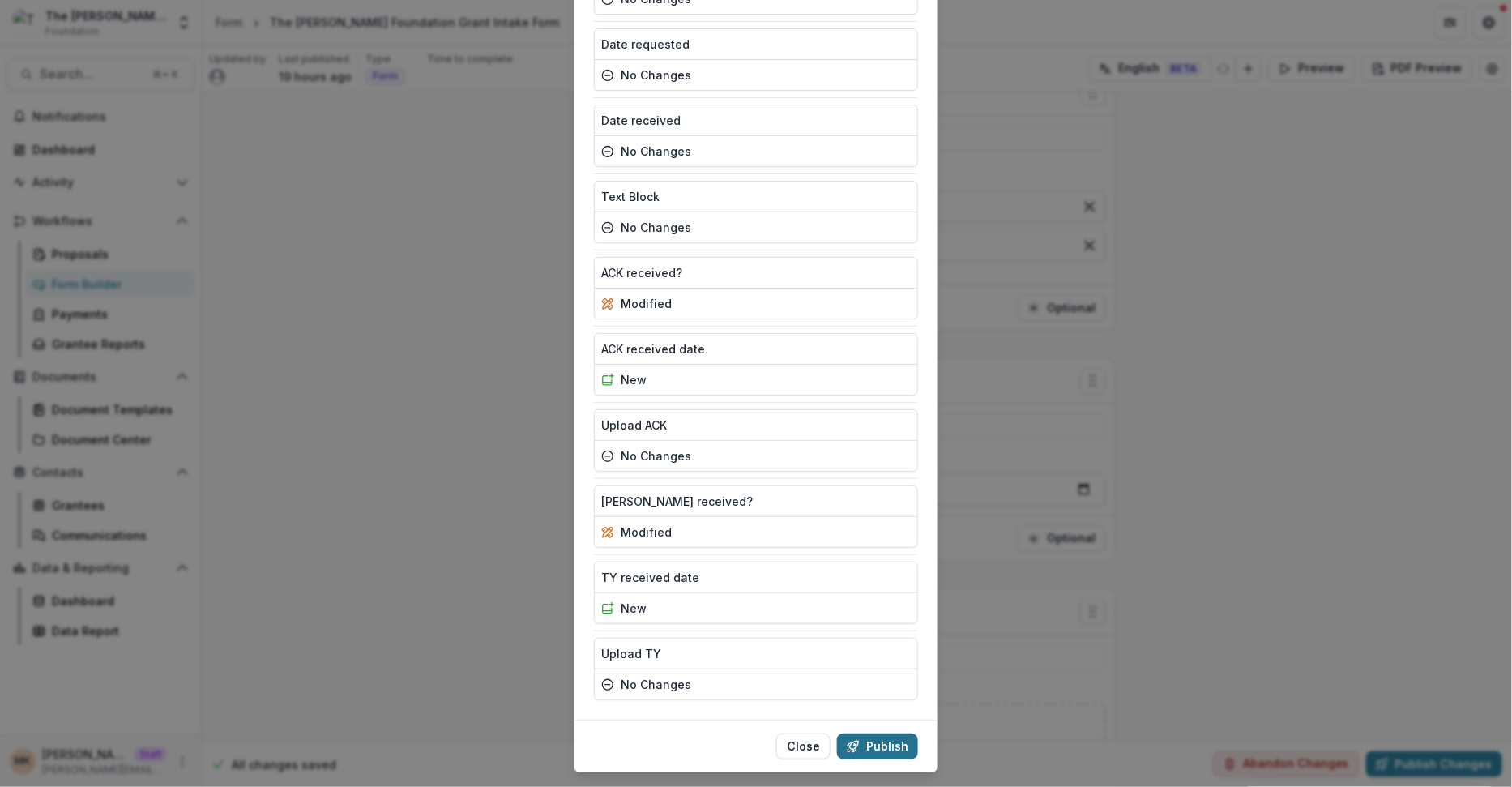
click at [871, 733] on button "Publish" at bounding box center [877, 746] width 81 height 26
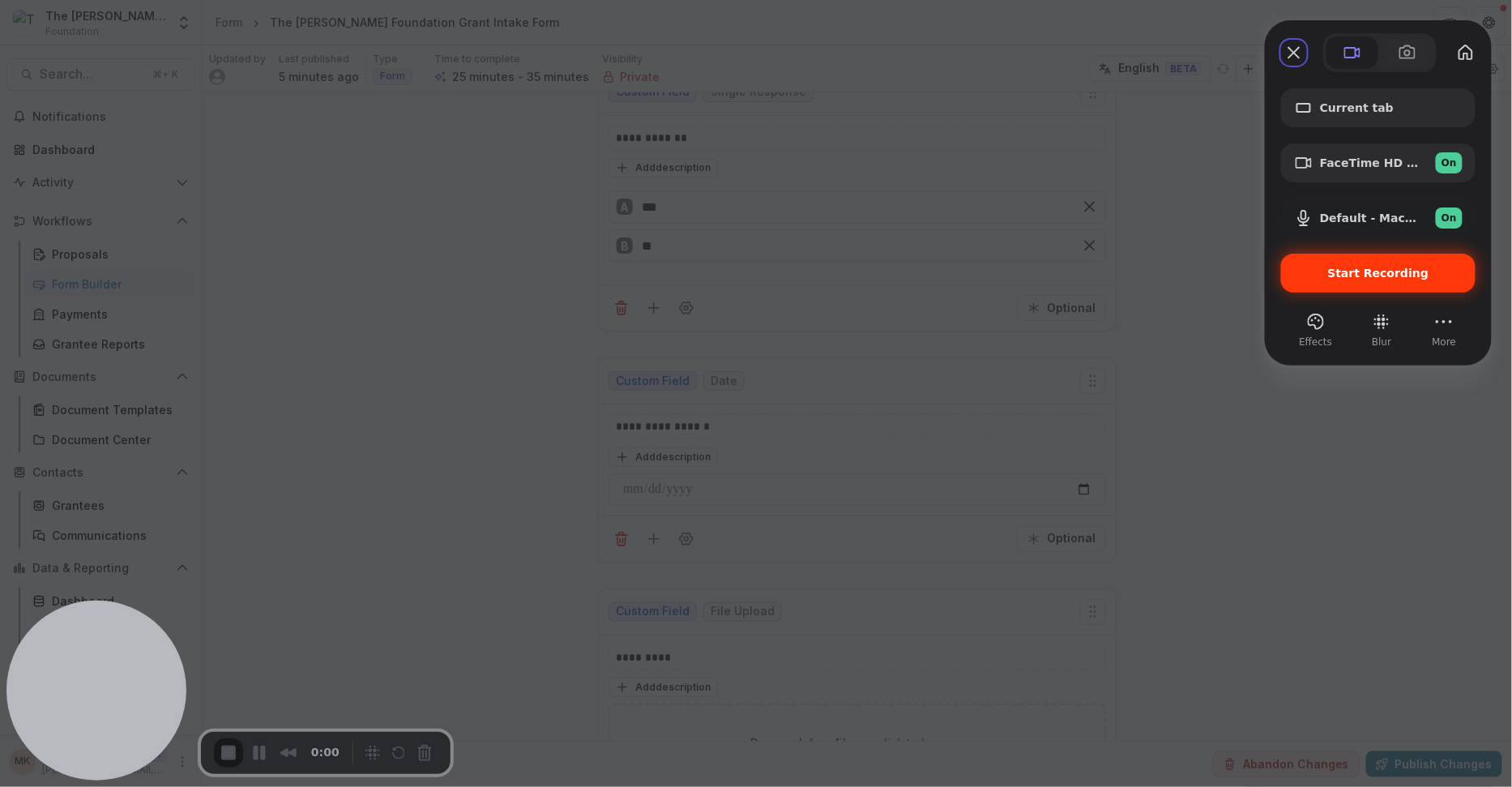
click at [1314, 269] on span "Start Recording" at bounding box center [1379, 273] width 169 height 13
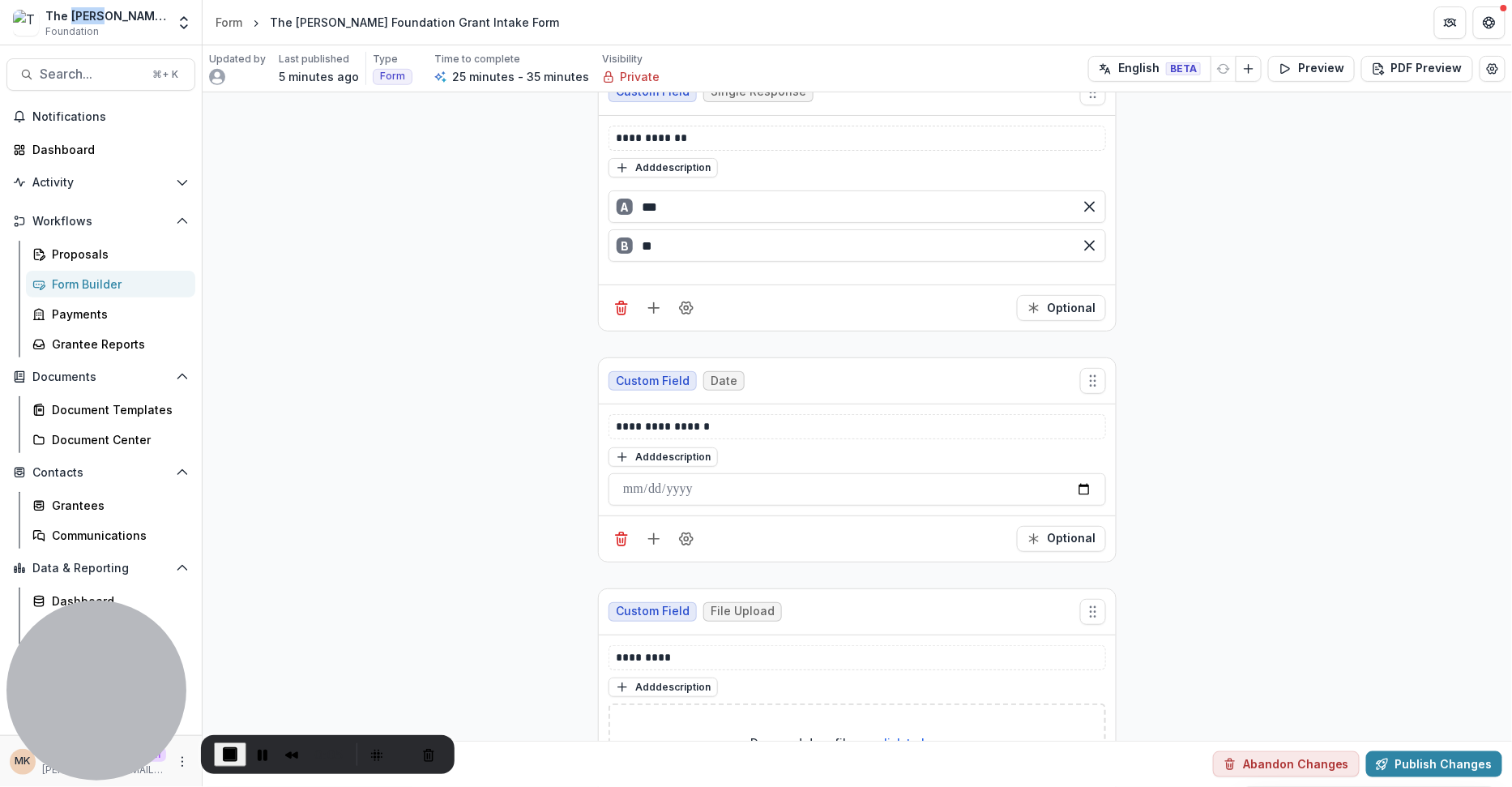
drag, startPoint x: 69, startPoint y: 16, endPoint x: 100, endPoint y: 16, distance: 31.0
click at [101, 16] on div "The [PERSON_NAME] Foundation" at bounding box center [105, 15] width 121 height 17
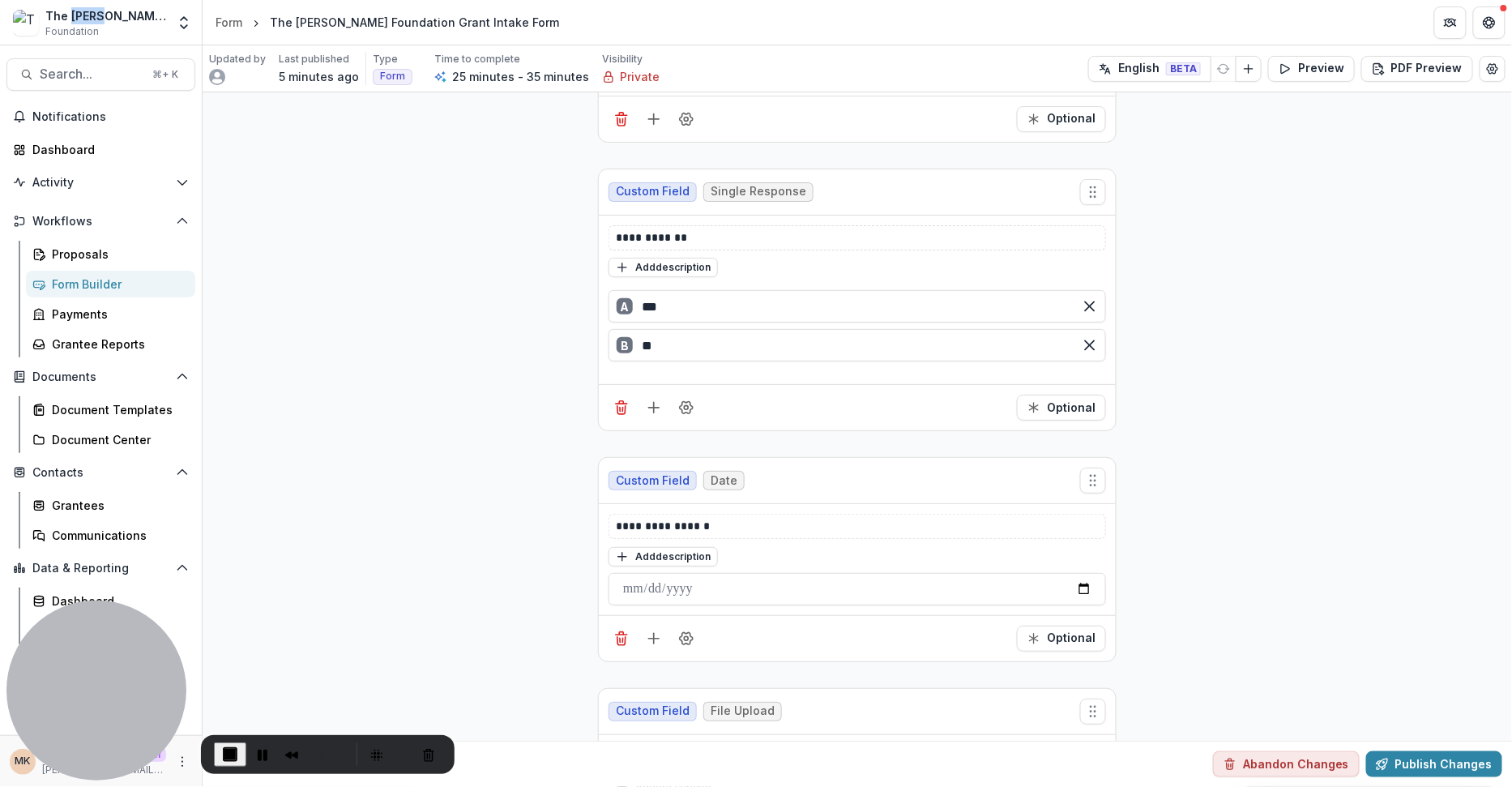
scroll to position [6971, 0]
click at [239, 26] on div "Form" at bounding box center [229, 22] width 26 height 17
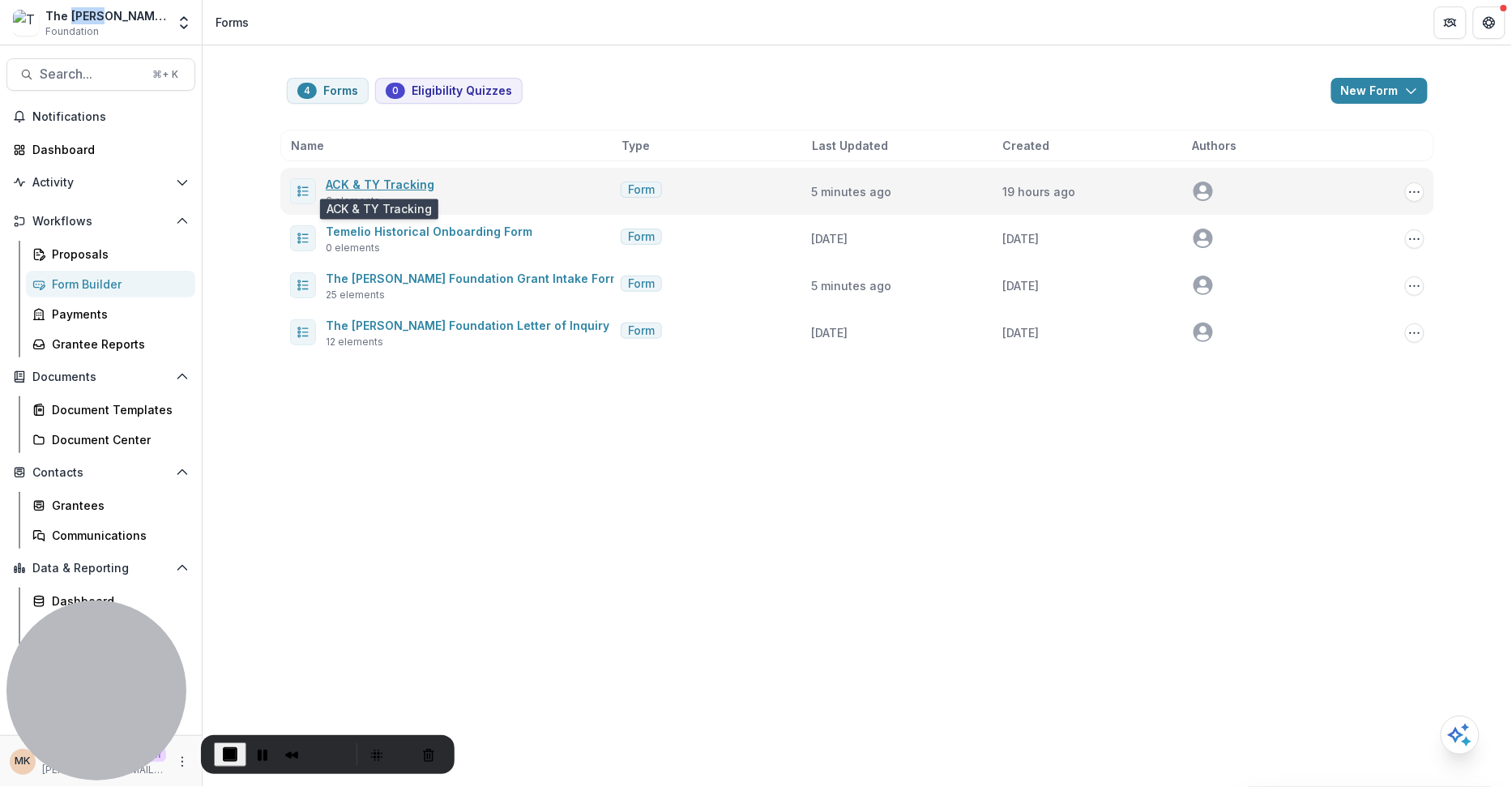
click at [390, 189] on link "ACK & TY Tracking" at bounding box center [380, 184] width 109 height 14
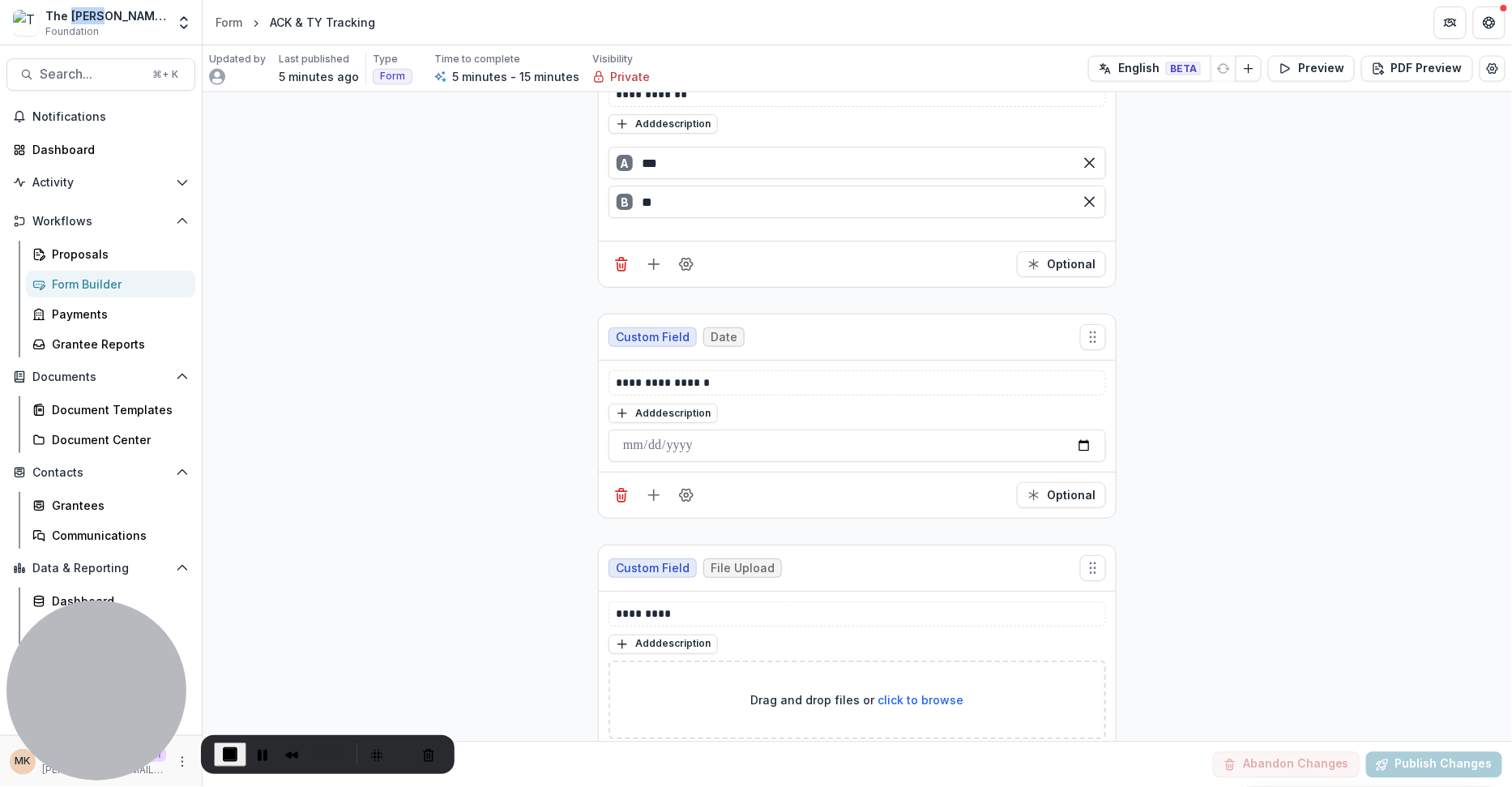
scroll to position [937, 0]
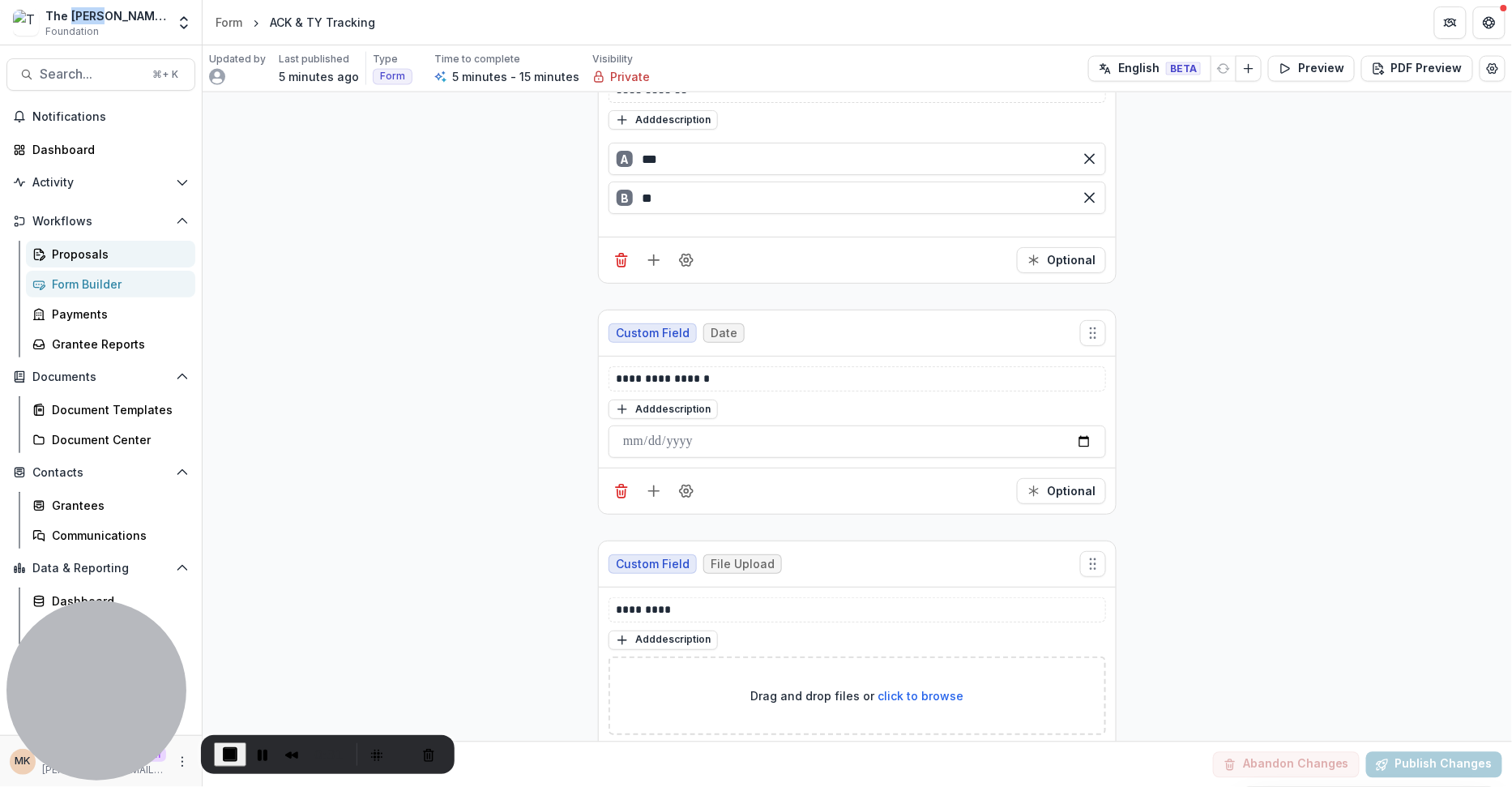
click at [69, 261] on div "Proposals" at bounding box center [117, 254] width 131 height 17
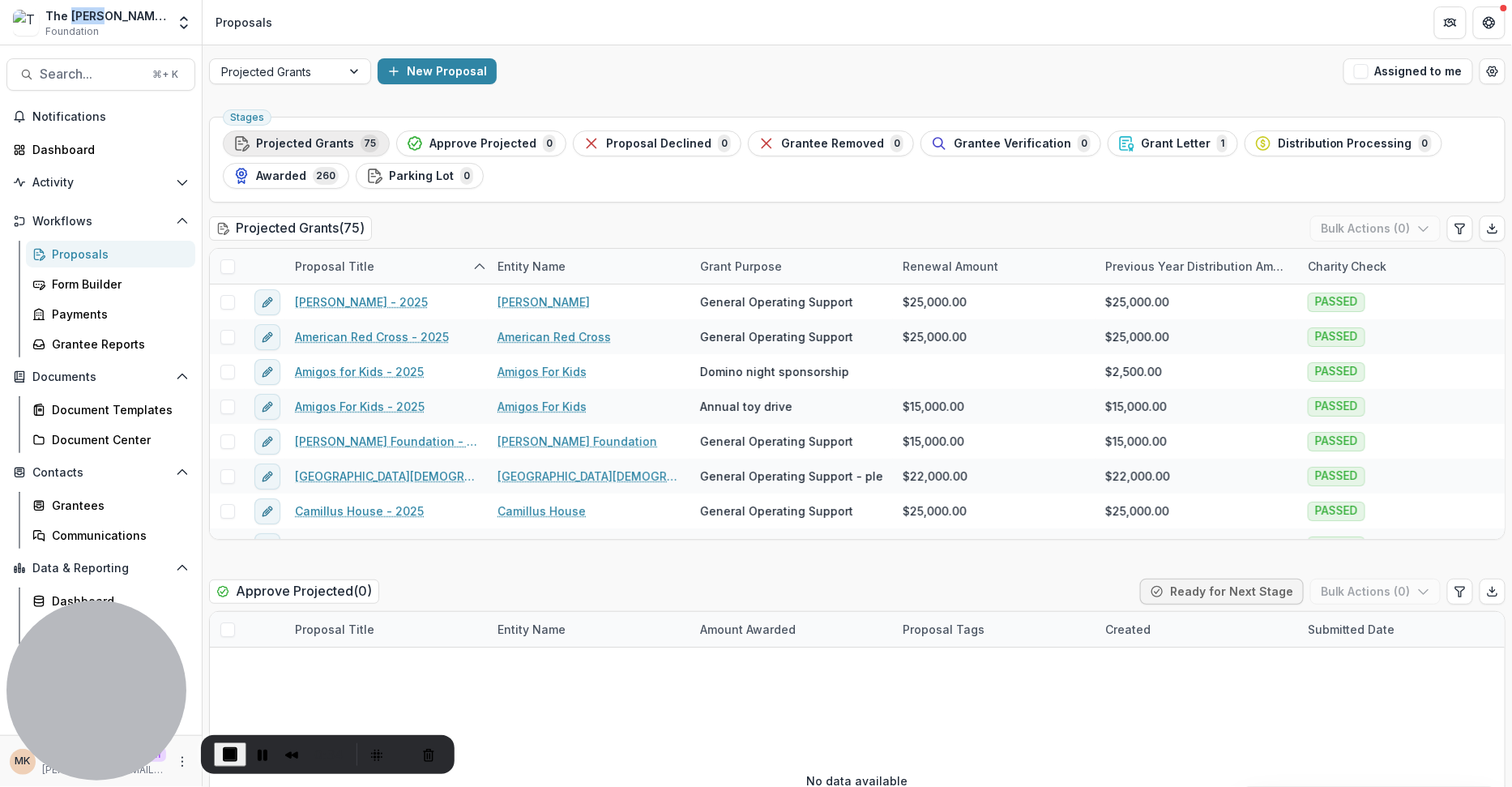
click at [322, 146] on span "Projected Grants" at bounding box center [305, 143] width 98 height 14
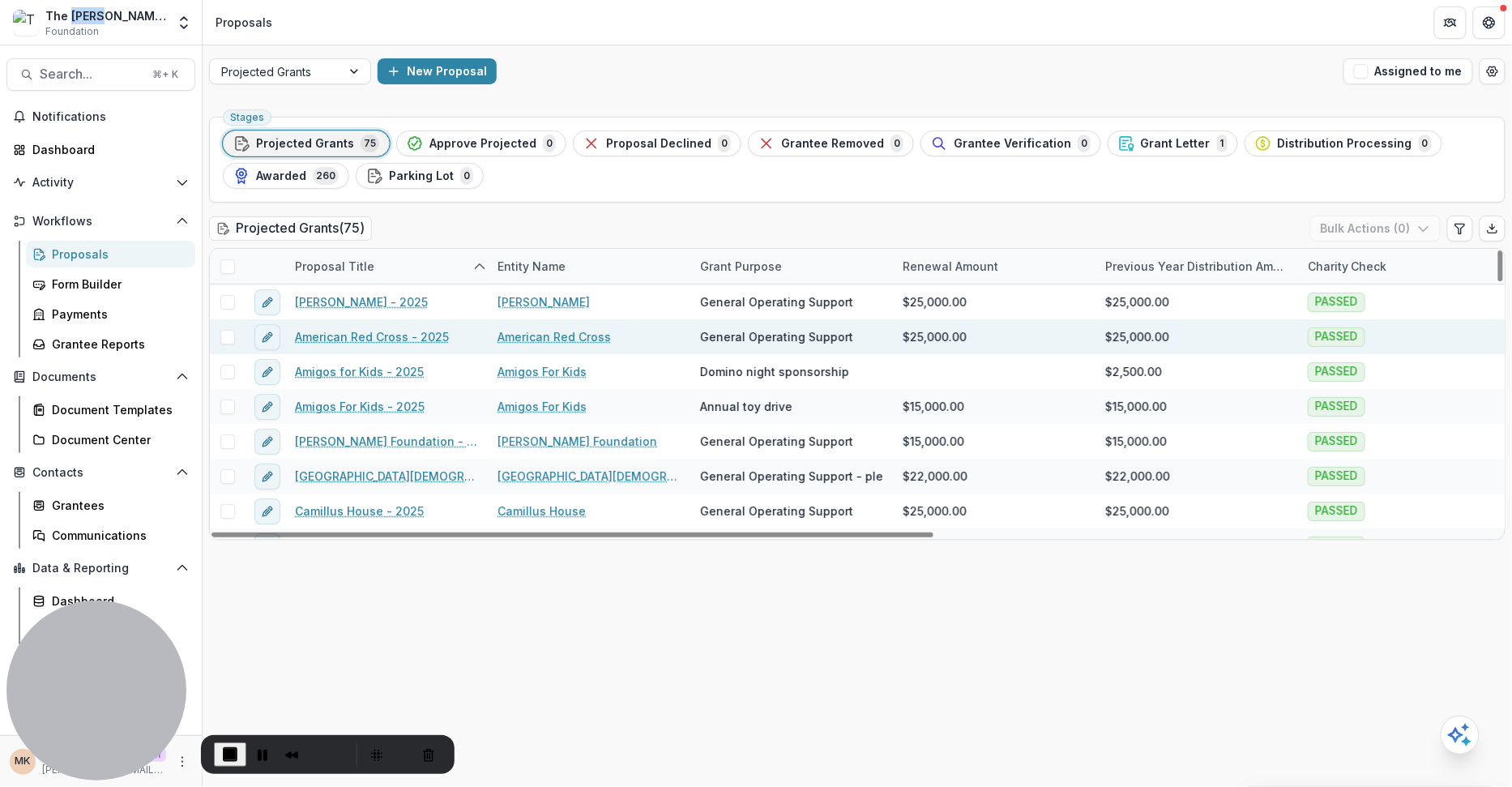
click at [408, 330] on link "American Red Cross - 2025" at bounding box center [372, 337] width 154 height 17
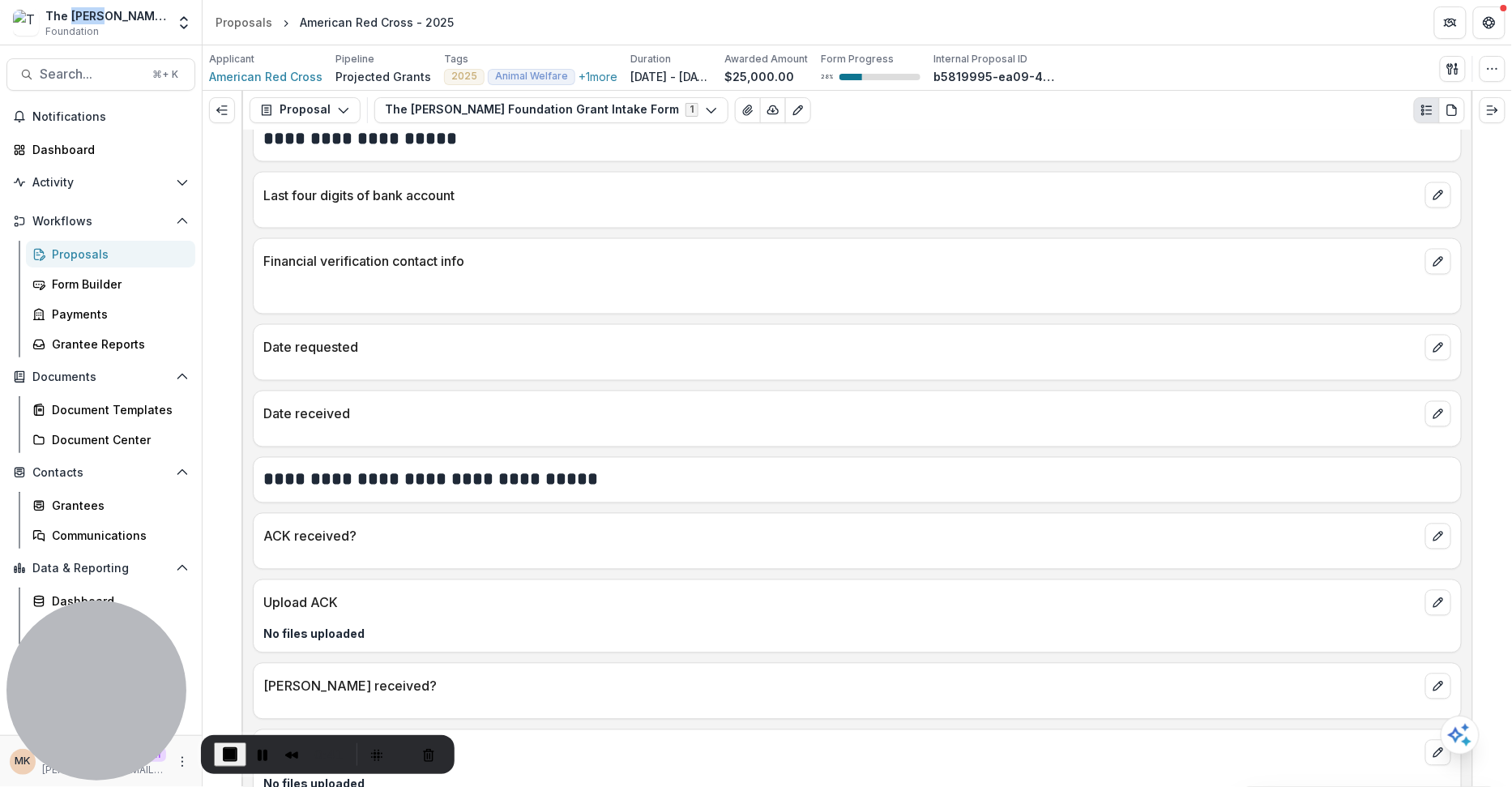
scroll to position [1038, 0]
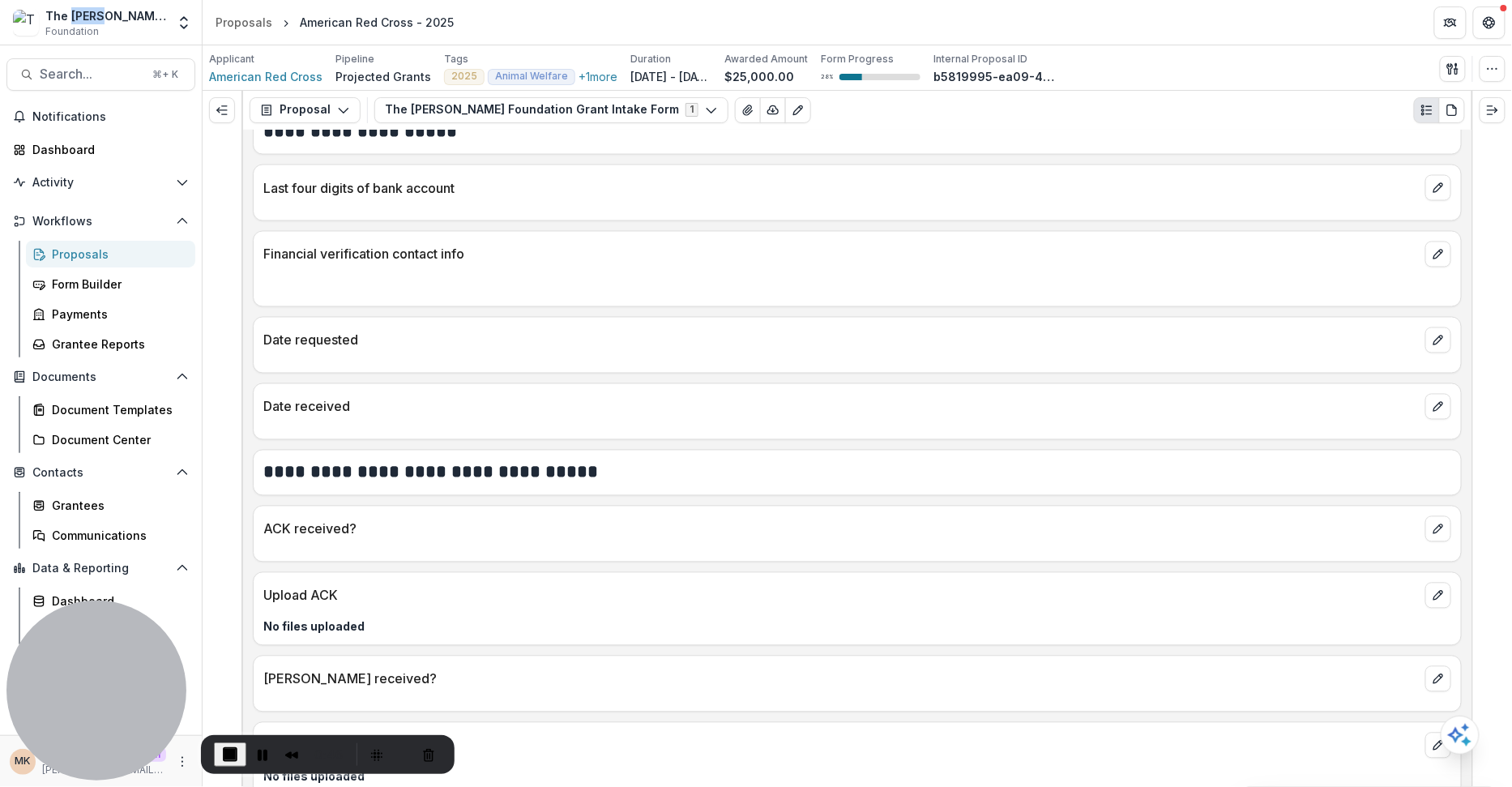
click at [124, 250] on div "Proposals" at bounding box center [117, 254] width 131 height 17
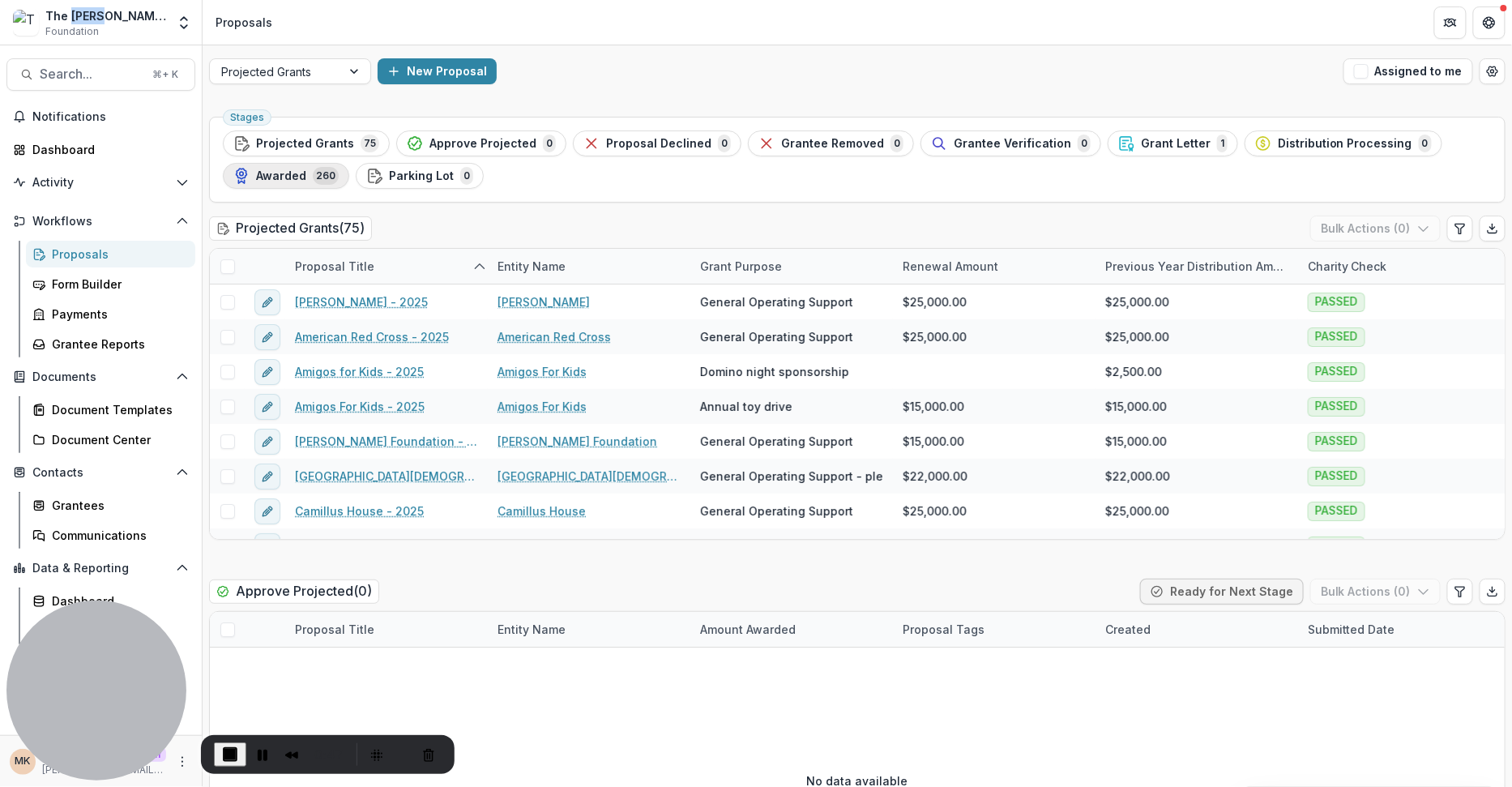
click at [281, 174] on span "Awarded" at bounding box center [280, 176] width 50 height 14
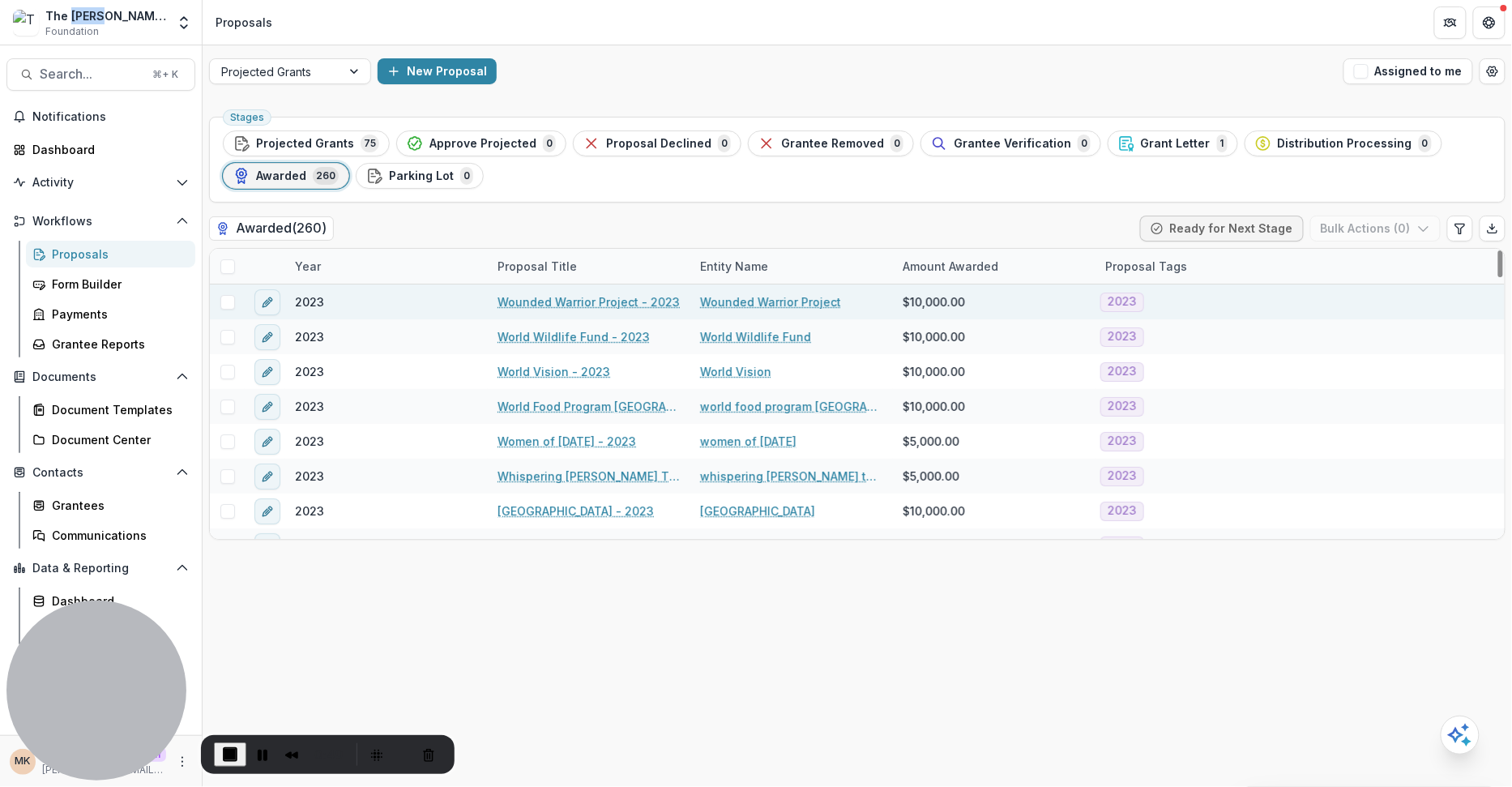
click at [633, 300] on link "Wounded Warrior Project - 2023" at bounding box center [588, 301] width 182 height 17
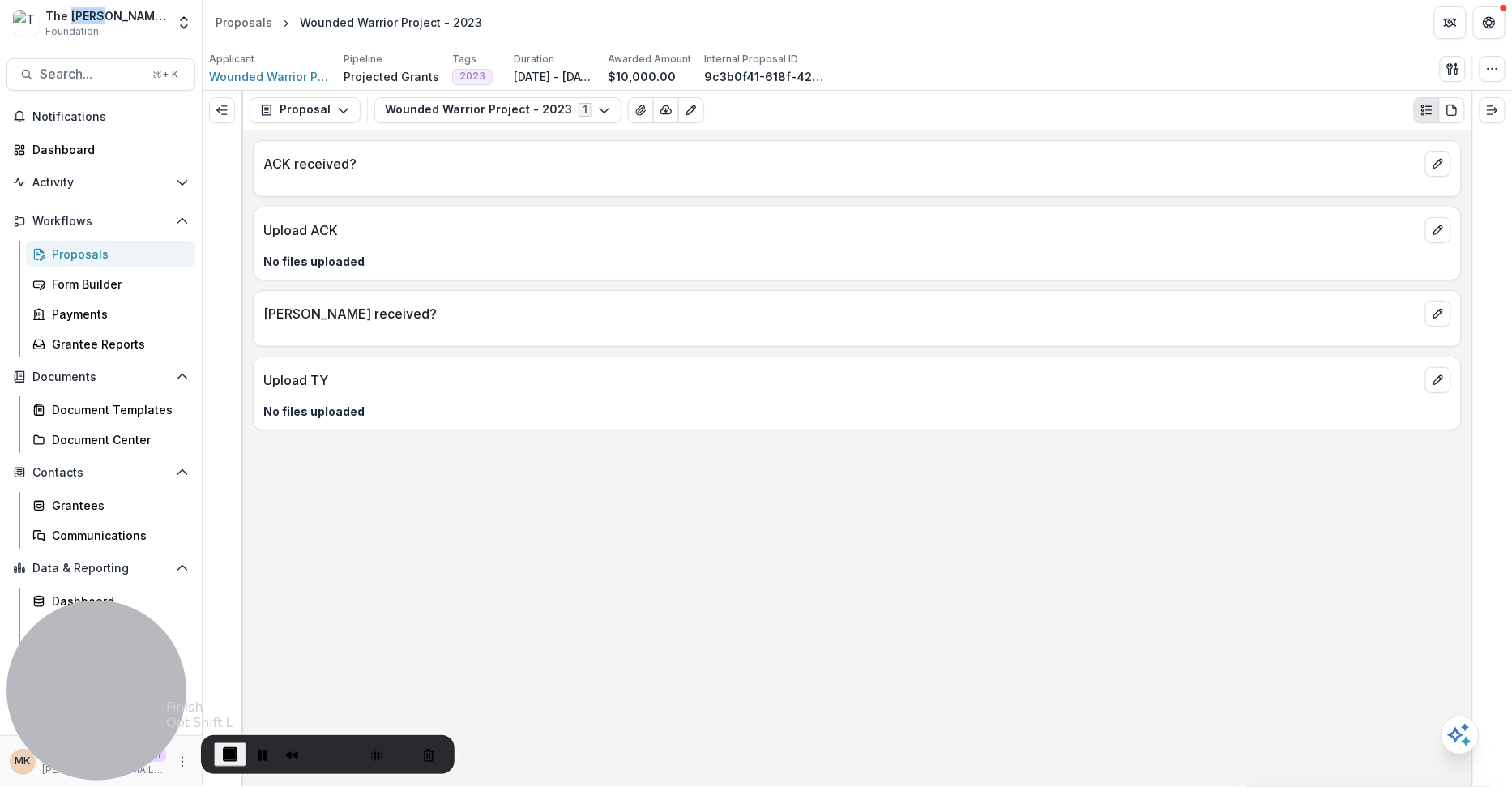
click at [224, 759] on span "End Recording" at bounding box center [230, 754] width 19 height 19
